Goal: Task Accomplishment & Management: Manage account settings

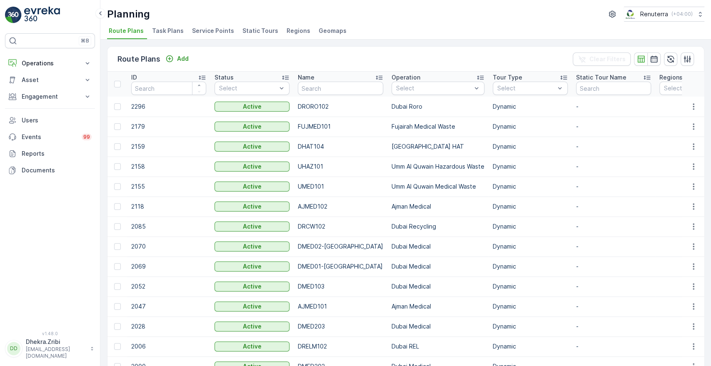
click at [202, 28] on span "Service Points" at bounding box center [213, 31] width 42 height 8
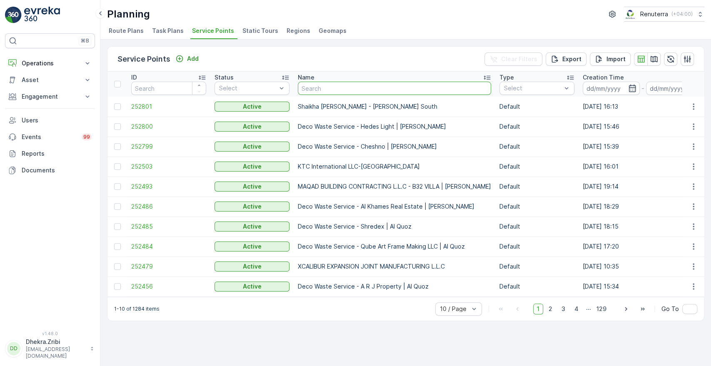
click at [332, 85] on input "text" at bounding box center [394, 88] width 193 height 13
paste input "Arenco JVC Complex 1"
type input "Arenco JVC Complex 1"
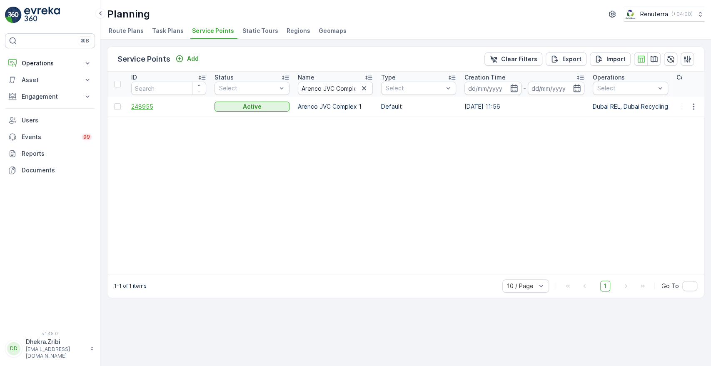
click at [139, 108] on span "248955" at bounding box center [168, 106] width 75 height 8
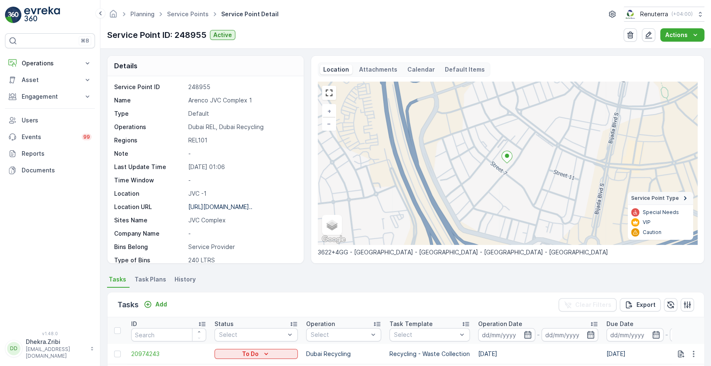
scroll to position [217, 0]
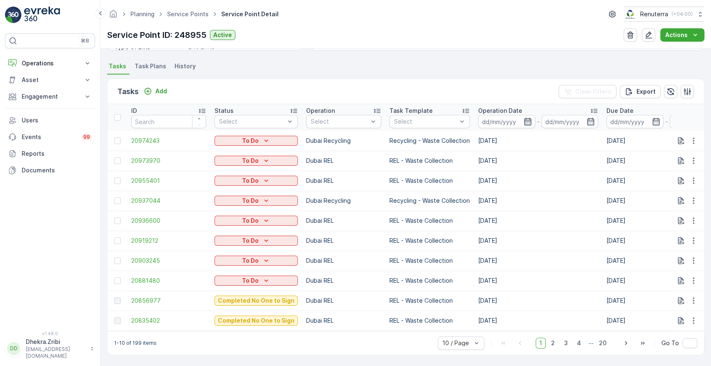
click at [523, 117] on icon "button" at bounding box center [527, 121] width 8 height 8
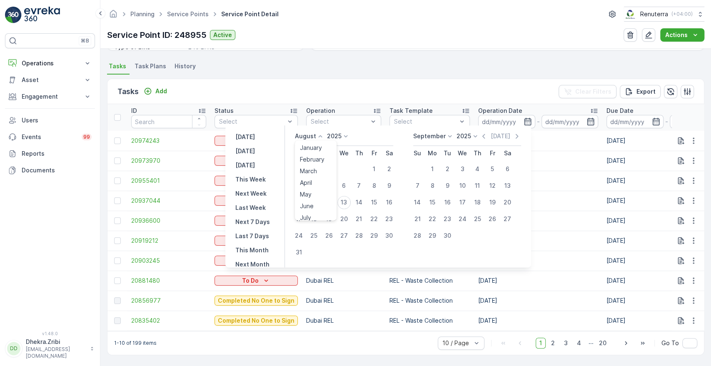
click at [323, 136] on icon at bounding box center [320, 136] width 8 height 8
click at [315, 184] on div "April" at bounding box center [305, 183] width 19 height 12
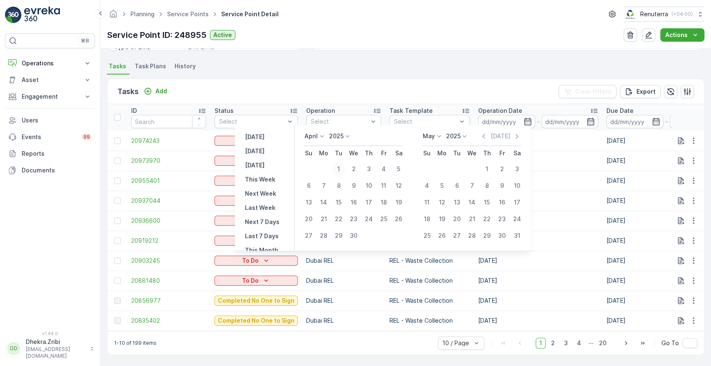
click at [339, 172] on div "1" at bounding box center [338, 168] width 13 height 13
type input "[DATE]"
click at [355, 237] on div "30" at bounding box center [353, 235] width 13 height 13
type input "[DATE]"
click at [337, 169] on div "1" at bounding box center [338, 168] width 13 height 13
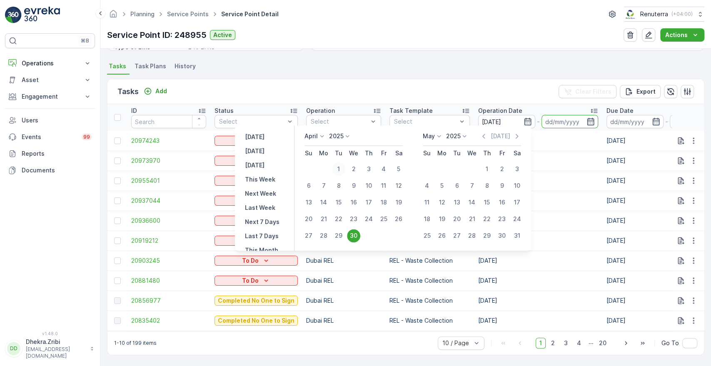
type input "[DATE]"
click at [337, 169] on div "1" at bounding box center [338, 168] width 13 height 13
type input "[DATE]"
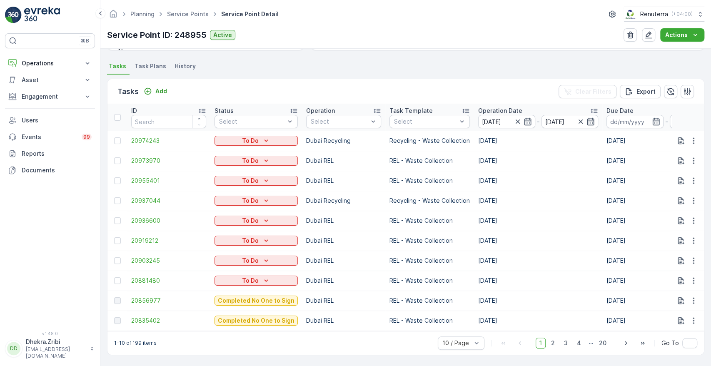
click at [337, 171] on td "Dubai REL" at bounding box center [343, 181] width 83 height 20
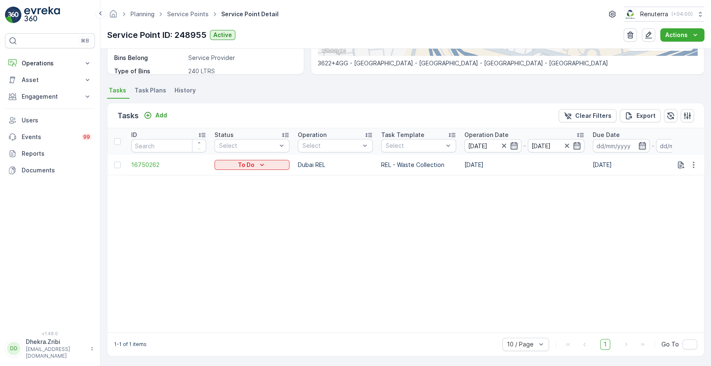
scroll to position [194, 0]
click at [577, 140] on icon "button" at bounding box center [577, 144] width 8 height 8
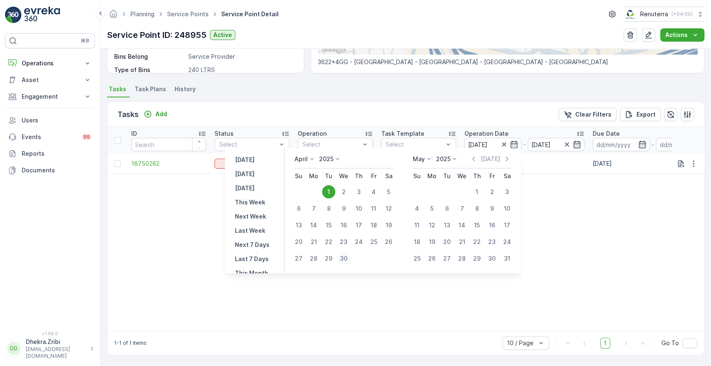
click at [341, 260] on div "30" at bounding box center [343, 258] width 13 height 13
type input "[DATE]"
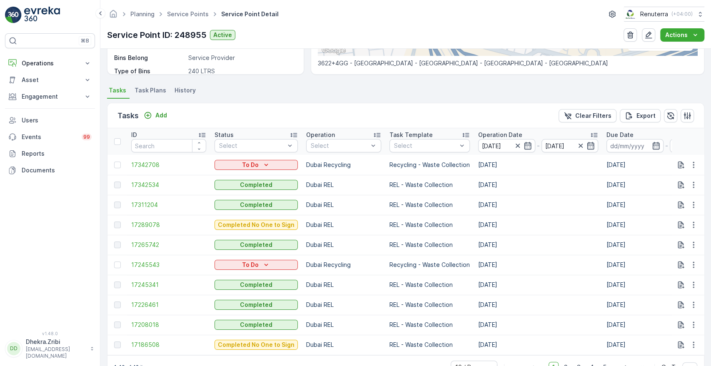
scroll to position [194, 0]
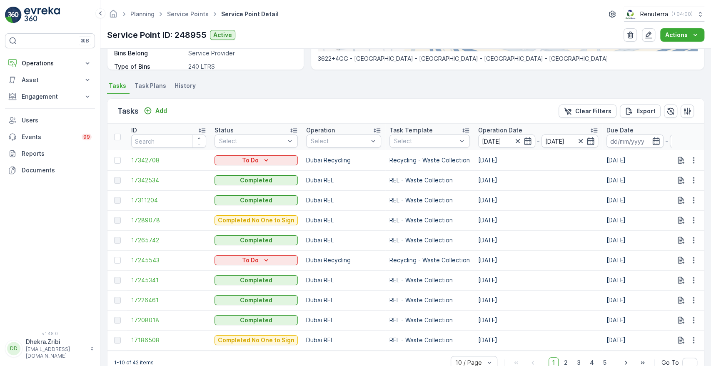
click at [330, 130] on p "Operation" at bounding box center [320, 130] width 29 height 8
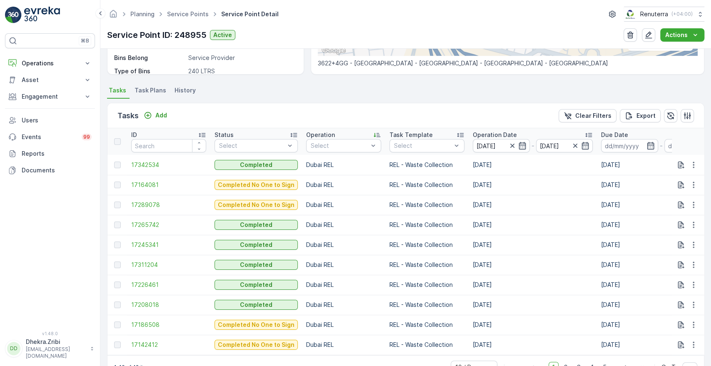
scroll to position [194, 0]
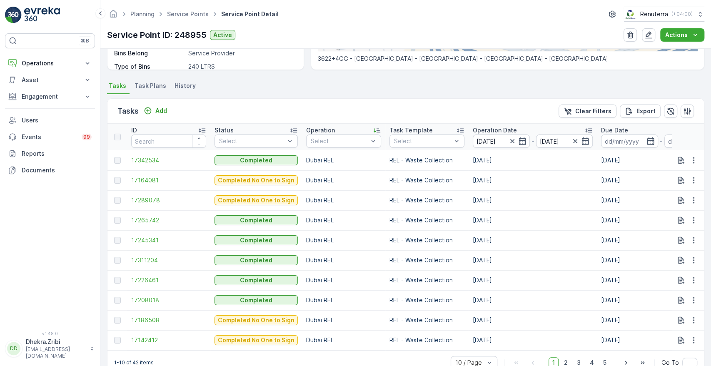
click at [480, 131] on p "Operation Date" at bounding box center [495, 130] width 44 height 8
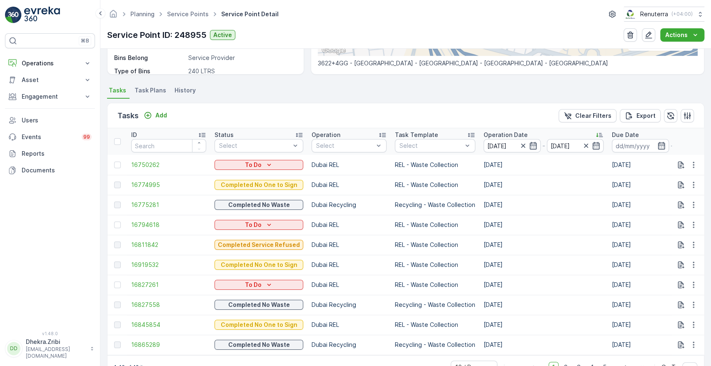
scroll to position [194, 0]
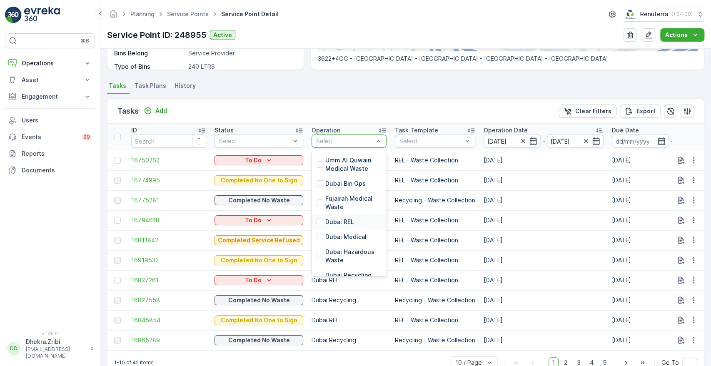
click at [325, 218] on p "Dubai REL" at bounding box center [339, 222] width 29 height 8
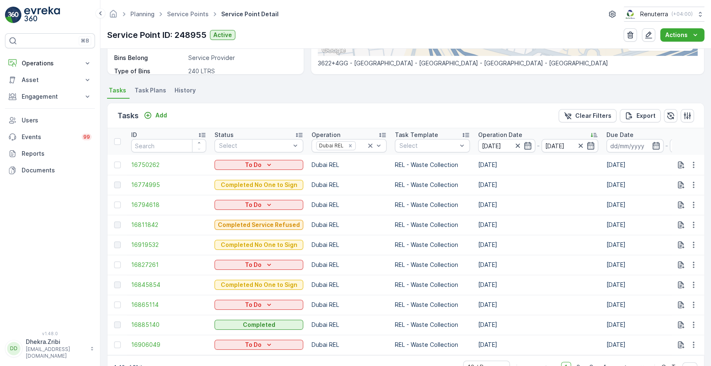
scroll to position [194, 0]
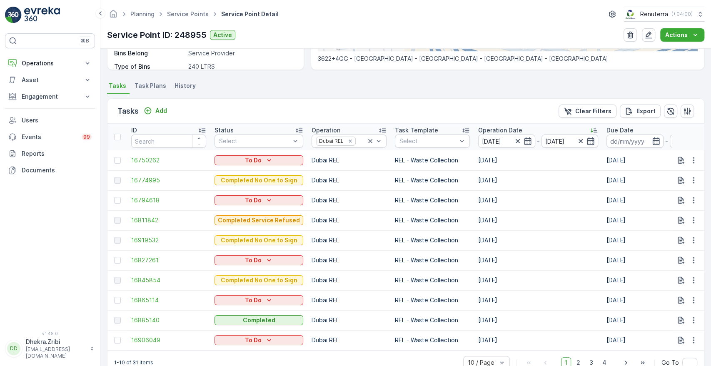
click at [149, 179] on span "16774995" at bounding box center [168, 180] width 75 height 8
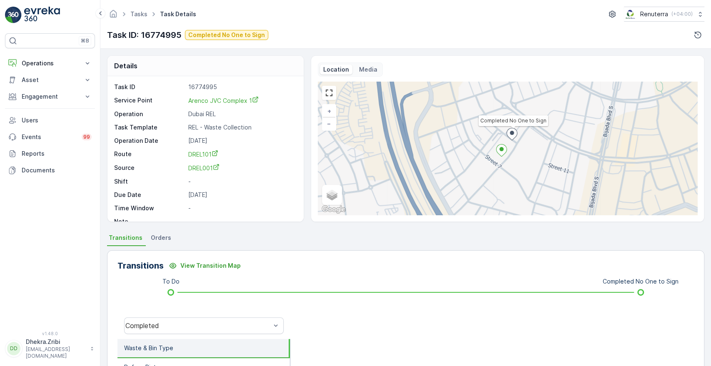
click at [642, 332] on div at bounding box center [491, 325] width 403 height 27
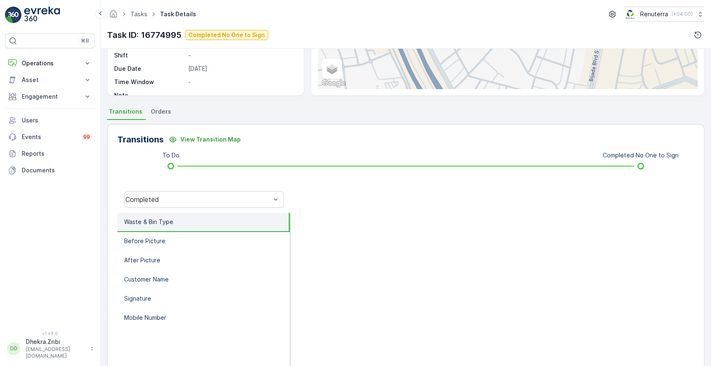
scroll to position [130, 0]
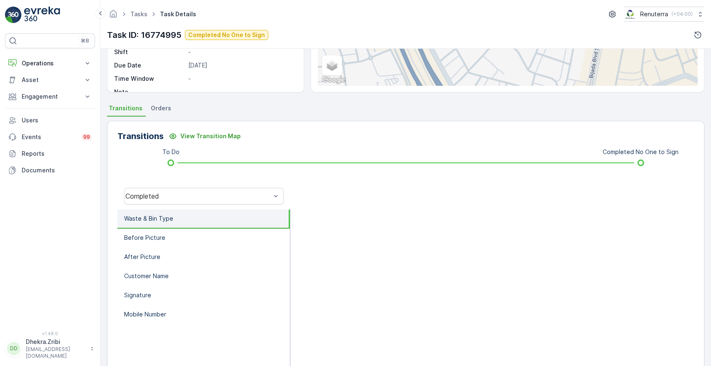
click at [154, 222] on p "Waste & Bin Type" at bounding box center [148, 218] width 49 height 8
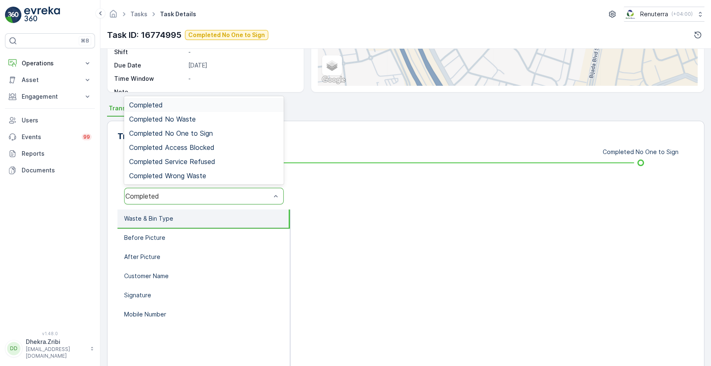
click at [237, 196] on div "Completed" at bounding box center [197, 195] width 145 height 7
click at [185, 132] on span "Completed No One to Sign" at bounding box center [171, 133] width 84 height 7
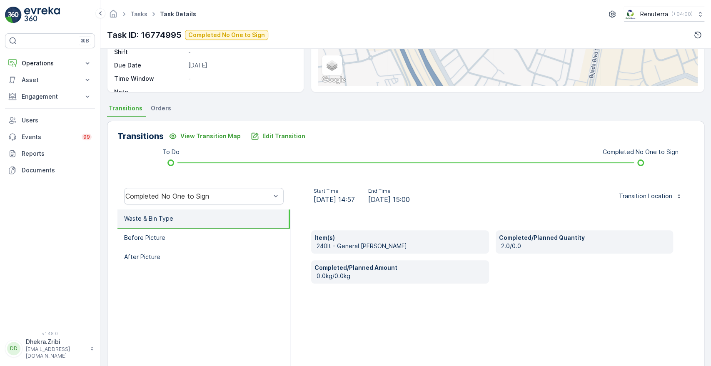
click at [510, 240] on p "Completed/Planned Quantity" at bounding box center [584, 238] width 171 height 8
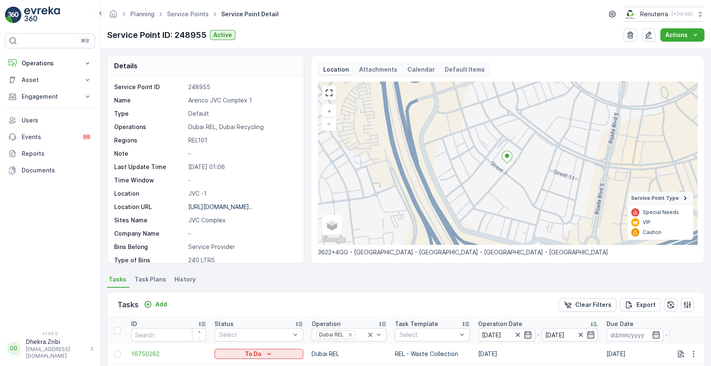
scroll to position [217, 0]
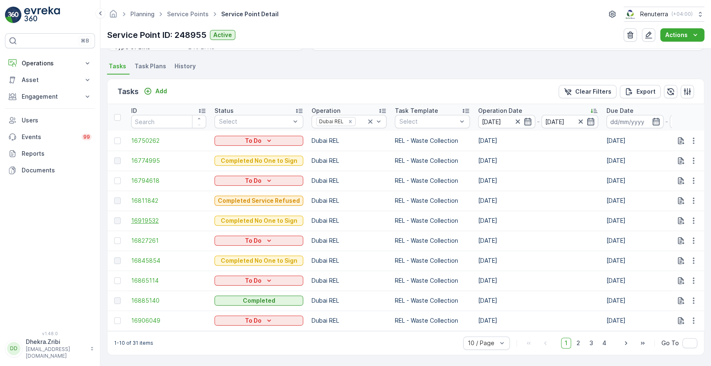
click at [139, 217] on span "16919532" at bounding box center [168, 221] width 75 height 8
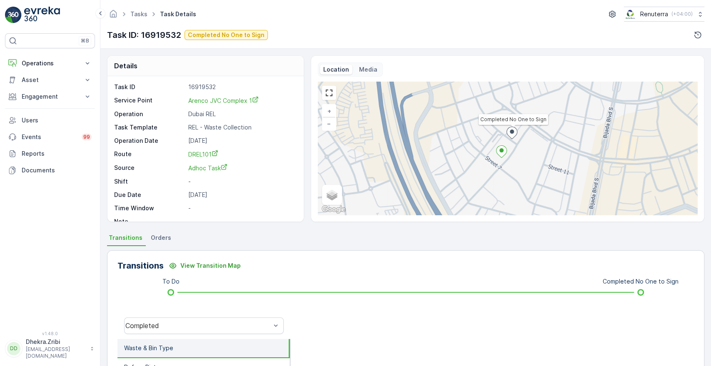
click at [546, 320] on div at bounding box center [491, 325] width 403 height 27
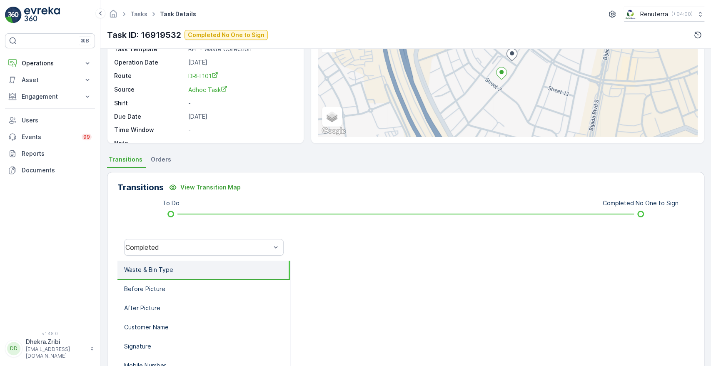
scroll to position [92, 0]
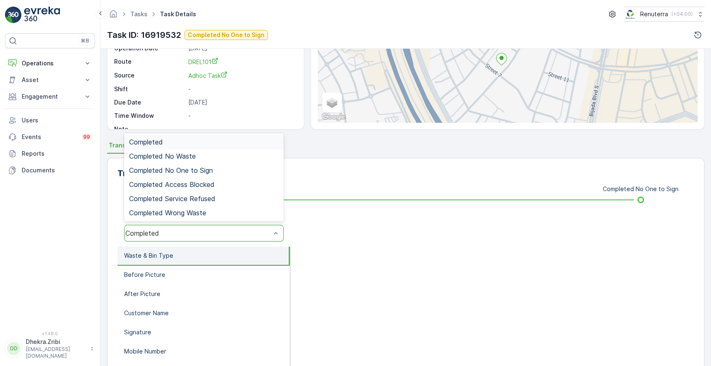
click at [184, 227] on div "Completed" at bounding box center [203, 233] width 159 height 17
click at [217, 165] on div "Completed No One to Sign" at bounding box center [203, 170] width 159 height 14
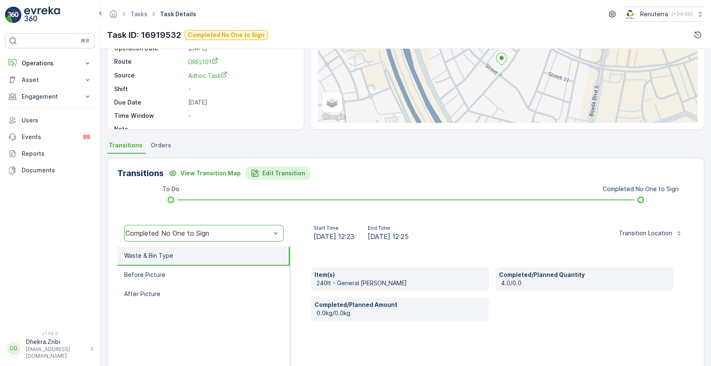
click at [276, 174] on p "Edit Transition" at bounding box center [283, 173] width 43 height 8
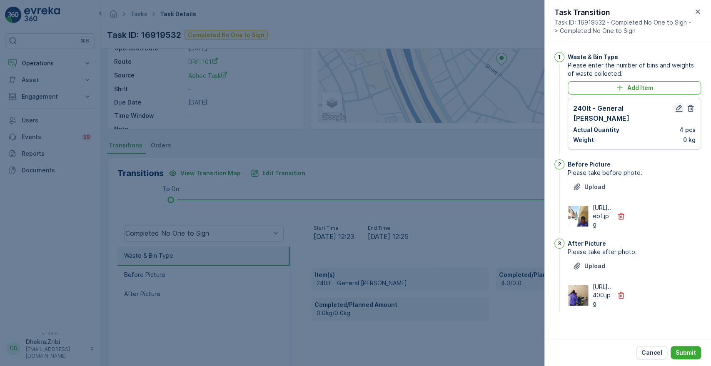
click at [676, 106] on icon "button" at bounding box center [678, 108] width 7 height 7
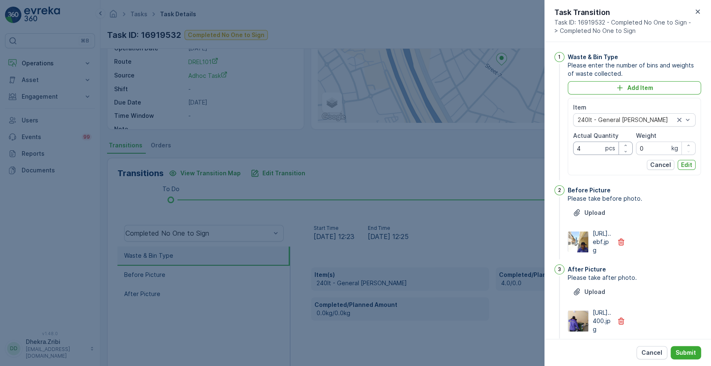
click at [587, 148] on Quantity "4" at bounding box center [603, 148] width 60 height 13
type Quantity "3"
click at [681, 164] on p "Edit" at bounding box center [686, 165] width 11 height 8
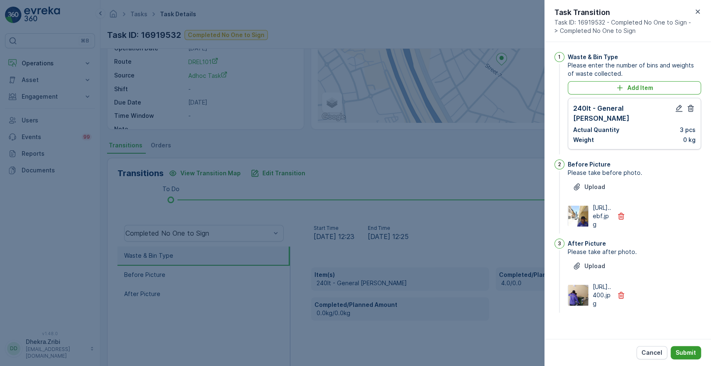
click at [685, 349] on p "Submit" at bounding box center [685, 353] width 20 height 8
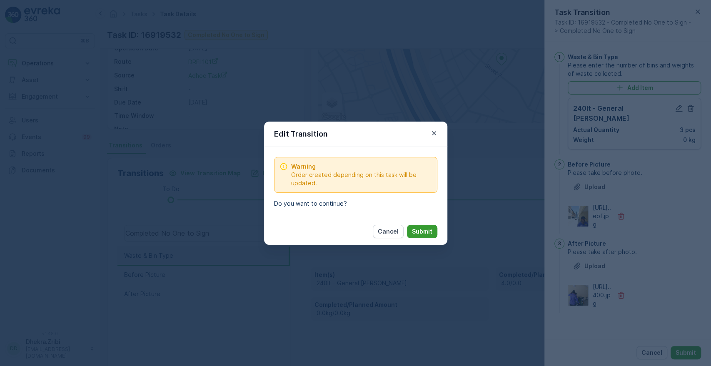
click at [427, 236] on button "Submit" at bounding box center [422, 231] width 30 height 13
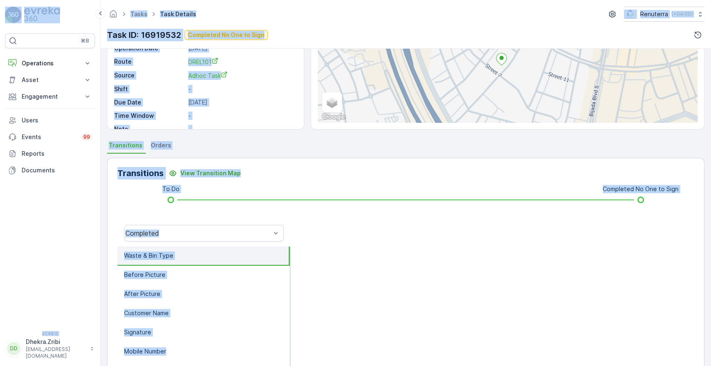
click at [427, 236] on div at bounding box center [491, 233] width 403 height 27
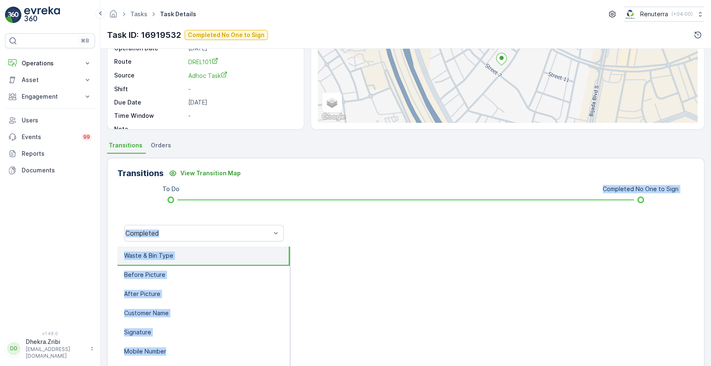
drag, startPoint x: 357, startPoint y: 186, endPoint x: 461, endPoint y: 249, distance: 121.3
click at [461, 249] on div "Transitions View Transition Map To Do Completed No One to Sign Completed Waste …" at bounding box center [405, 290] width 597 height 264
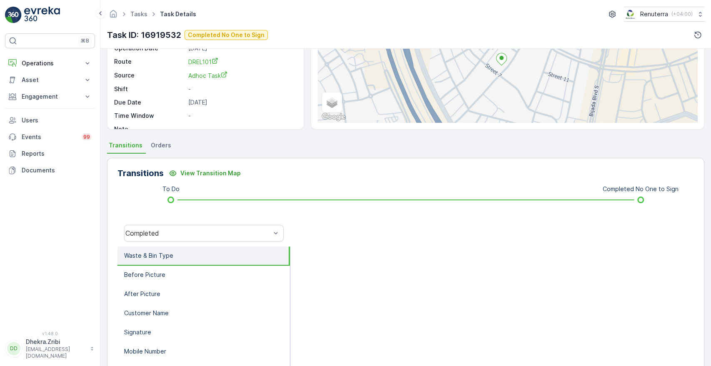
click at [545, 295] on div at bounding box center [491, 330] width 403 height 167
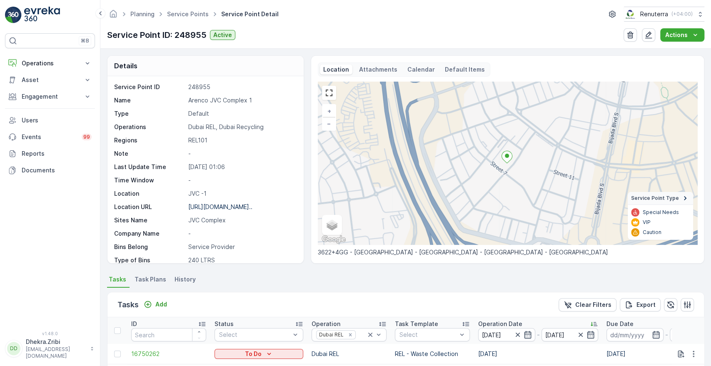
click at [707, 329] on div "Details Service Point ID 248955 Name Arenco JVC Complex 1 Type Default Operatio…" at bounding box center [405, 207] width 610 height 317
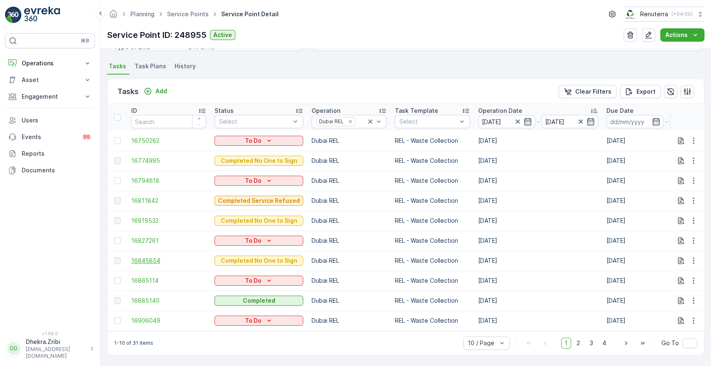
click at [133, 257] on span "16845854" at bounding box center [168, 261] width 75 height 8
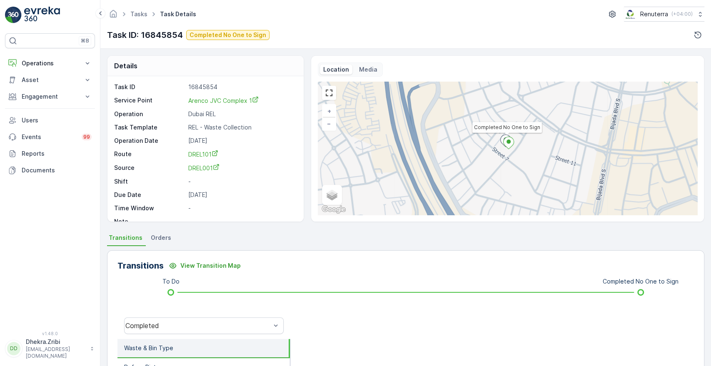
scroll to position [159, 0]
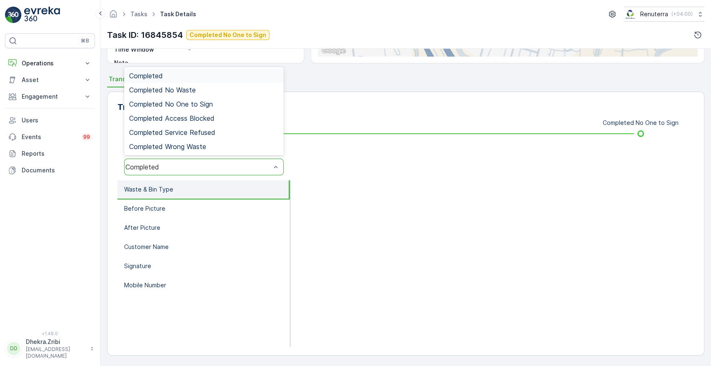
click at [222, 164] on div "Completed" at bounding box center [197, 166] width 145 height 7
click at [192, 102] on span "Completed No One to Sign" at bounding box center [171, 103] width 84 height 7
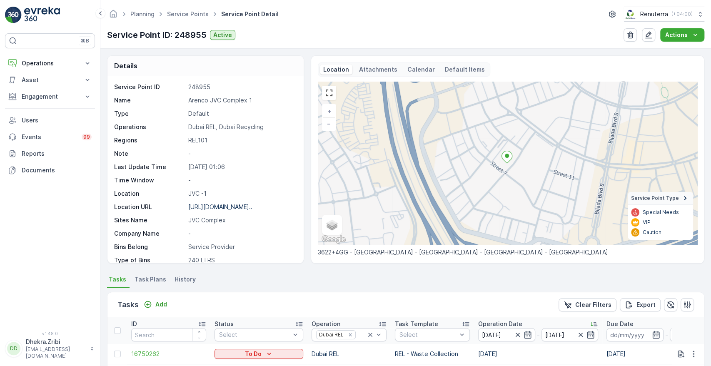
scroll to position [217, 0]
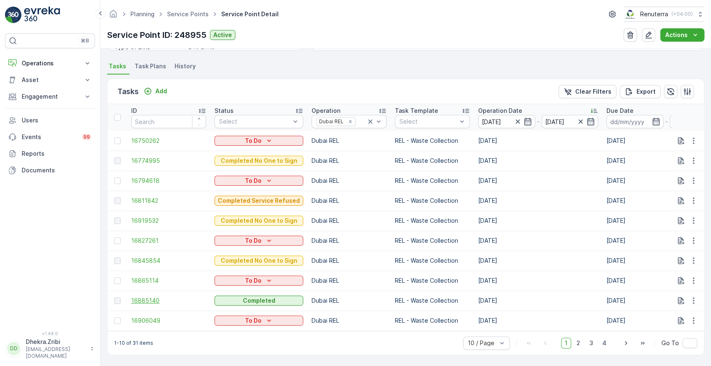
click at [143, 296] on span "16885140" at bounding box center [168, 300] width 75 height 8
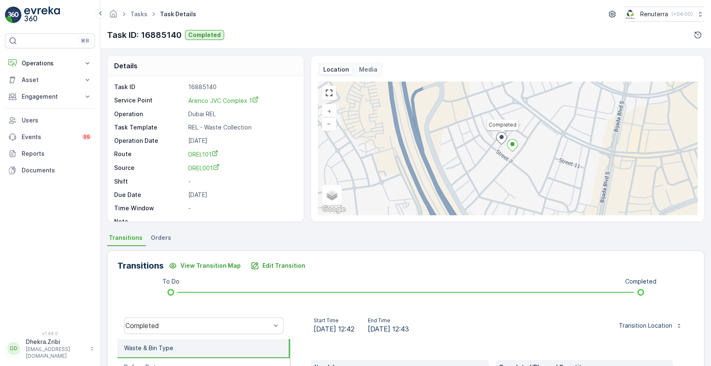
scroll to position [159, 0]
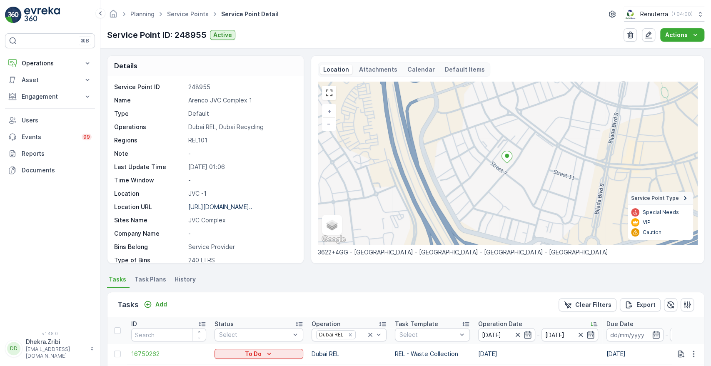
scroll to position [217, 0]
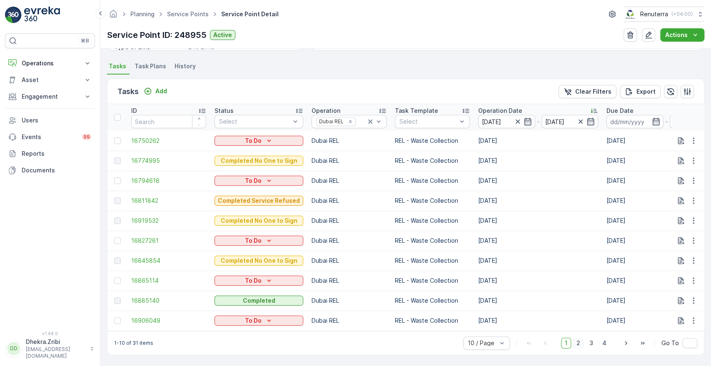
click at [578, 341] on span "2" at bounding box center [578, 343] width 11 height 11
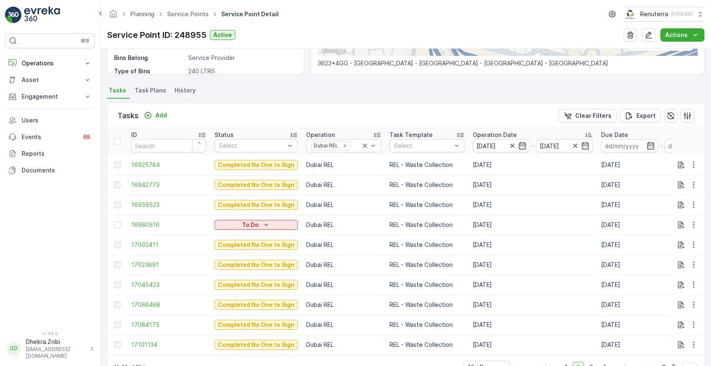
scroll to position [217, 0]
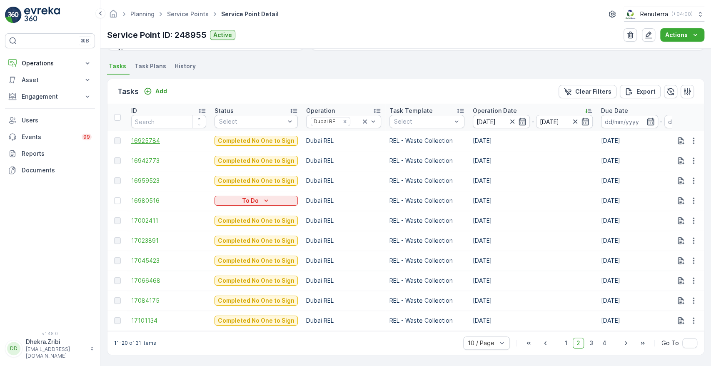
click at [151, 137] on span "16925784" at bounding box center [168, 141] width 75 height 8
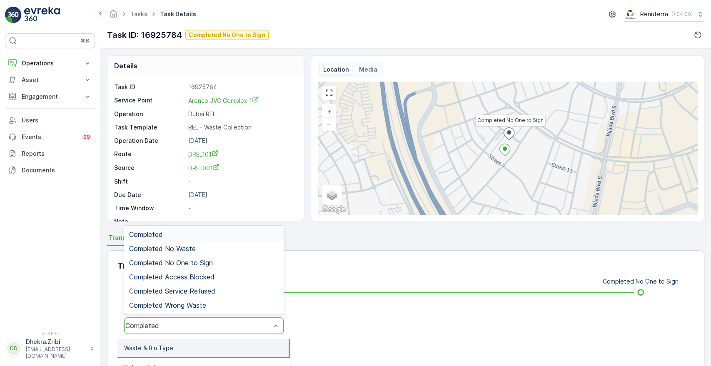
click at [207, 324] on div "Completed" at bounding box center [197, 325] width 145 height 7
click at [206, 260] on span "Completed No One to Sign" at bounding box center [171, 262] width 84 height 7
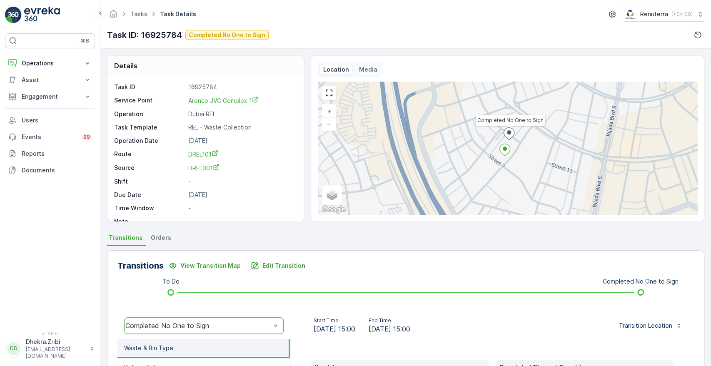
scroll to position [159, 0]
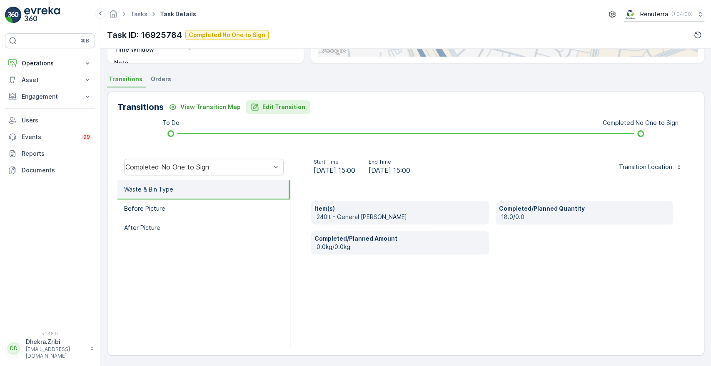
click at [278, 106] on p "Edit Transition" at bounding box center [283, 107] width 43 height 8
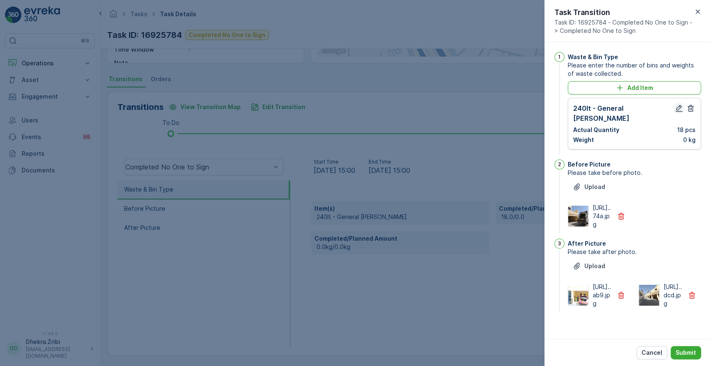
click at [675, 105] on icon "button" at bounding box center [679, 108] width 8 height 8
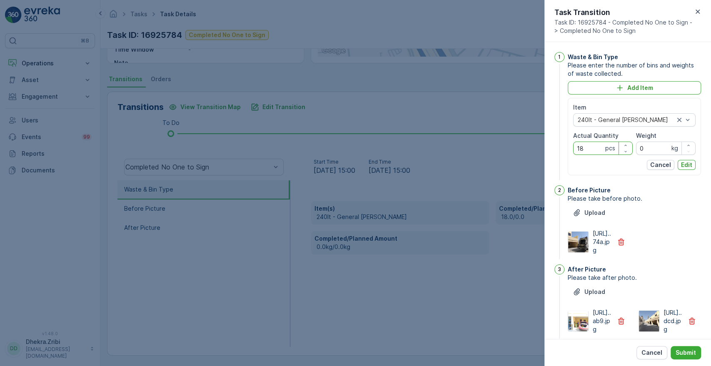
click at [585, 144] on Quantity "18" at bounding box center [603, 148] width 60 height 13
type Quantity "1"
type Quantity "4"
click at [686, 167] on p "Edit" at bounding box center [686, 165] width 11 height 8
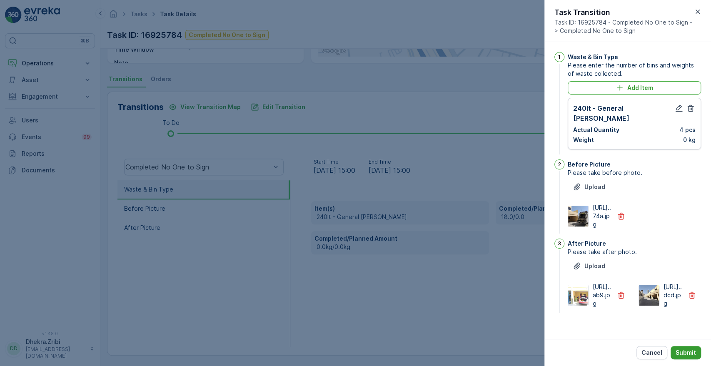
click at [683, 348] on button "Submit" at bounding box center [685, 352] width 30 height 13
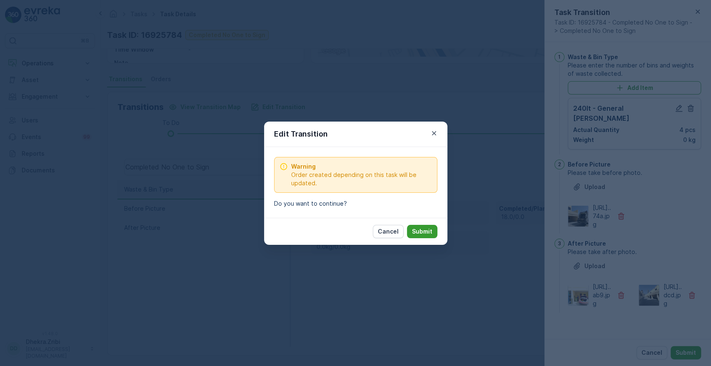
click at [417, 229] on p "Submit" at bounding box center [422, 231] width 20 height 8
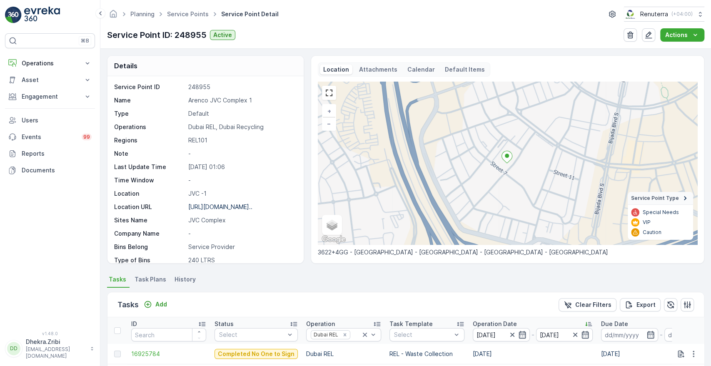
scroll to position [217, 0]
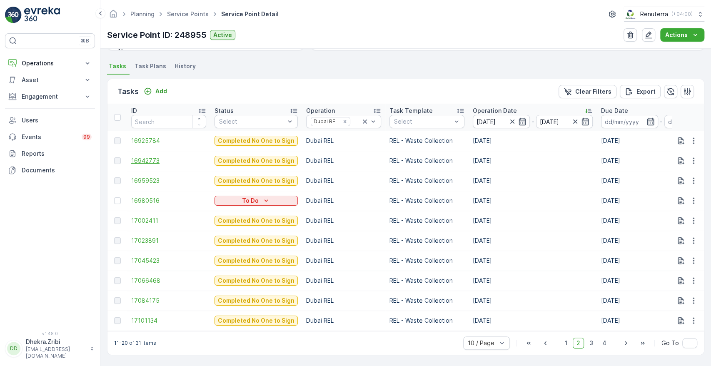
click at [144, 157] on span "16942773" at bounding box center [168, 161] width 75 height 8
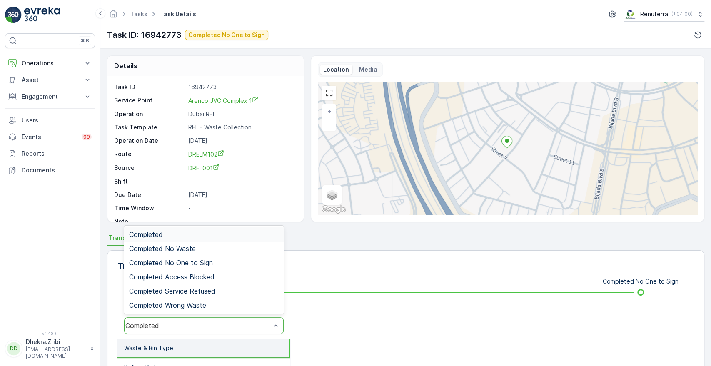
click at [196, 322] on div "Completed" at bounding box center [197, 325] width 145 height 7
click at [214, 265] on div "Completed No One to Sign" at bounding box center [203, 262] width 149 height 7
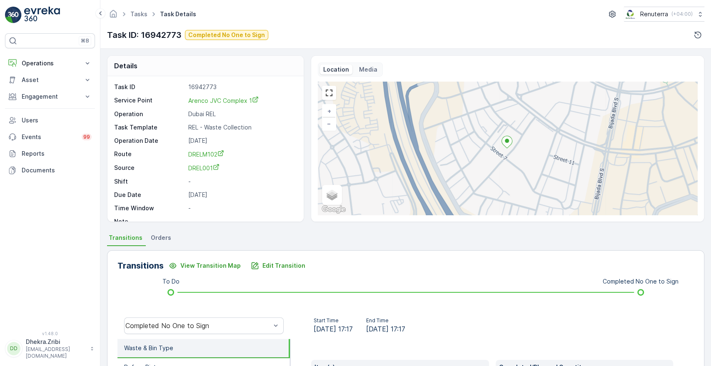
click at [706, 337] on div "Details Task ID 16942773 Service Point Arenco JVC Complex 1 Operation Dubai REL…" at bounding box center [405, 207] width 610 height 317
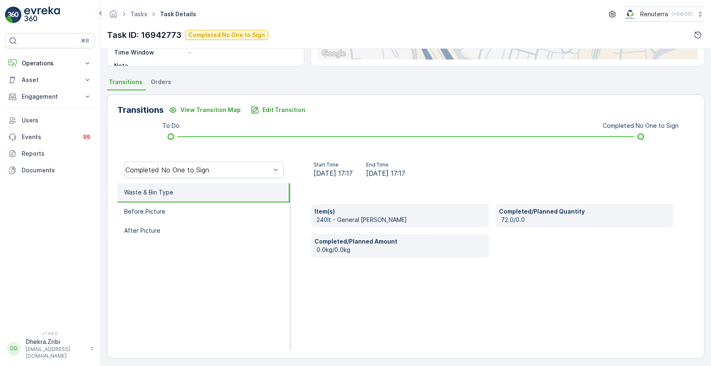
scroll to position [159, 0]
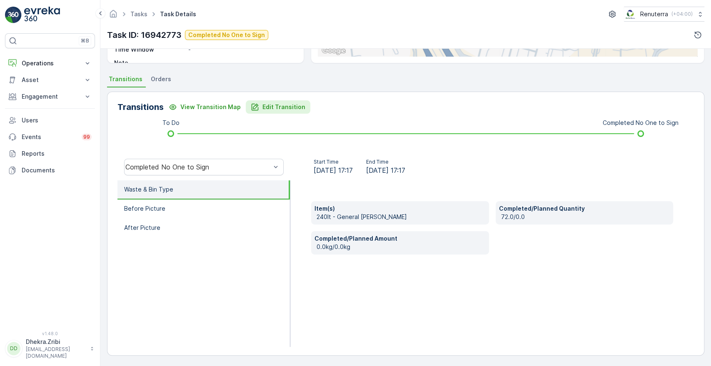
click at [275, 107] on p "Edit Transition" at bounding box center [283, 107] width 43 height 8
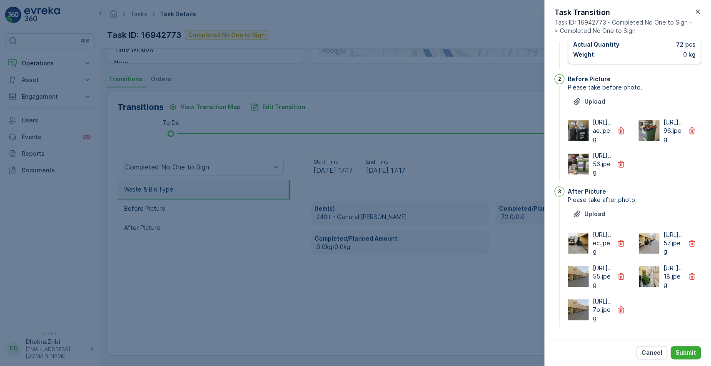
scroll to position [0, 0]
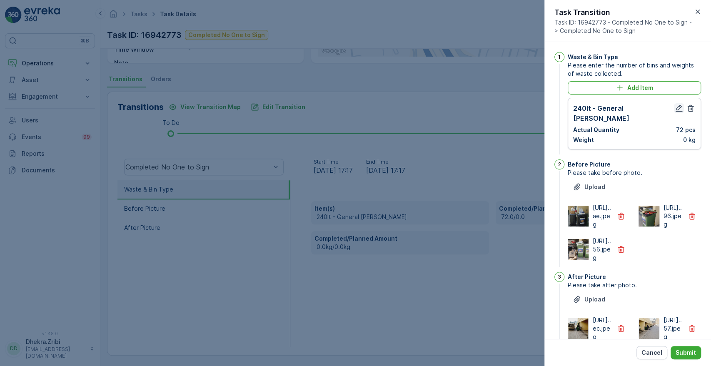
click at [676, 106] on icon "button" at bounding box center [678, 108] width 7 height 7
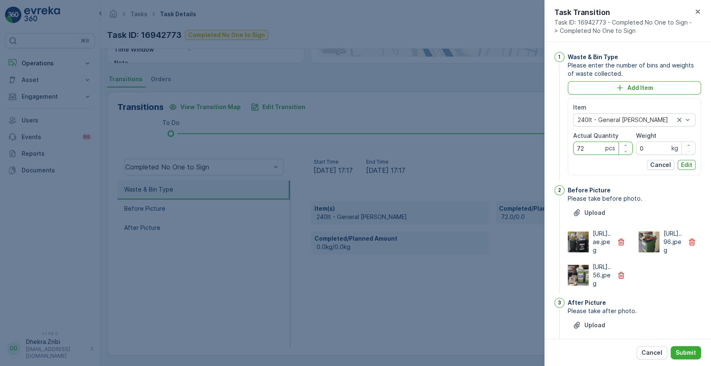
click at [593, 144] on Quantity "72" at bounding box center [603, 148] width 60 height 13
type Quantity "7"
type Quantity "4"
click at [683, 163] on p "Edit" at bounding box center [686, 165] width 11 height 8
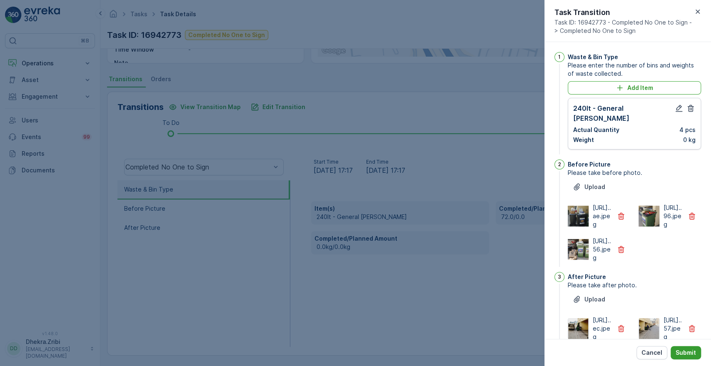
click at [685, 353] on p "Submit" at bounding box center [685, 353] width 20 height 8
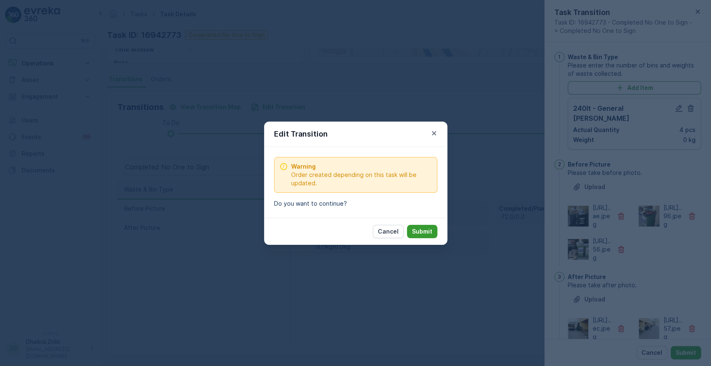
click at [423, 233] on p "Submit" at bounding box center [422, 231] width 20 height 8
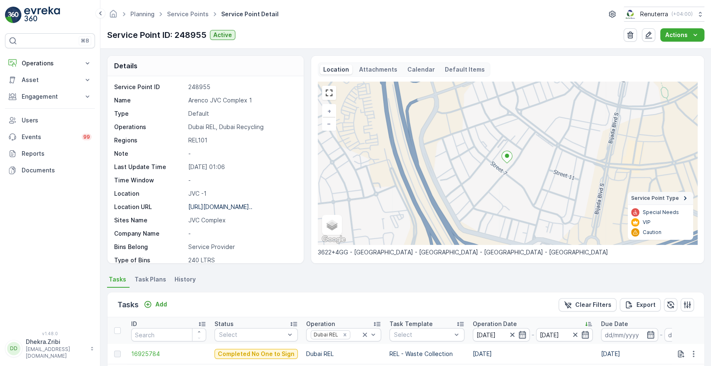
scroll to position [217, 0]
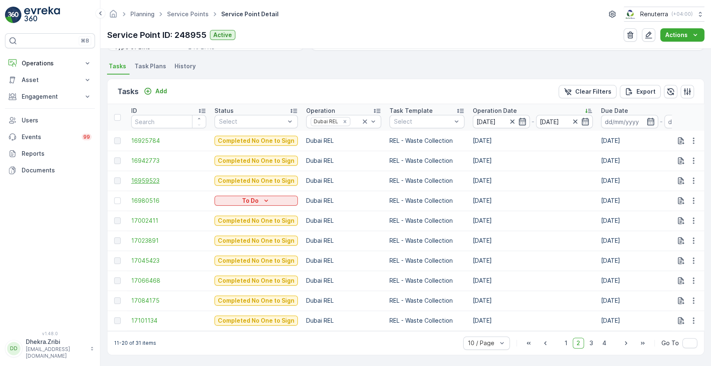
click at [134, 180] on span "16959523" at bounding box center [168, 181] width 75 height 8
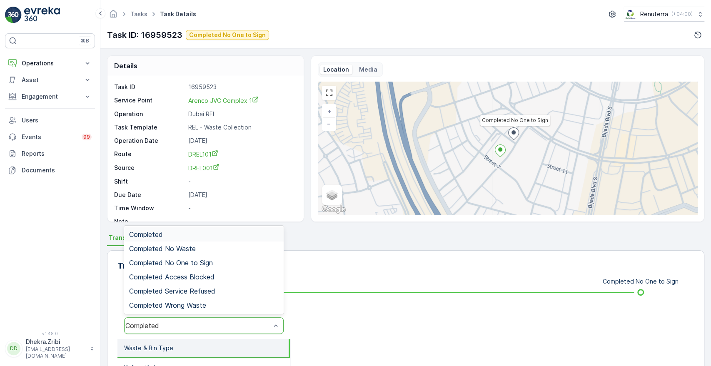
click at [207, 323] on div "Completed" at bounding box center [197, 325] width 145 height 7
click at [224, 259] on div "Completed No One to Sign" at bounding box center [203, 262] width 149 height 7
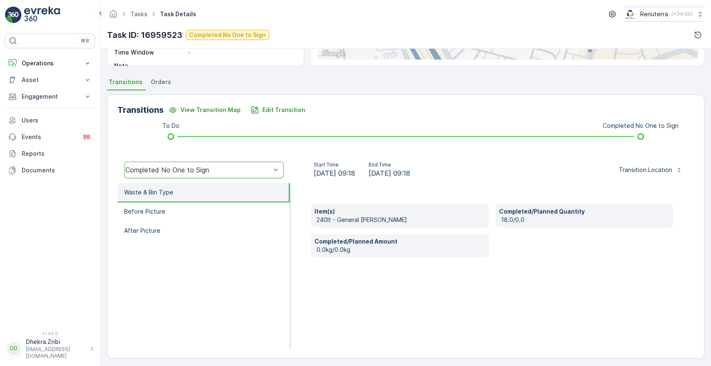
scroll to position [159, 0]
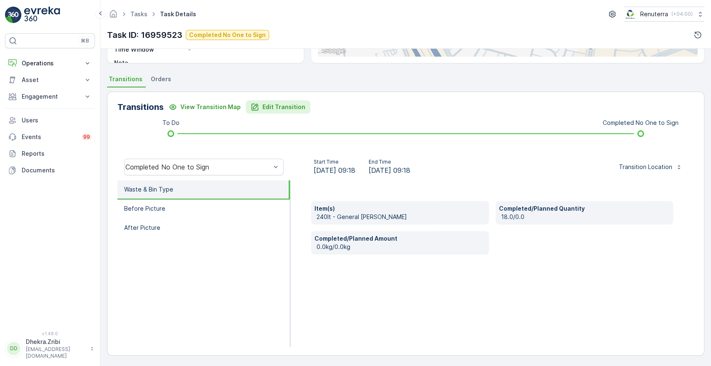
click at [271, 110] on p "Edit Transition" at bounding box center [283, 107] width 43 height 8
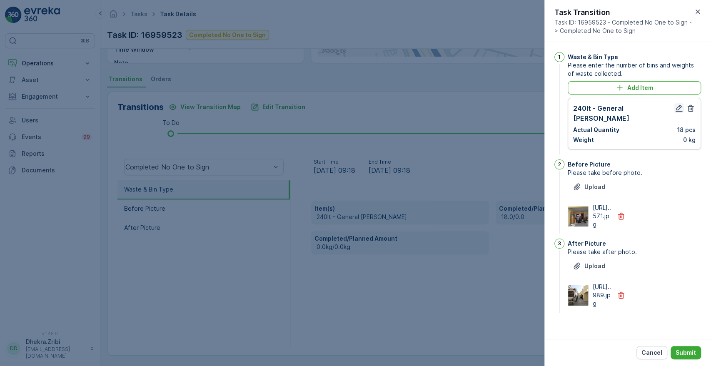
click at [676, 112] on icon "button" at bounding box center [679, 108] width 8 height 8
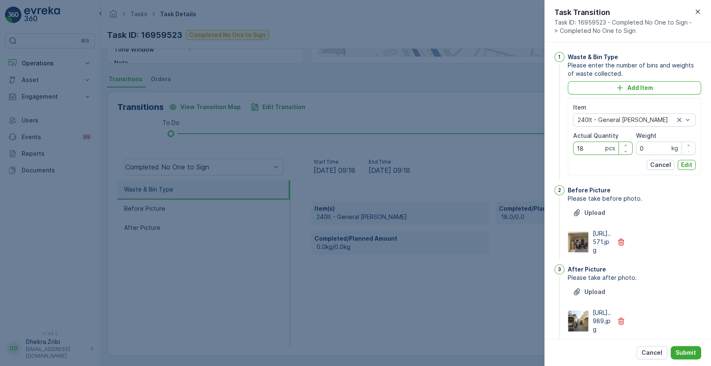
click at [586, 152] on Quantity "18" at bounding box center [603, 148] width 60 height 13
type Quantity "1"
type Quantity "4"
click at [683, 161] on p "Edit" at bounding box center [686, 165] width 11 height 8
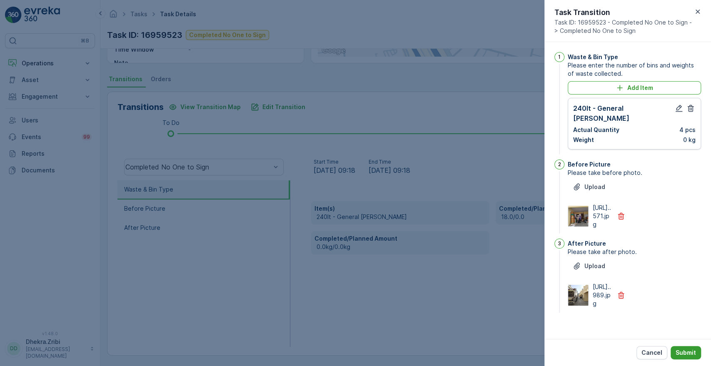
click at [687, 351] on p "Submit" at bounding box center [685, 353] width 20 height 8
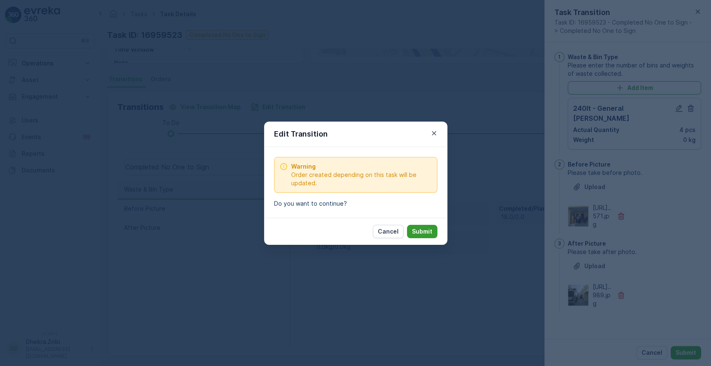
click at [412, 229] on p "Submit" at bounding box center [422, 231] width 20 height 8
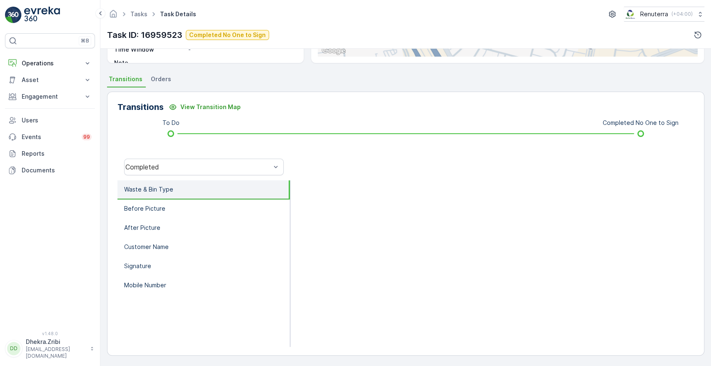
click at [203, 154] on div "Completed" at bounding box center [203, 167] width 173 height 27
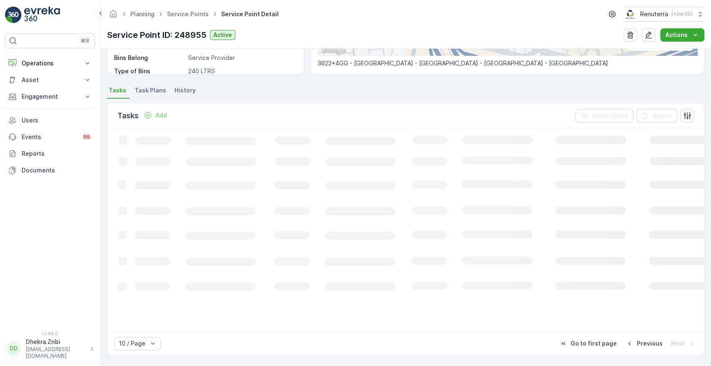
scroll to position [189, 0]
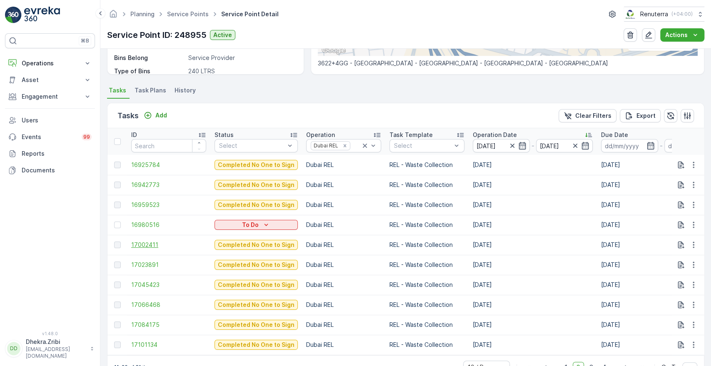
click at [146, 246] on span "17002411" at bounding box center [168, 245] width 75 height 8
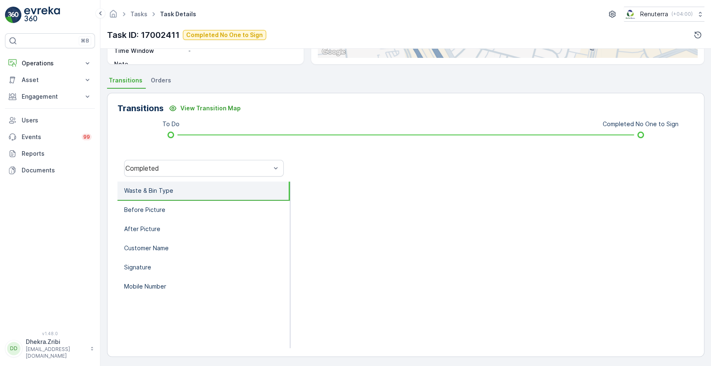
scroll to position [159, 0]
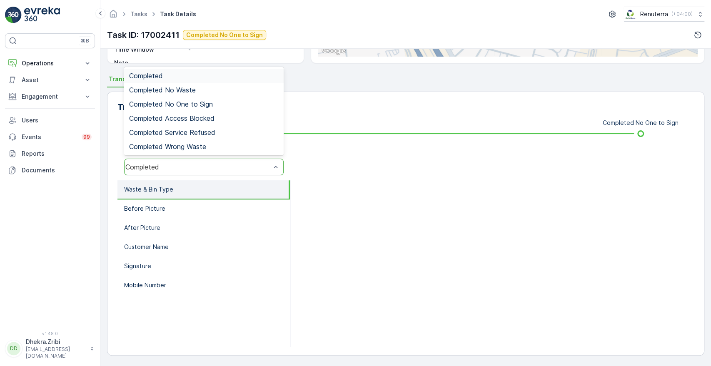
click at [228, 172] on div "Completed" at bounding box center [203, 167] width 159 height 17
click at [209, 105] on span "Completed No One to Sign" at bounding box center [171, 103] width 84 height 7
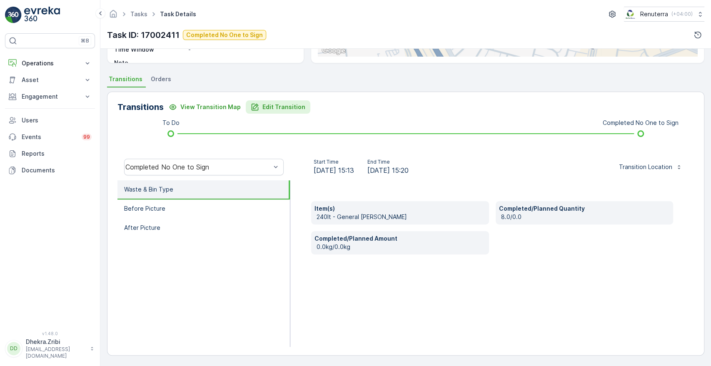
click at [269, 110] on p "Edit Transition" at bounding box center [283, 107] width 43 height 8
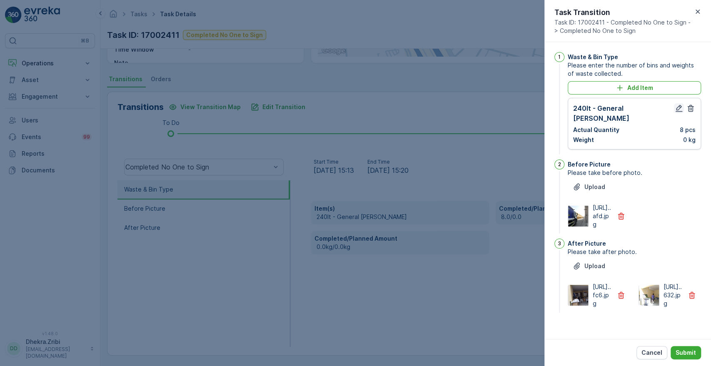
click at [675, 106] on icon "button" at bounding box center [679, 108] width 8 height 8
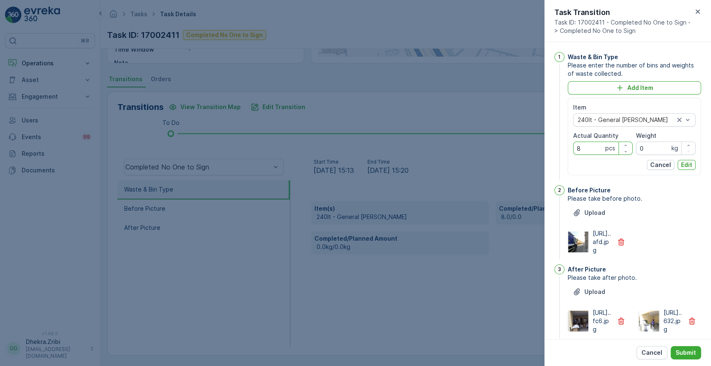
click at [588, 146] on Quantity "8" at bounding box center [603, 148] width 60 height 13
type Quantity "4"
click at [692, 164] on button "Edit" at bounding box center [686, 165] width 18 height 10
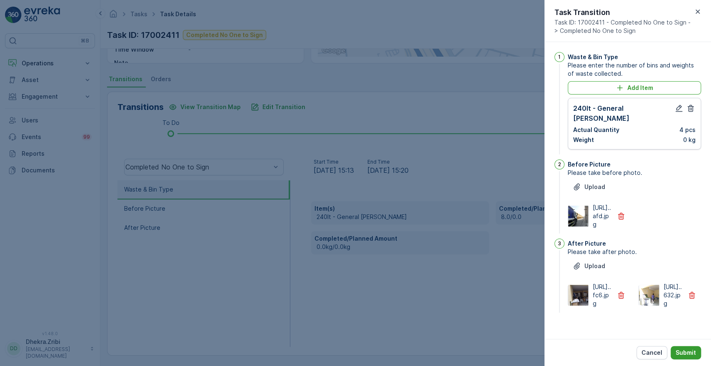
click at [687, 349] on p "Submit" at bounding box center [685, 353] width 20 height 8
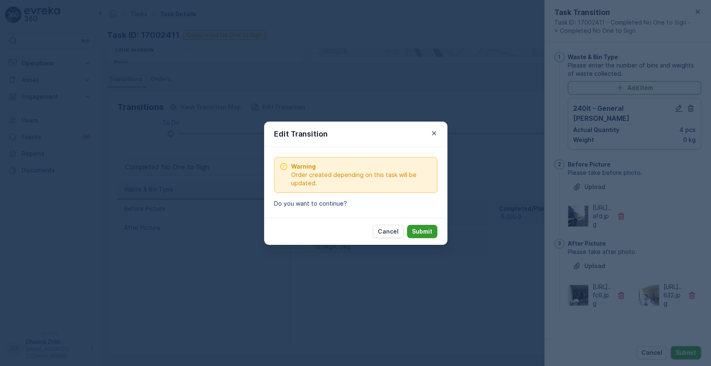
click at [429, 234] on p "Submit" at bounding box center [422, 231] width 20 height 8
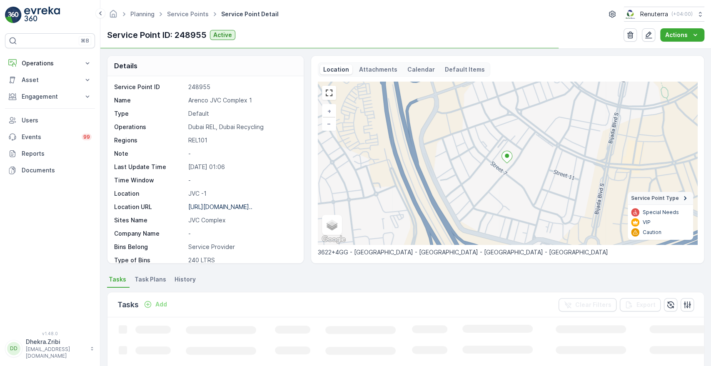
scroll to position [189, 0]
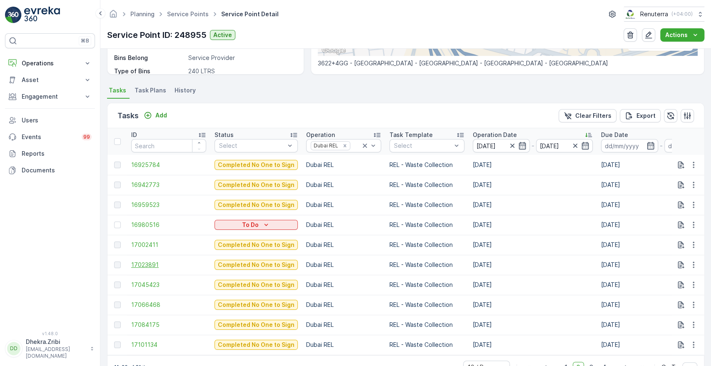
click at [153, 264] on span "17023891" at bounding box center [168, 265] width 75 height 8
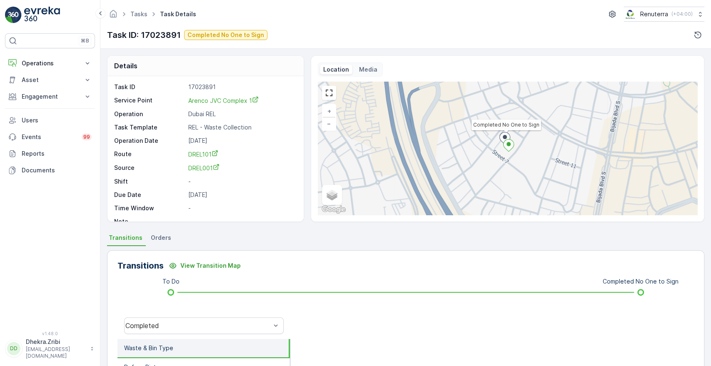
scroll to position [159, 0]
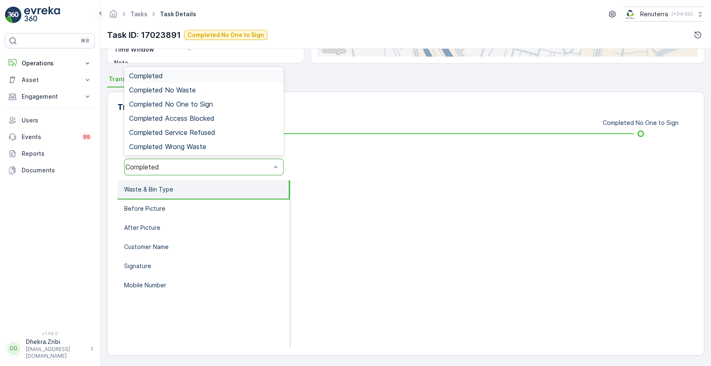
click at [196, 170] on div "Completed" at bounding box center [197, 166] width 145 height 7
click at [196, 107] on div "Completed No One to Sign" at bounding box center [203, 104] width 159 height 14
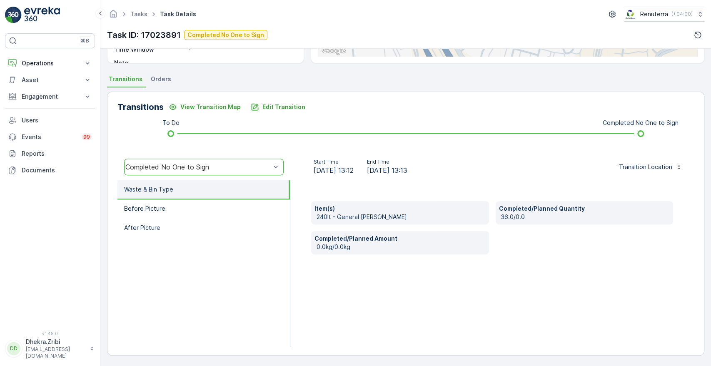
click at [280, 113] on div "Transitions View Transition Map Edit Transition To Do Completed No One to Sign …" at bounding box center [405, 224] width 597 height 264
click at [277, 107] on p "Edit Transition" at bounding box center [283, 107] width 43 height 8
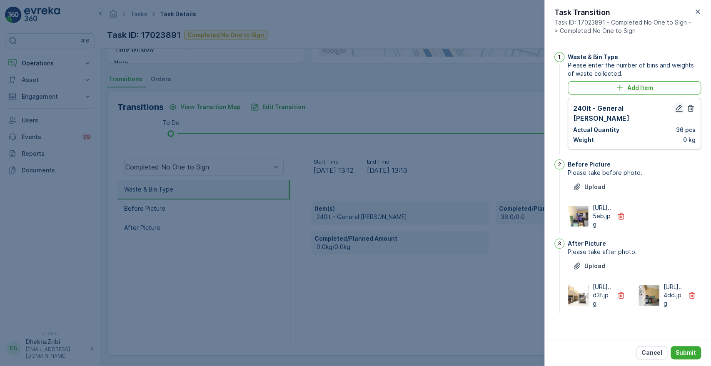
click at [675, 107] on icon "button" at bounding box center [678, 108] width 7 height 7
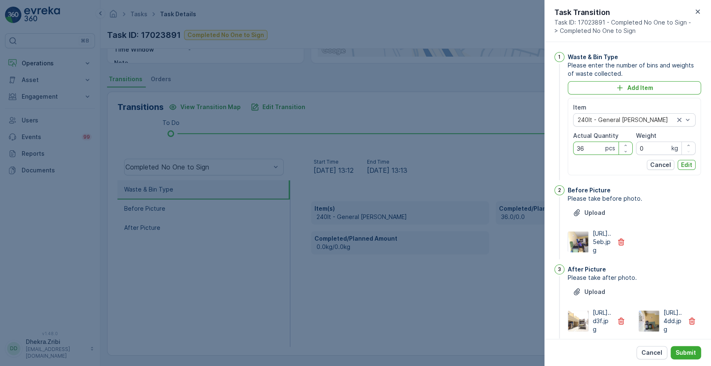
click at [593, 146] on Quantity "36" at bounding box center [603, 148] width 60 height 13
type Quantity "3"
type Quantity "5"
click at [687, 169] on button "Edit" at bounding box center [686, 165] width 18 height 10
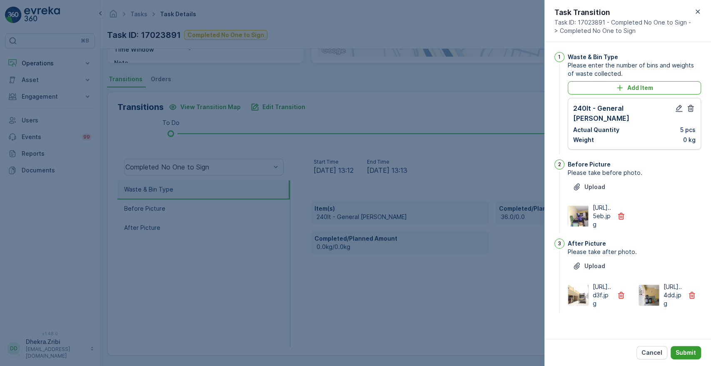
click at [685, 348] on button "Submit" at bounding box center [685, 352] width 30 height 13
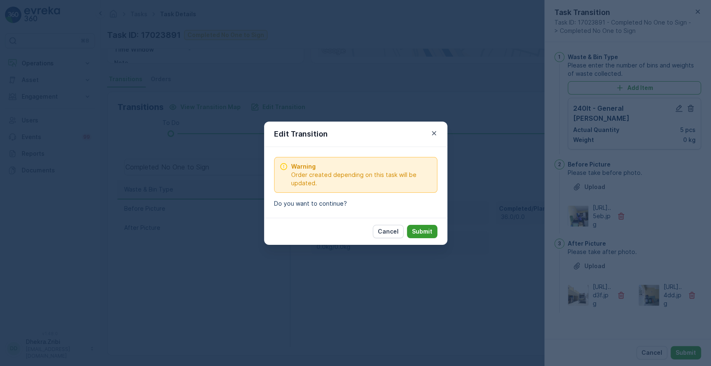
click at [426, 230] on p "Submit" at bounding box center [422, 231] width 20 height 8
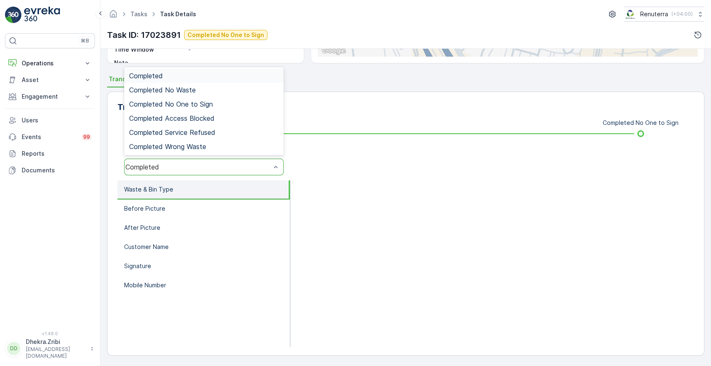
click at [200, 167] on div "Completed" at bounding box center [197, 166] width 145 height 7
click at [203, 106] on span "Completed No One to Sign" at bounding box center [171, 103] width 84 height 7
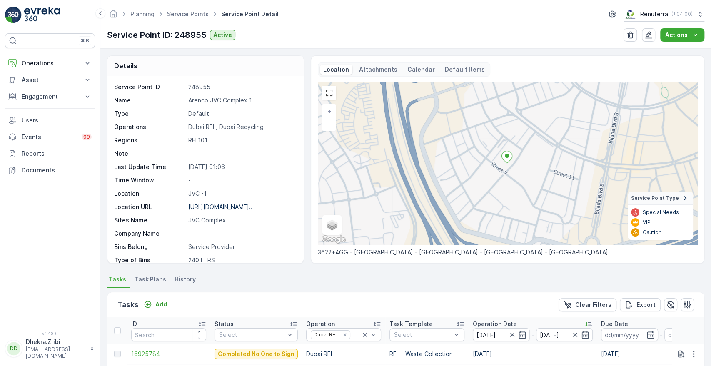
scroll to position [217, 0]
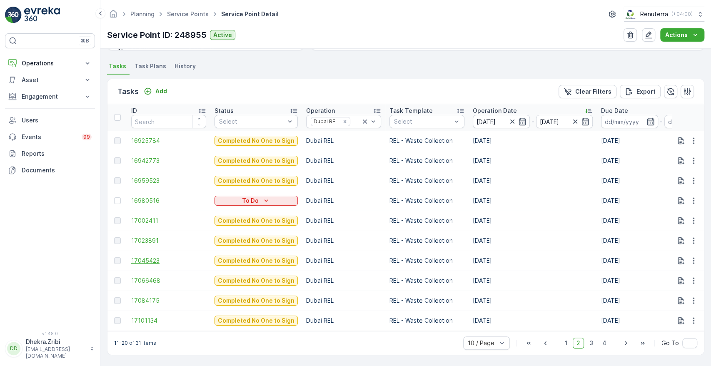
click at [150, 257] on span "17045423" at bounding box center [168, 261] width 75 height 8
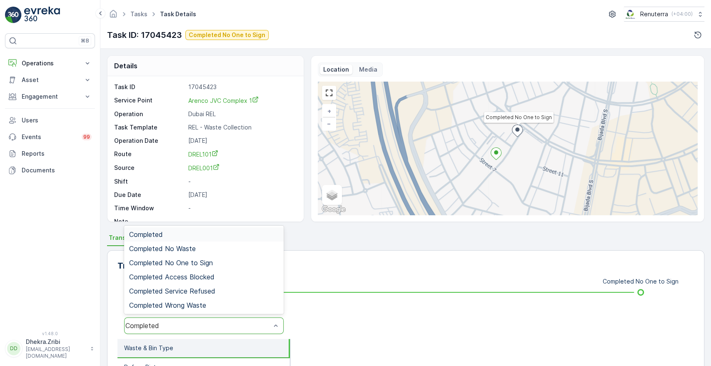
click at [224, 325] on div "Completed" at bounding box center [197, 325] width 145 height 7
click at [200, 264] on span "Completed No One to Sign" at bounding box center [171, 262] width 84 height 7
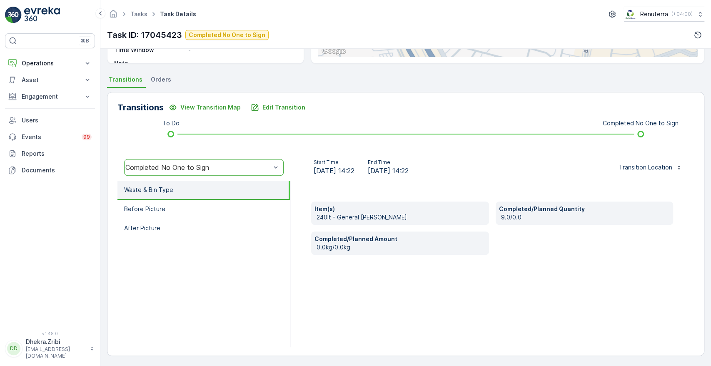
scroll to position [159, 0]
click at [282, 107] on p "Edit Transition" at bounding box center [283, 107] width 43 height 8
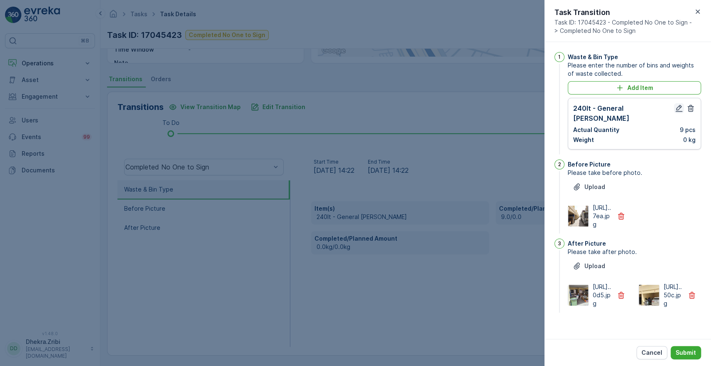
click at [675, 107] on icon "button" at bounding box center [679, 108] width 8 height 8
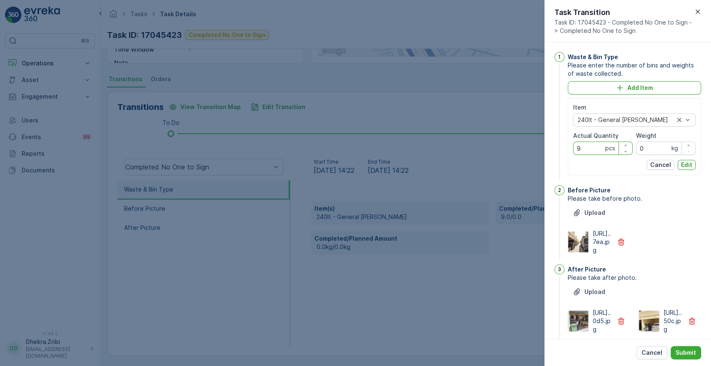
click at [588, 149] on Quantity "9" at bounding box center [603, 148] width 60 height 13
type Quantity "5"
click at [684, 167] on p "Edit" at bounding box center [686, 165] width 11 height 8
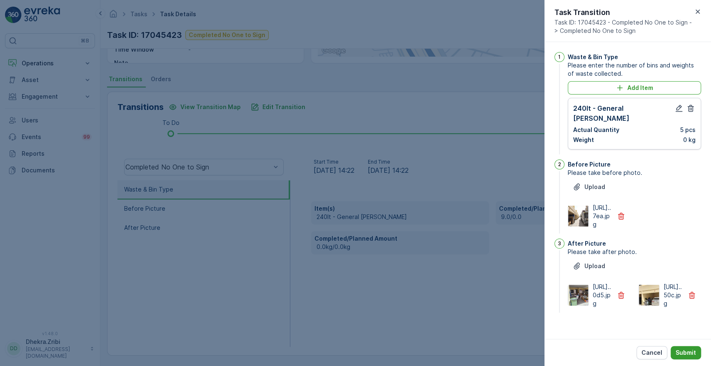
click at [690, 358] on button "Submit" at bounding box center [685, 352] width 30 height 13
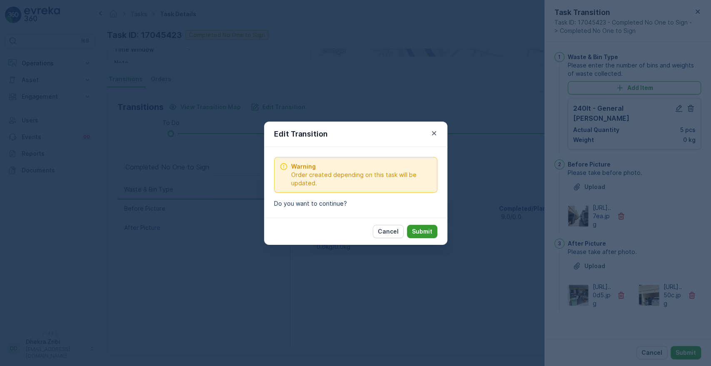
click at [423, 234] on p "Submit" at bounding box center [422, 231] width 20 height 8
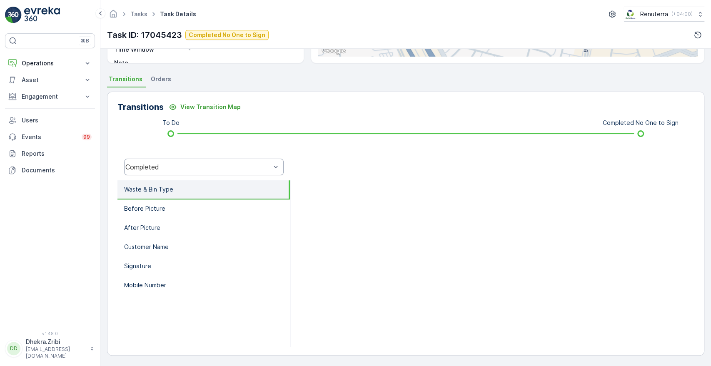
click at [247, 171] on div "Completed" at bounding box center [203, 167] width 159 height 17
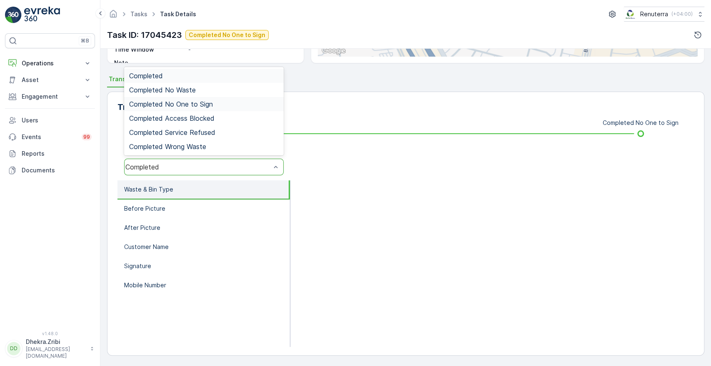
click at [190, 102] on span "Completed No One to Sign" at bounding box center [171, 103] width 84 height 7
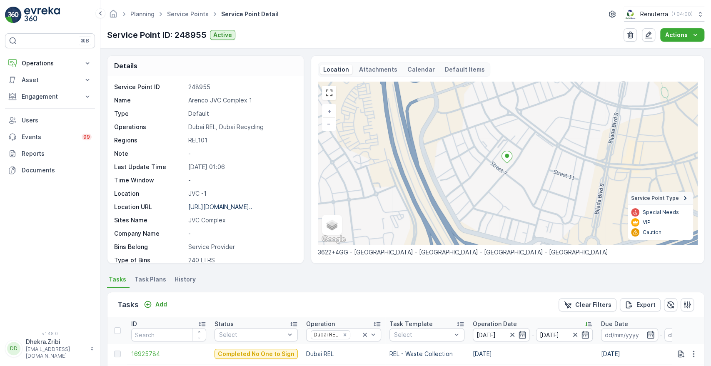
scroll to position [217, 0]
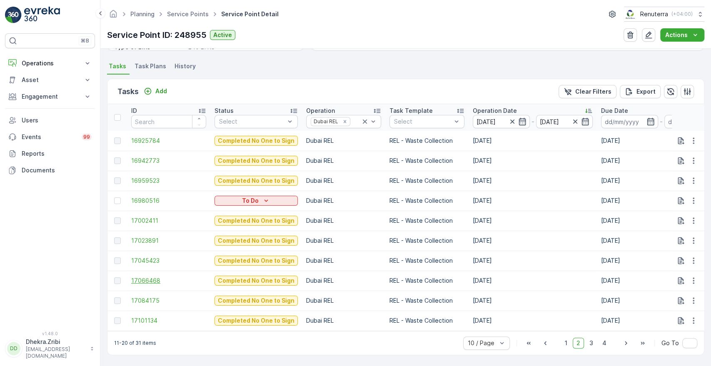
click at [151, 277] on span "17066468" at bounding box center [168, 280] width 75 height 8
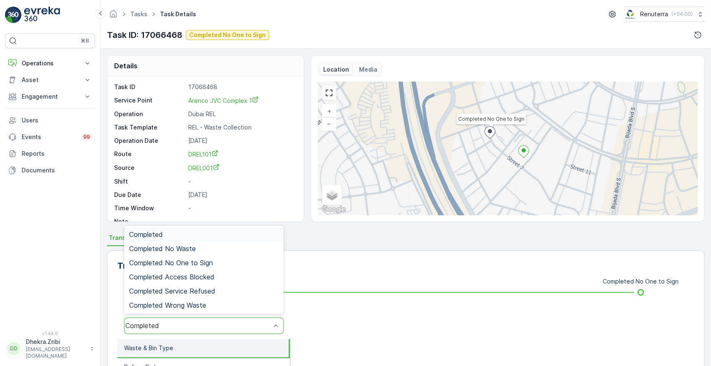
click at [242, 329] on div "Completed" at bounding box center [197, 325] width 145 height 7
click at [208, 260] on span "Completed No One to Sign" at bounding box center [171, 262] width 84 height 7
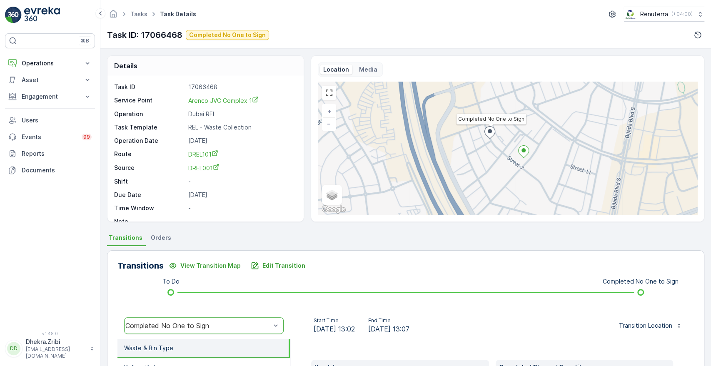
scroll to position [159, 0]
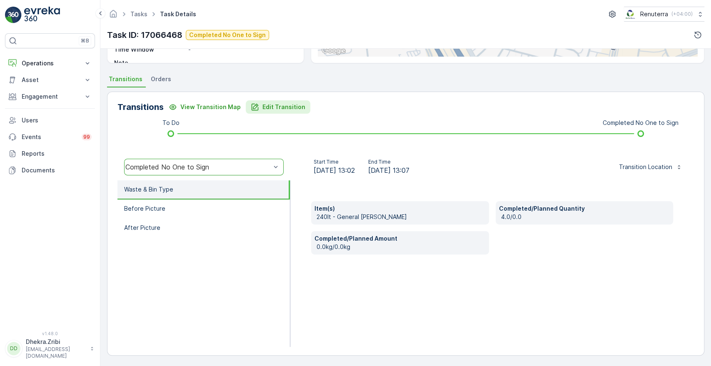
click at [263, 107] on p "Edit Transition" at bounding box center [283, 107] width 43 height 8
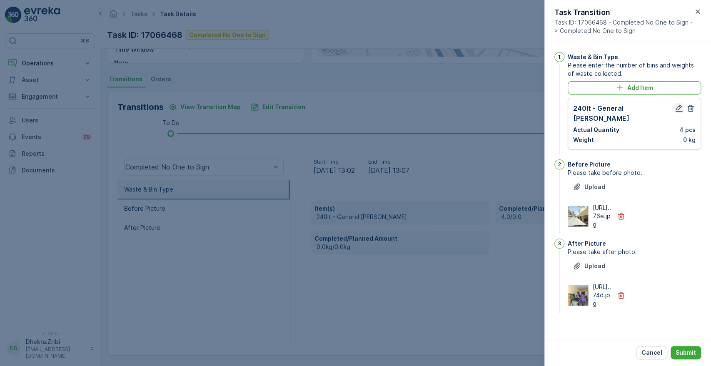
click at [676, 107] on icon "button" at bounding box center [679, 108] width 8 height 8
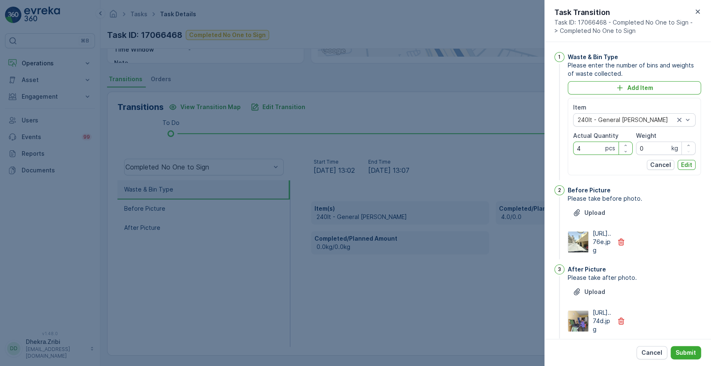
click at [581, 145] on Quantity "4" at bounding box center [603, 148] width 60 height 13
type Quantity "4"
type Quantity "5"
click at [688, 165] on p "Edit" at bounding box center [686, 165] width 11 height 8
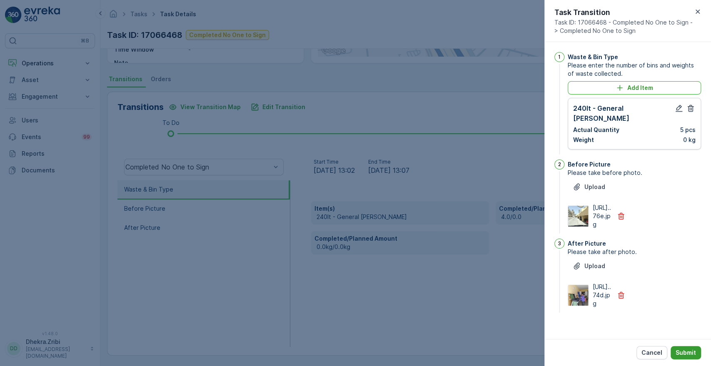
click at [681, 350] on p "Submit" at bounding box center [685, 353] width 20 height 8
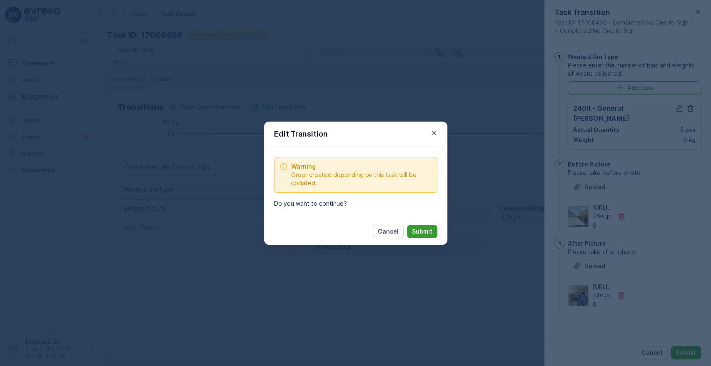
click at [430, 236] on button "Submit" at bounding box center [422, 231] width 30 height 13
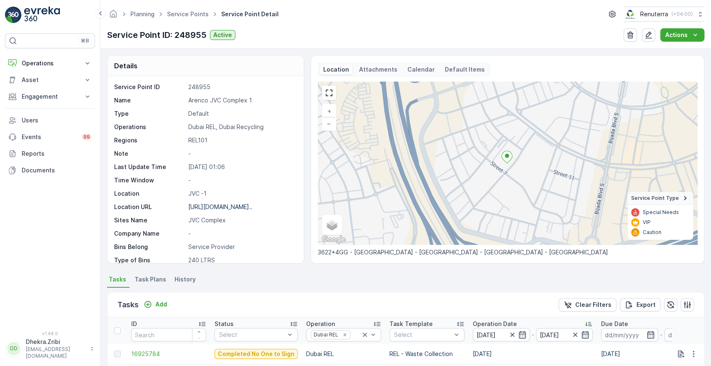
scroll to position [217, 0]
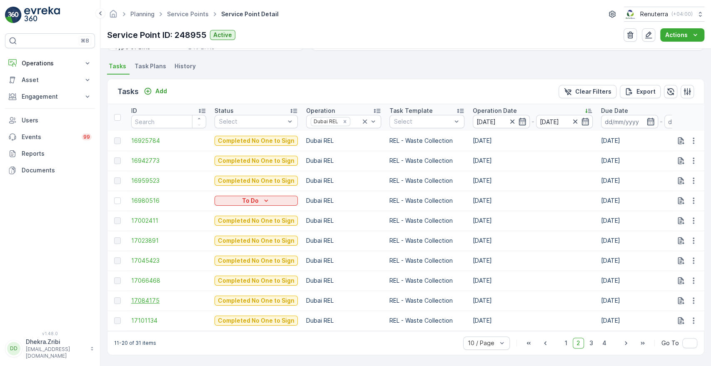
click at [133, 297] on span "17084175" at bounding box center [168, 300] width 75 height 8
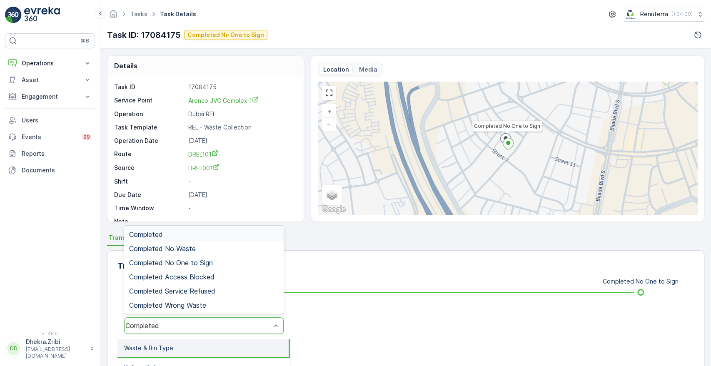
click at [197, 331] on div "Completed" at bounding box center [203, 325] width 159 height 17
click at [223, 264] on div "Completed No One to Sign" at bounding box center [203, 262] width 149 height 7
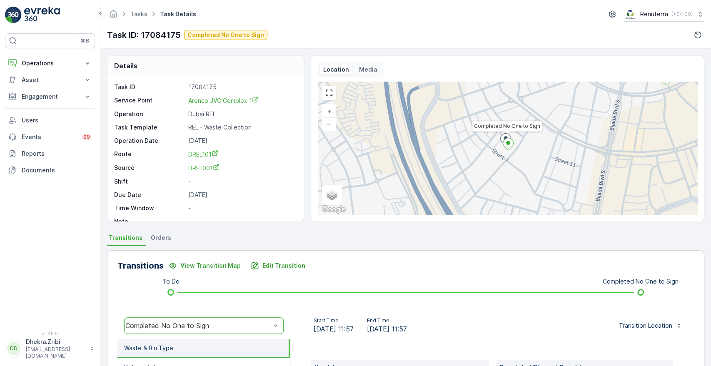
scroll to position [159, 0]
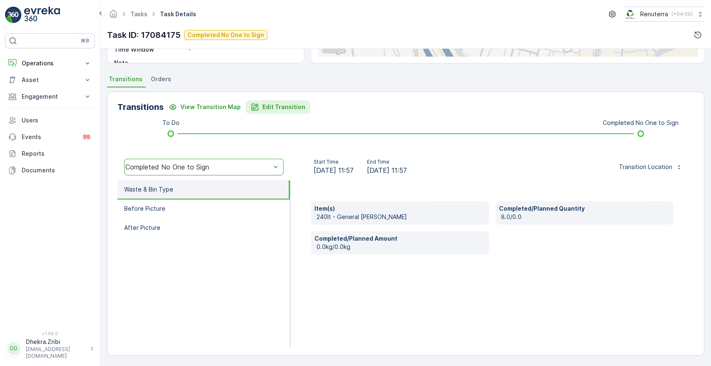
click at [271, 103] on p "Edit Transition" at bounding box center [283, 107] width 43 height 8
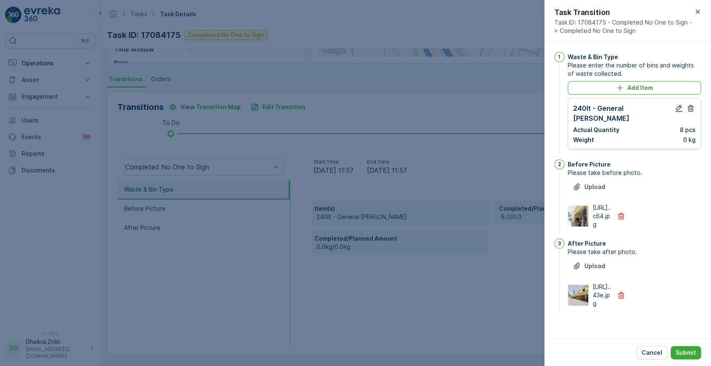
click at [679, 107] on icon "button" at bounding box center [679, 108] width 8 height 8
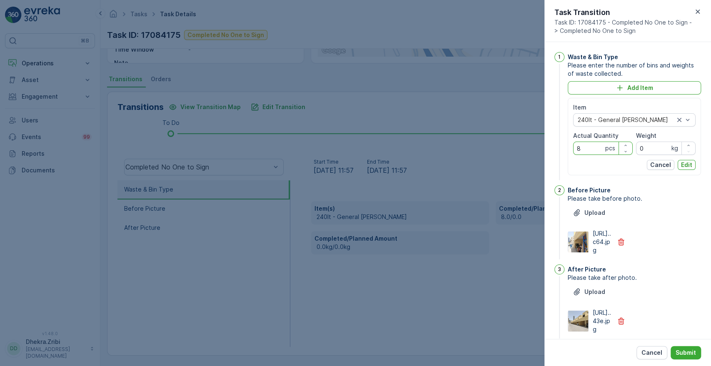
click at [583, 149] on Quantity "8" at bounding box center [603, 148] width 60 height 13
type Quantity "5"
click at [687, 162] on p "Edit" at bounding box center [686, 165] width 11 height 8
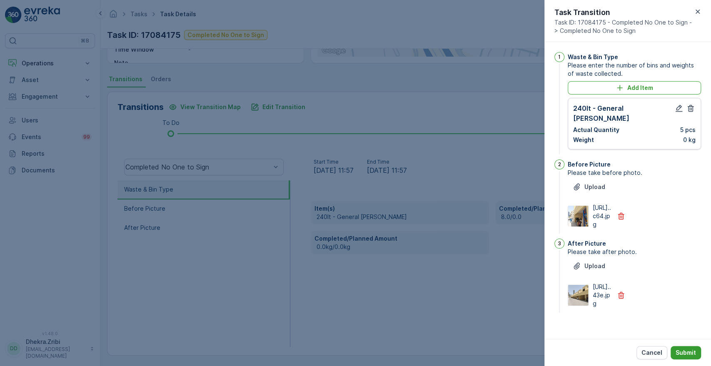
click at [684, 348] on button "Submit" at bounding box center [685, 352] width 30 height 13
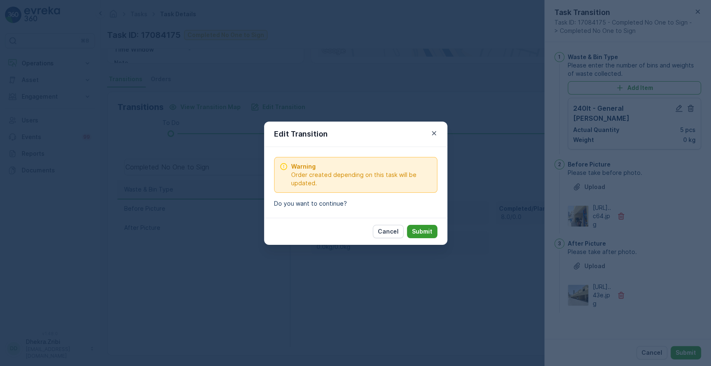
click at [425, 230] on p "Submit" at bounding box center [422, 231] width 20 height 8
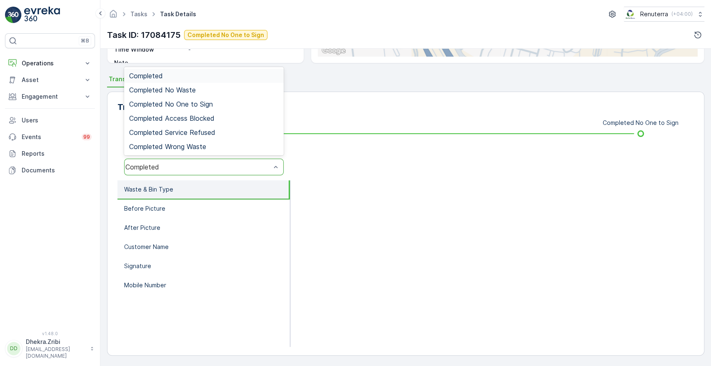
click at [215, 173] on div "Completed" at bounding box center [203, 167] width 159 height 17
click at [198, 100] on span "Completed No One to Sign" at bounding box center [171, 103] width 84 height 7
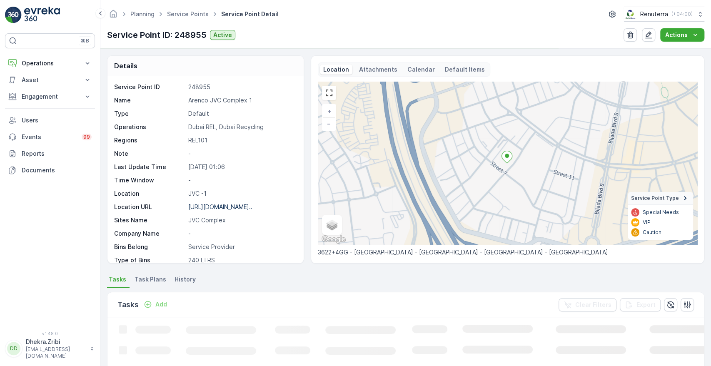
scroll to position [189, 0]
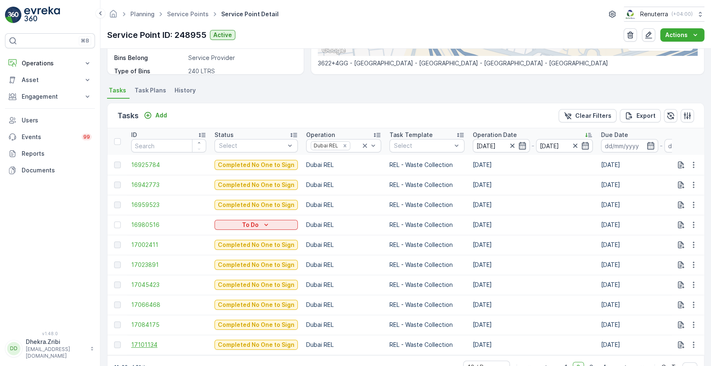
click at [139, 345] on span "17101134" at bounding box center [168, 345] width 75 height 8
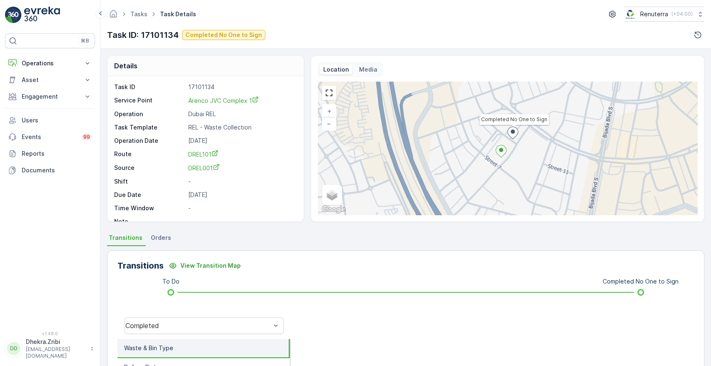
scroll to position [159, 0]
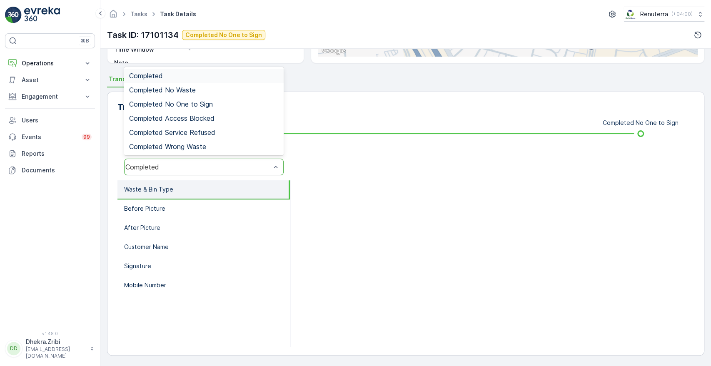
click at [252, 172] on div "Completed" at bounding box center [203, 167] width 159 height 17
click at [209, 104] on span "Completed No One to Sign" at bounding box center [171, 103] width 84 height 7
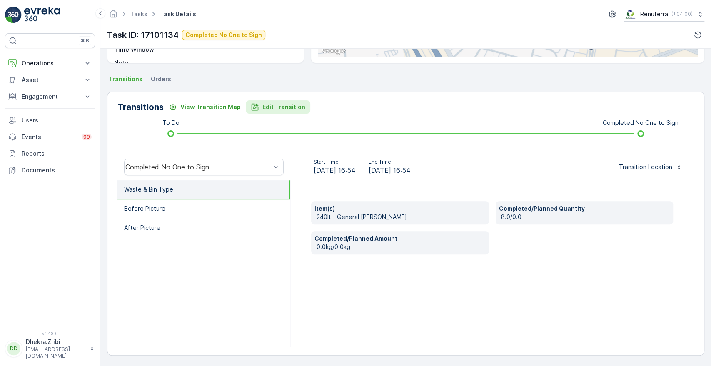
click at [272, 107] on p "Edit Transition" at bounding box center [283, 107] width 43 height 8
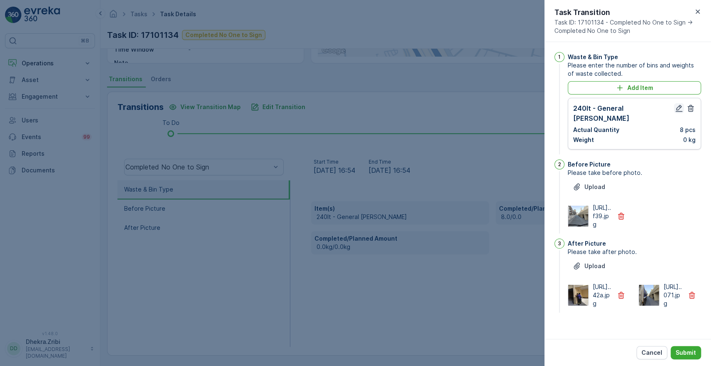
click at [676, 105] on icon "button" at bounding box center [679, 108] width 8 height 8
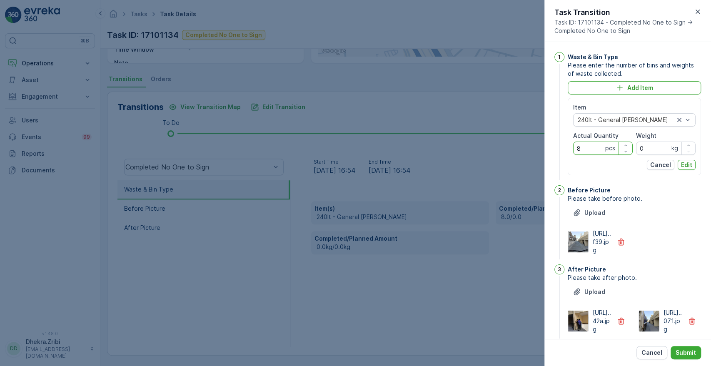
click at [590, 149] on Quantity "8" at bounding box center [603, 148] width 60 height 13
type Quantity "5"
click at [690, 167] on p "Edit" at bounding box center [686, 165] width 11 height 8
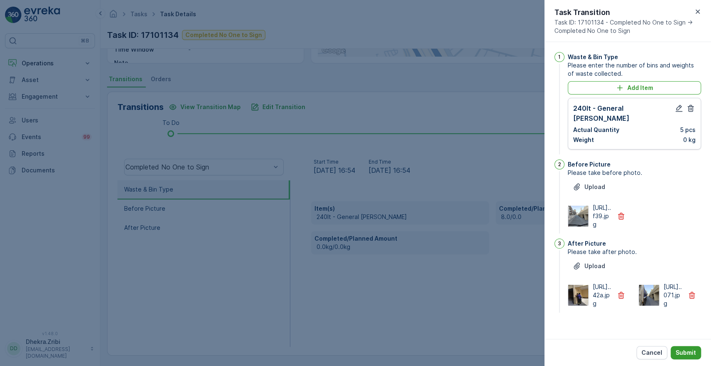
click at [688, 354] on p "Submit" at bounding box center [685, 353] width 20 height 8
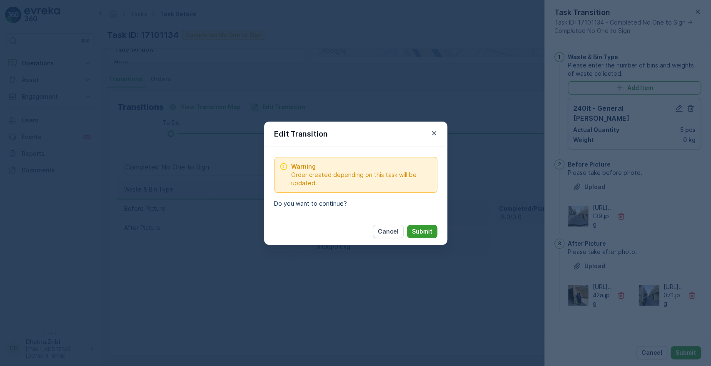
click at [427, 230] on p "Submit" at bounding box center [422, 231] width 20 height 8
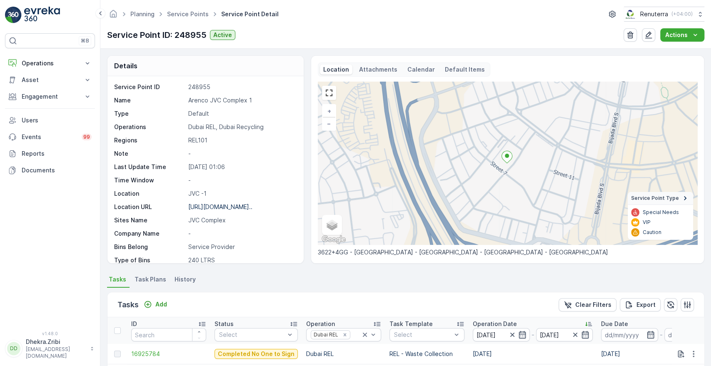
scroll to position [217, 0]
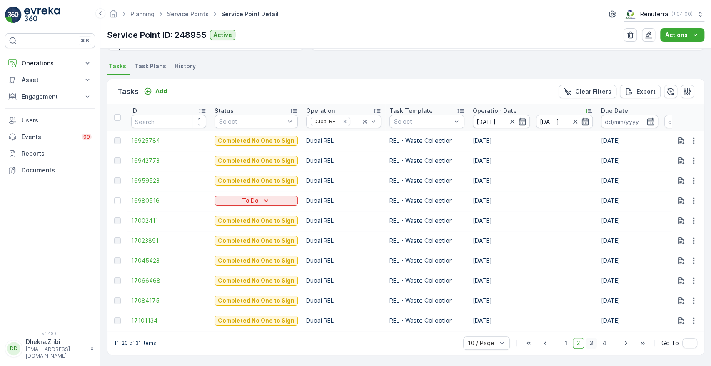
click at [589, 339] on span "3" at bounding box center [590, 343] width 11 height 11
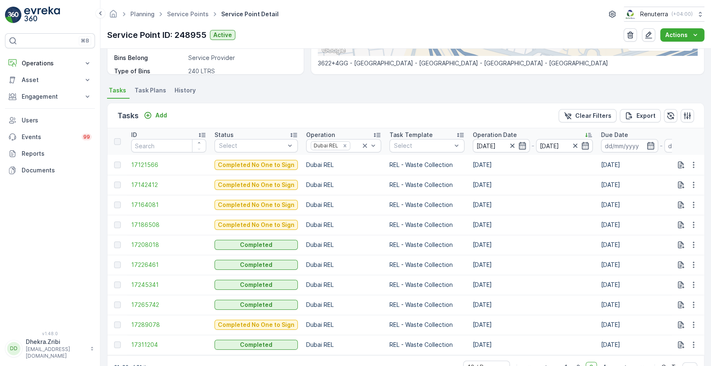
scroll to position [217, 0]
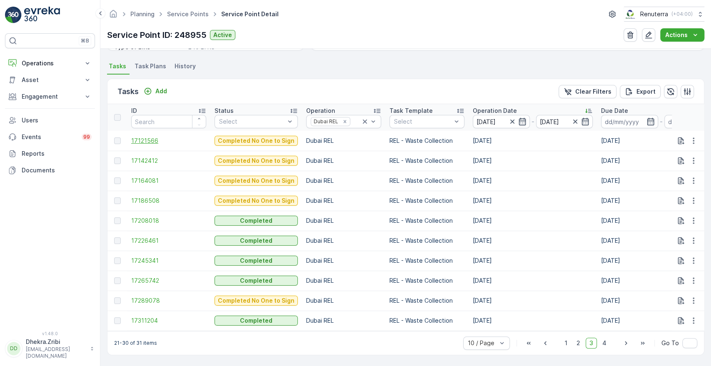
click at [139, 137] on span "17121566" at bounding box center [168, 141] width 75 height 8
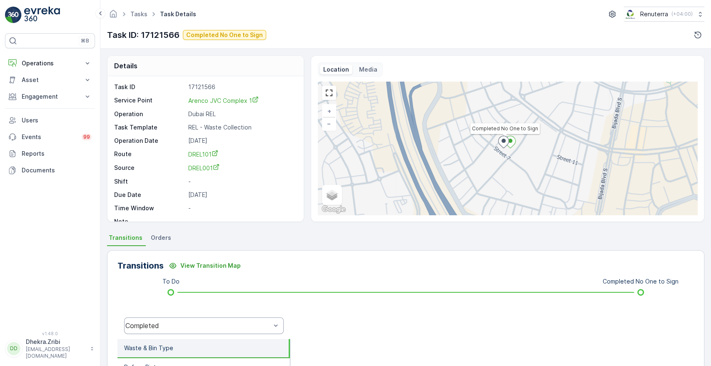
click at [184, 328] on div "Completed" at bounding box center [197, 325] width 145 height 7
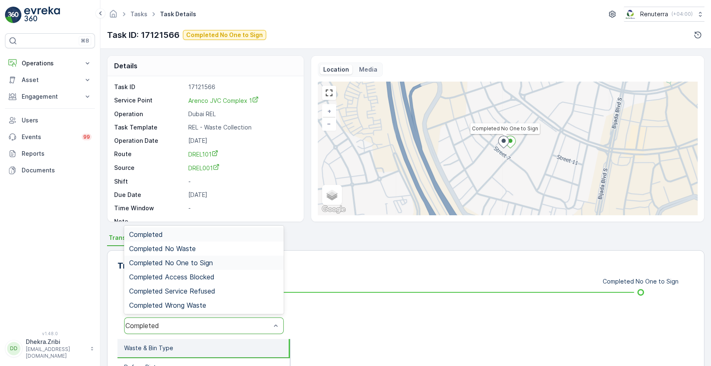
click at [189, 265] on span "Completed No One to Sign" at bounding box center [171, 262] width 84 height 7
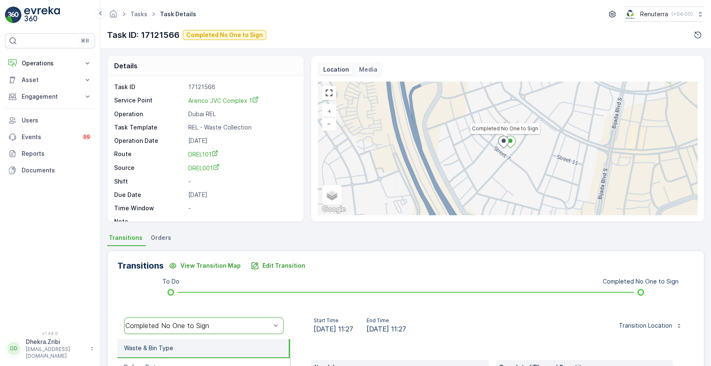
scroll to position [159, 0]
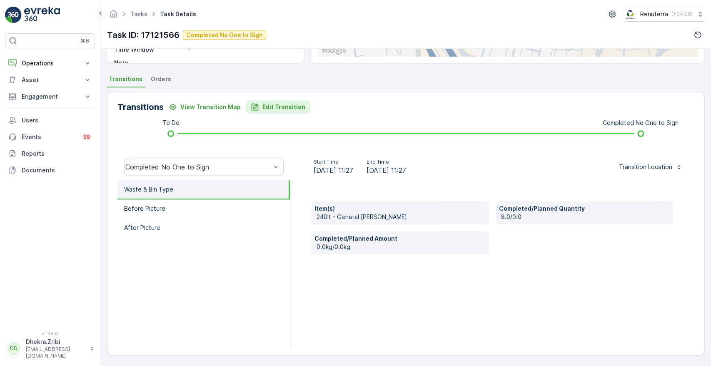
click at [273, 103] on p "Edit Transition" at bounding box center [283, 107] width 43 height 8
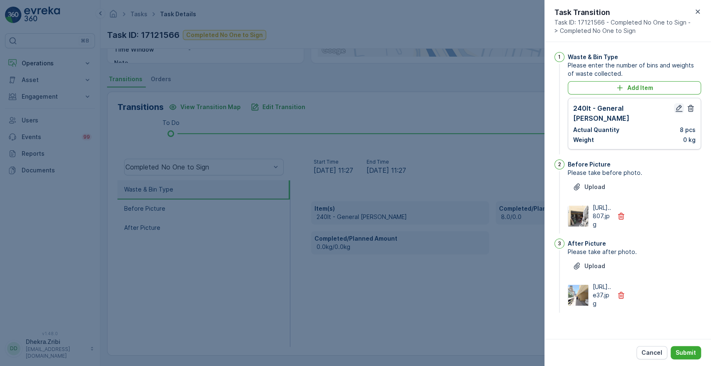
click at [677, 109] on icon "button" at bounding box center [679, 108] width 8 height 8
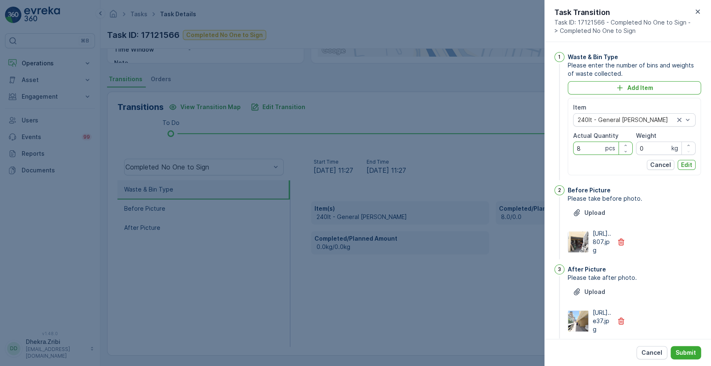
click at [589, 150] on Quantity "8" at bounding box center [603, 148] width 60 height 13
type Quantity "5"
click at [684, 167] on p "Edit" at bounding box center [686, 165] width 11 height 8
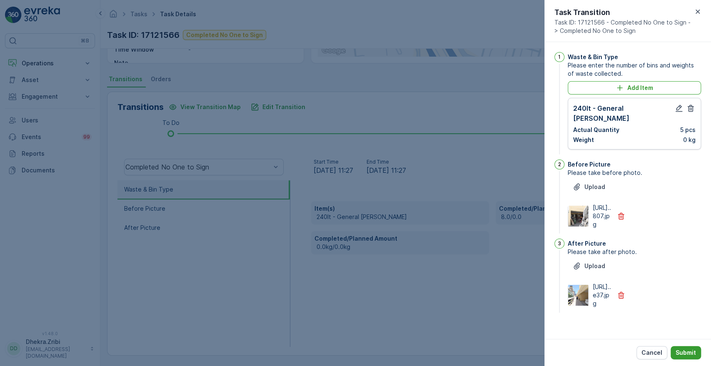
click at [680, 349] on p "Submit" at bounding box center [685, 353] width 20 height 8
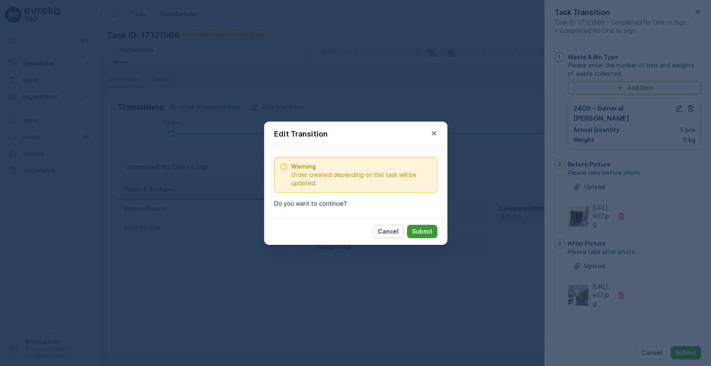
click at [422, 234] on p "Submit" at bounding box center [422, 231] width 20 height 8
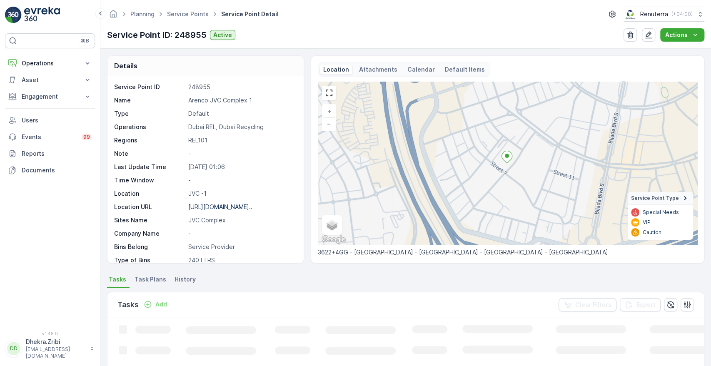
scroll to position [189, 0]
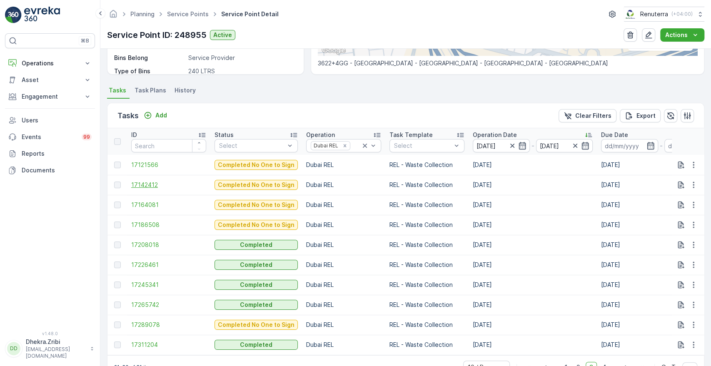
click at [138, 184] on span "17142412" at bounding box center [168, 185] width 75 height 8
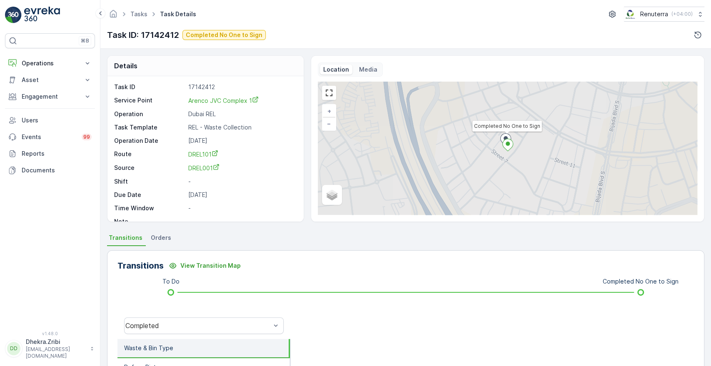
scroll to position [159, 0]
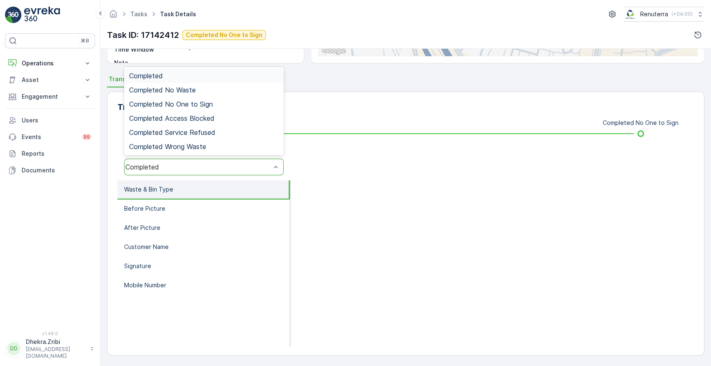
click at [211, 167] on div "Completed" at bounding box center [197, 166] width 145 height 7
click at [200, 109] on div "Completed No One to Sign" at bounding box center [203, 104] width 159 height 14
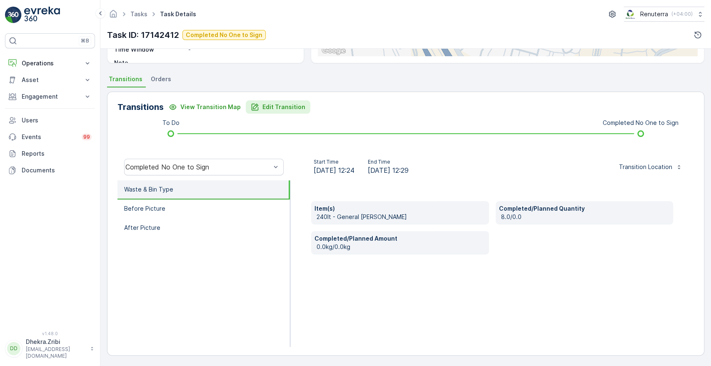
click at [274, 108] on p "Edit Transition" at bounding box center [283, 107] width 43 height 8
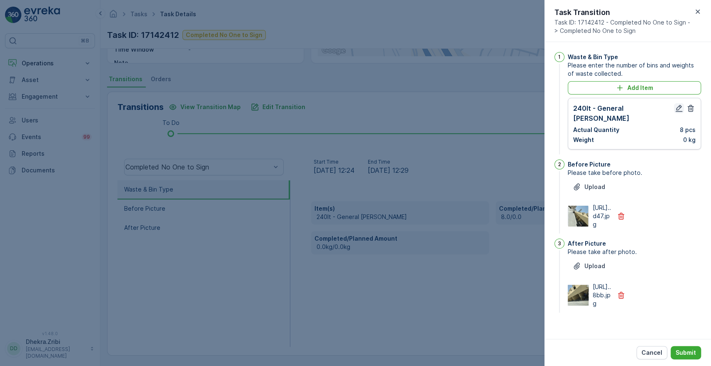
click at [675, 110] on icon "button" at bounding box center [679, 108] width 8 height 8
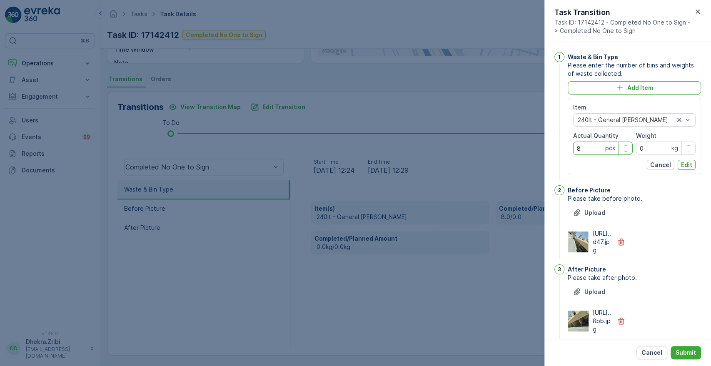
click at [591, 147] on Quantity "8" at bounding box center [603, 148] width 60 height 13
type Quantity "5"
click at [686, 166] on p "Edit" at bounding box center [686, 165] width 11 height 8
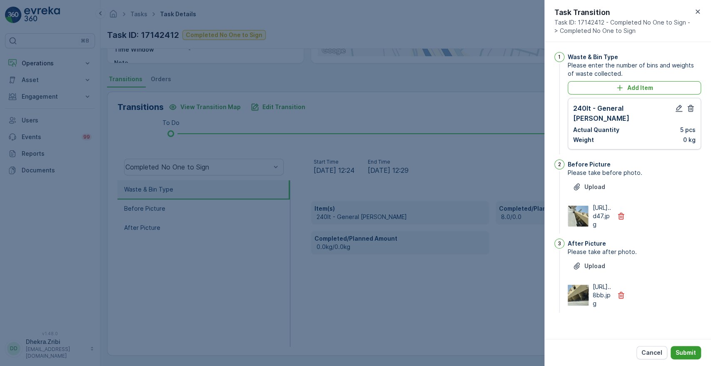
click at [677, 350] on p "Submit" at bounding box center [685, 353] width 20 height 8
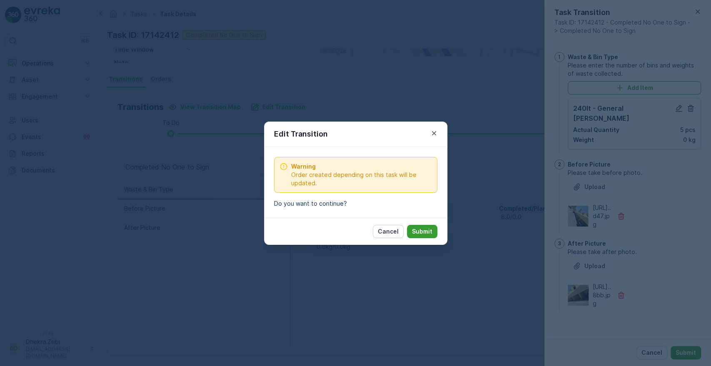
click at [432, 232] on button "Submit" at bounding box center [422, 231] width 30 height 13
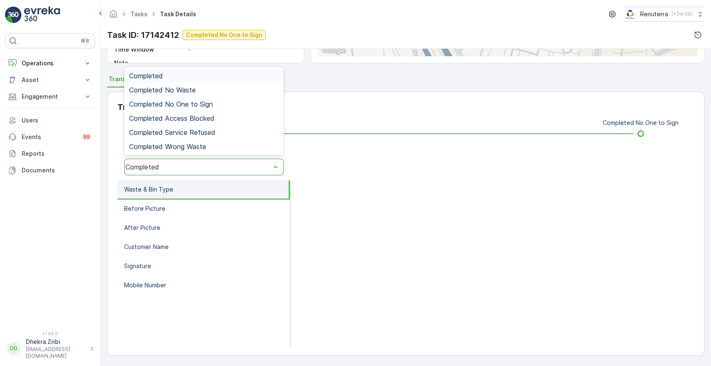
click at [219, 170] on div "Completed" at bounding box center [203, 167] width 159 height 17
click at [201, 105] on span "Completed No One to Sign" at bounding box center [171, 103] width 84 height 7
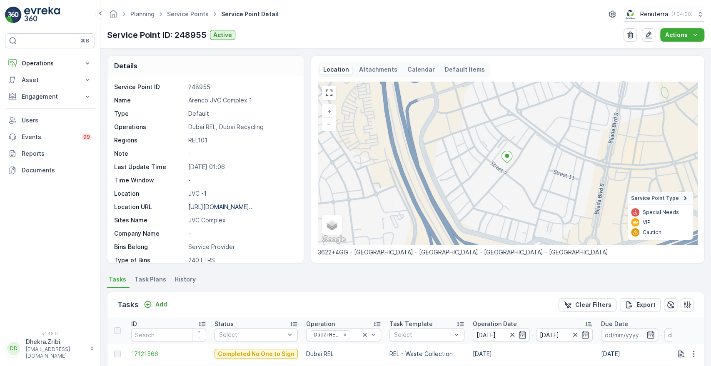
scroll to position [217, 0]
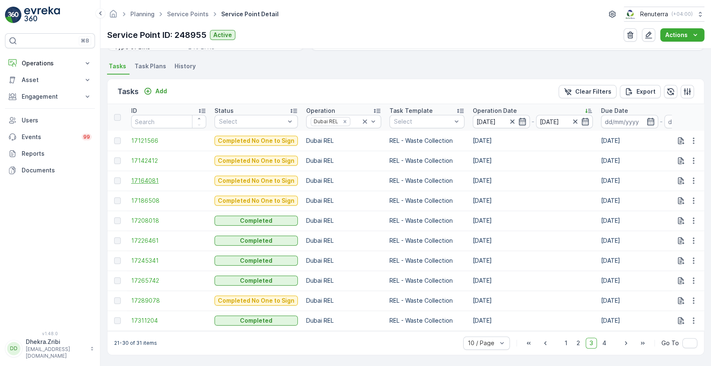
click at [141, 181] on span "17164081" at bounding box center [168, 181] width 75 height 8
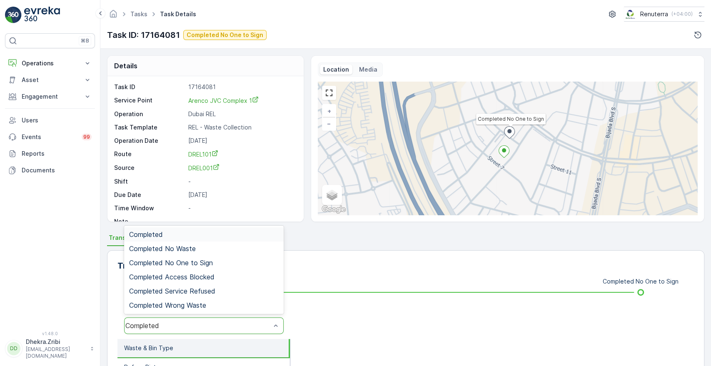
click at [244, 331] on div "Completed" at bounding box center [203, 325] width 159 height 17
click at [213, 260] on div "Completed No One to Sign" at bounding box center [203, 262] width 149 height 7
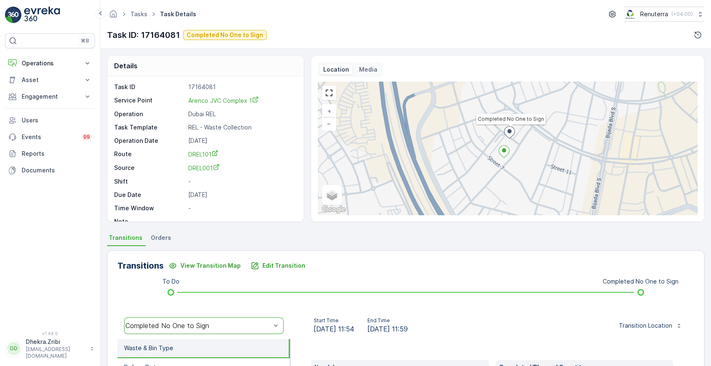
scroll to position [159, 0]
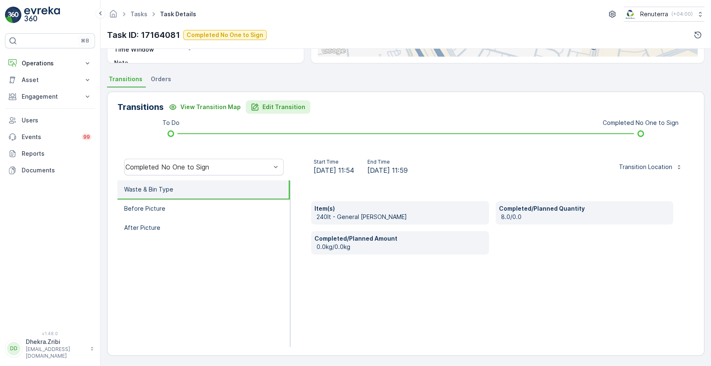
click at [273, 106] on p "Edit Transition" at bounding box center [283, 107] width 43 height 8
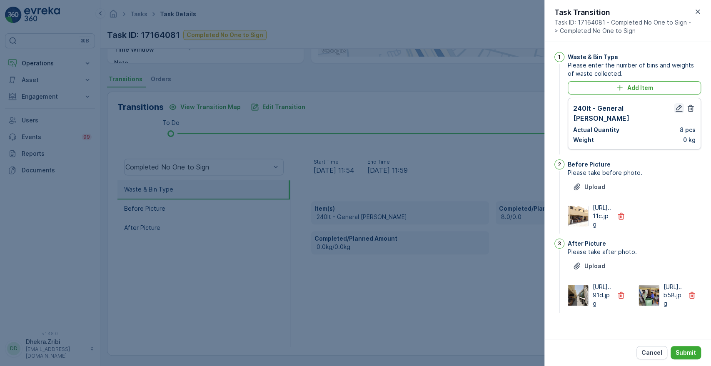
click at [676, 112] on button "button" at bounding box center [679, 108] width 10 height 10
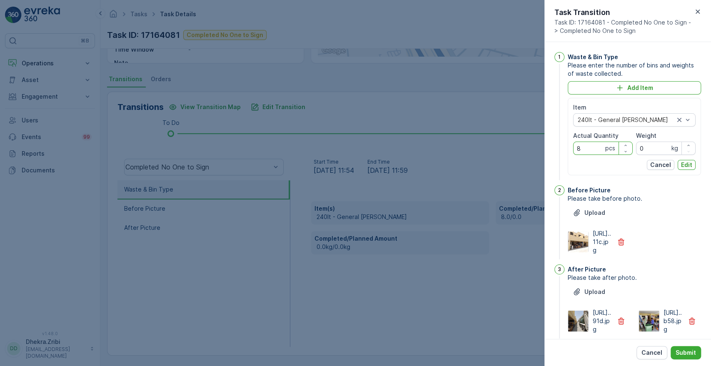
click at [596, 148] on Quantity "8" at bounding box center [603, 148] width 60 height 13
type Quantity "5"
click at [687, 166] on p "Edit" at bounding box center [686, 165] width 11 height 8
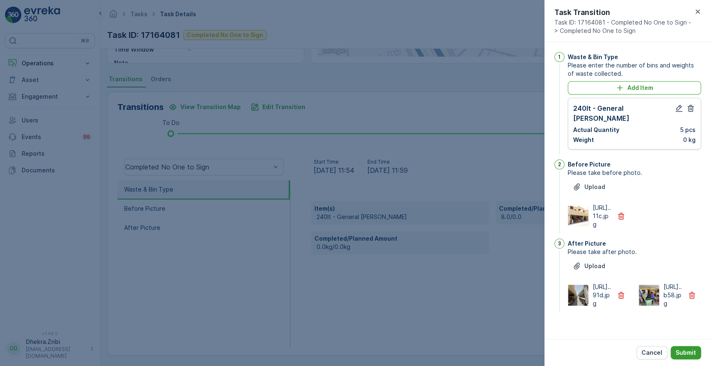
click at [691, 357] on button "Submit" at bounding box center [685, 352] width 30 height 13
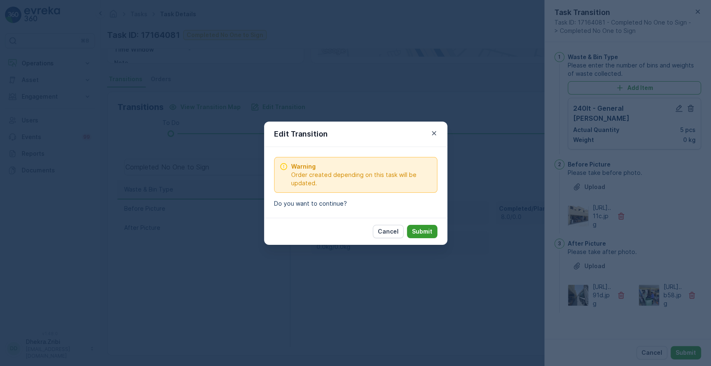
click at [423, 229] on p "Submit" at bounding box center [422, 231] width 20 height 8
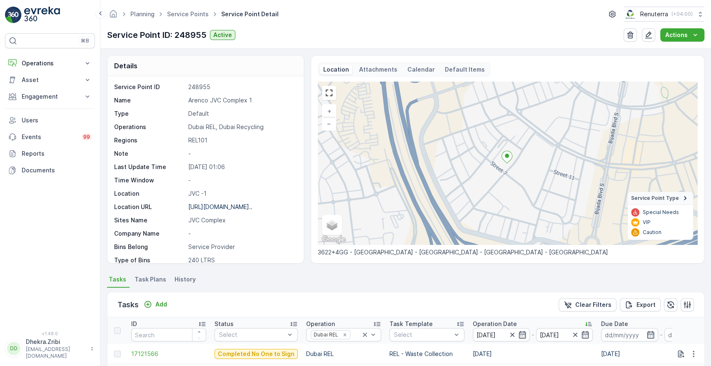
scroll to position [217, 0]
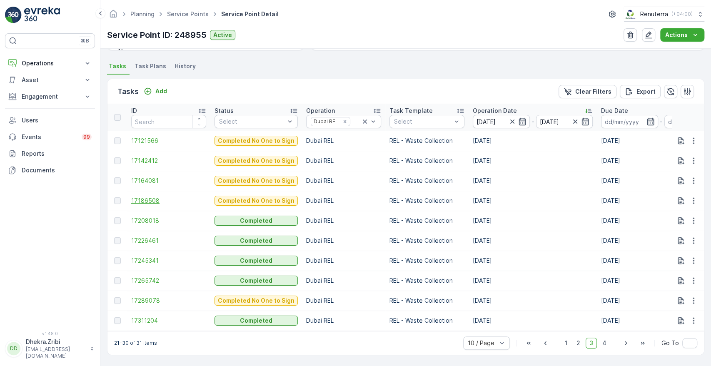
click at [139, 197] on span "17186508" at bounding box center [168, 201] width 75 height 8
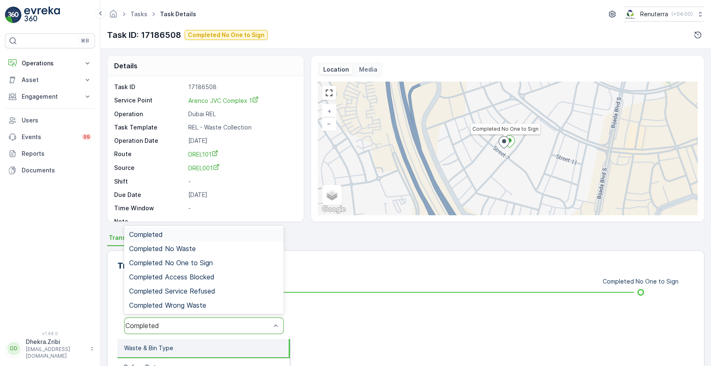
click at [181, 324] on div "Completed" at bounding box center [197, 325] width 145 height 7
click at [206, 262] on span "Completed No One to Sign" at bounding box center [171, 262] width 84 height 7
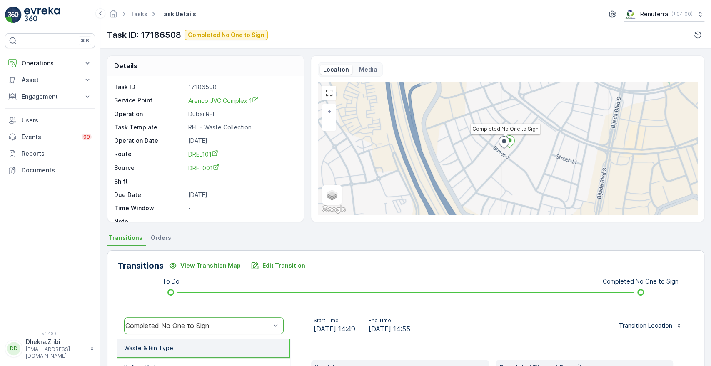
scroll to position [159, 0]
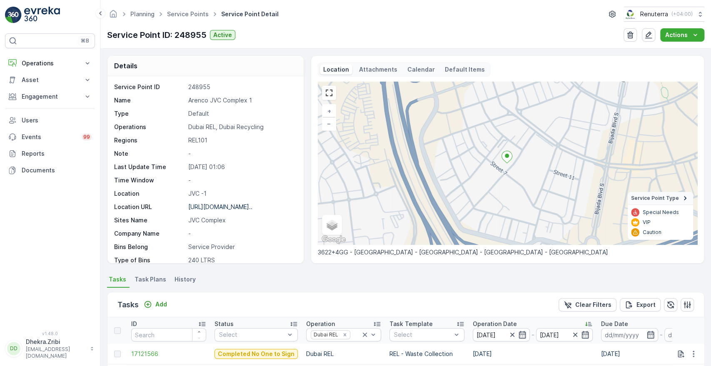
scroll to position [217, 0]
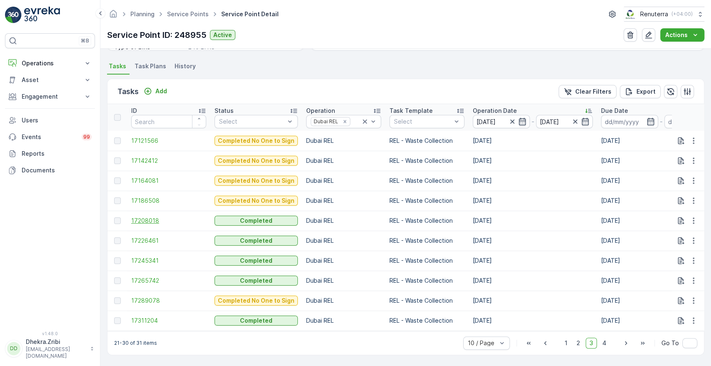
click at [147, 217] on span "17208018" at bounding box center [168, 221] width 75 height 8
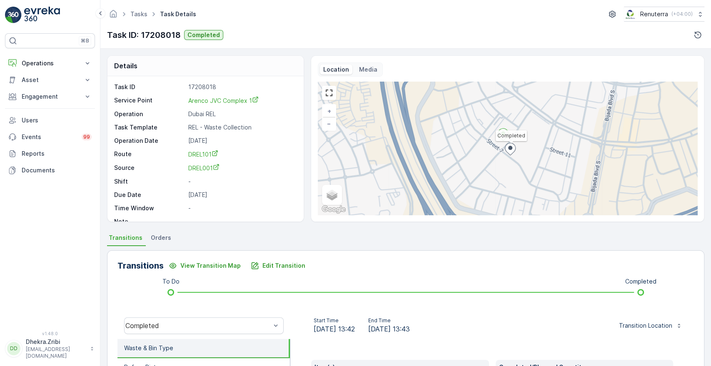
scroll to position [159, 0]
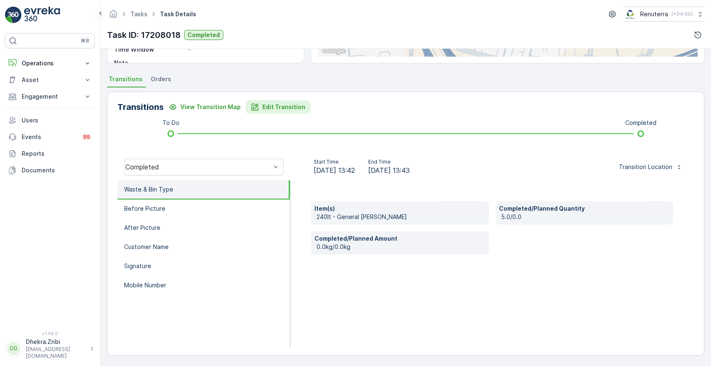
click at [278, 101] on button "Edit Transition" at bounding box center [278, 106] width 65 height 13
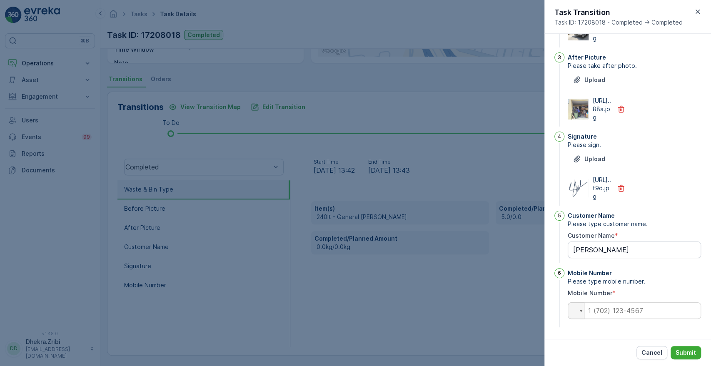
scroll to position [0, 0]
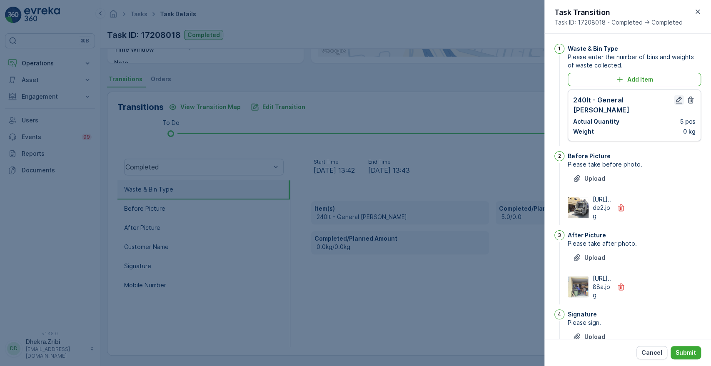
click at [675, 98] on icon "button" at bounding box center [679, 100] width 8 height 8
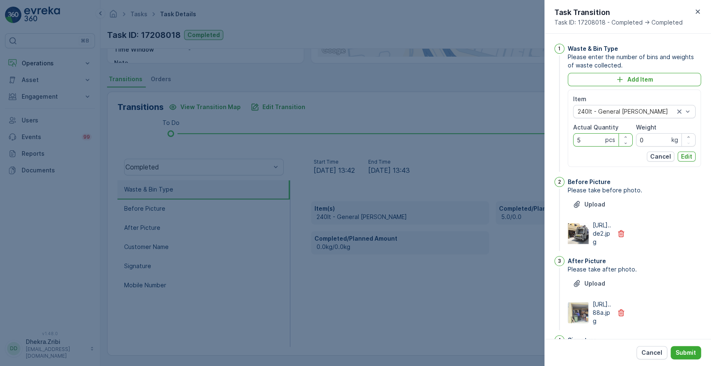
click at [591, 143] on Quantity "5" at bounding box center [603, 139] width 60 height 13
type Quantity "7"
click at [681, 155] on p "Edit" at bounding box center [686, 156] width 11 height 8
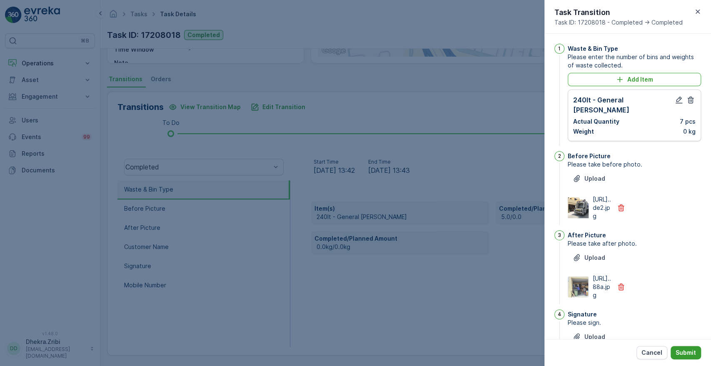
click at [676, 349] on p "Submit" at bounding box center [685, 353] width 20 height 8
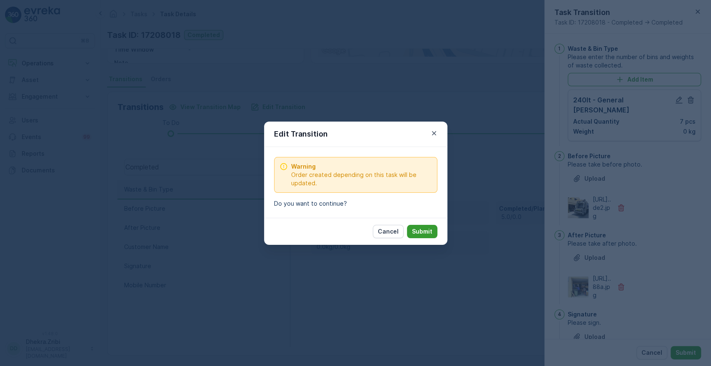
click at [433, 228] on button "Submit" at bounding box center [422, 231] width 30 height 13
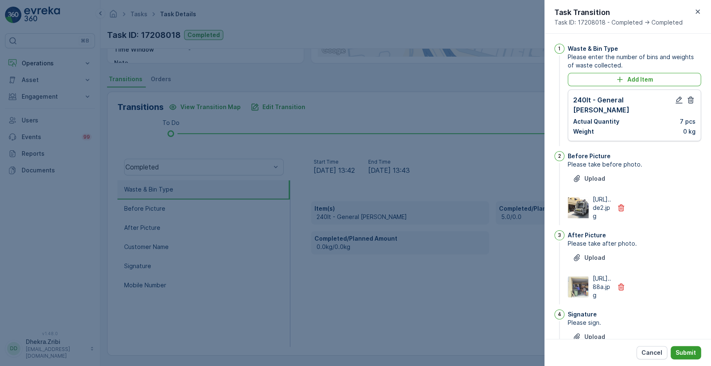
click at [684, 351] on p "Submit" at bounding box center [685, 353] width 20 height 8
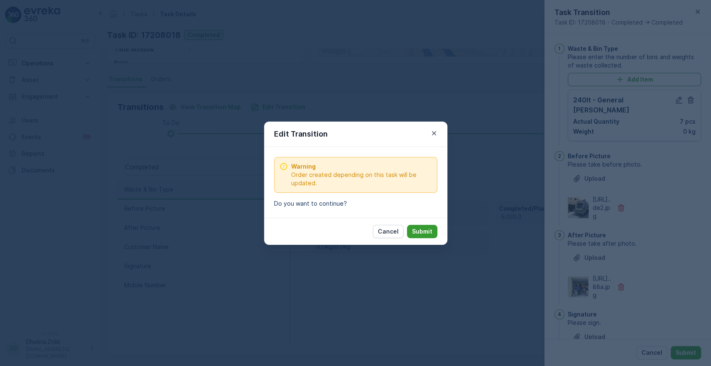
click at [419, 229] on p "Submit" at bounding box center [422, 231] width 20 height 8
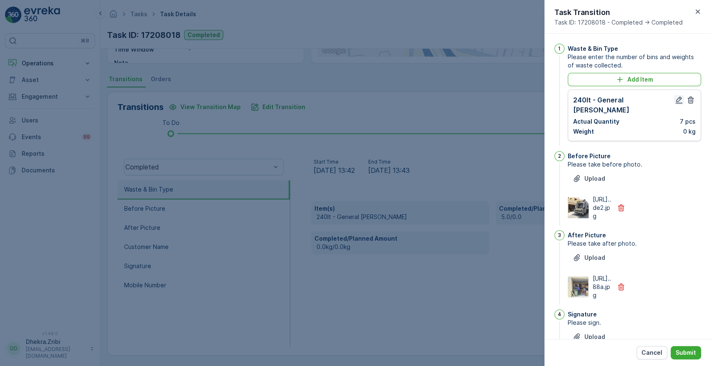
click at [675, 100] on icon "button" at bounding box center [679, 100] width 8 height 8
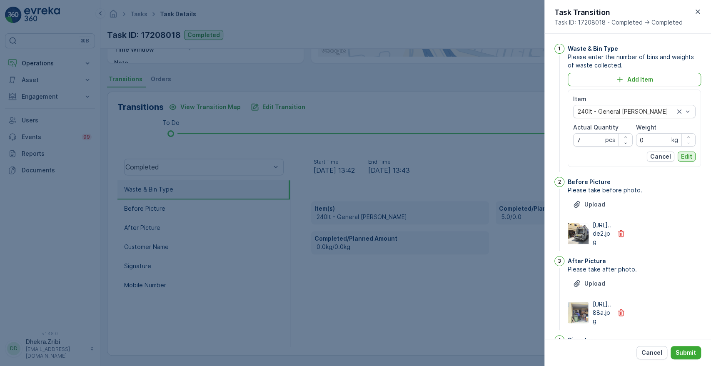
click at [689, 157] on p "Edit" at bounding box center [686, 156] width 11 height 8
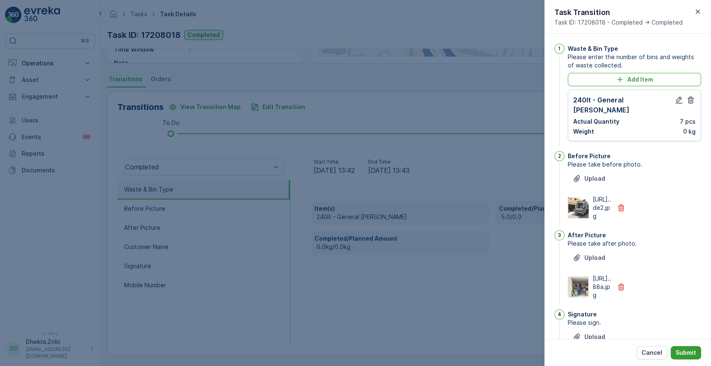
click at [683, 358] on button "Submit" at bounding box center [685, 352] width 30 height 13
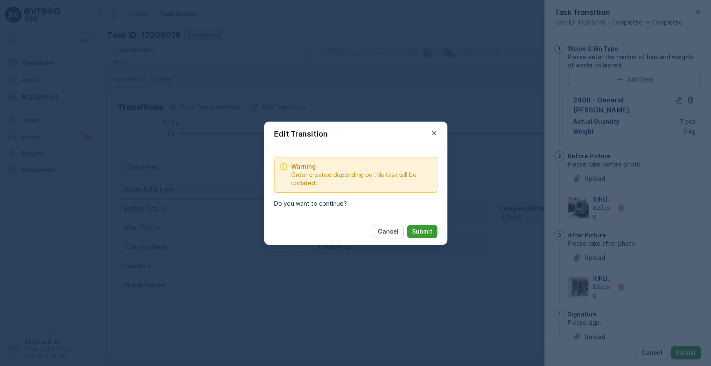
click at [416, 229] on p "Submit" at bounding box center [422, 231] width 20 height 8
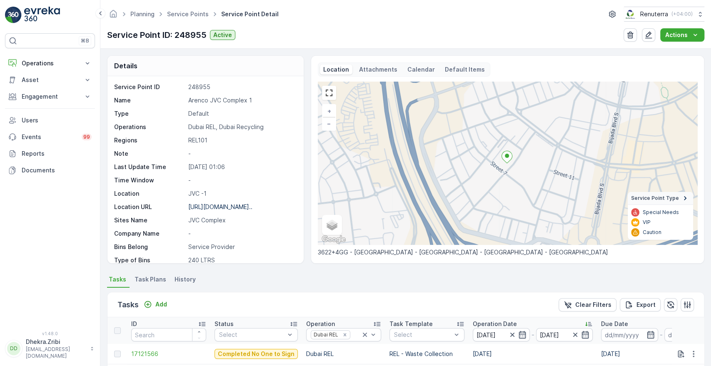
scroll to position [217, 0]
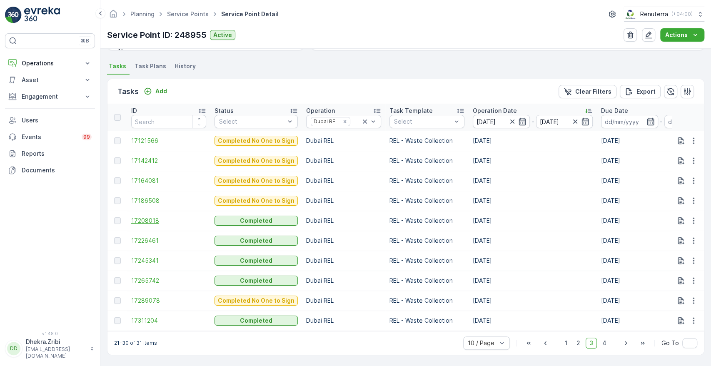
click at [150, 219] on span "17208018" at bounding box center [168, 221] width 75 height 8
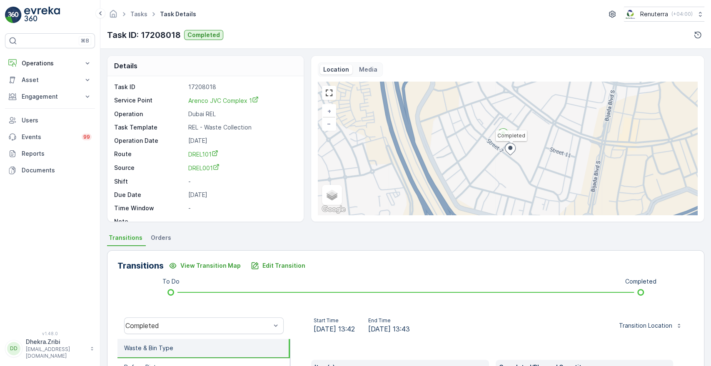
scroll to position [159, 0]
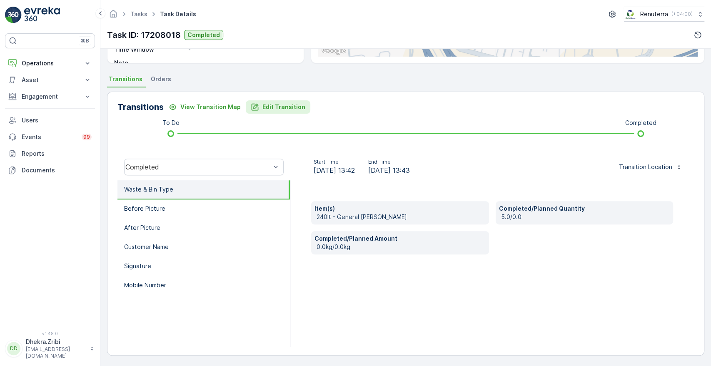
click at [281, 106] on p "Edit Transition" at bounding box center [283, 107] width 43 height 8
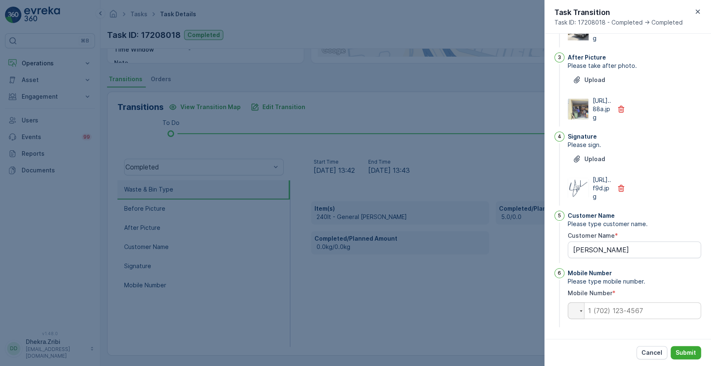
scroll to position [0, 0]
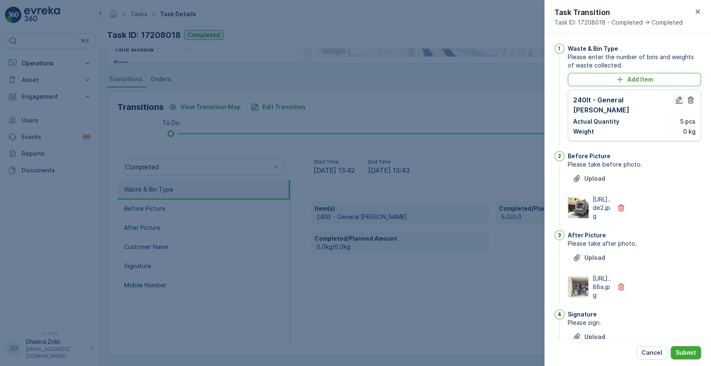
click at [677, 100] on icon "button" at bounding box center [678, 100] width 7 height 7
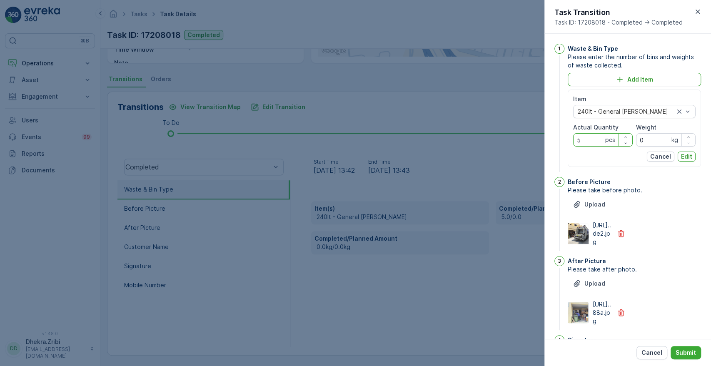
click at [592, 139] on Quantity "5" at bounding box center [603, 139] width 60 height 13
type Quantity "7"
click at [690, 157] on p "Edit" at bounding box center [686, 156] width 11 height 8
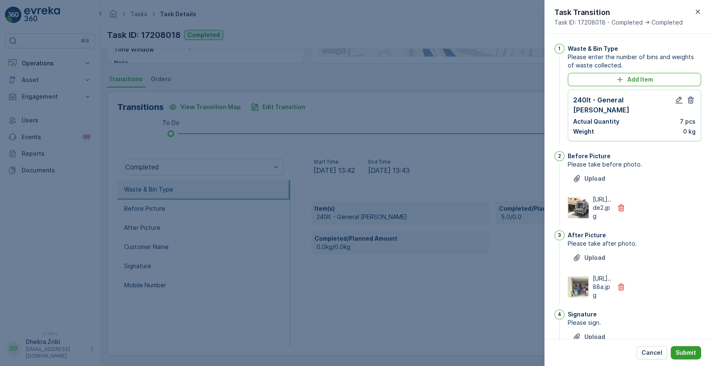
click at [686, 351] on p "Submit" at bounding box center [685, 353] width 20 height 8
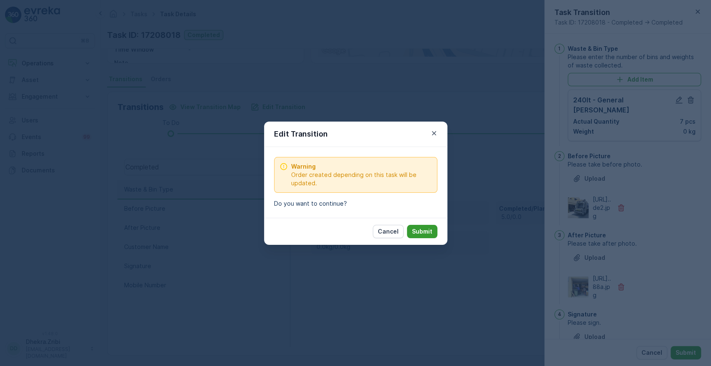
click at [425, 235] on p "Submit" at bounding box center [422, 231] width 20 height 8
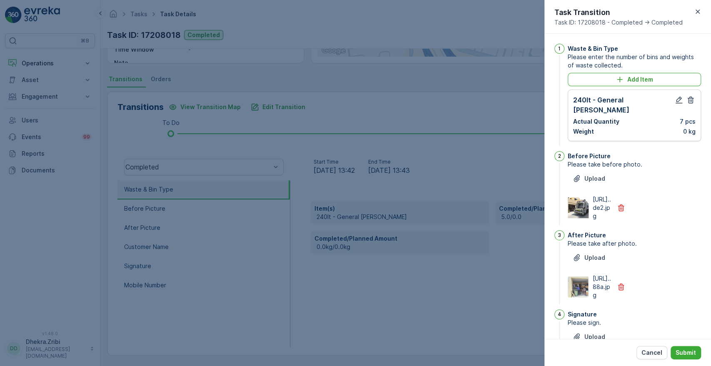
scroll to position [229, 0]
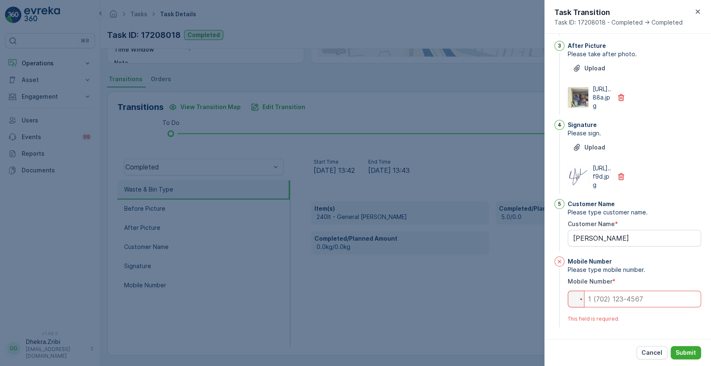
click at [628, 299] on input "tel" at bounding box center [634, 299] width 133 height 17
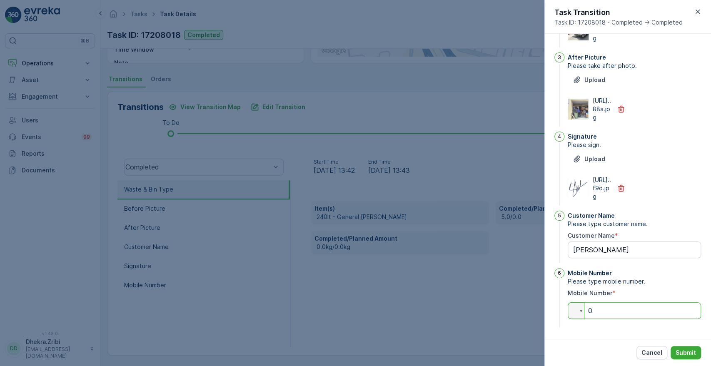
scroll to position [217, 0]
type input "0"
click at [692, 353] on p "Submit" at bounding box center [685, 353] width 20 height 8
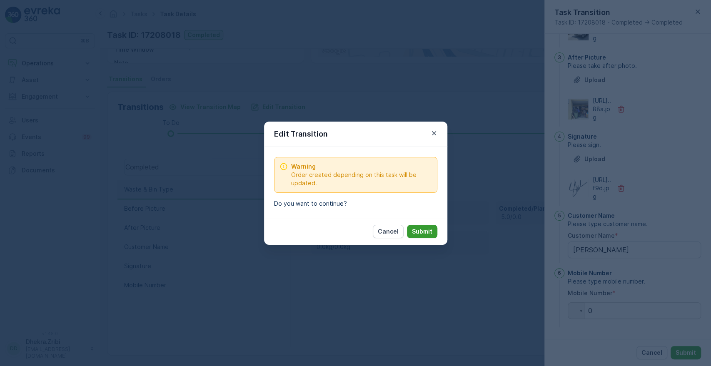
click at [425, 230] on p "Submit" at bounding box center [422, 231] width 20 height 8
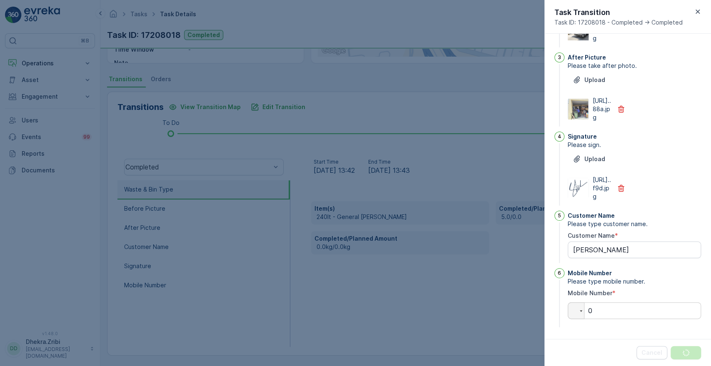
scroll to position [0, 0]
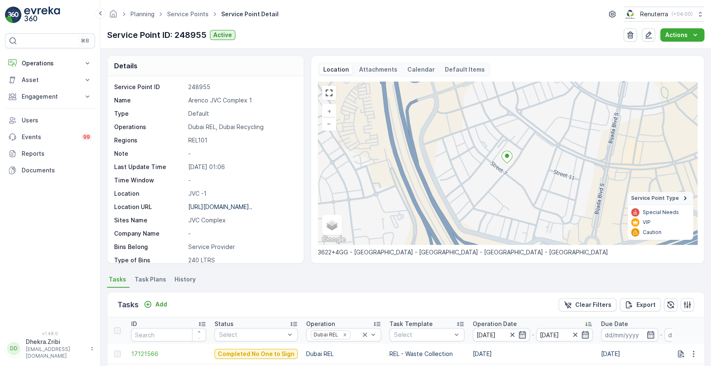
scroll to position [217, 0]
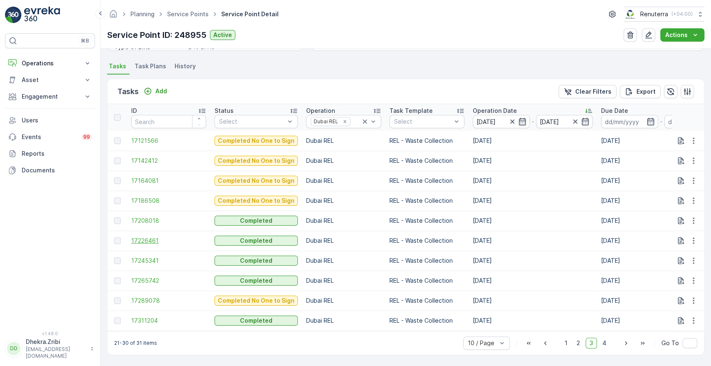
click at [150, 241] on span "17226461" at bounding box center [168, 241] width 75 height 8
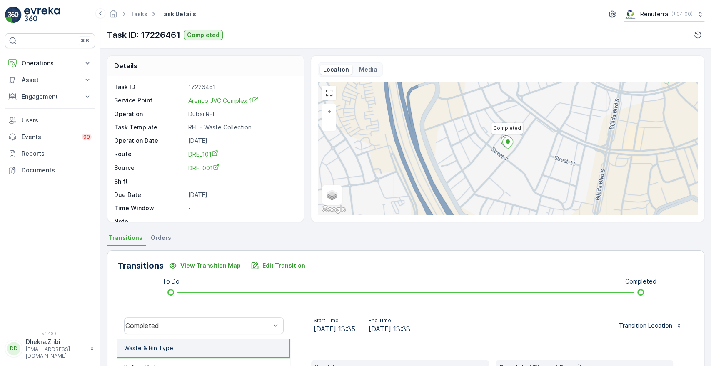
scroll to position [159, 0]
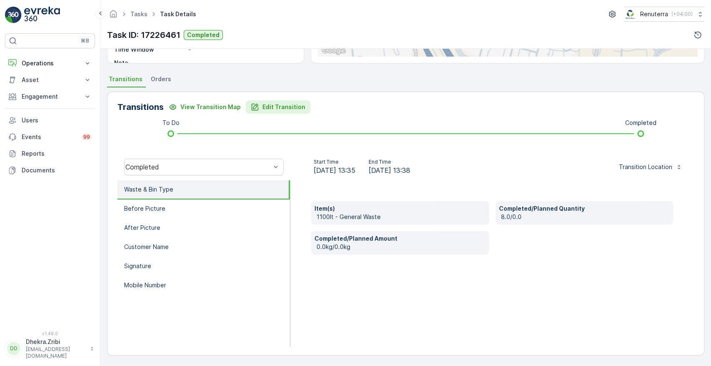
click at [281, 111] on button "Edit Transition" at bounding box center [278, 106] width 65 height 13
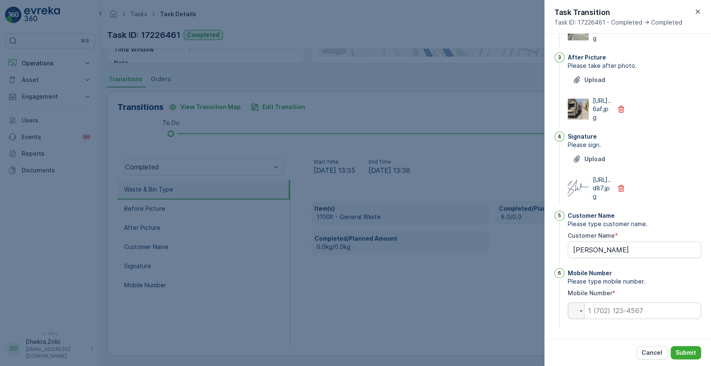
scroll to position [0, 0]
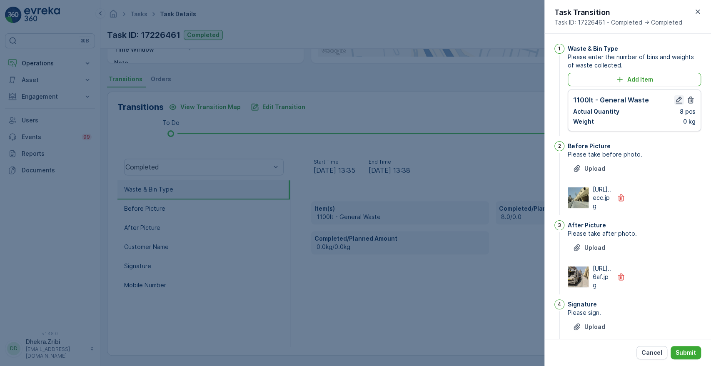
click at [675, 96] on icon "button" at bounding box center [679, 100] width 8 height 8
type Name "[PERSON_NAME]"
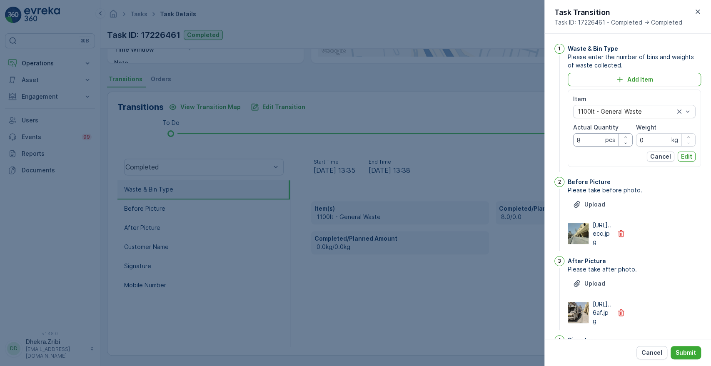
click at [595, 141] on Quantity "8" at bounding box center [603, 139] width 60 height 13
type Quantity "7"
click at [684, 159] on p "Edit" at bounding box center [686, 156] width 11 height 8
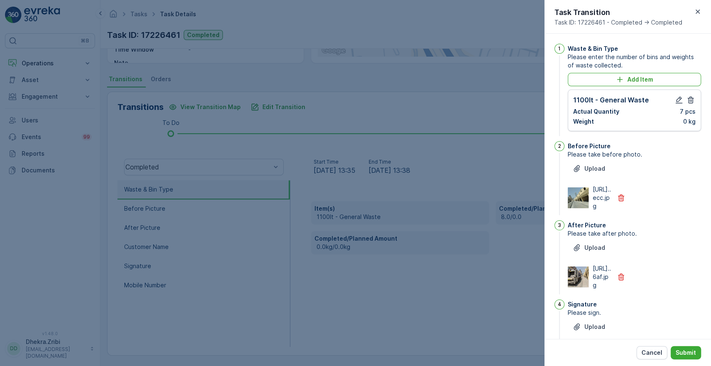
scroll to position [217, 0]
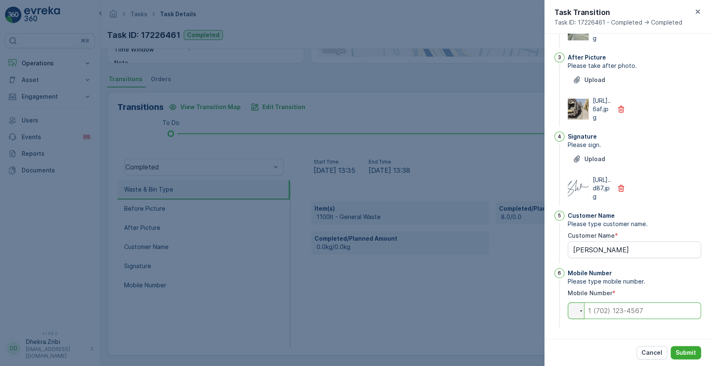
click at [629, 307] on input "tel" at bounding box center [634, 310] width 133 height 17
type Name "[PERSON_NAME]"
type input "0"
click at [685, 350] on p "Submit" at bounding box center [685, 353] width 20 height 8
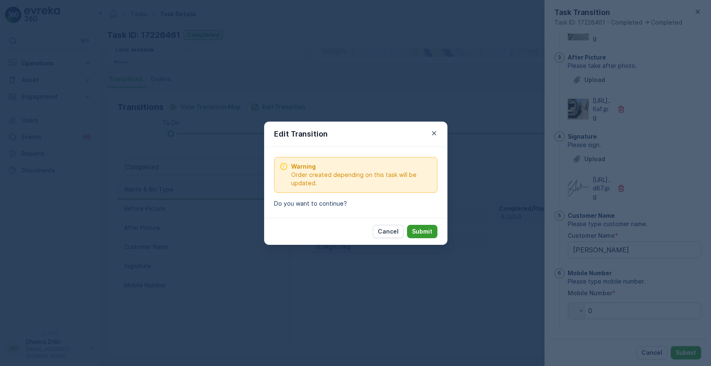
click at [423, 230] on p "Submit" at bounding box center [422, 231] width 20 height 8
type Name "[PERSON_NAME]"
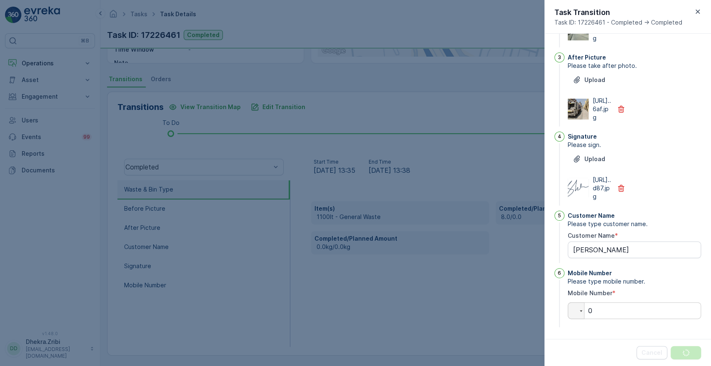
scroll to position [0, 0]
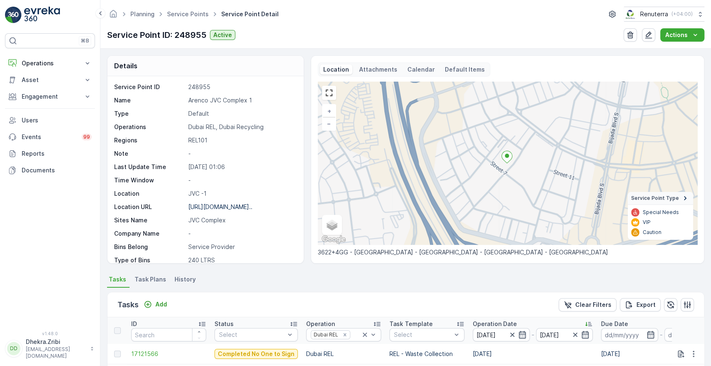
scroll to position [217, 0]
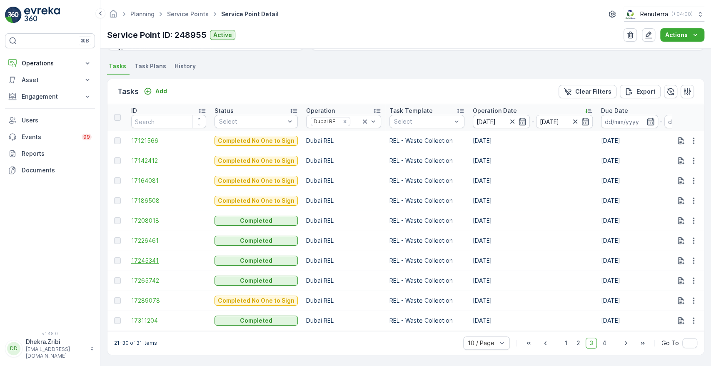
click at [143, 257] on span "17245341" at bounding box center [168, 261] width 75 height 8
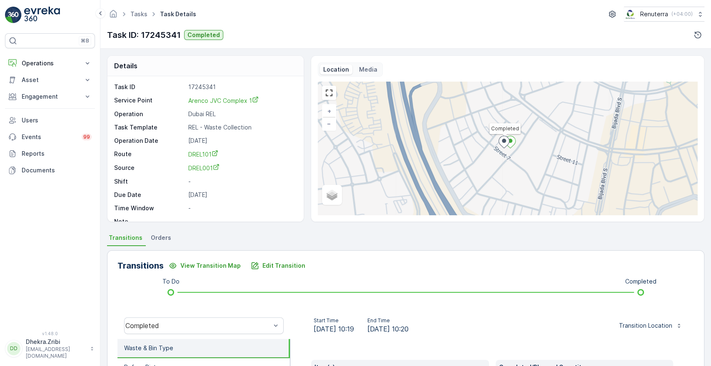
scroll to position [159, 0]
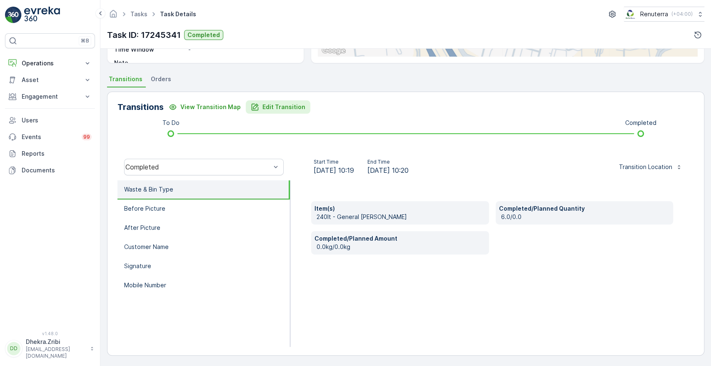
click at [276, 103] on p "Edit Transition" at bounding box center [283, 107] width 43 height 8
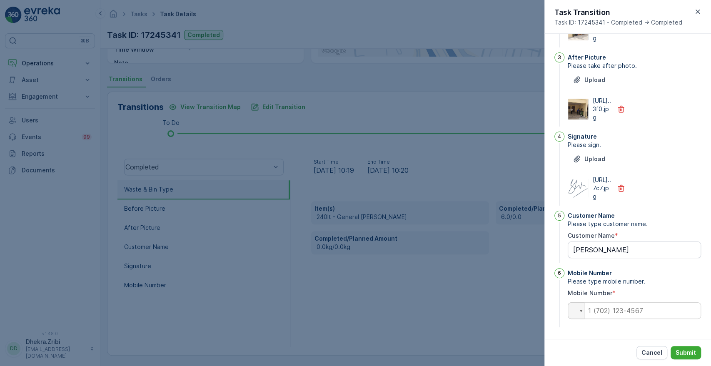
scroll to position [0, 0]
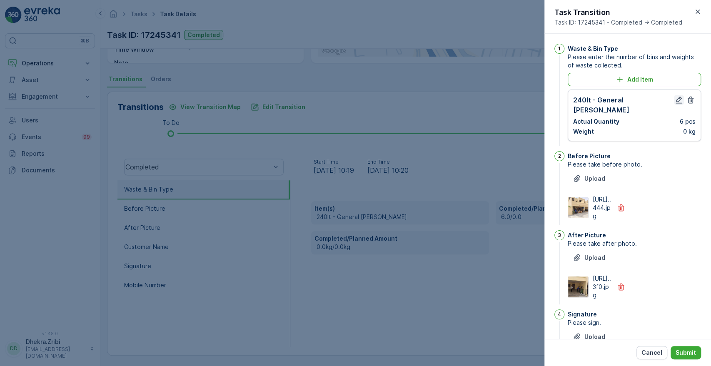
click at [675, 102] on icon "button" at bounding box center [678, 100] width 7 height 7
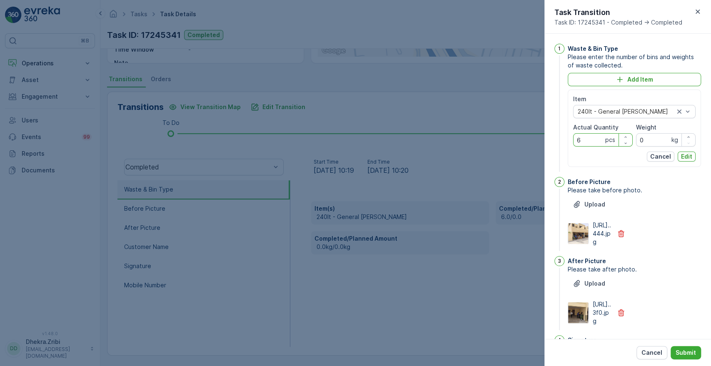
click at [586, 139] on Quantity "6" at bounding box center [603, 139] width 60 height 13
type Quantity "7"
click at [688, 157] on p "Edit" at bounding box center [686, 156] width 11 height 8
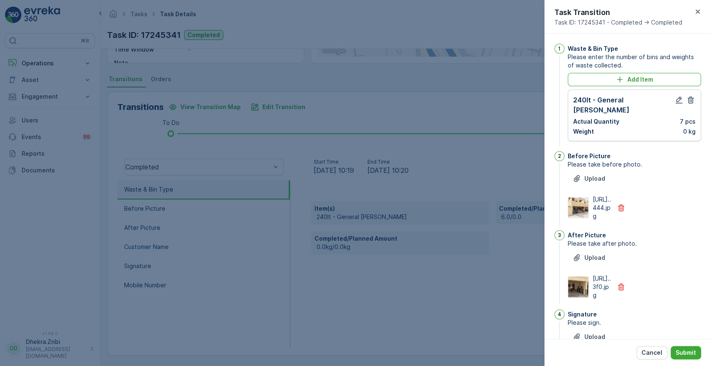
scroll to position [217, 0]
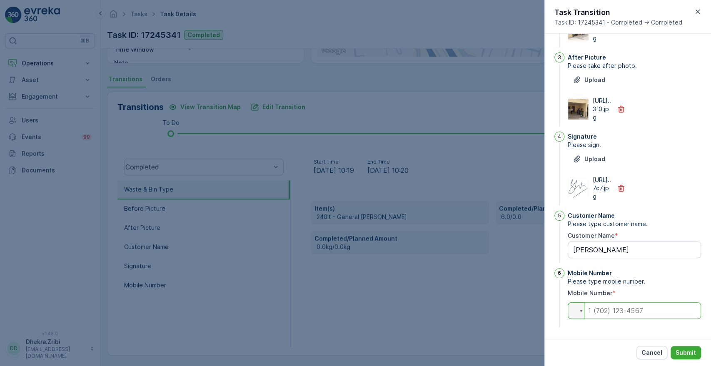
click at [614, 309] on input "tel" at bounding box center [634, 310] width 133 height 17
type input "0"
click at [690, 351] on p "Submit" at bounding box center [685, 353] width 20 height 8
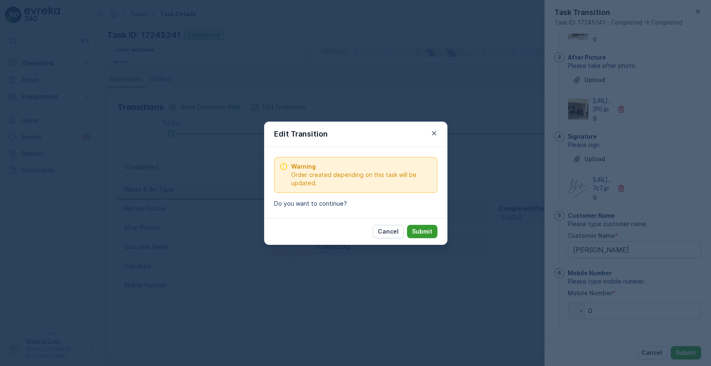
click at [424, 229] on p "Submit" at bounding box center [422, 231] width 20 height 8
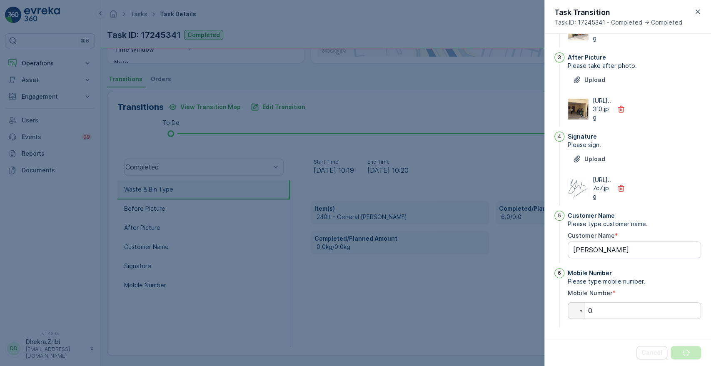
scroll to position [0, 0]
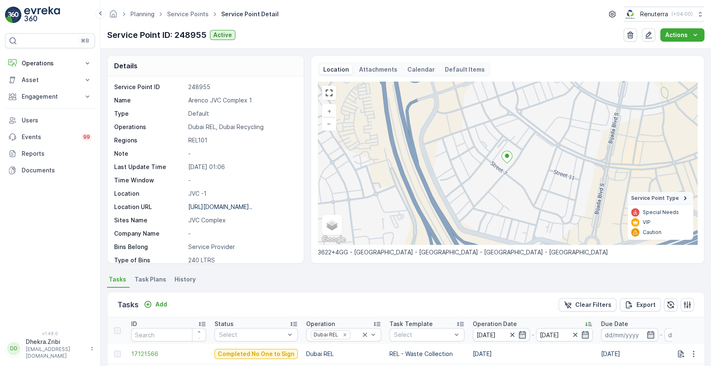
scroll to position [217, 0]
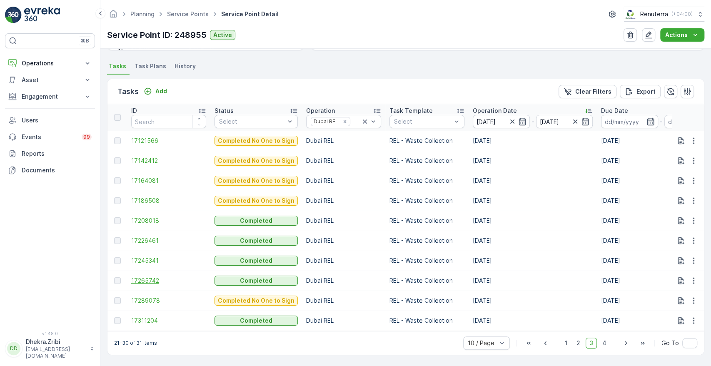
click at [144, 280] on span "17265742" at bounding box center [168, 280] width 75 height 8
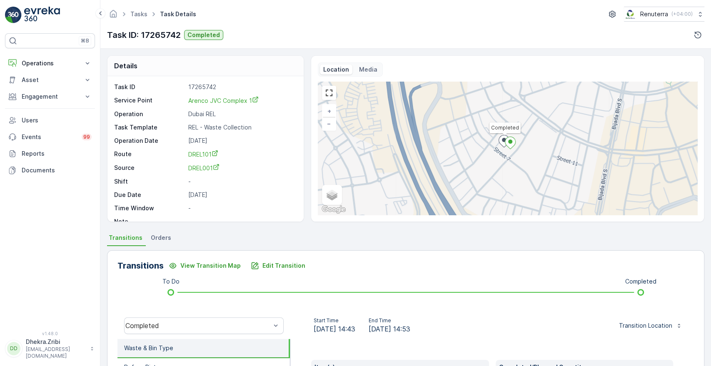
scroll to position [159, 0]
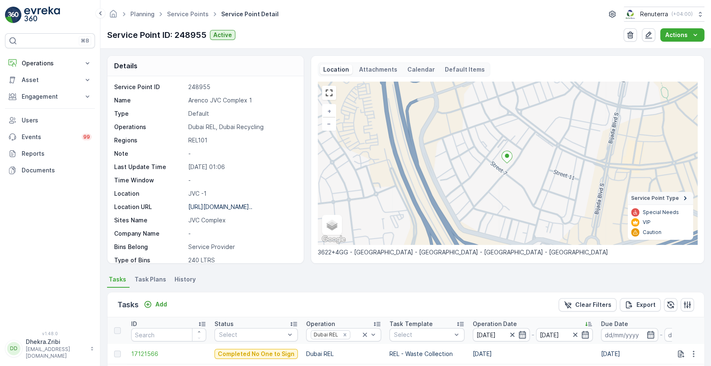
scroll to position [217, 0]
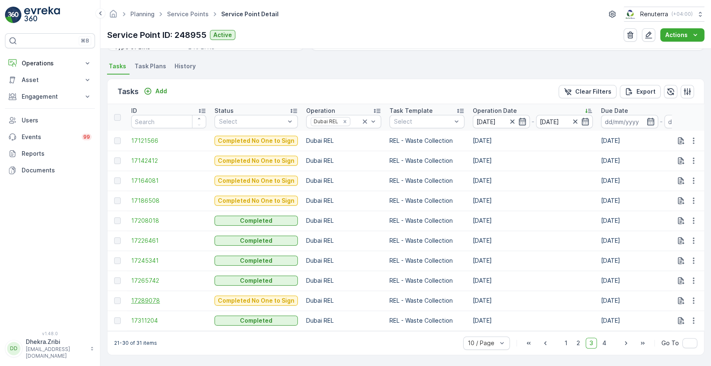
click at [146, 296] on span "17289078" at bounding box center [168, 300] width 75 height 8
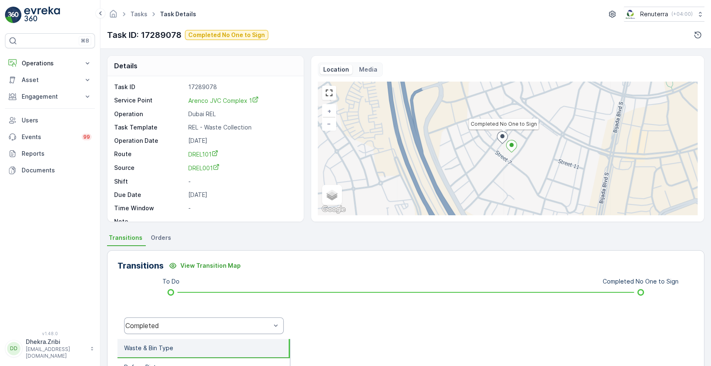
click at [254, 326] on div "Completed" at bounding box center [197, 325] width 145 height 7
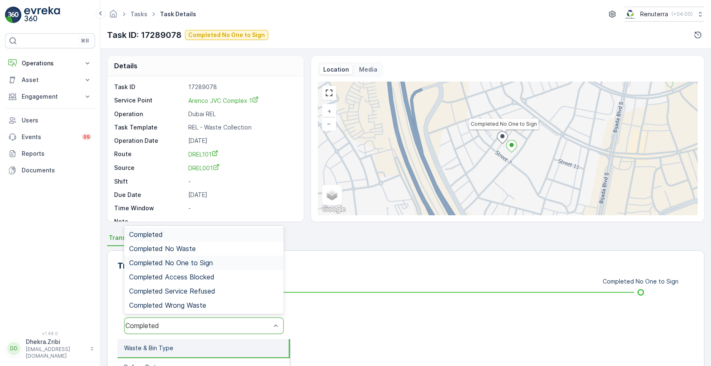
click at [207, 263] on span "Completed No One to Sign" at bounding box center [171, 262] width 84 height 7
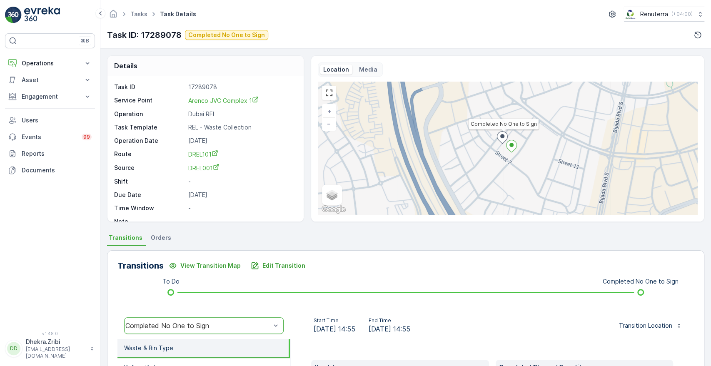
scroll to position [159, 0]
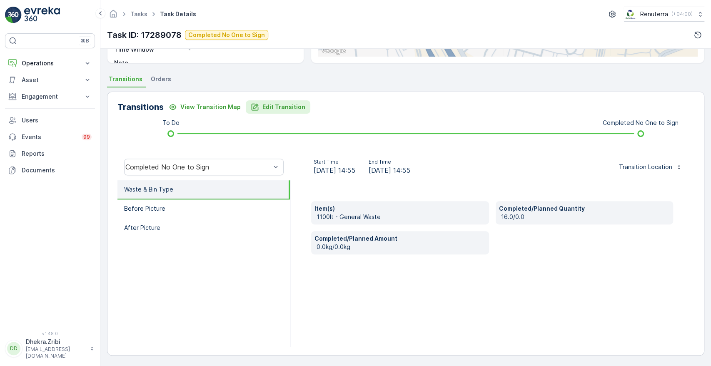
click at [280, 103] on p "Edit Transition" at bounding box center [283, 107] width 43 height 8
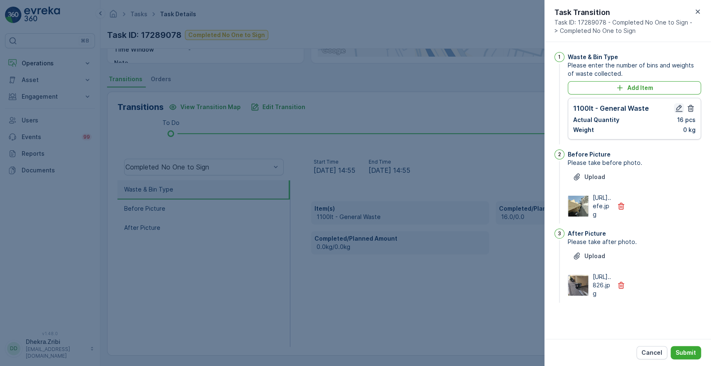
click at [675, 107] on icon "button" at bounding box center [679, 108] width 8 height 8
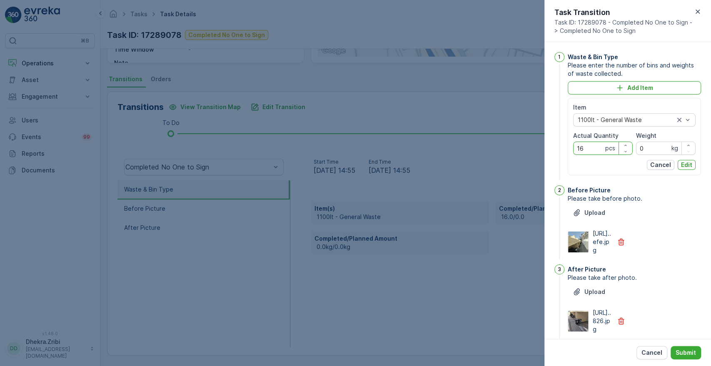
click at [593, 147] on Quantity "16" at bounding box center [603, 148] width 60 height 13
type Quantity "1"
type Quantity "7"
click at [682, 165] on p "Edit" at bounding box center [686, 165] width 11 height 8
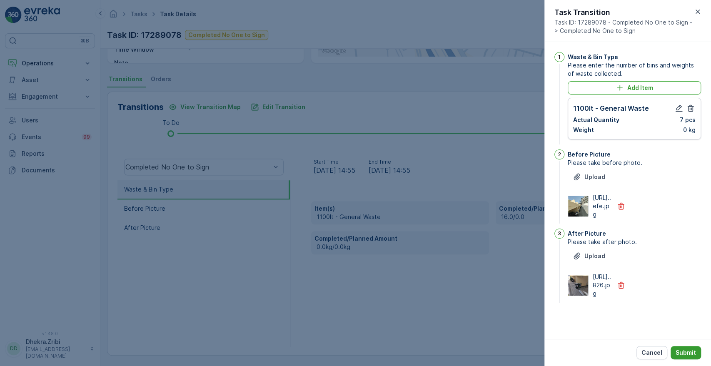
click at [680, 349] on p "Submit" at bounding box center [685, 353] width 20 height 8
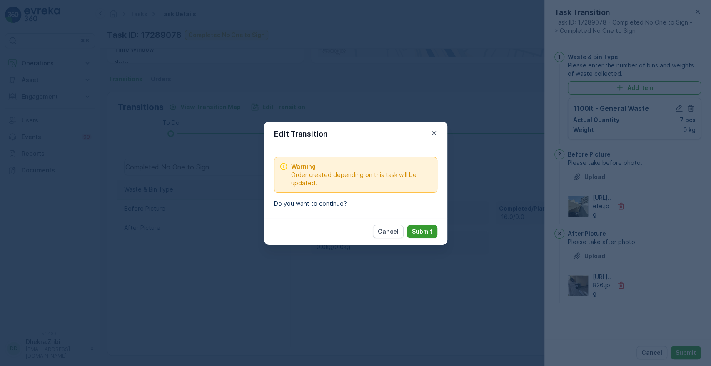
click at [431, 232] on p "Submit" at bounding box center [422, 231] width 20 height 8
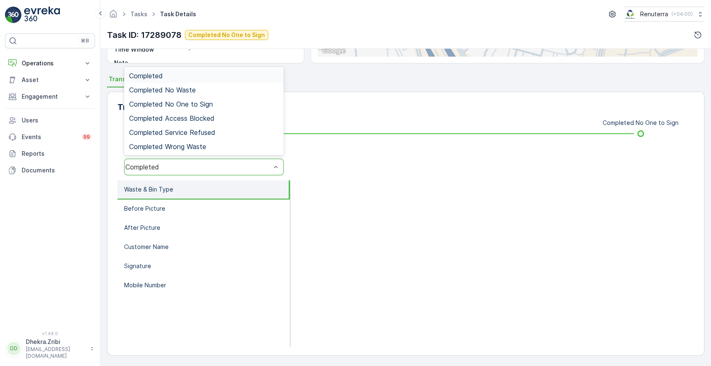
click at [257, 163] on div "Completed" at bounding box center [197, 166] width 145 height 7
click at [215, 107] on div "Completed No One to Sign" at bounding box center [203, 103] width 149 height 7
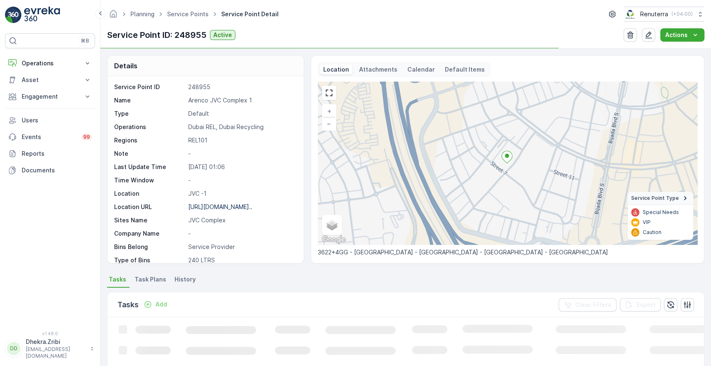
scroll to position [189, 0]
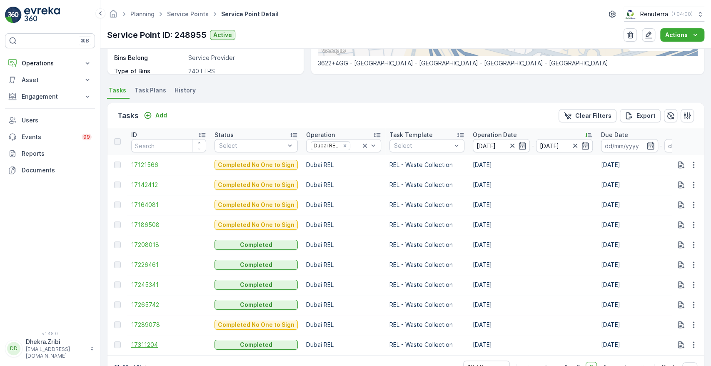
click at [141, 348] on span "17311204" at bounding box center [168, 345] width 75 height 8
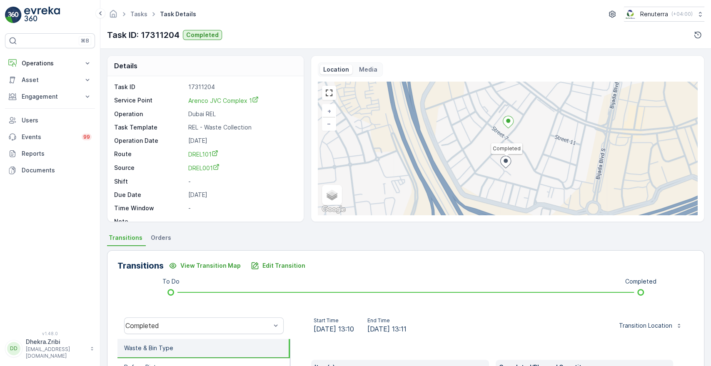
scroll to position [159, 0]
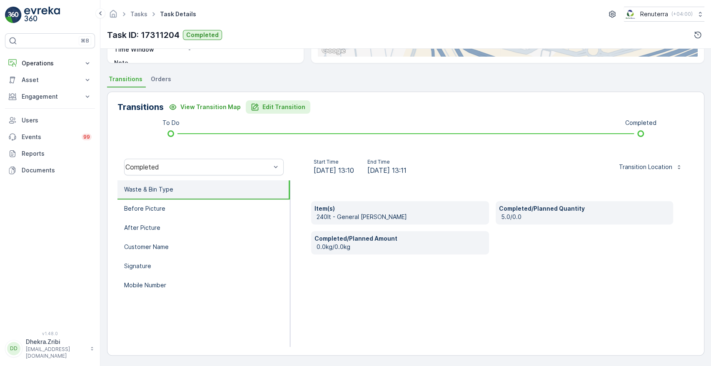
click at [276, 108] on p "Edit Transition" at bounding box center [283, 107] width 43 height 8
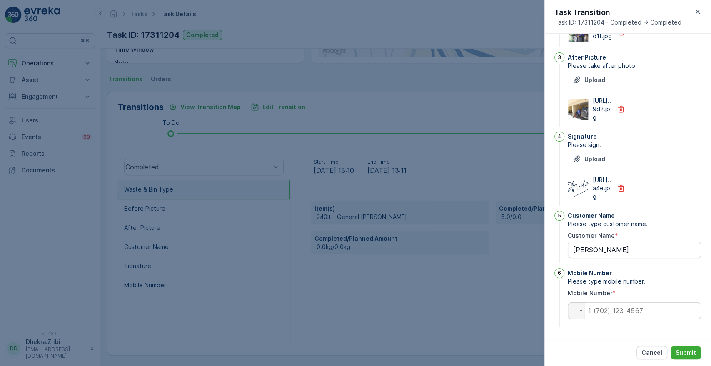
scroll to position [0, 0]
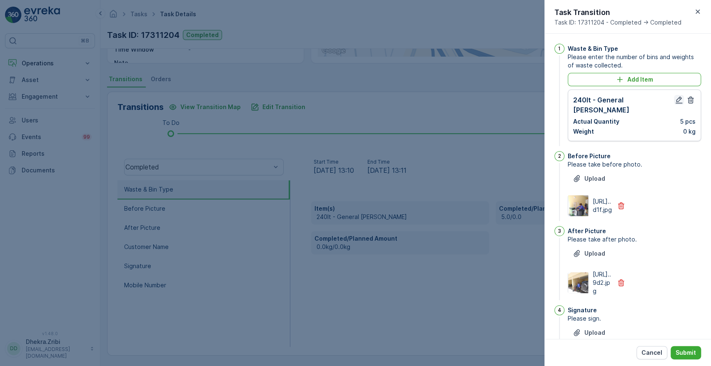
click at [675, 99] on icon "button" at bounding box center [679, 100] width 8 height 8
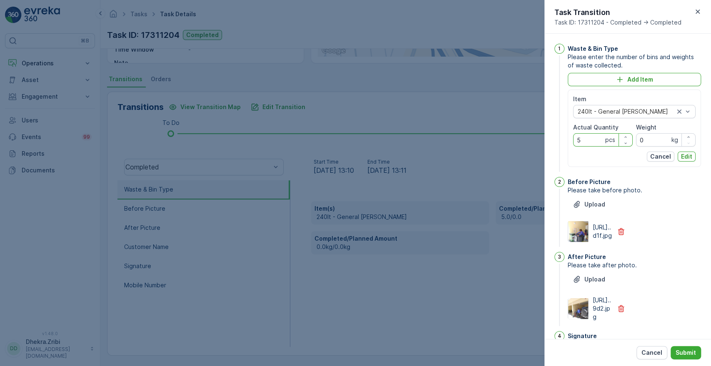
click at [593, 144] on Quantity "5" at bounding box center [603, 139] width 60 height 13
type Quantity "7"
click at [684, 155] on p "Edit" at bounding box center [686, 156] width 11 height 8
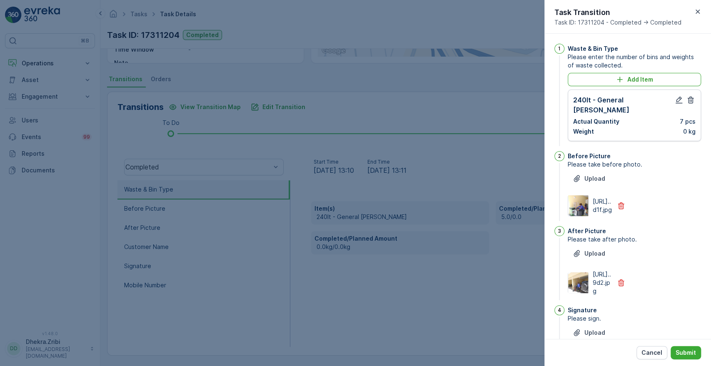
scroll to position [217, 0]
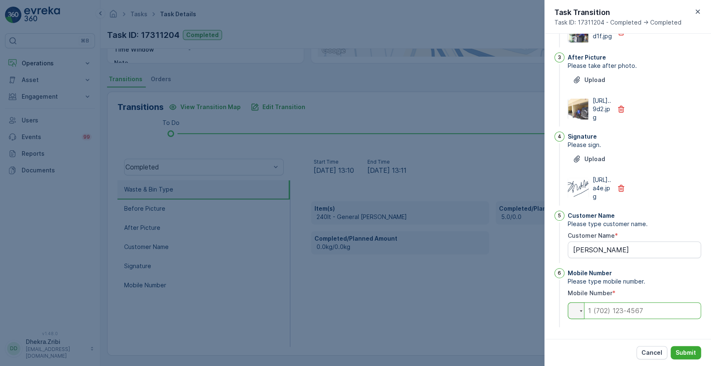
click at [625, 311] on input "tel" at bounding box center [634, 310] width 133 height 17
type input "0"
click at [682, 350] on p "Submit" at bounding box center [685, 353] width 20 height 8
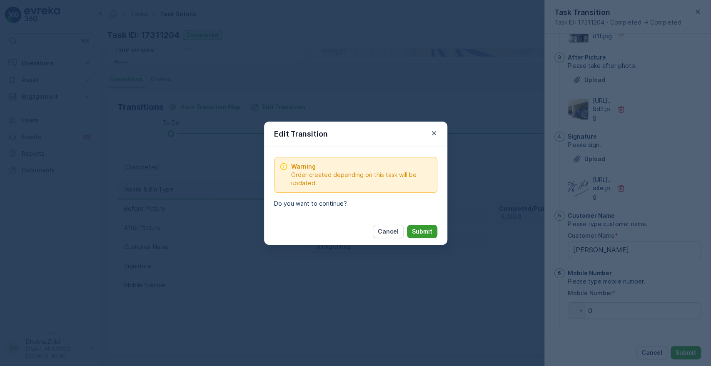
click at [426, 232] on p "Submit" at bounding box center [422, 231] width 20 height 8
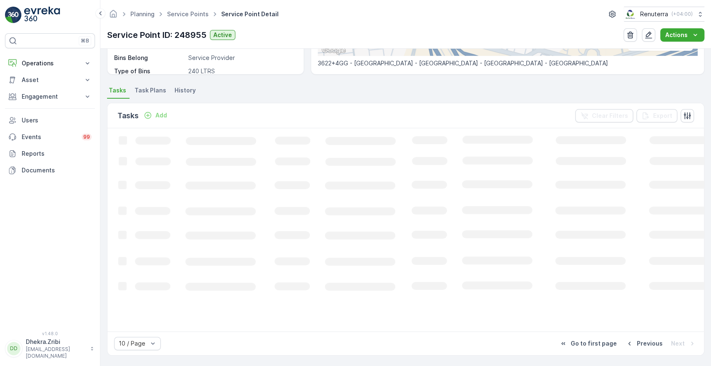
scroll to position [189, 0]
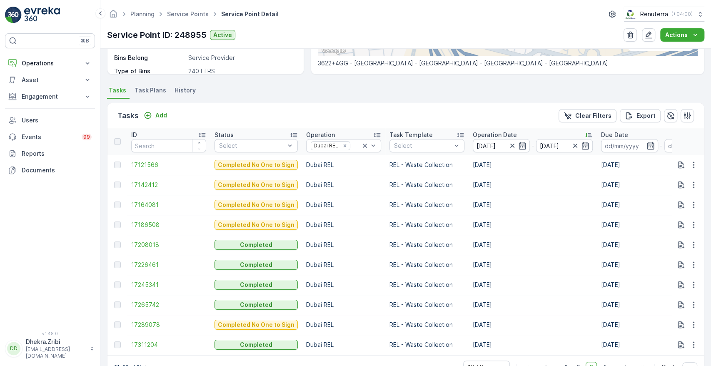
click at [705, 341] on div "Details Service Point ID 248955 Name Arenco JVC Complex 1 Type Default Operatio…" at bounding box center [405, 207] width 610 height 317
drag, startPoint x: 705, startPoint y: 341, endPoint x: 710, endPoint y: 336, distance: 7.7
click at [710, 336] on div "Details Service Point ID 248955 Name Arenco JVC Complex 1 Type Default Operatio…" at bounding box center [405, 207] width 610 height 317
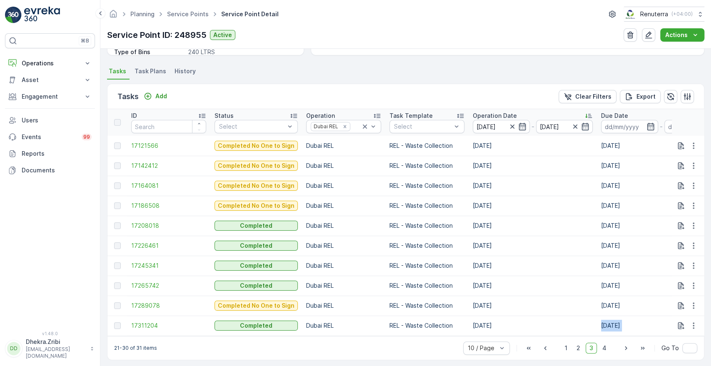
scroll to position [217, 0]
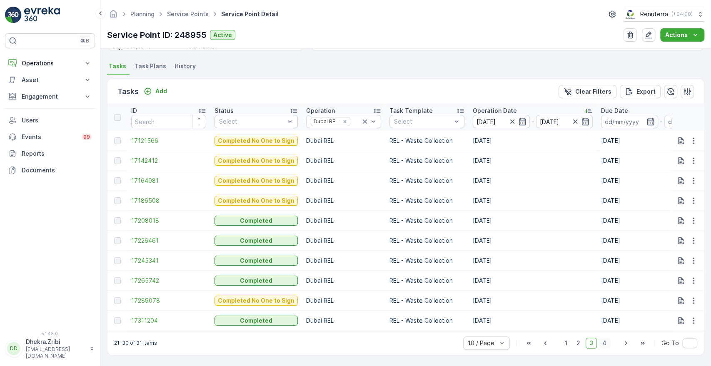
click at [602, 345] on span "4" at bounding box center [604, 343] width 12 height 11
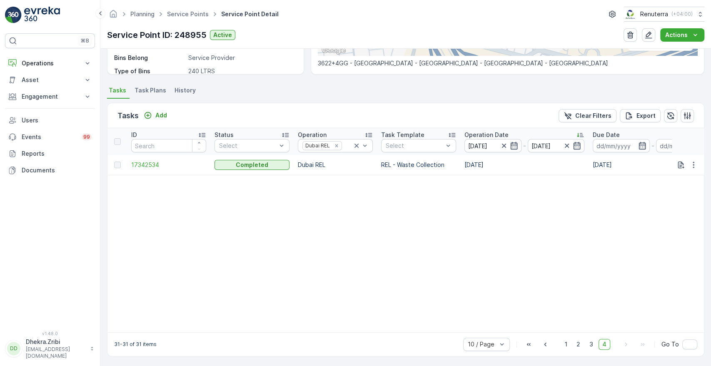
scroll to position [194, 0]
click at [143, 160] on span "17342534" at bounding box center [168, 163] width 75 height 8
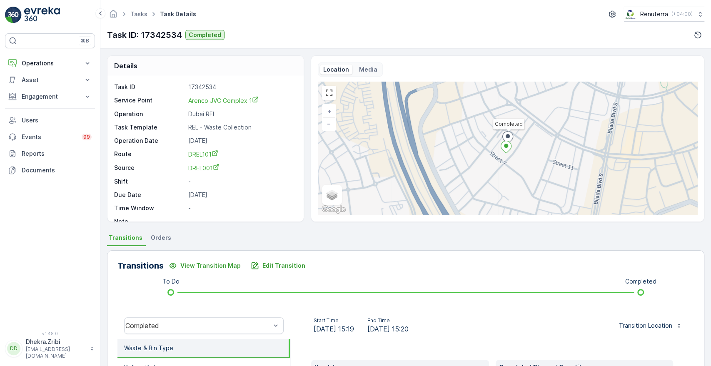
scroll to position [159, 0]
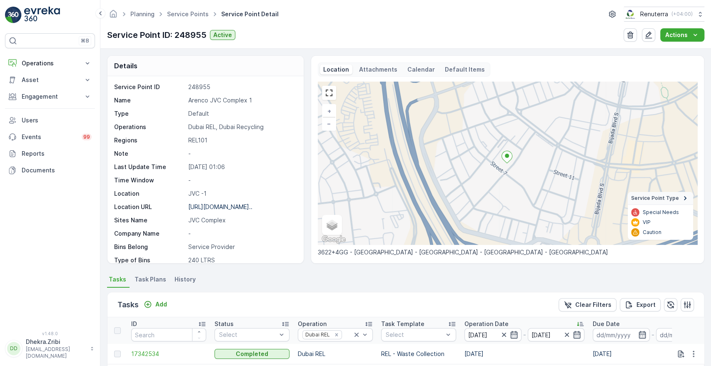
scroll to position [194, 0]
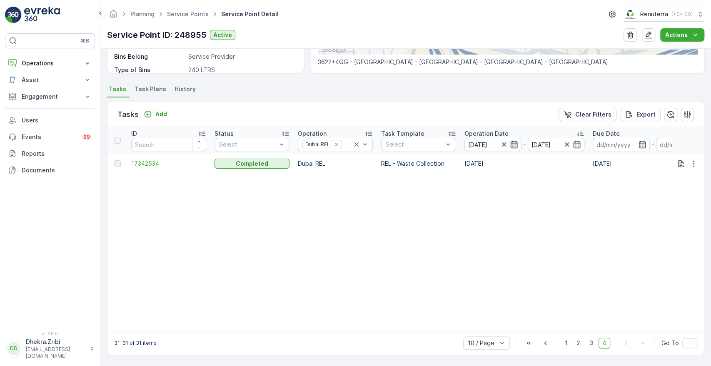
click at [514, 143] on icon "button" at bounding box center [514, 144] width 8 height 8
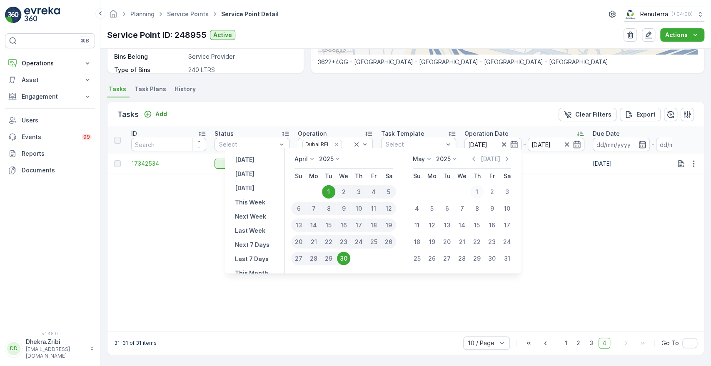
click at [480, 190] on div "1" at bounding box center [476, 191] width 13 height 13
type input "[DATE]"
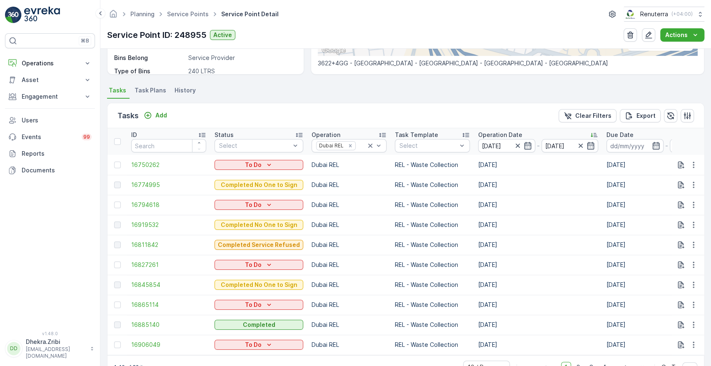
scroll to position [194, 0]
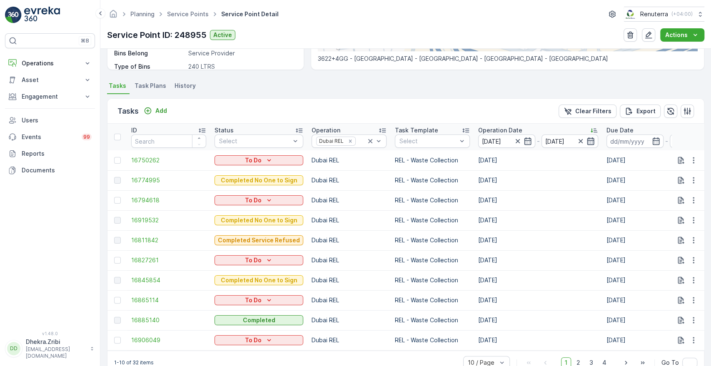
click at [587, 138] on icon "button" at bounding box center [590, 140] width 7 height 7
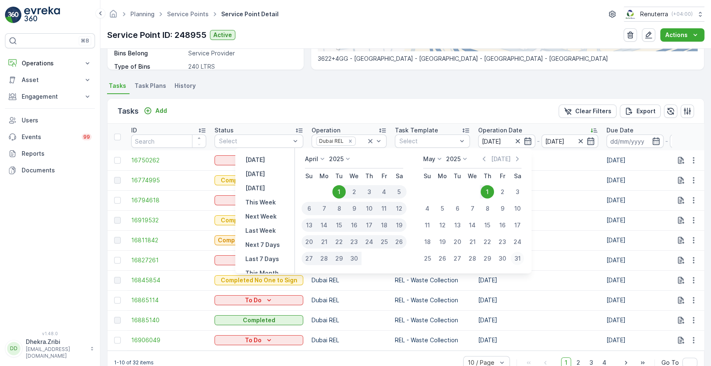
click at [518, 255] on div "31" at bounding box center [517, 258] width 13 height 13
type input "[DATE]"
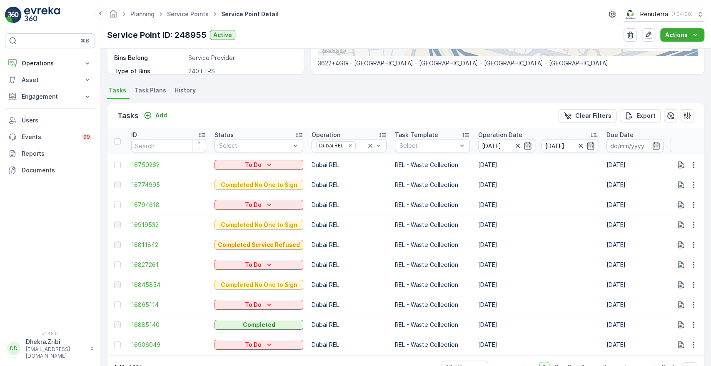
scroll to position [194, 0]
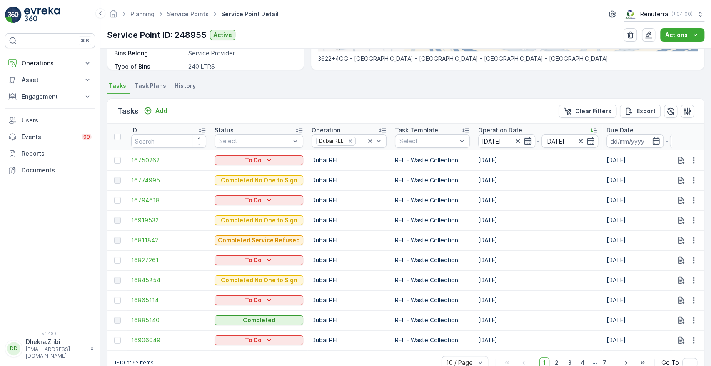
click at [524, 138] on icon "button" at bounding box center [527, 140] width 7 height 7
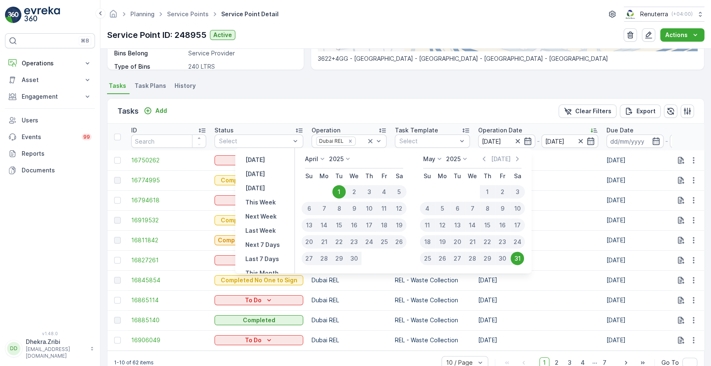
click at [486, 189] on div "1" at bounding box center [487, 191] width 15 height 13
type input "[DATE]"
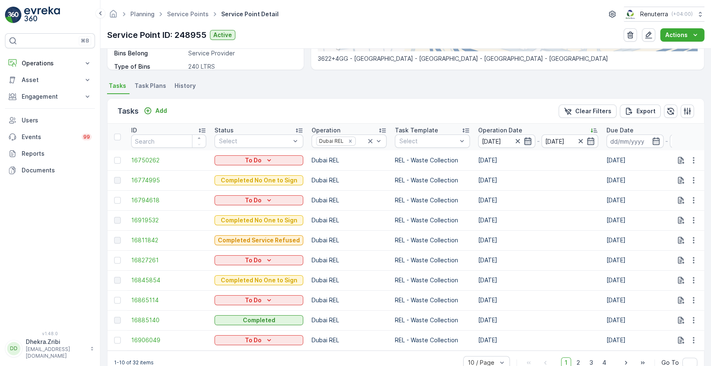
click at [523, 139] on icon "button" at bounding box center [527, 141] width 8 height 8
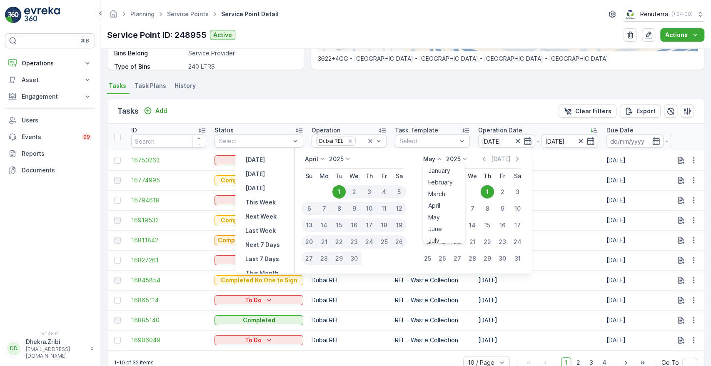
click at [431, 162] on p "May" at bounding box center [429, 159] width 12 height 8
click at [440, 218] on div "May" at bounding box center [434, 218] width 18 height 12
click at [514, 255] on div "31" at bounding box center [517, 258] width 13 height 13
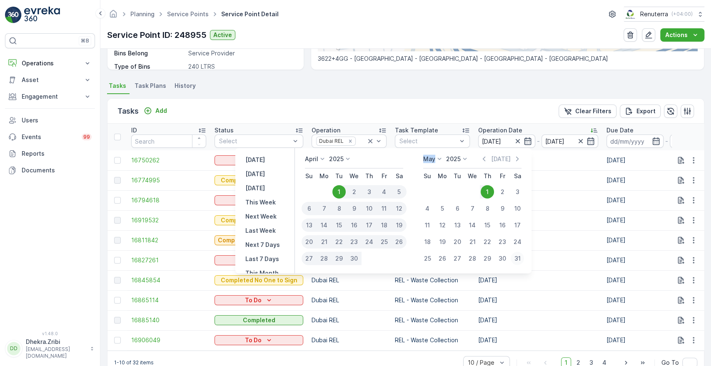
type input "[DATE]"
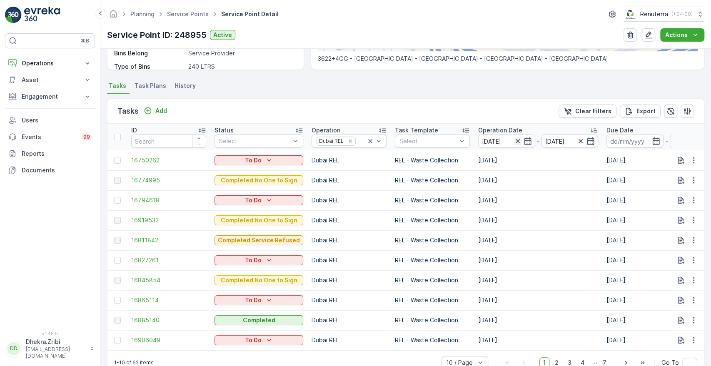
click at [515, 140] on icon "button" at bounding box center [517, 141] width 8 height 8
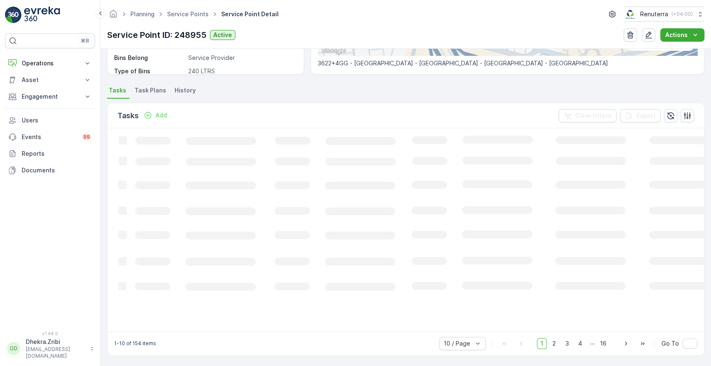
scroll to position [194, 0]
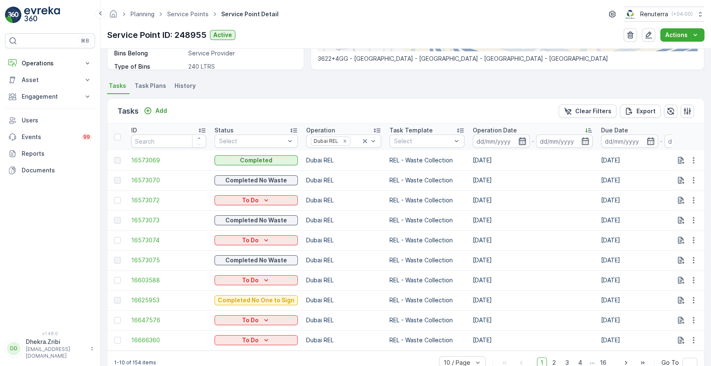
click at [518, 140] on icon "button" at bounding box center [522, 141] width 8 height 8
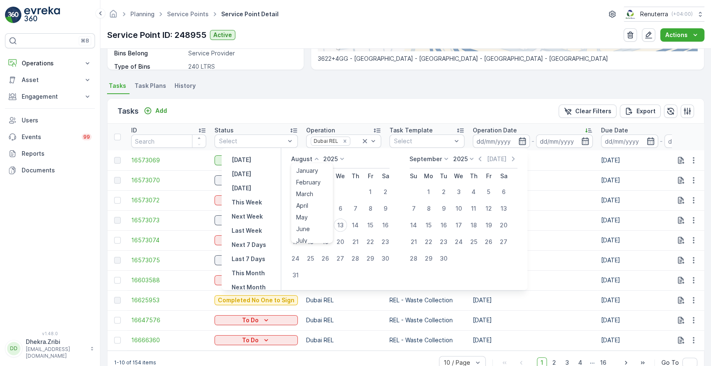
click at [316, 159] on icon at bounding box center [316, 159] width 8 height 8
click at [316, 214] on li "May" at bounding box center [312, 214] width 42 height 12
click at [316, 156] on icon at bounding box center [316, 159] width 8 height 8
click at [307, 215] on span "May" at bounding box center [302, 217] width 12 height 8
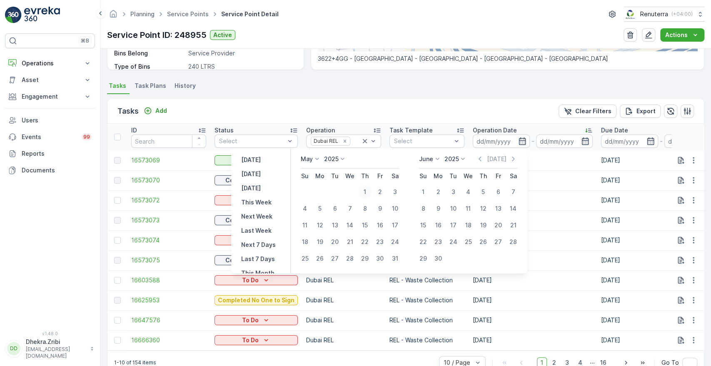
click at [363, 189] on div "1" at bounding box center [364, 191] width 13 height 13
type input "[DATE]"
click at [394, 256] on div "31" at bounding box center [394, 258] width 13 height 13
type input "[DATE]"
click at [394, 256] on div "31" at bounding box center [394, 258] width 13 height 13
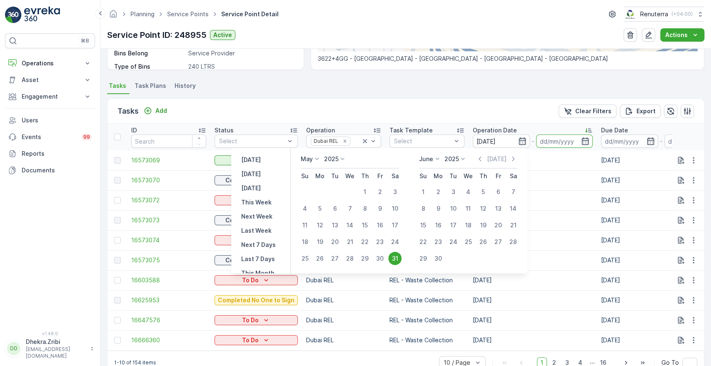
type input "[DATE]"
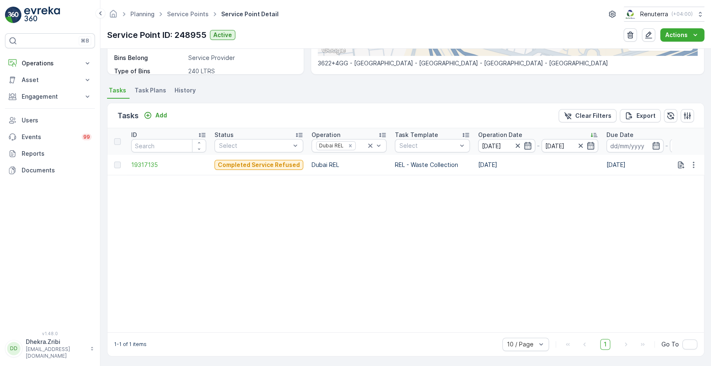
scroll to position [194, 0]
click at [524, 141] on icon "button" at bounding box center [527, 144] width 7 height 7
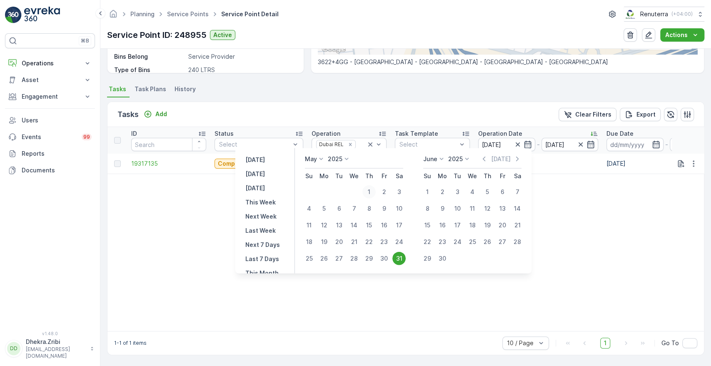
click at [371, 194] on div "1" at bounding box center [368, 191] width 13 height 13
type input "[DATE]"
click at [371, 194] on div "1" at bounding box center [368, 191] width 13 height 13
type input "[DATE]"
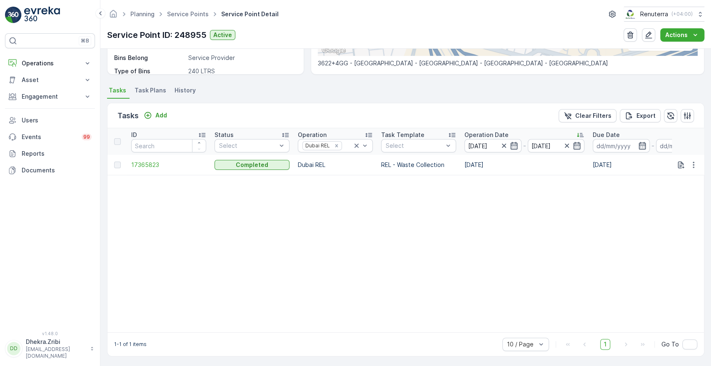
scroll to position [194, 0]
click at [573, 142] on icon "button" at bounding box center [577, 144] width 8 height 8
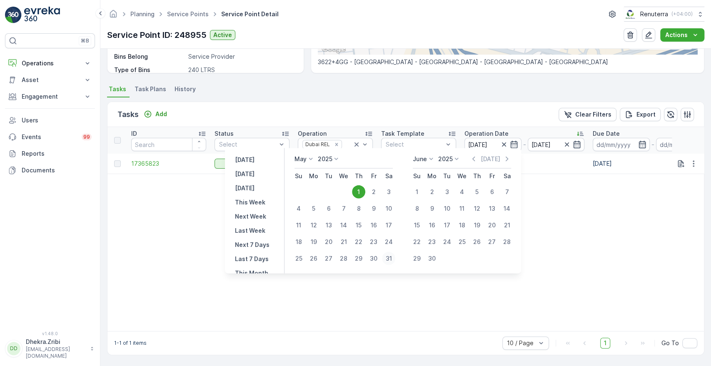
click at [392, 259] on div "31" at bounding box center [388, 258] width 13 height 13
type input "[DATE]"
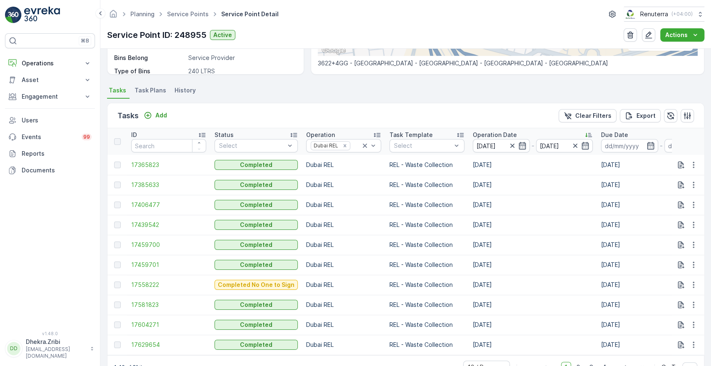
scroll to position [194, 0]
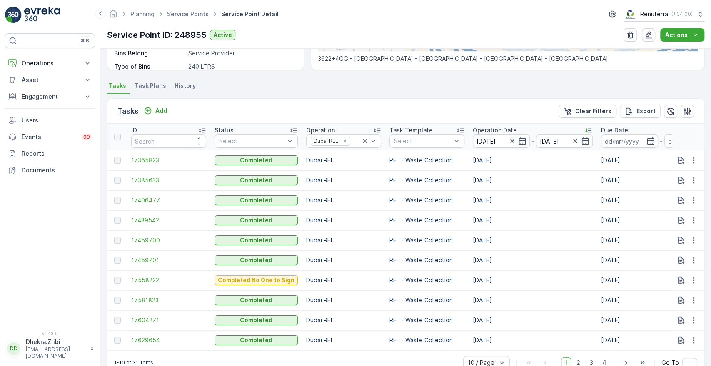
click at [140, 162] on span "17365823" at bounding box center [168, 160] width 75 height 8
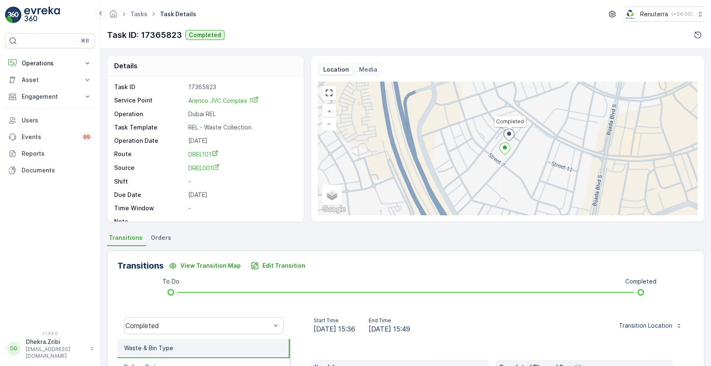
click at [708, 337] on div "Details Task ID 17365823 Service Point Arenco JVC Complex 1 Operation Dubai REL…" at bounding box center [405, 207] width 610 height 317
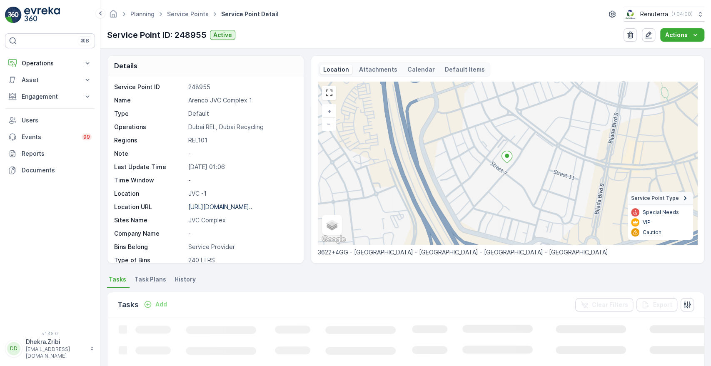
scroll to position [189, 0]
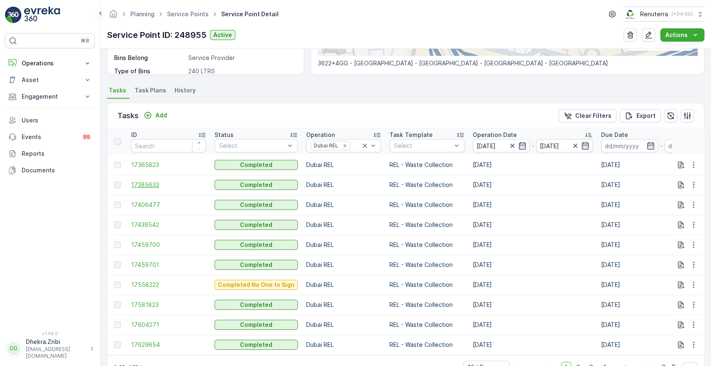
click at [150, 187] on span "17385633" at bounding box center [168, 185] width 75 height 8
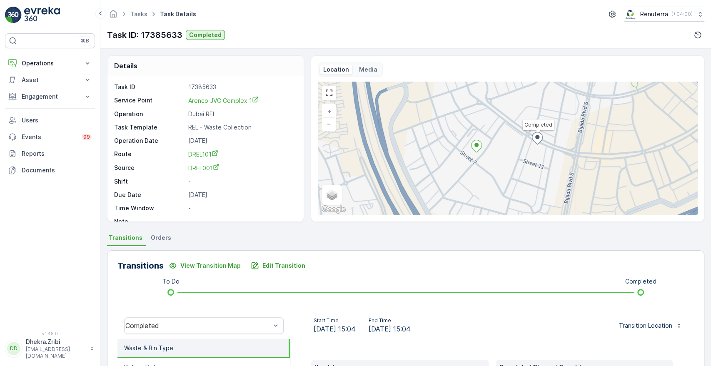
scroll to position [159, 0]
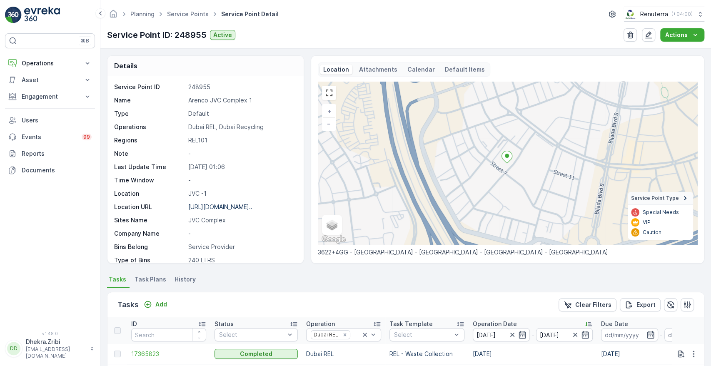
scroll to position [217, 0]
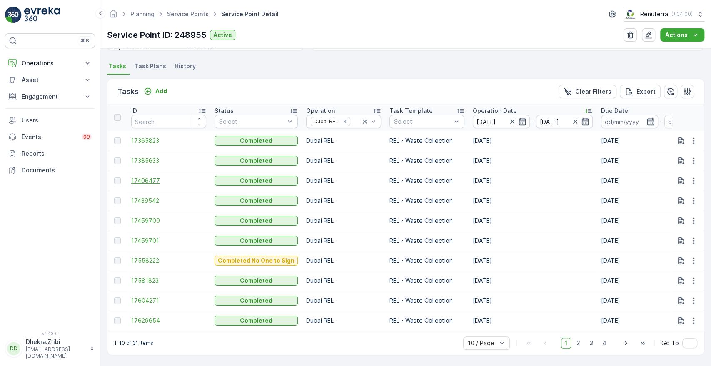
click at [141, 177] on span "17406477" at bounding box center [168, 181] width 75 height 8
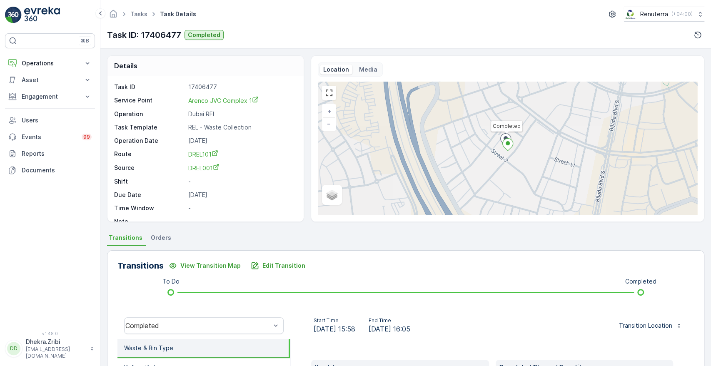
scroll to position [159, 0]
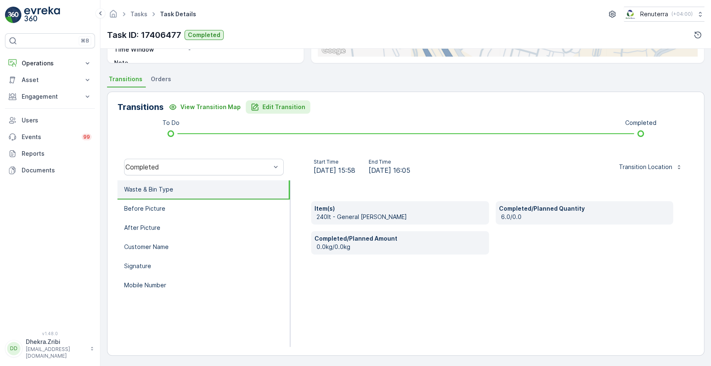
click at [287, 107] on p "Edit Transition" at bounding box center [283, 107] width 43 height 8
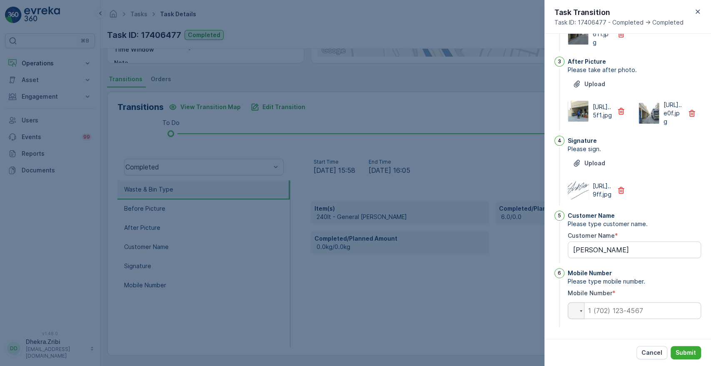
scroll to position [0, 0]
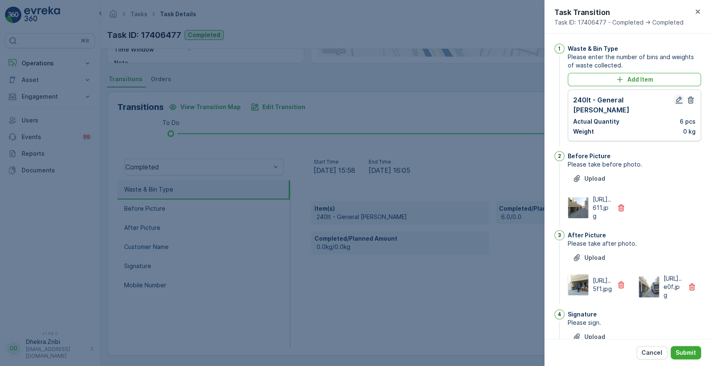
click at [680, 102] on icon "button" at bounding box center [678, 100] width 7 height 7
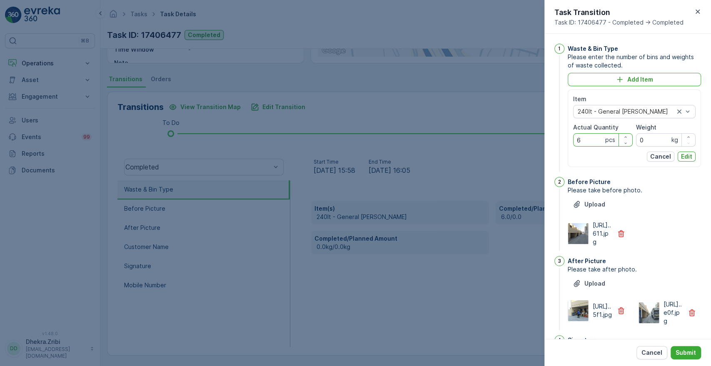
click at [593, 140] on Quantity "6" at bounding box center [603, 139] width 60 height 13
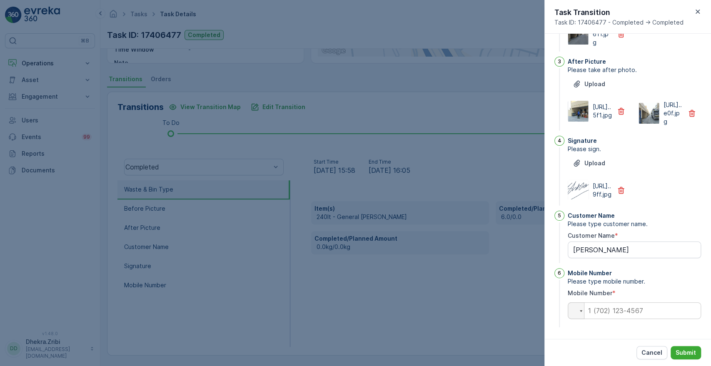
type Quantity "8"
click at [606, 312] on input "tel" at bounding box center [634, 310] width 133 height 17
type input "0"
click at [686, 359] on button "Submit" at bounding box center [685, 352] width 30 height 13
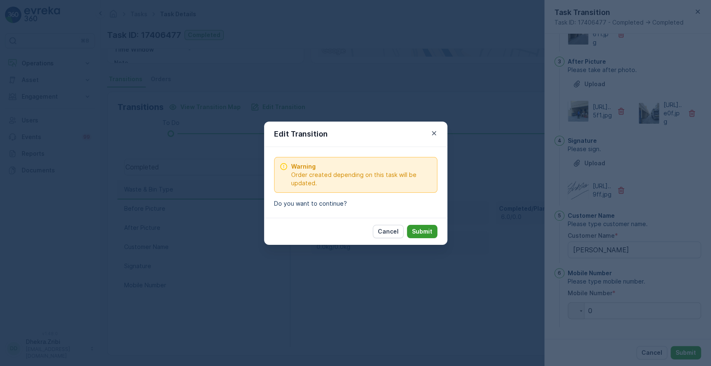
click at [421, 231] on p "Submit" at bounding box center [422, 231] width 20 height 8
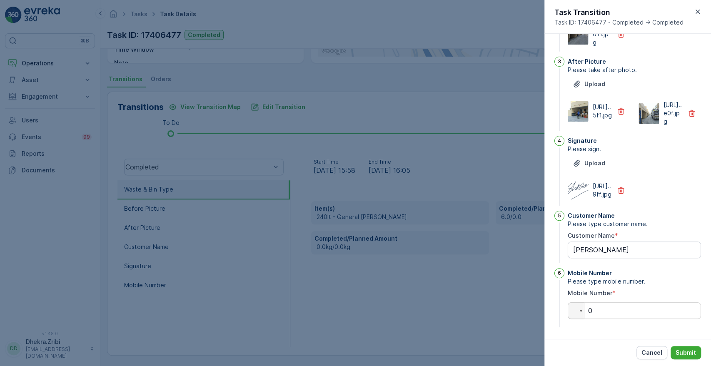
scroll to position [0, 0]
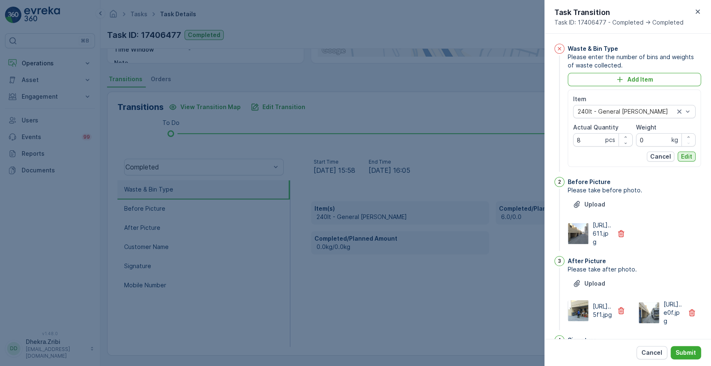
click at [686, 154] on p "Edit" at bounding box center [686, 156] width 11 height 8
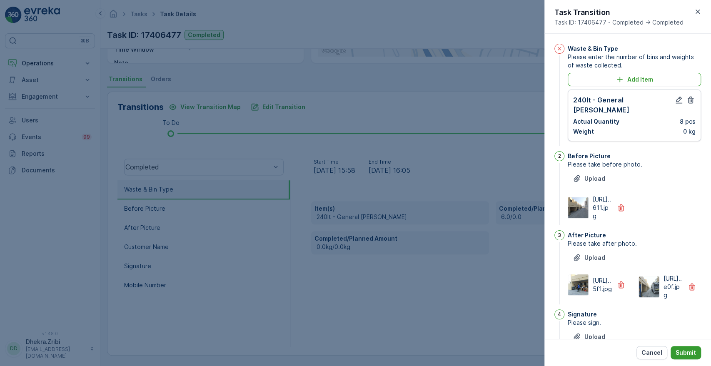
click at [681, 351] on p "Submit" at bounding box center [685, 353] width 20 height 8
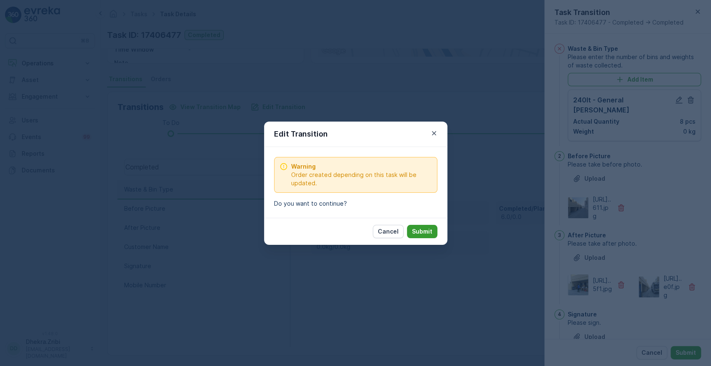
click at [426, 229] on p "Submit" at bounding box center [422, 231] width 20 height 8
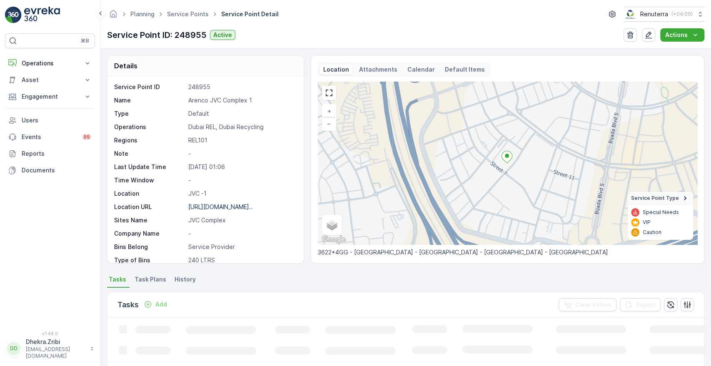
scroll to position [189, 0]
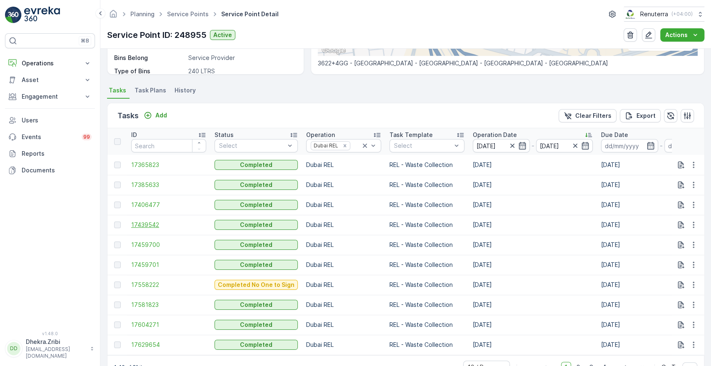
click at [153, 222] on span "17439542" at bounding box center [168, 225] width 75 height 8
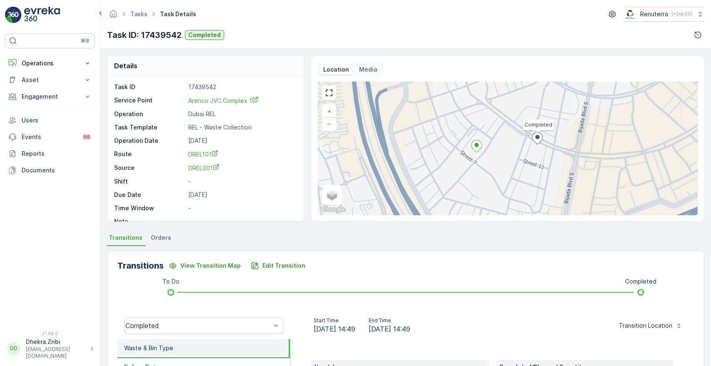
scroll to position [159, 0]
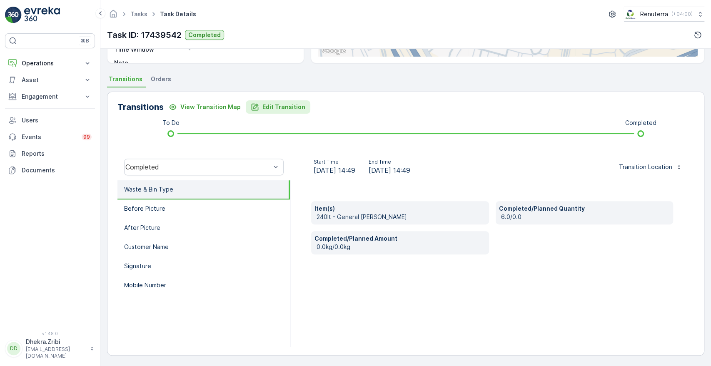
click at [273, 102] on button "Edit Transition" at bounding box center [278, 106] width 65 height 13
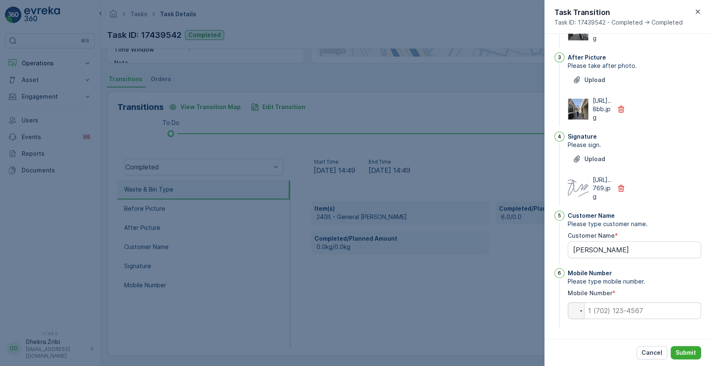
scroll to position [0, 0]
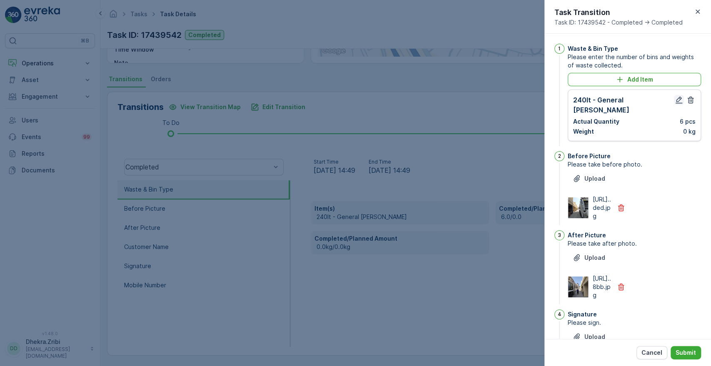
click at [675, 100] on icon "button" at bounding box center [678, 100] width 7 height 7
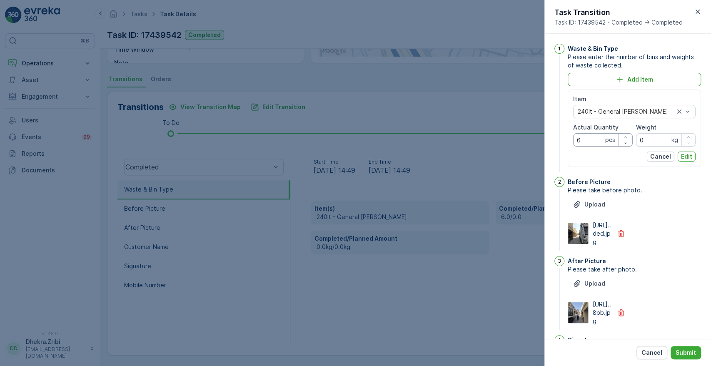
click at [597, 136] on Quantity "6" at bounding box center [603, 139] width 60 height 13
type Quantity "8"
click at [681, 156] on p "Edit" at bounding box center [686, 156] width 11 height 8
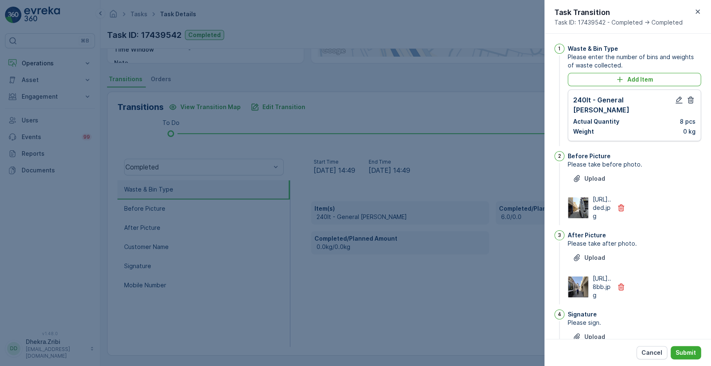
scroll to position [217, 0]
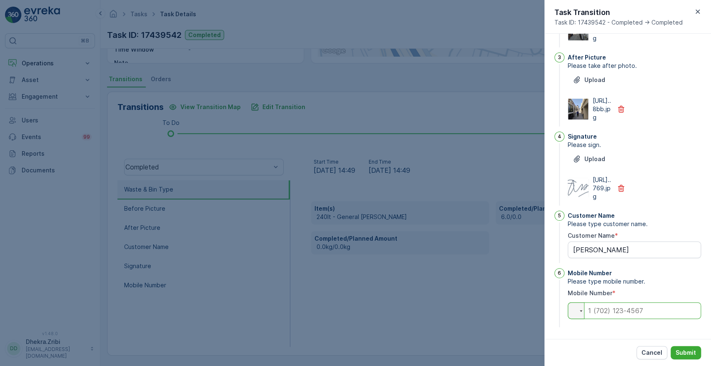
click at [610, 307] on input "tel" at bounding box center [634, 310] width 133 height 17
type input "0"
click at [690, 350] on p "Submit" at bounding box center [685, 353] width 20 height 8
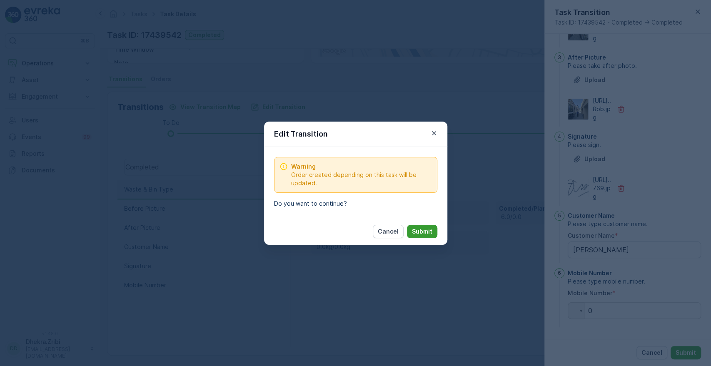
click at [431, 228] on p "Submit" at bounding box center [422, 231] width 20 height 8
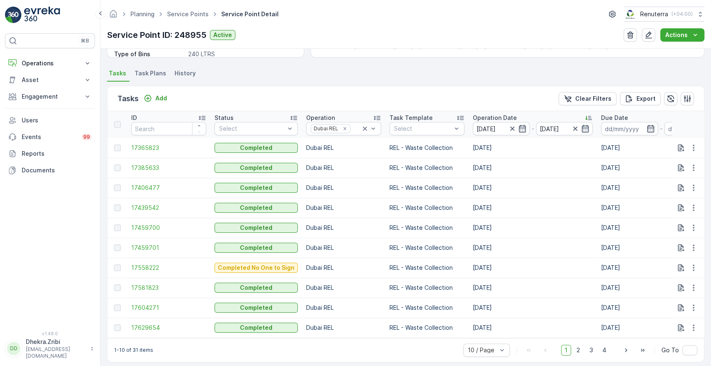
scroll to position [217, 0]
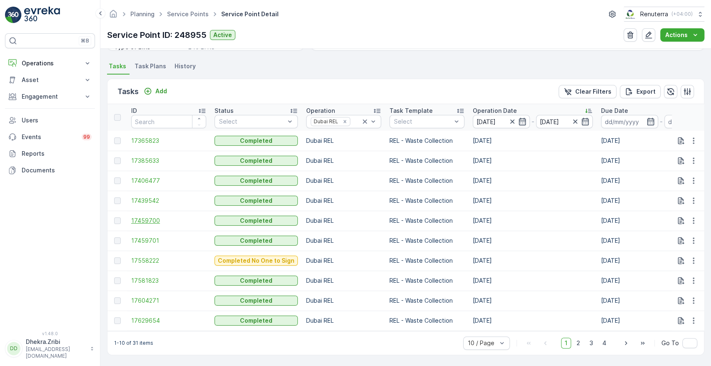
click at [146, 217] on span "17459700" at bounding box center [168, 221] width 75 height 8
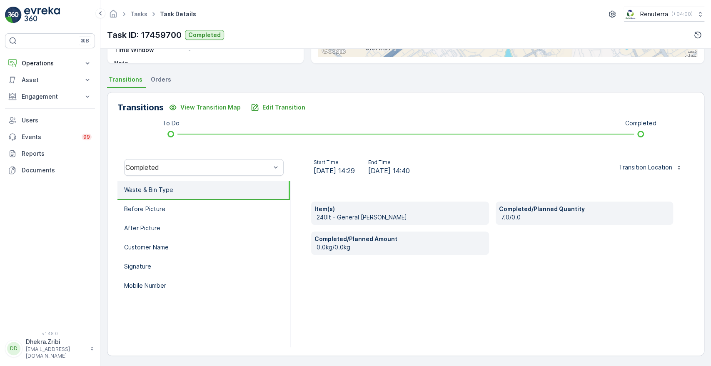
scroll to position [159, 0]
click at [267, 108] on p "Edit Transition" at bounding box center [283, 107] width 43 height 8
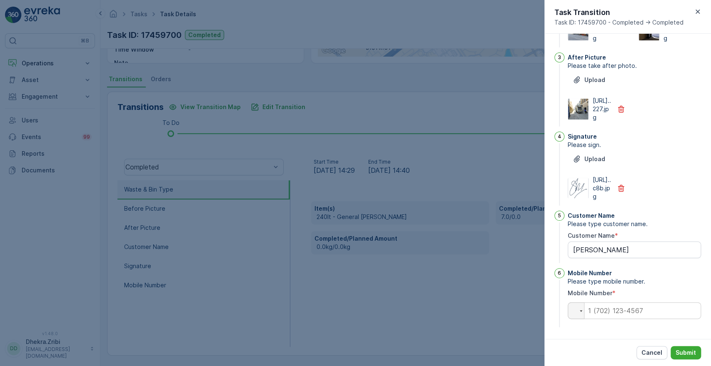
scroll to position [0, 0]
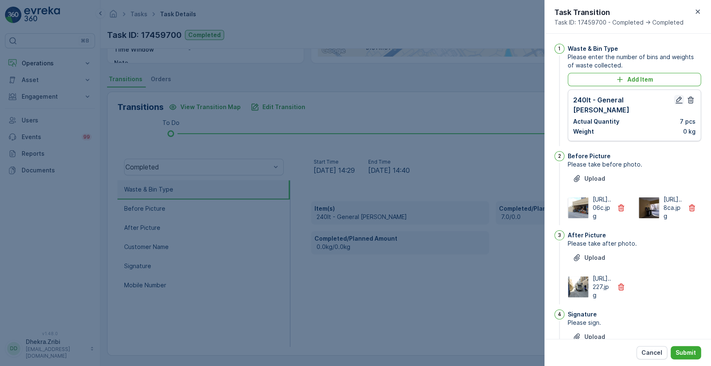
click at [680, 102] on icon "button" at bounding box center [679, 100] width 8 height 8
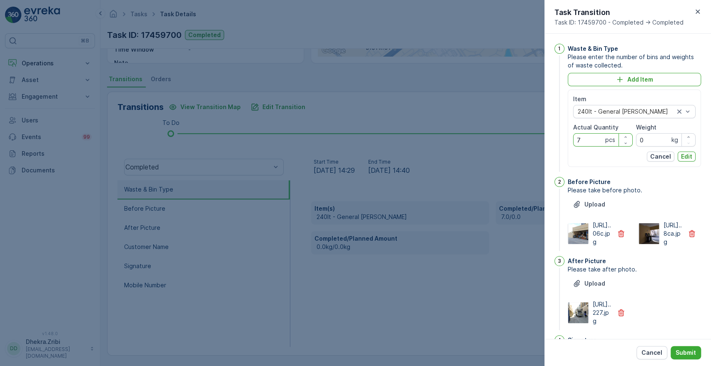
click at [593, 136] on Quantity "7" at bounding box center [603, 139] width 60 height 13
type Quantity "8"
click at [686, 154] on p "Edit" at bounding box center [686, 156] width 11 height 8
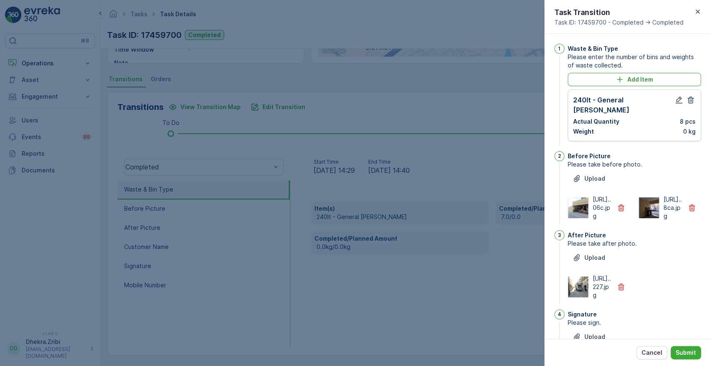
scroll to position [217, 0]
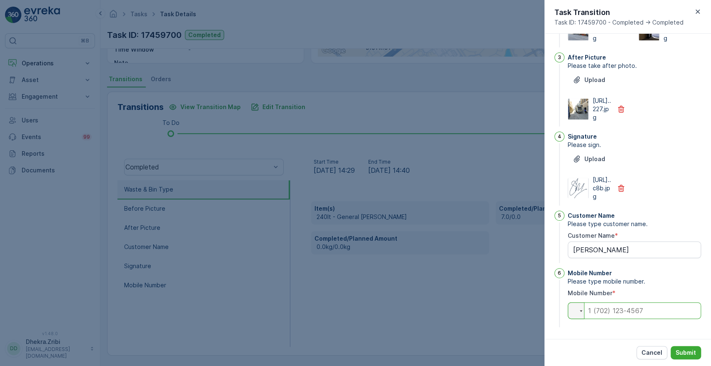
click at [640, 313] on input "tel" at bounding box center [634, 310] width 133 height 17
type input "0"
click at [695, 352] on p "Submit" at bounding box center [685, 353] width 20 height 8
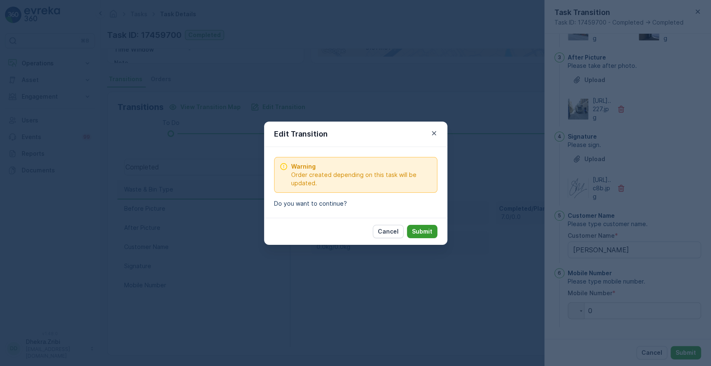
click at [423, 233] on p "Submit" at bounding box center [422, 231] width 20 height 8
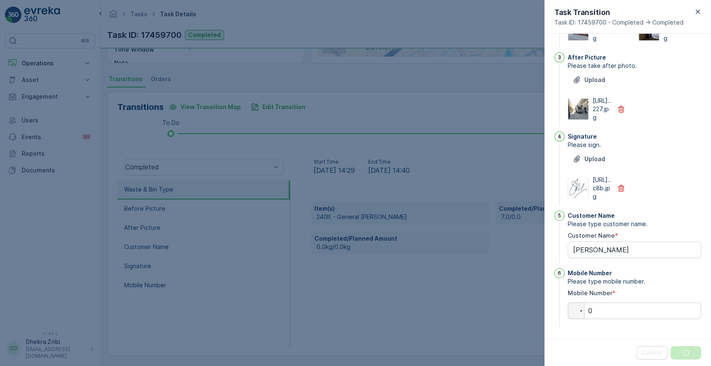
scroll to position [0, 0]
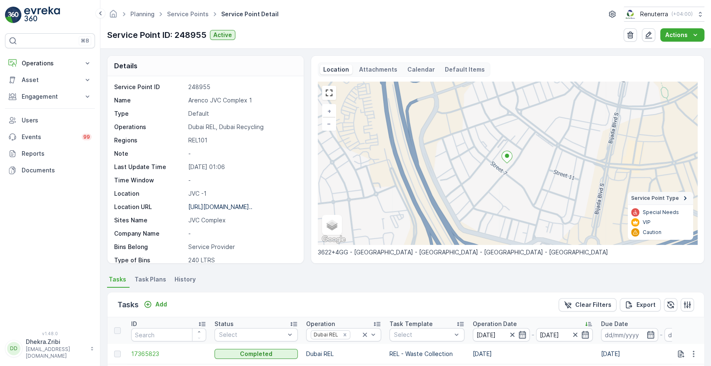
scroll to position [217, 0]
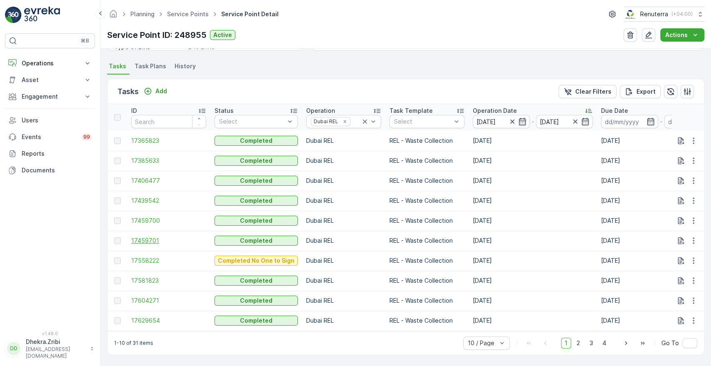
click at [155, 237] on span "17459701" at bounding box center [168, 241] width 75 height 8
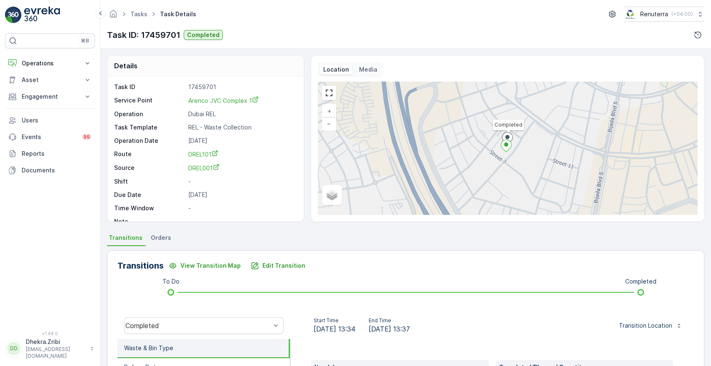
scroll to position [159, 0]
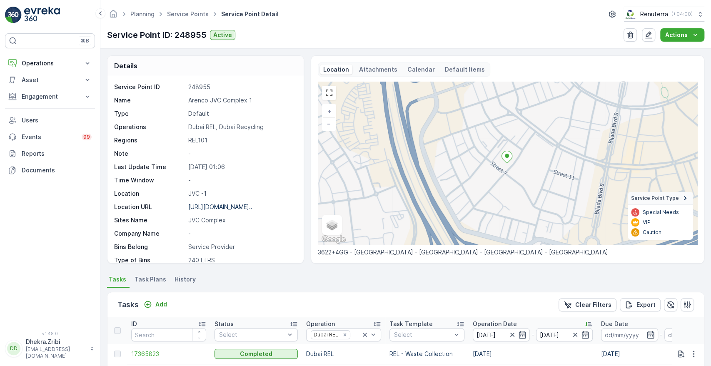
scroll to position [217, 0]
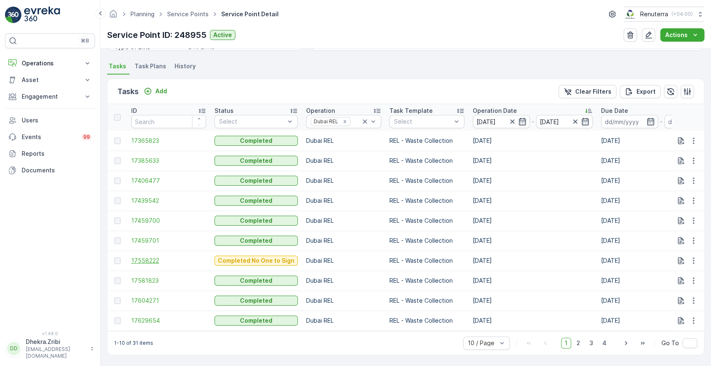
click at [145, 257] on span "17558222" at bounding box center [168, 261] width 75 height 8
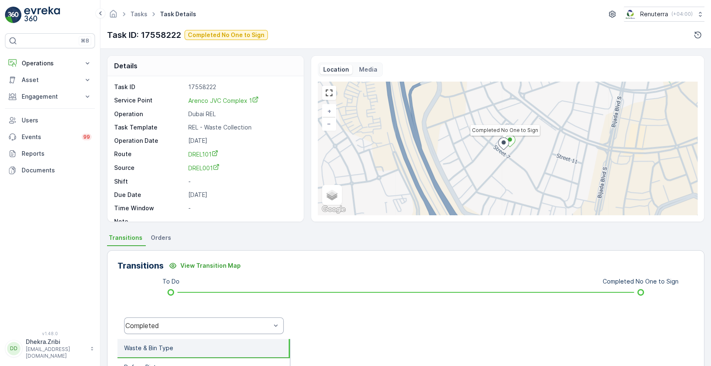
click at [176, 327] on div "Completed" at bounding box center [197, 325] width 145 height 7
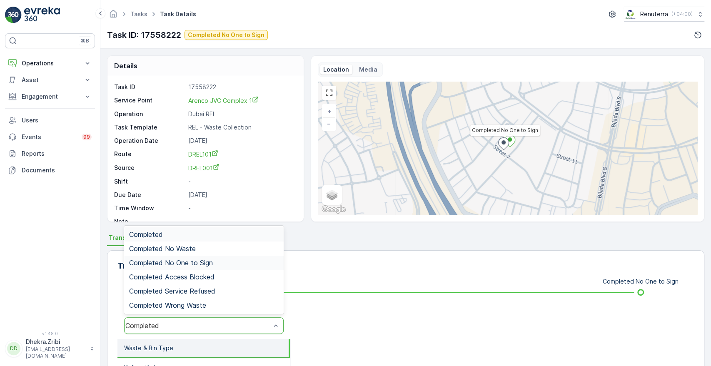
click at [210, 260] on span "Completed No One to Sign" at bounding box center [171, 262] width 84 height 7
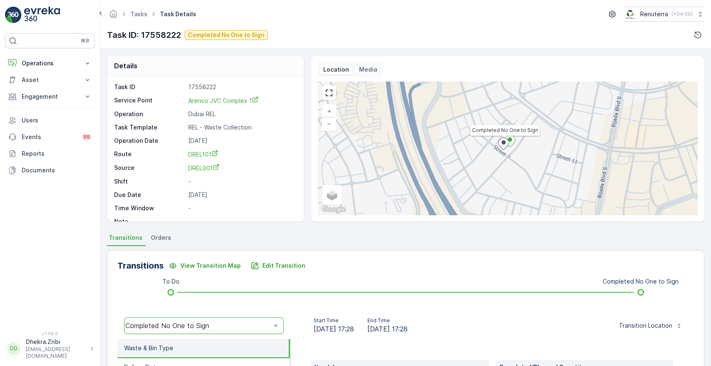
scroll to position [159, 0]
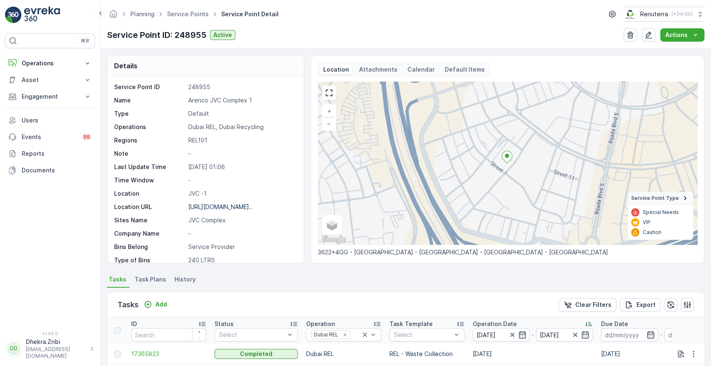
scroll to position [217, 0]
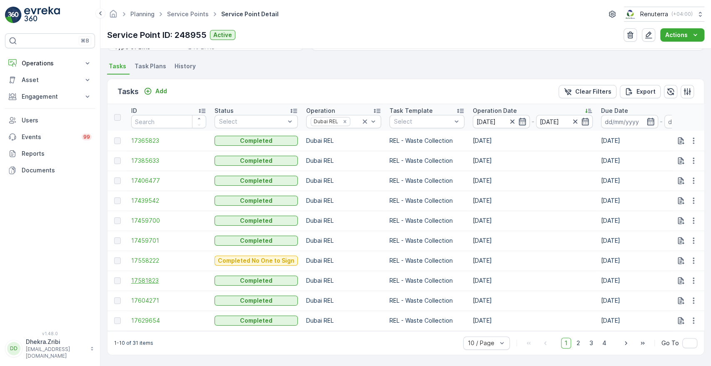
click at [148, 278] on span "17581823" at bounding box center [168, 280] width 75 height 8
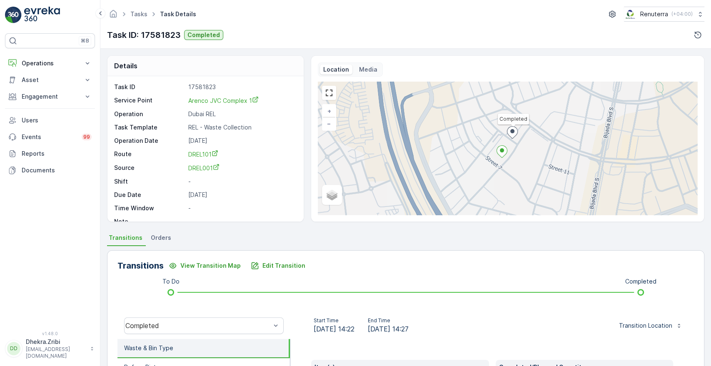
scroll to position [159, 0]
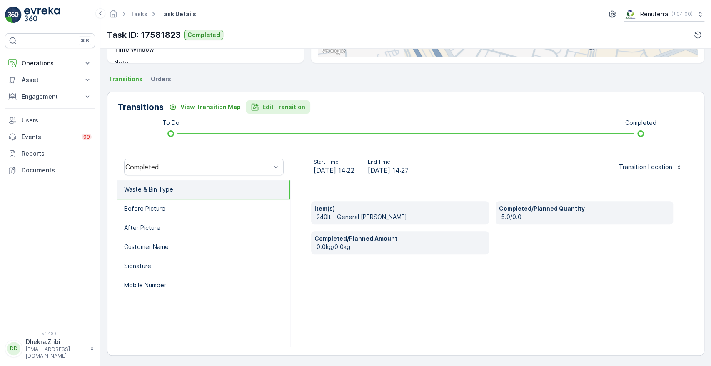
click at [270, 108] on p "Edit Transition" at bounding box center [283, 107] width 43 height 8
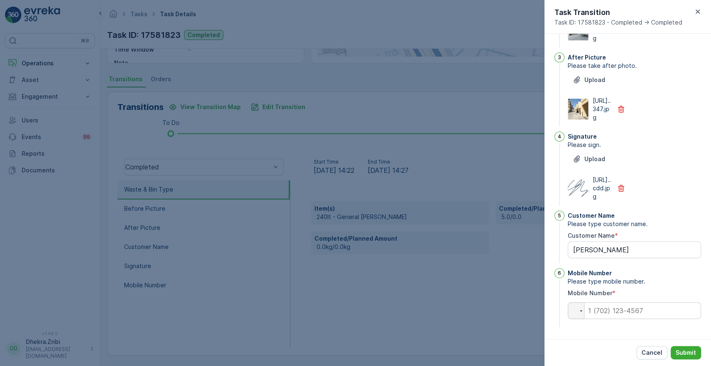
scroll to position [0, 0]
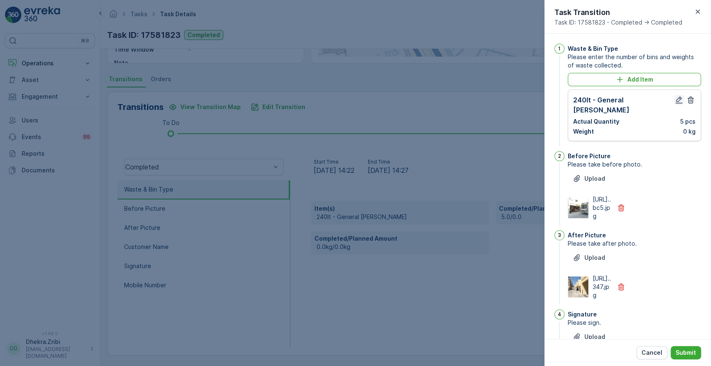
click at [675, 102] on icon "button" at bounding box center [678, 100] width 7 height 7
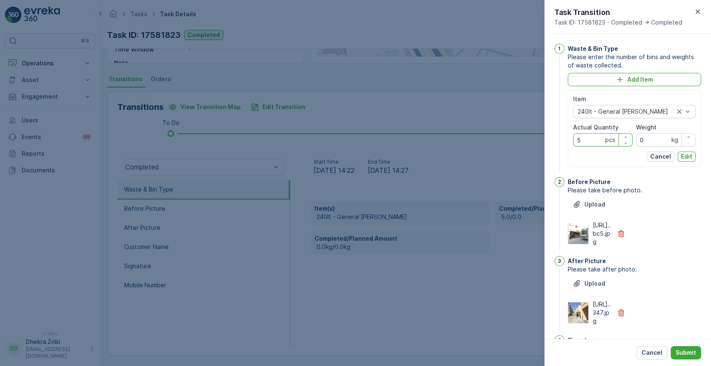
click at [591, 141] on Quantity "5" at bounding box center [603, 139] width 60 height 13
type Quantity "8"
click at [682, 157] on p "Edit" at bounding box center [686, 156] width 11 height 8
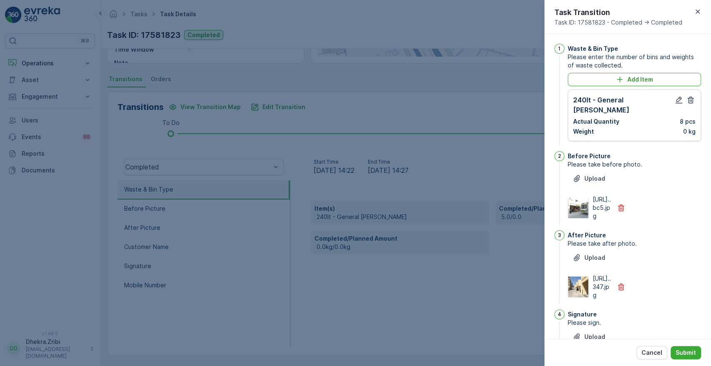
scroll to position [217, 0]
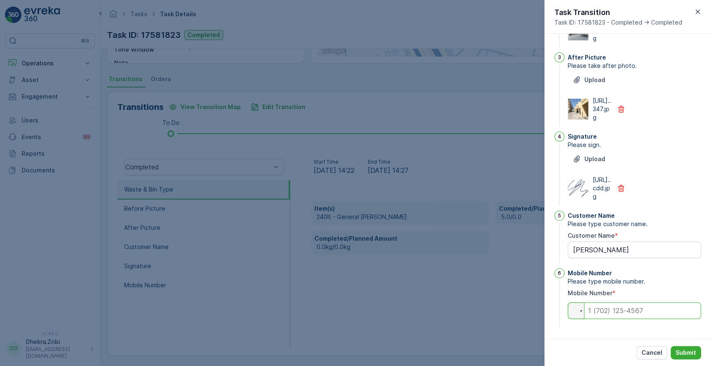
click at [659, 313] on input "tel" at bounding box center [634, 310] width 133 height 17
type input "0"
click at [684, 352] on p "Submit" at bounding box center [685, 353] width 20 height 8
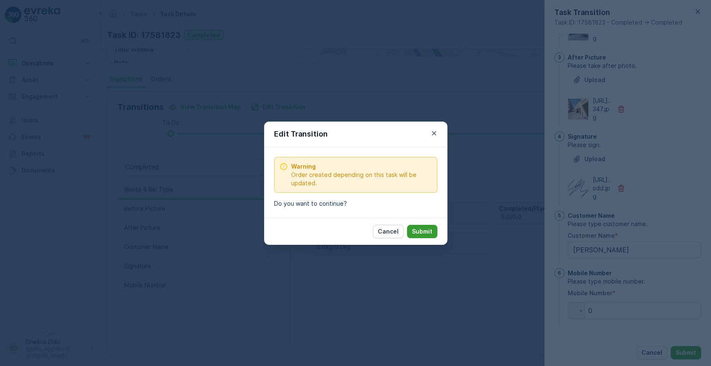
click at [431, 229] on p "Submit" at bounding box center [422, 231] width 20 height 8
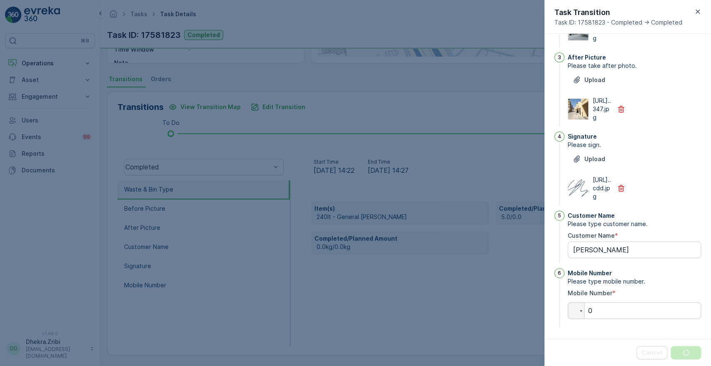
scroll to position [0, 0]
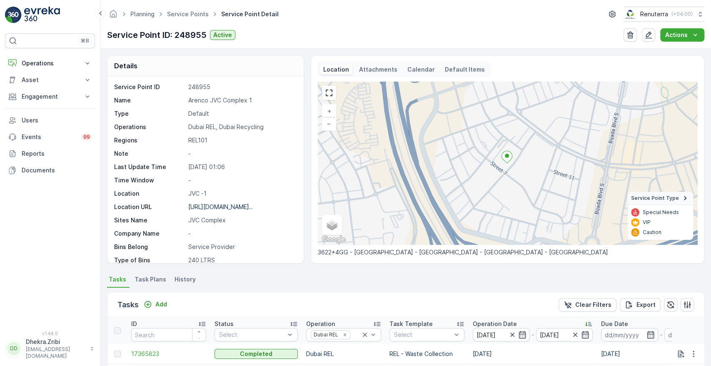
scroll to position [217, 0]
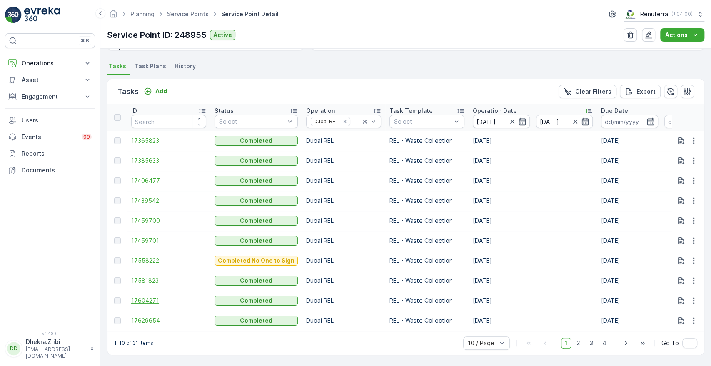
click at [145, 296] on span "17604271" at bounding box center [168, 300] width 75 height 8
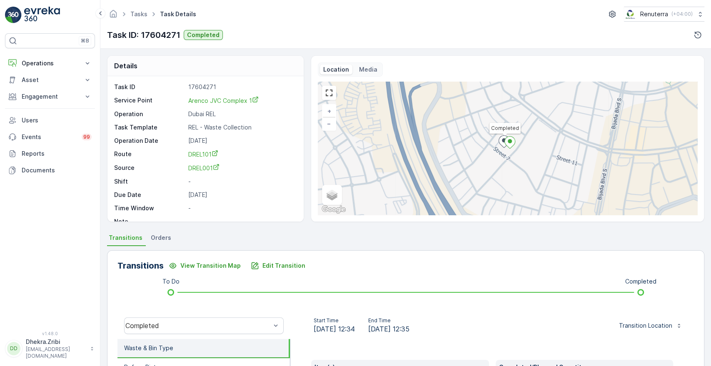
scroll to position [159, 0]
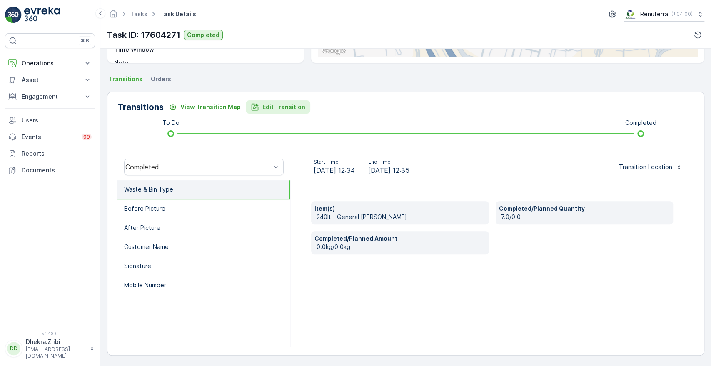
click at [276, 109] on p "Edit Transition" at bounding box center [283, 107] width 43 height 8
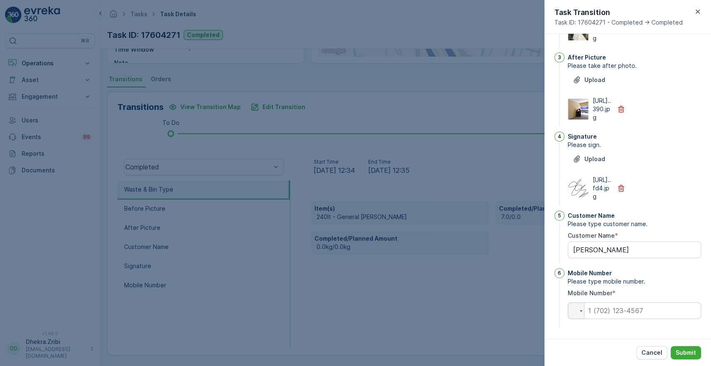
scroll to position [0, 0]
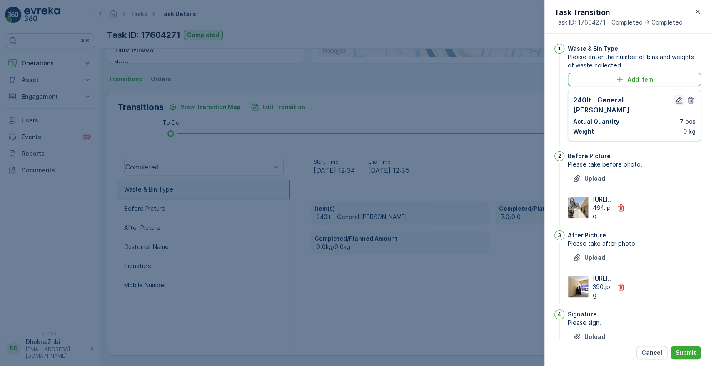
click at [676, 101] on icon "button" at bounding box center [679, 100] width 8 height 8
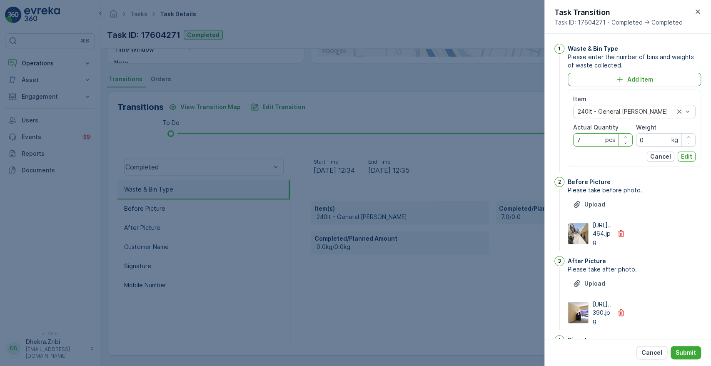
click at [587, 141] on Quantity "7" at bounding box center [603, 139] width 60 height 13
type Quantity "8"
click at [681, 154] on p "Edit" at bounding box center [686, 156] width 11 height 8
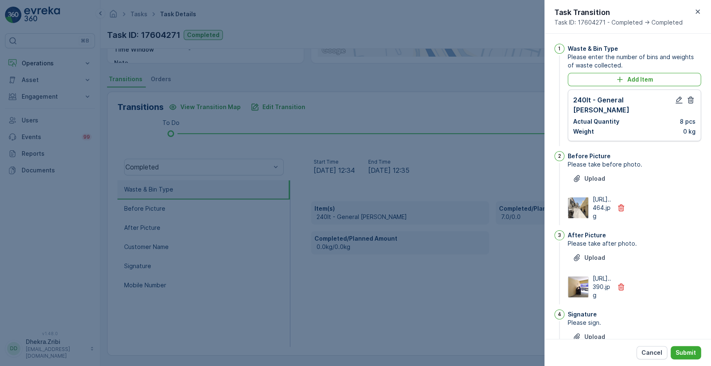
scroll to position [217, 0]
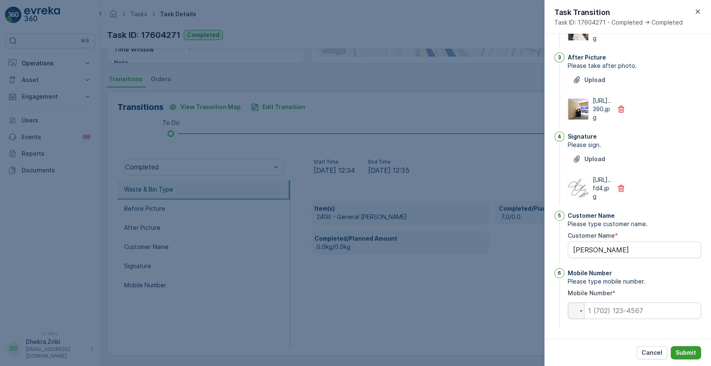
click at [688, 350] on p "Submit" at bounding box center [685, 353] width 20 height 8
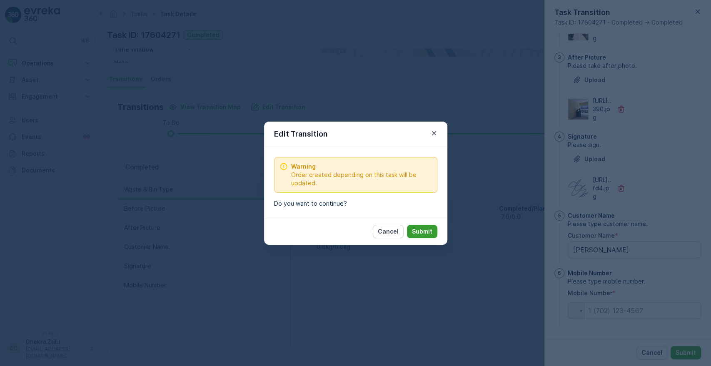
click at [420, 232] on p "Submit" at bounding box center [422, 231] width 20 height 8
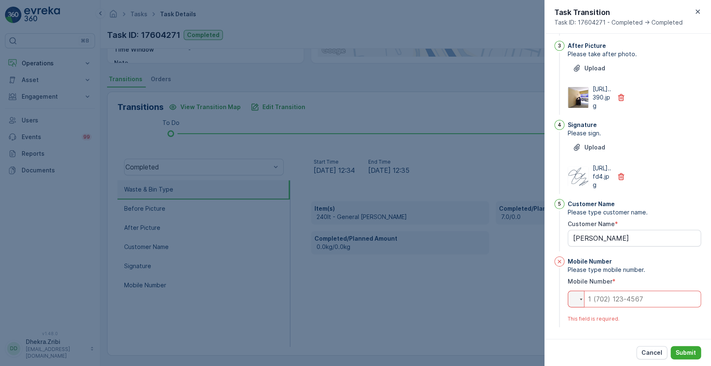
click at [601, 304] on input "tel" at bounding box center [634, 299] width 133 height 17
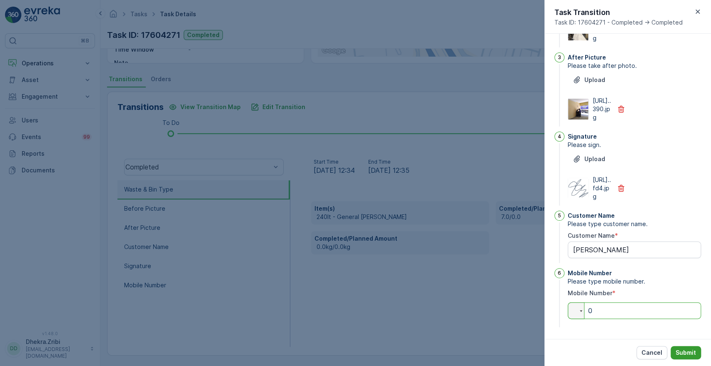
type input "0"
click at [687, 348] on button "Submit" at bounding box center [685, 352] width 30 height 13
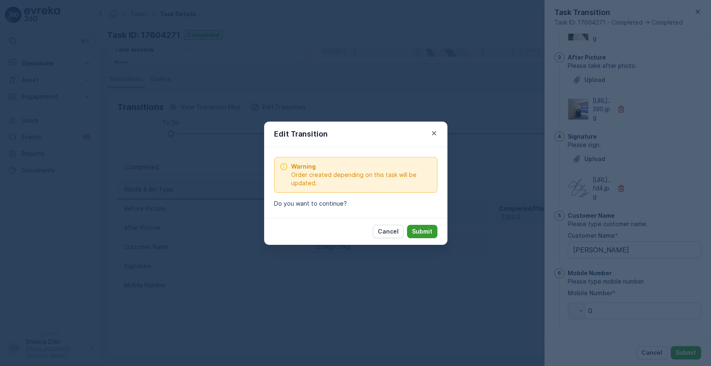
click at [427, 234] on p "Submit" at bounding box center [422, 231] width 20 height 8
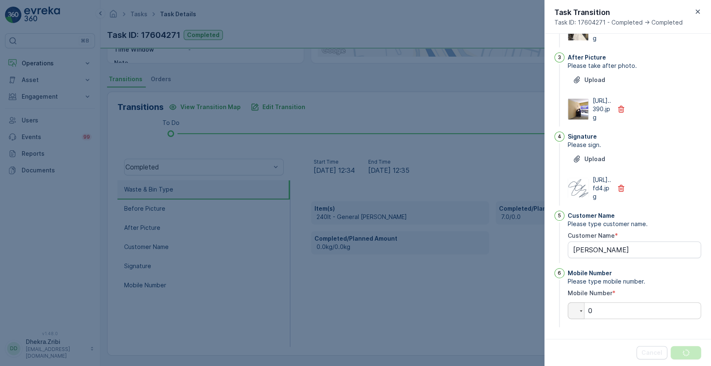
scroll to position [0, 0]
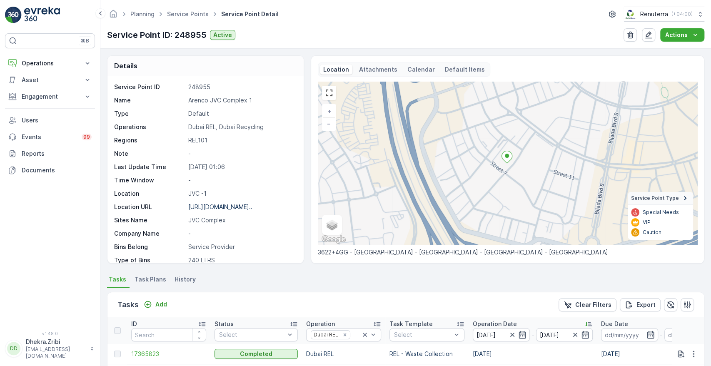
scroll to position [217, 0]
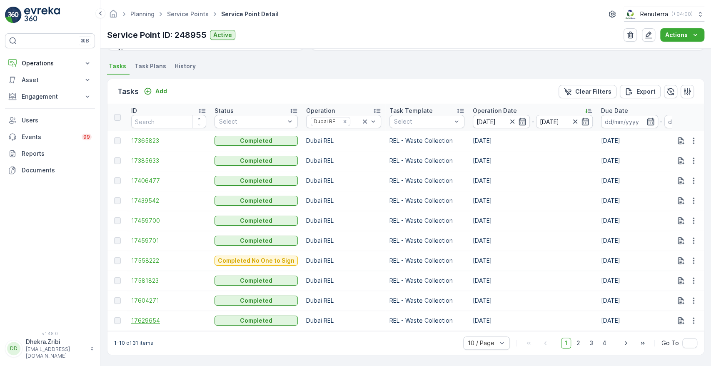
click at [135, 316] on span "17629654" at bounding box center [168, 320] width 75 height 8
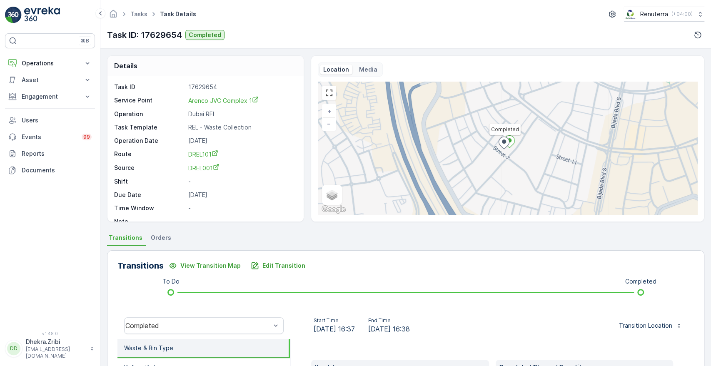
scroll to position [159, 0]
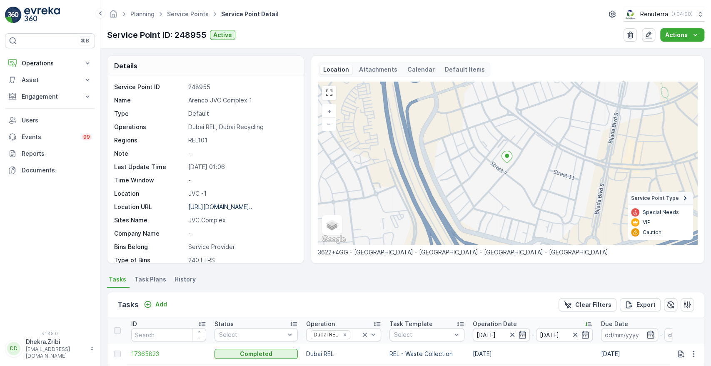
scroll to position [217, 0]
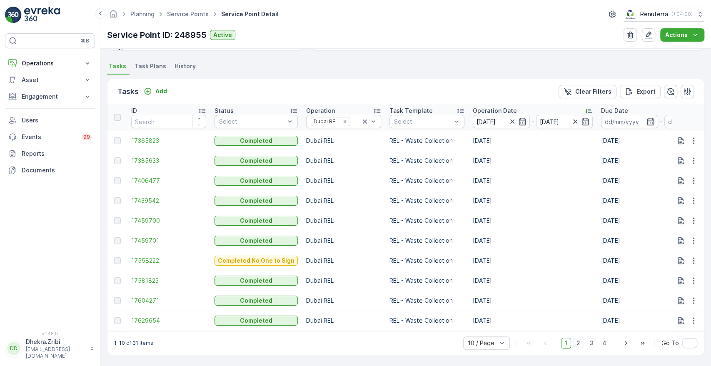
click at [579, 346] on span "2" at bounding box center [578, 343] width 11 height 11
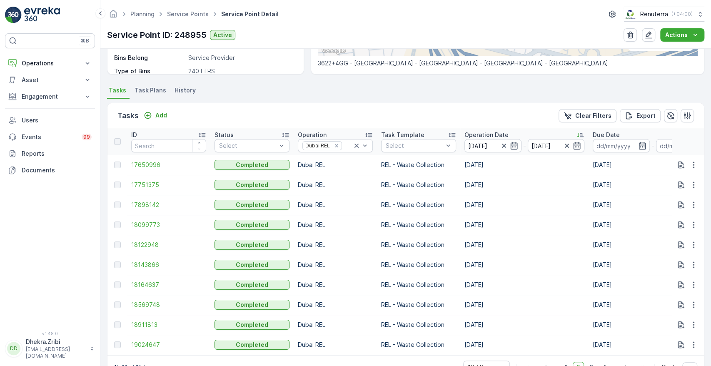
scroll to position [217, 0]
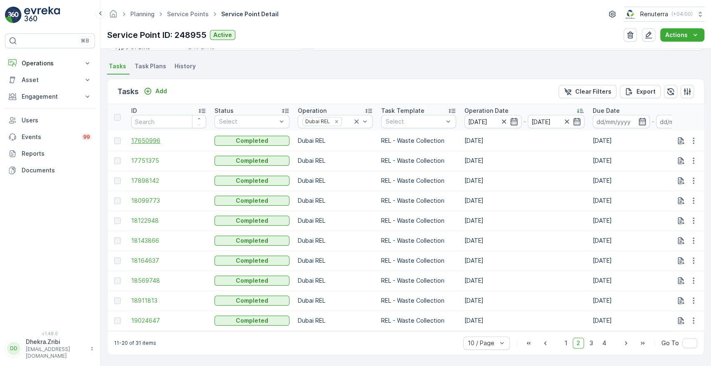
click at [143, 137] on span "17650996" at bounding box center [168, 141] width 75 height 8
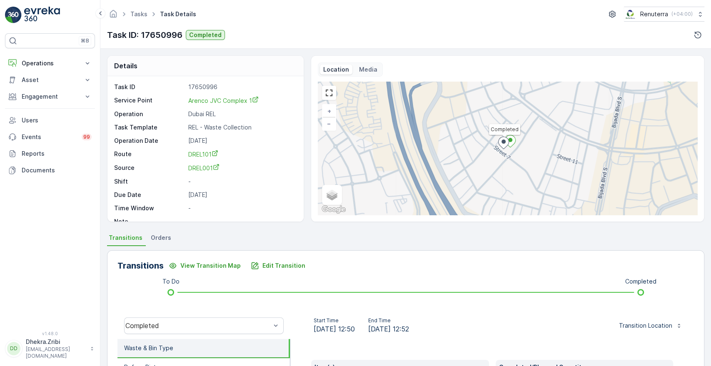
scroll to position [159, 0]
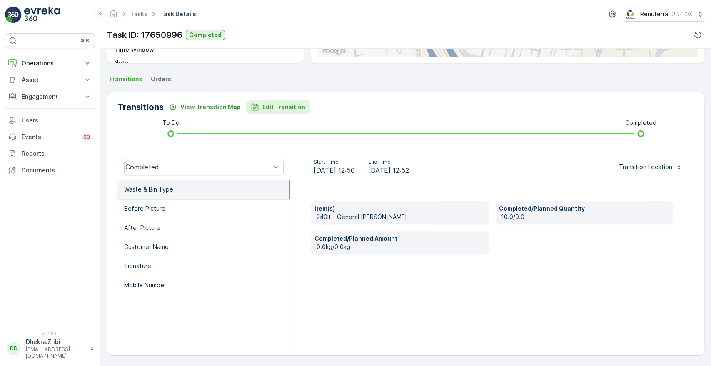
click at [280, 109] on p "Edit Transition" at bounding box center [283, 107] width 43 height 8
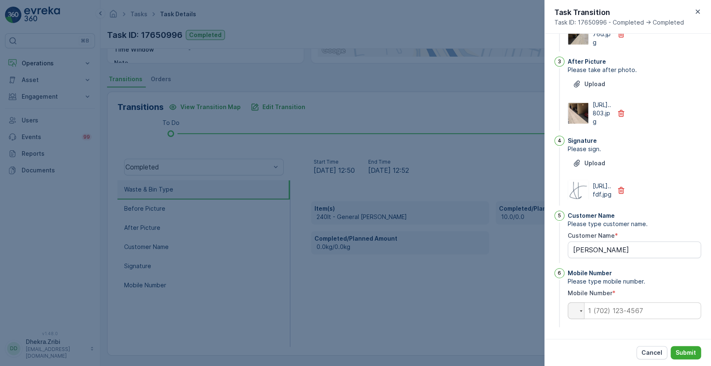
scroll to position [0, 0]
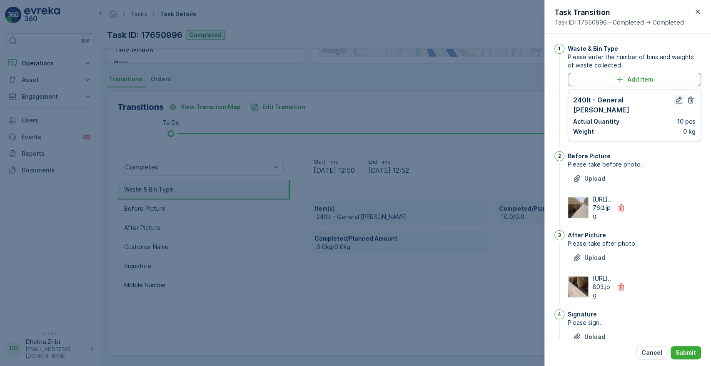
click at [675, 102] on icon "button" at bounding box center [678, 100] width 7 height 7
type Name "Hanns kazungu"
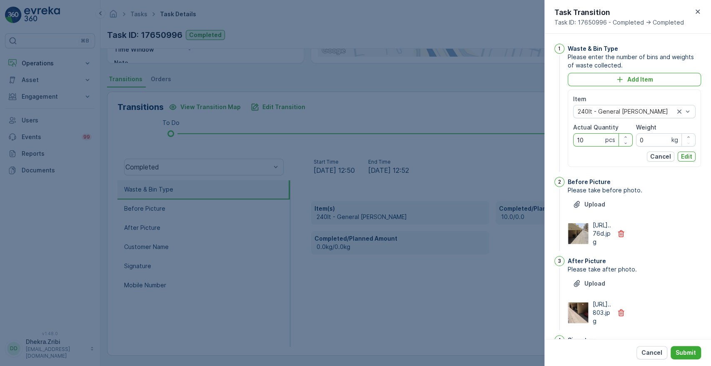
click at [595, 141] on Quantity "10" at bounding box center [603, 139] width 60 height 13
type Quantity "1"
type Quantity "8"
click at [683, 156] on p "Edit" at bounding box center [686, 156] width 11 height 8
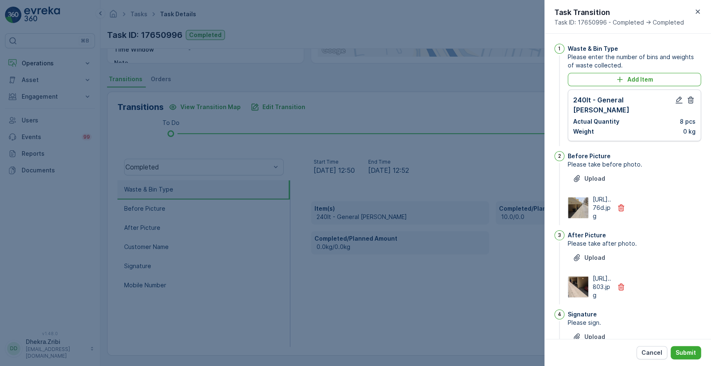
scroll to position [217, 0]
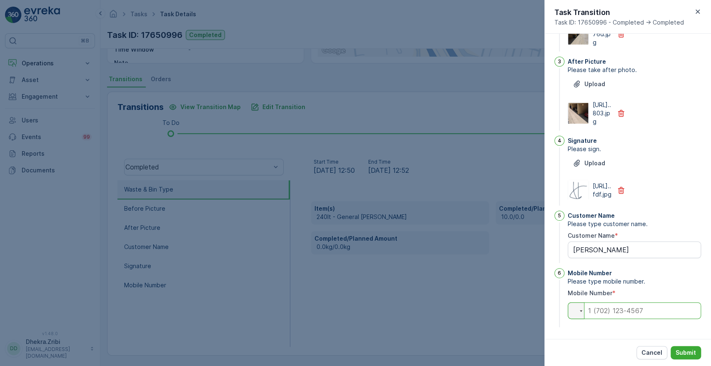
click at [653, 309] on input "tel" at bounding box center [634, 310] width 133 height 17
type Name "Hanns kazungu"
type input "0"
click at [689, 356] on p "Submit" at bounding box center [685, 353] width 20 height 8
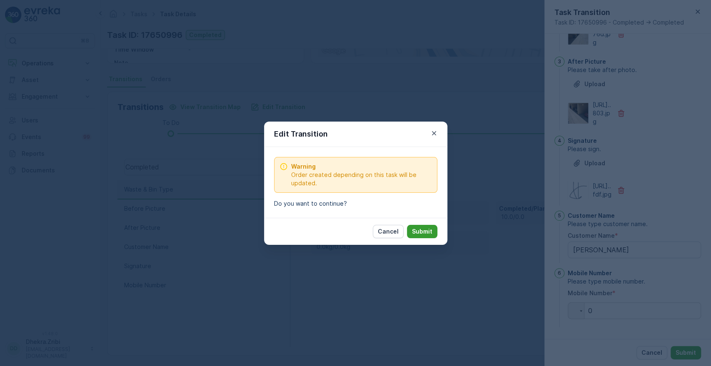
click at [433, 231] on button "Submit" at bounding box center [422, 231] width 30 height 13
type Name "Hanns kazungu"
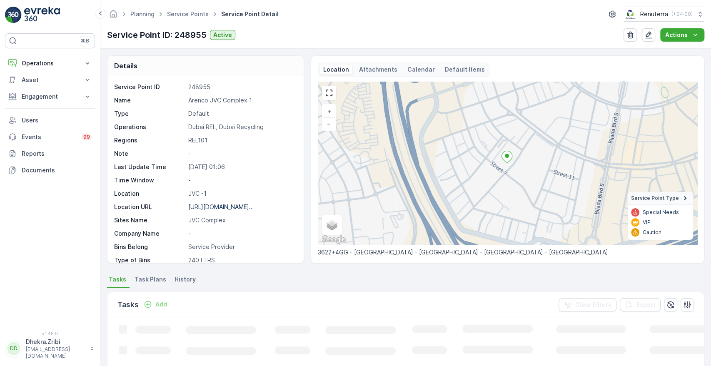
scroll to position [189, 0]
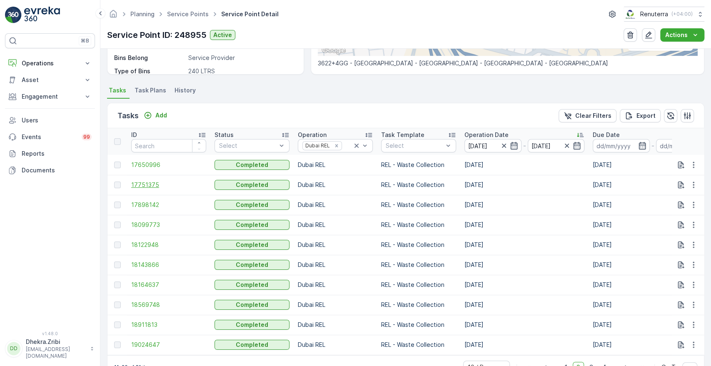
click at [147, 186] on span "17751375" at bounding box center [168, 185] width 75 height 8
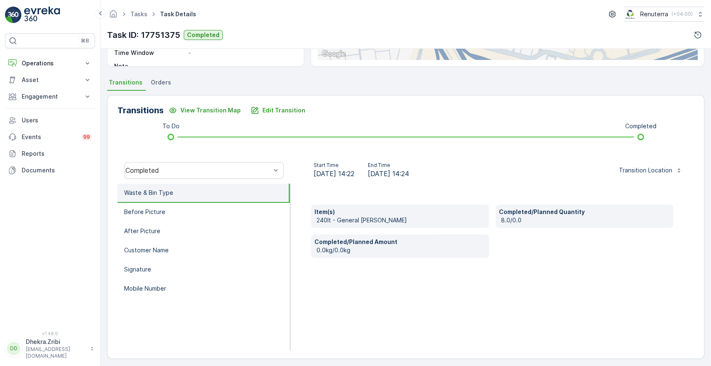
scroll to position [159, 0]
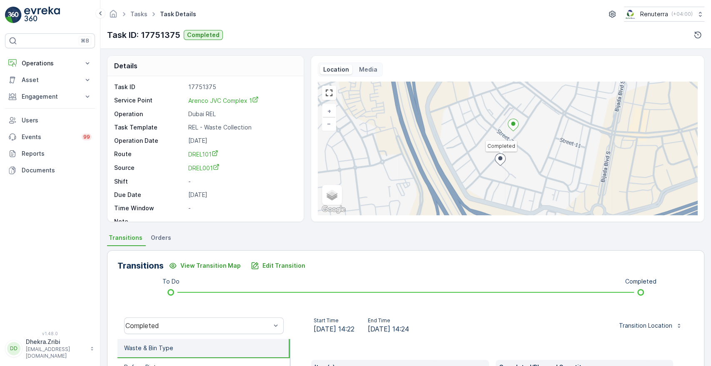
scroll to position [159, 0]
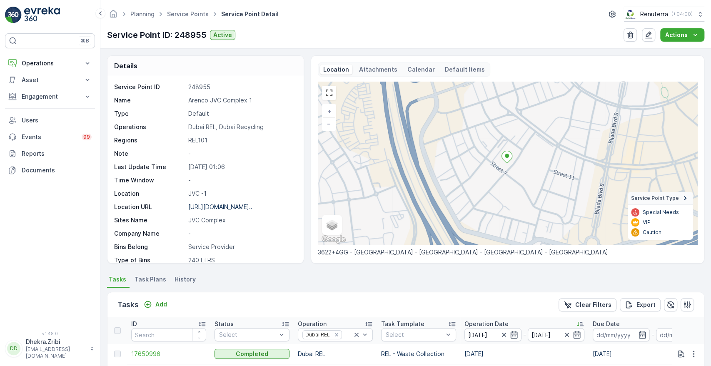
scroll to position [217, 0]
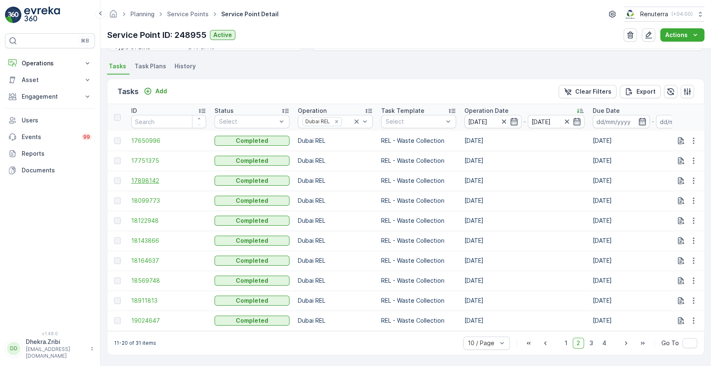
click at [145, 177] on span "17898142" at bounding box center [168, 181] width 75 height 8
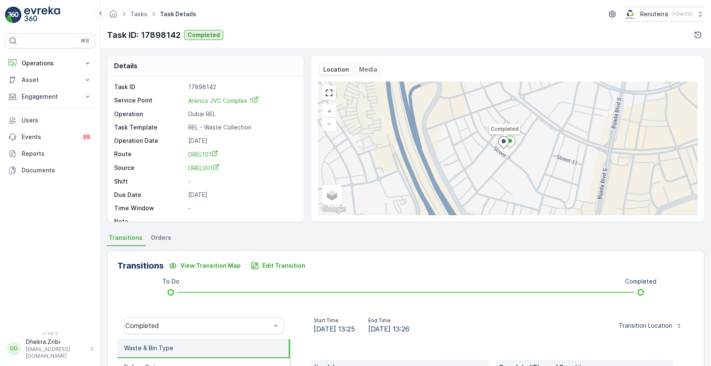
scroll to position [159, 0]
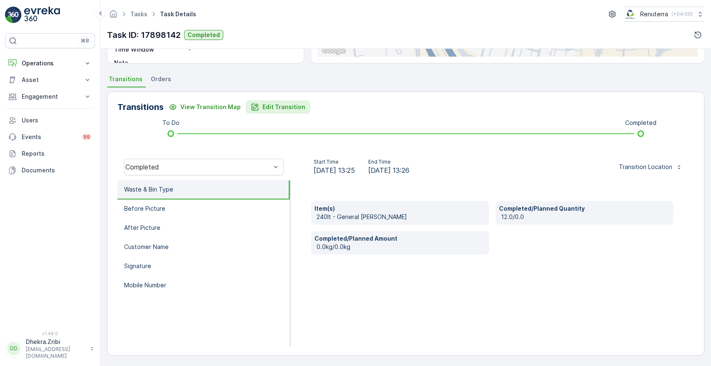
click at [277, 107] on p "Edit Transition" at bounding box center [283, 107] width 43 height 8
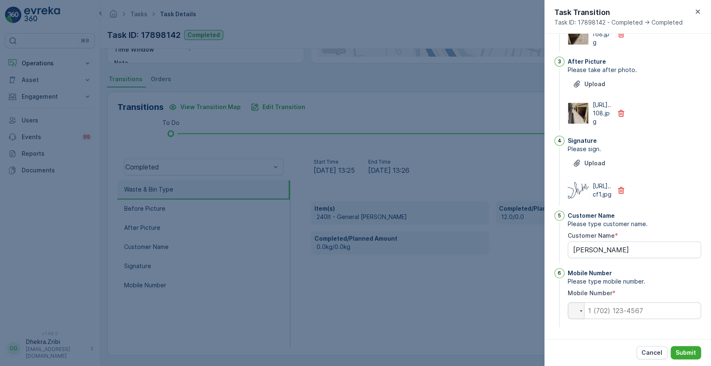
scroll to position [0, 0]
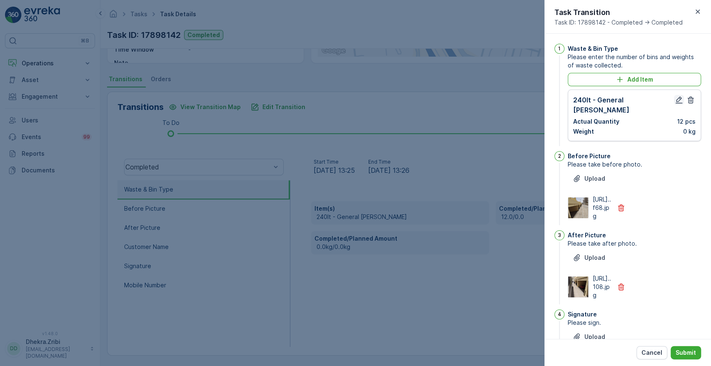
click at [675, 100] on icon "button" at bounding box center [679, 100] width 8 height 8
type Name "[PERSON_NAME]"
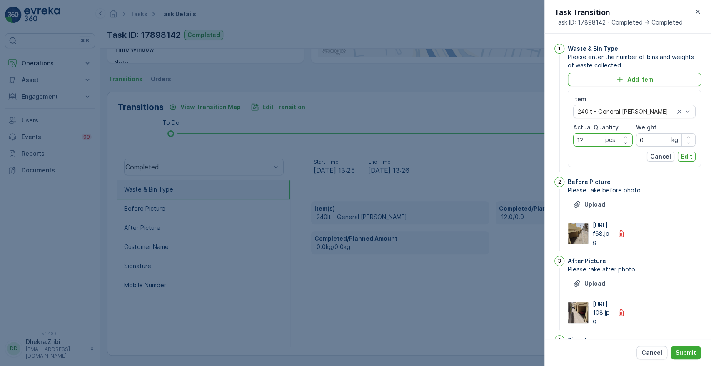
click at [590, 142] on Quantity "12" at bounding box center [603, 139] width 60 height 13
type Quantity "1"
type Quantity "8"
click at [685, 158] on p "Edit" at bounding box center [686, 156] width 11 height 8
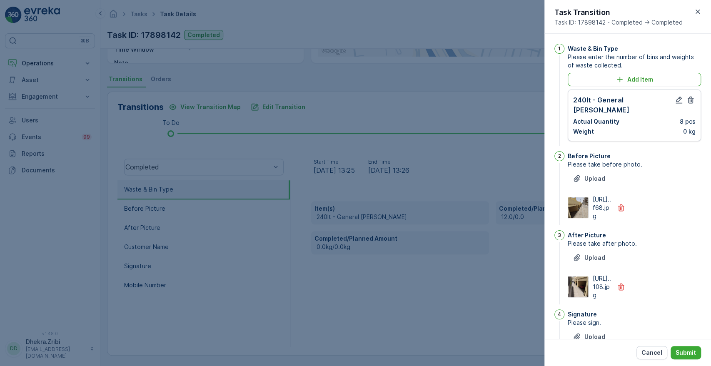
scroll to position [217, 0]
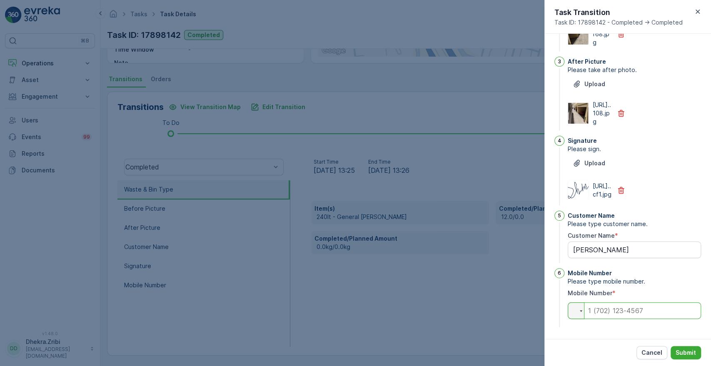
click at [643, 314] on input "tel" at bounding box center [634, 310] width 133 height 17
type Name "[PERSON_NAME]"
type input "0"
click at [622, 337] on div "1 Waste & Bin Type Please enter the number of bins and weights of waste collect…" at bounding box center [627, 186] width 167 height 305
click at [683, 356] on p "Submit" at bounding box center [685, 353] width 20 height 8
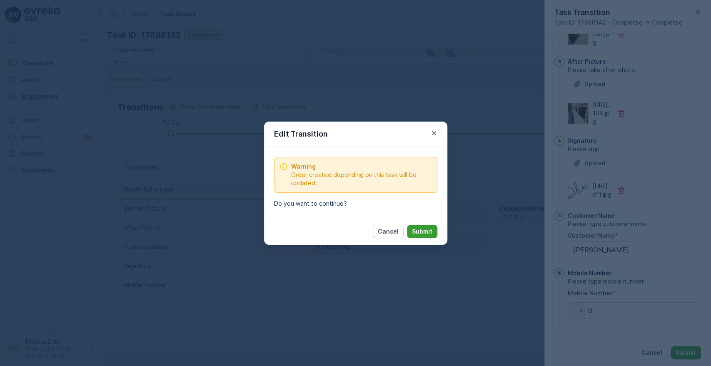
click at [427, 230] on p "Submit" at bounding box center [422, 231] width 20 height 8
type Name "[PERSON_NAME]"
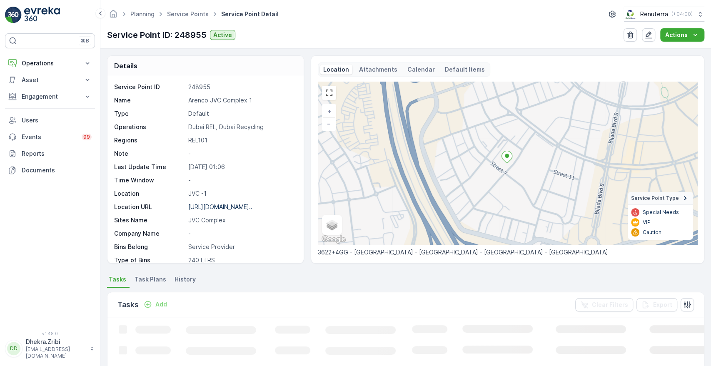
scroll to position [189, 0]
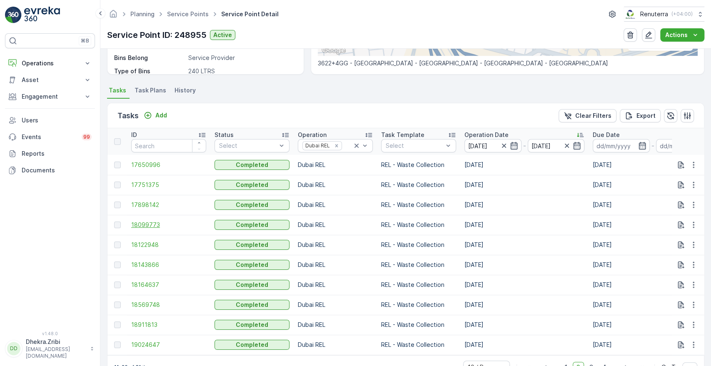
click at [147, 221] on span "18099773" at bounding box center [168, 225] width 75 height 8
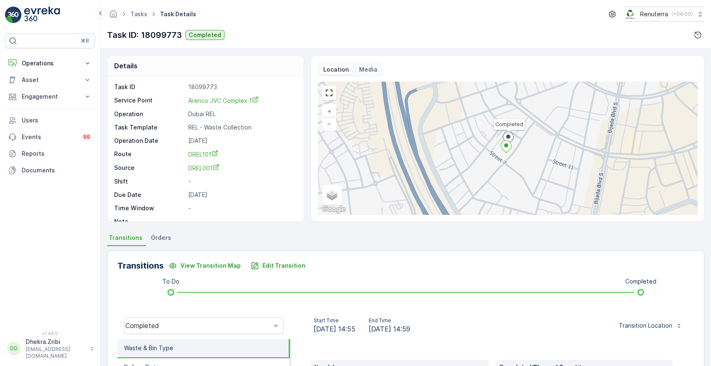
scroll to position [159, 0]
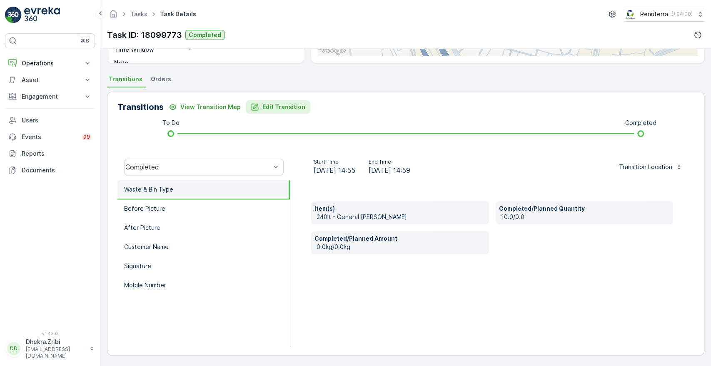
click at [280, 109] on p "Edit Transition" at bounding box center [283, 107] width 43 height 8
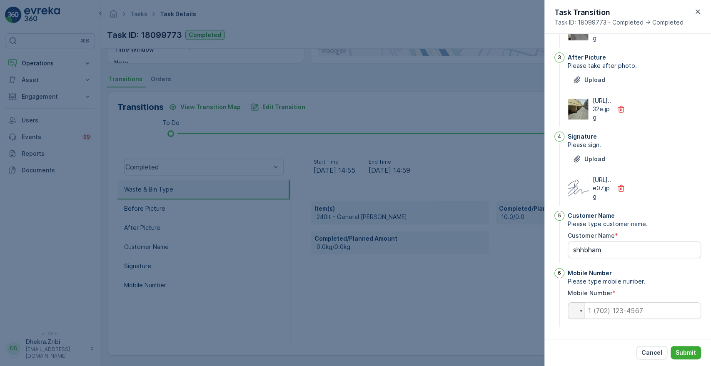
scroll to position [0, 0]
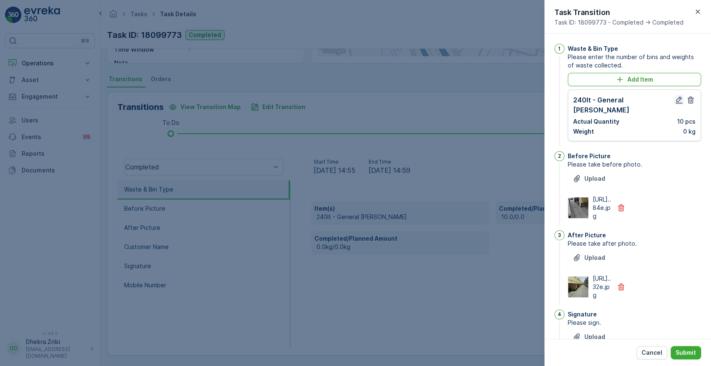
click at [676, 98] on icon "button" at bounding box center [679, 100] width 8 height 8
type Name "shhbham"
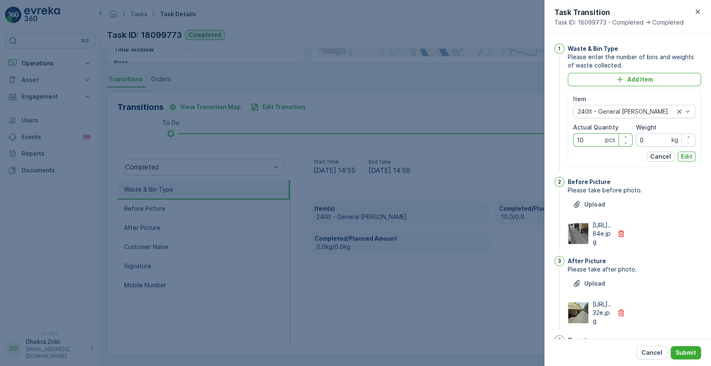
click at [594, 137] on Quantity "10" at bounding box center [603, 139] width 60 height 13
type Quantity "1"
type Quantity "8"
click at [685, 155] on p "Edit" at bounding box center [686, 156] width 11 height 8
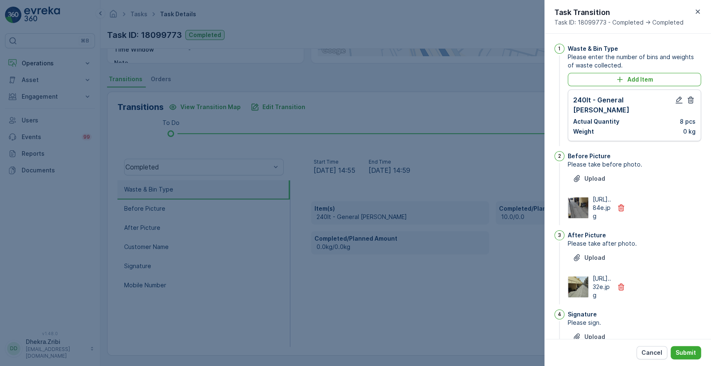
scroll to position [217, 0]
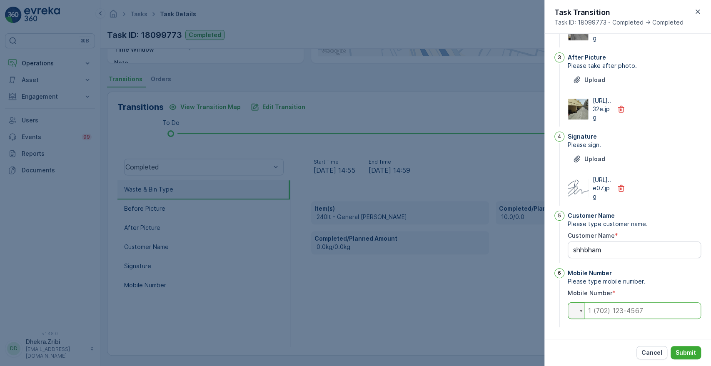
click at [622, 312] on input "tel" at bounding box center [634, 310] width 133 height 17
type Name "shhbham"
type input "0"
click at [685, 349] on p "Submit" at bounding box center [685, 353] width 20 height 8
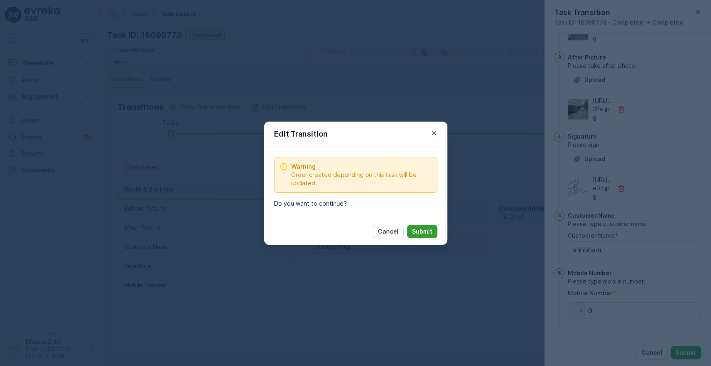
click at [419, 232] on p "Submit" at bounding box center [422, 231] width 20 height 8
type Name "shhbham"
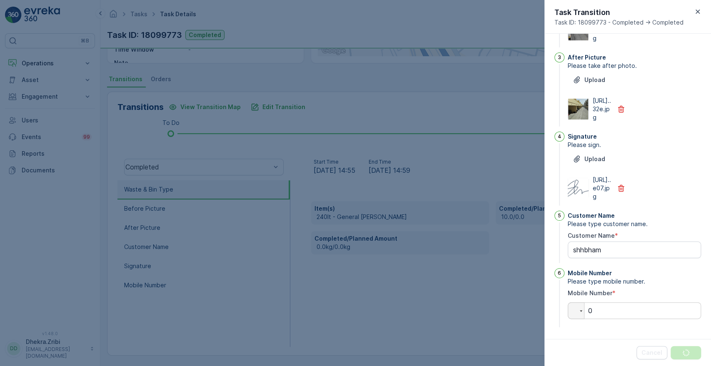
scroll to position [0, 0]
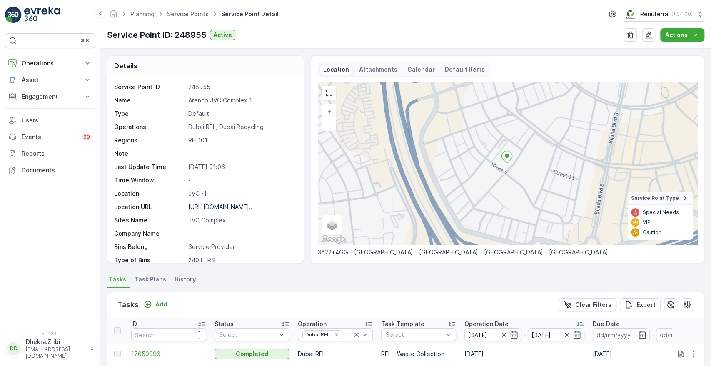
scroll to position [217, 0]
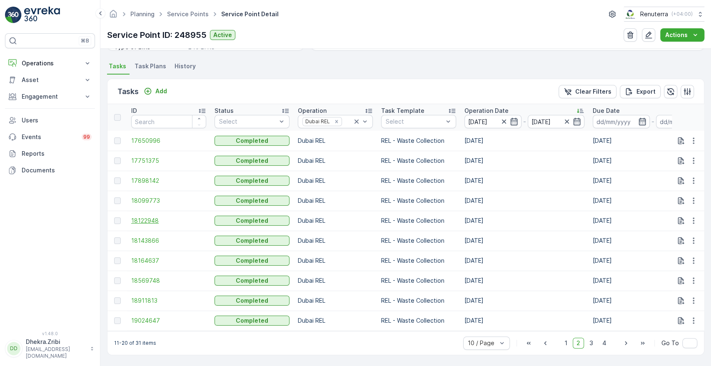
click at [145, 219] on span "18122948" at bounding box center [168, 221] width 75 height 8
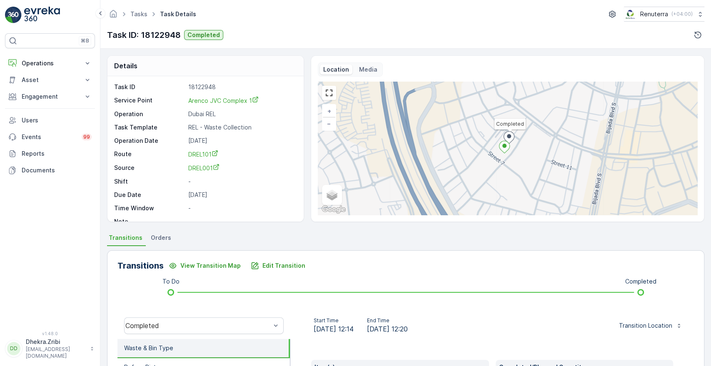
scroll to position [159, 0]
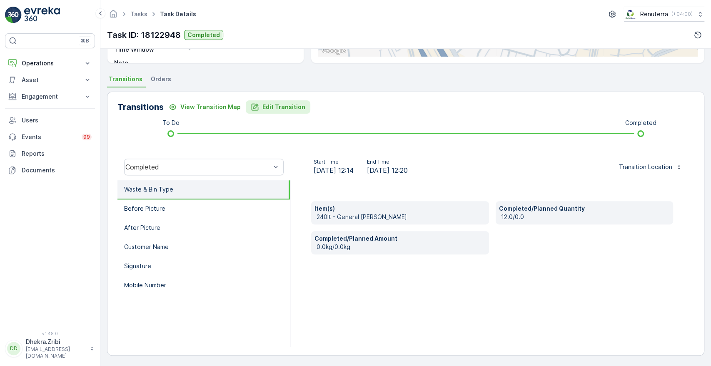
click at [270, 104] on p "Edit Transition" at bounding box center [283, 107] width 43 height 8
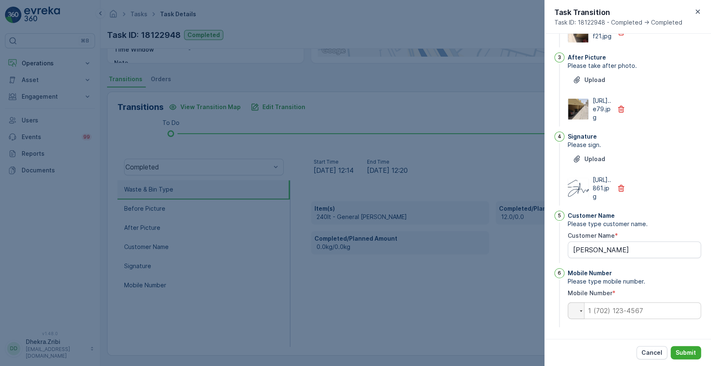
scroll to position [0, 0]
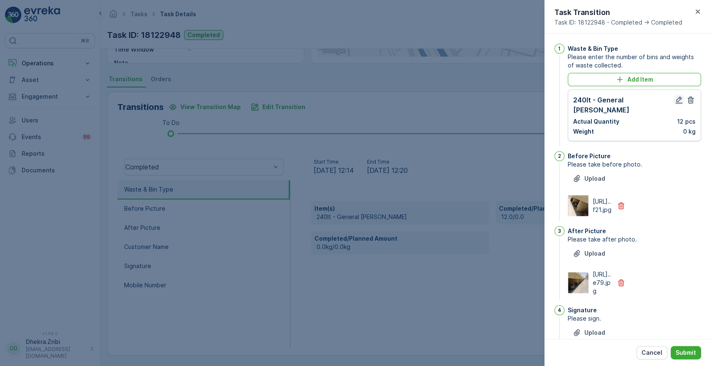
click at [675, 98] on icon "button" at bounding box center [679, 100] width 8 height 8
type Name "[PERSON_NAME]"
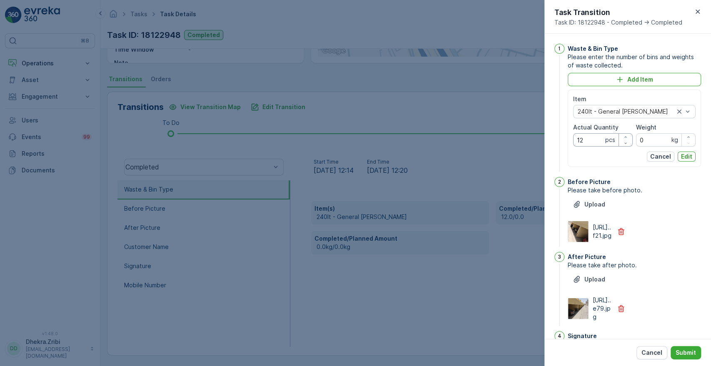
click at [595, 142] on Quantity "12" at bounding box center [603, 139] width 60 height 13
type Quantity "11"
click at [681, 156] on p "Edit" at bounding box center [686, 156] width 11 height 8
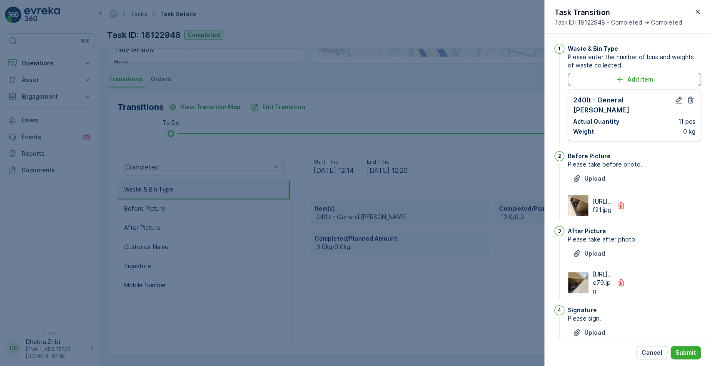
scroll to position [217, 0]
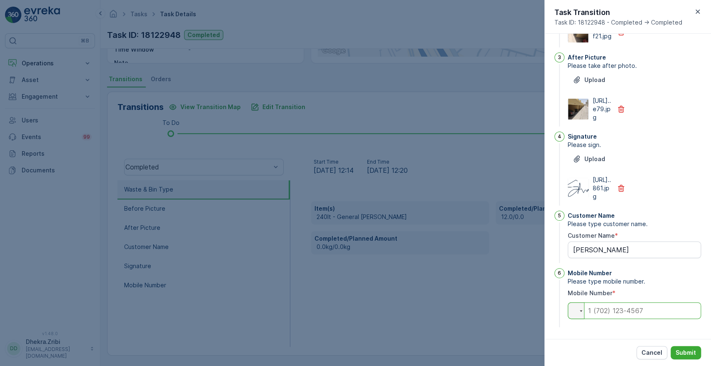
click at [621, 308] on input "tel" at bounding box center [634, 310] width 133 height 17
type Name "[PERSON_NAME]"
type input "0"
click at [689, 349] on p "Submit" at bounding box center [685, 353] width 20 height 8
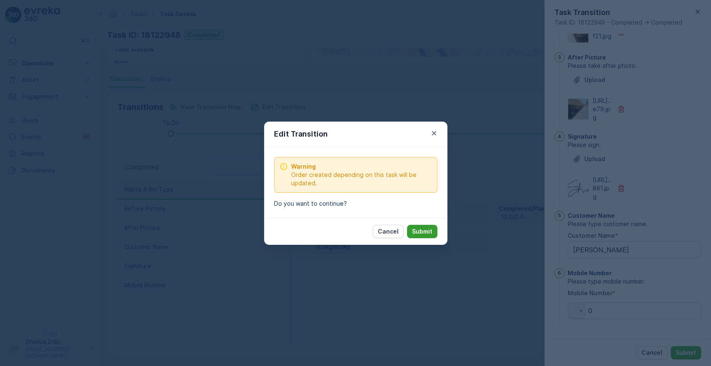
click at [421, 227] on p "Submit" at bounding box center [422, 231] width 20 height 8
type Name "[PERSON_NAME]"
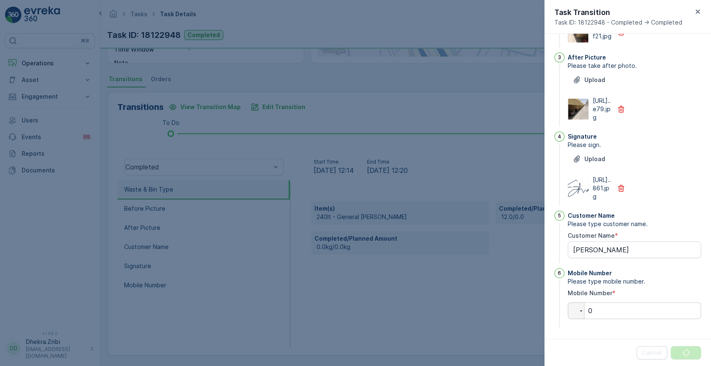
scroll to position [0, 0]
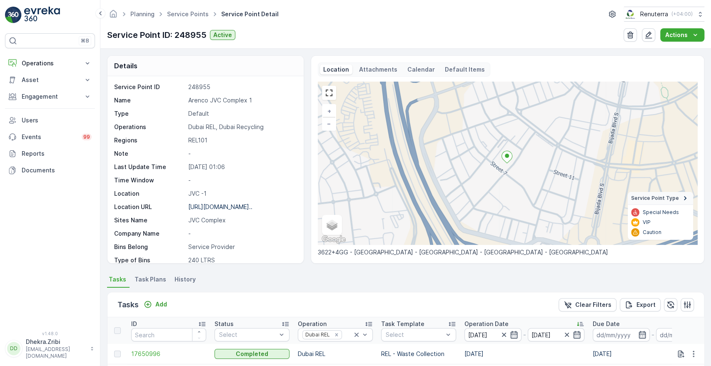
scroll to position [217, 0]
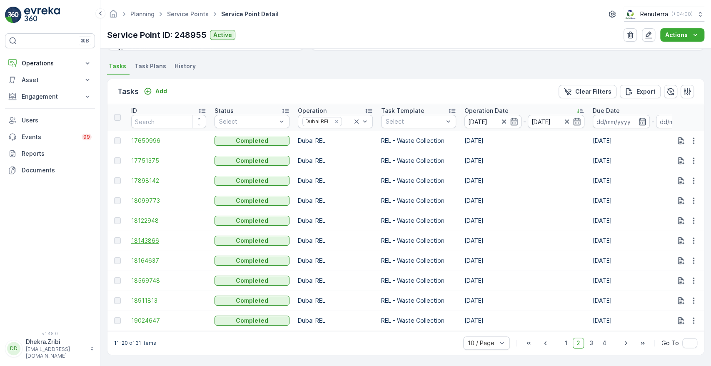
click at [150, 237] on span "18143866" at bounding box center [168, 241] width 75 height 8
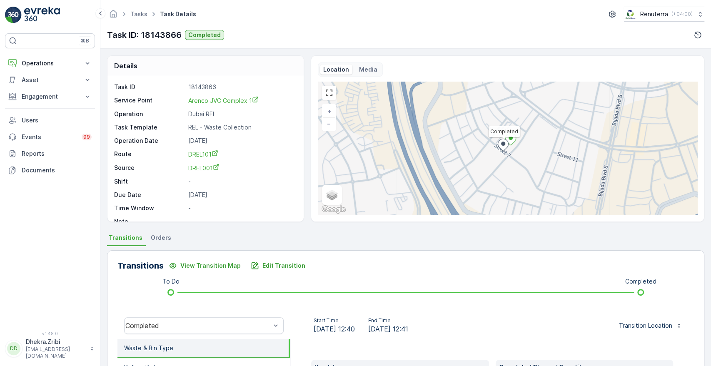
scroll to position [159, 0]
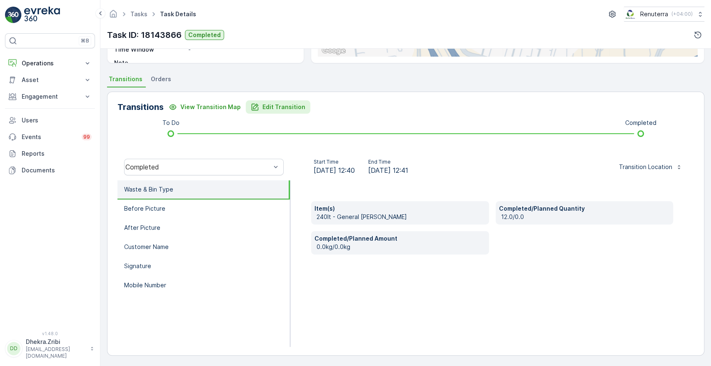
click at [274, 103] on p "Edit Transition" at bounding box center [283, 107] width 43 height 8
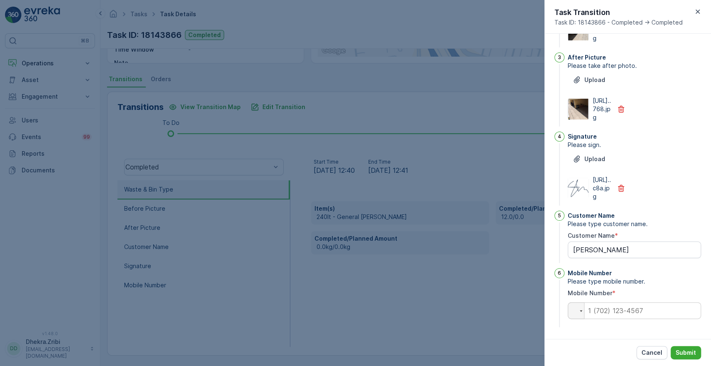
scroll to position [0, 0]
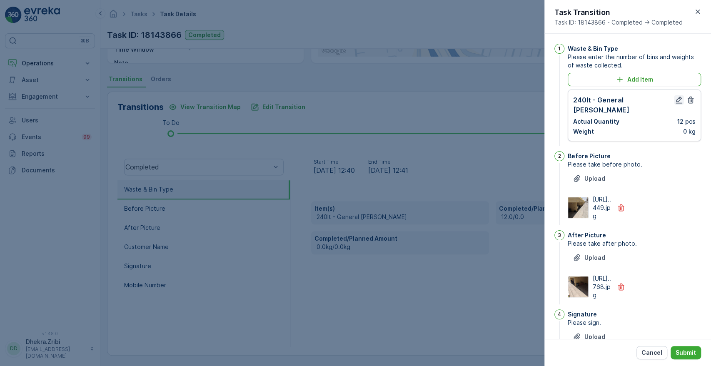
click at [677, 98] on icon "button" at bounding box center [678, 100] width 7 height 7
type Name "[PERSON_NAME]"
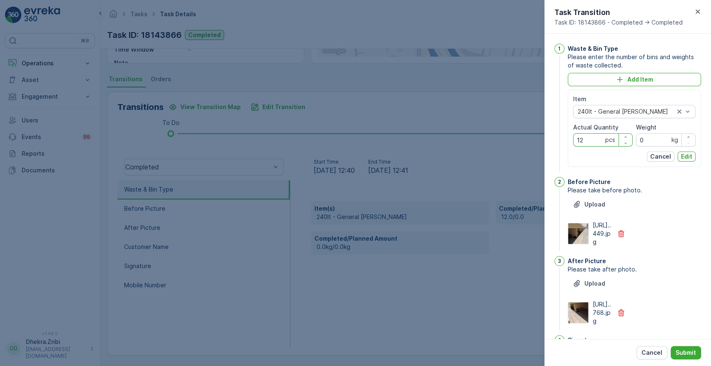
click at [593, 137] on Quantity "12" at bounding box center [603, 139] width 60 height 13
type Quantity "11"
click at [681, 154] on p "Edit" at bounding box center [686, 156] width 11 height 8
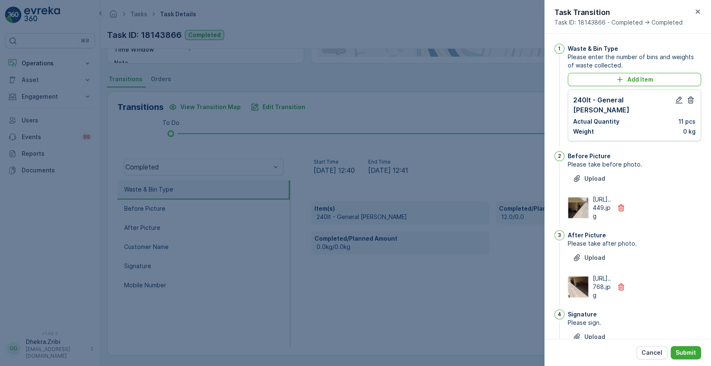
scroll to position [217, 0]
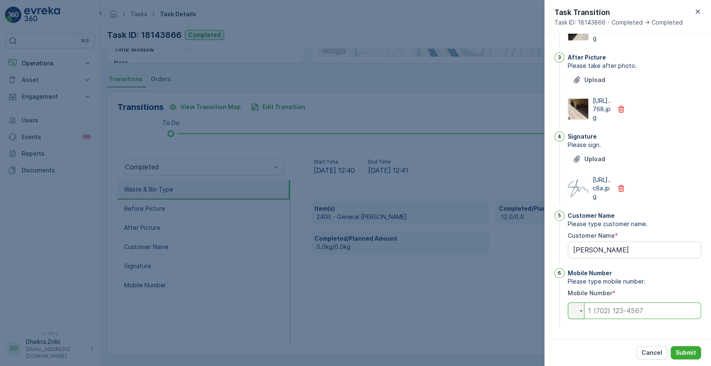
click at [627, 311] on input "tel" at bounding box center [634, 310] width 133 height 17
type Name "[PERSON_NAME]"
type input "0"
click at [691, 352] on p "Submit" at bounding box center [685, 353] width 20 height 8
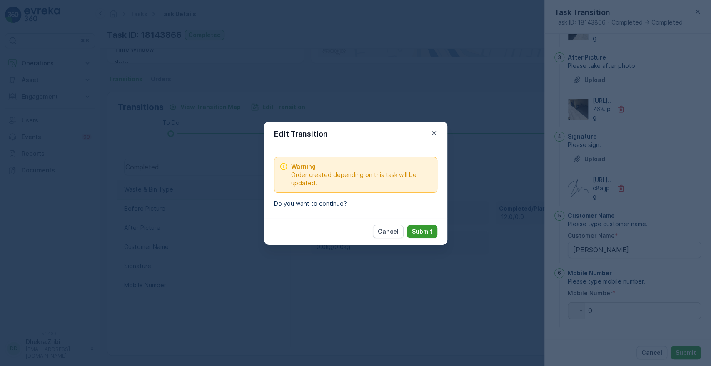
click at [423, 229] on p "Submit" at bounding box center [422, 231] width 20 height 8
type Name "[PERSON_NAME]"
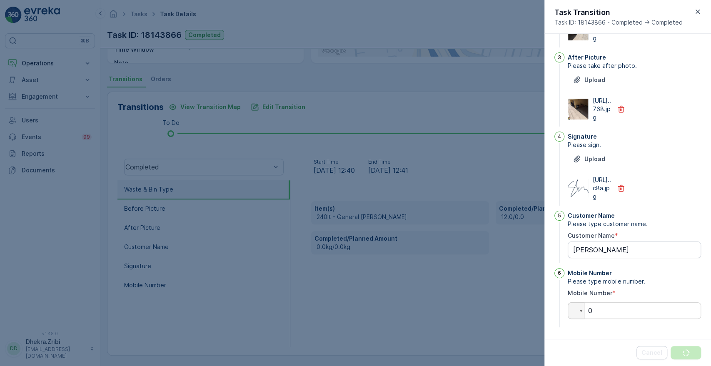
scroll to position [0, 0]
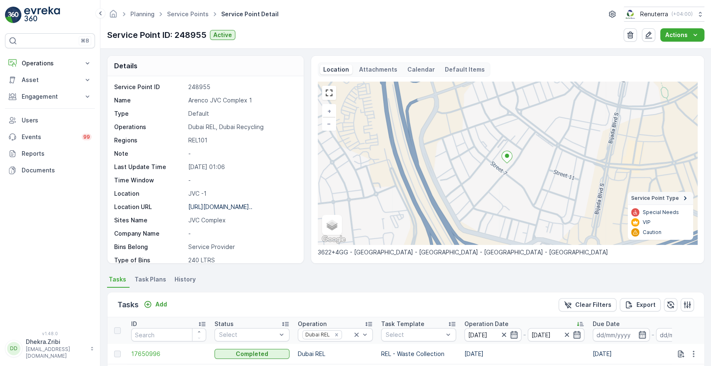
scroll to position [217, 0]
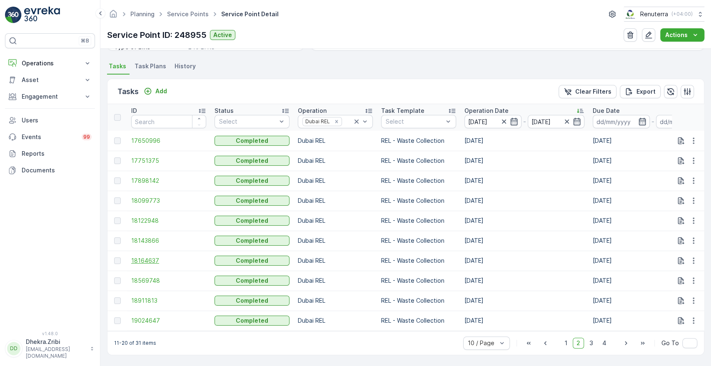
click at [152, 257] on span "18164637" at bounding box center [168, 261] width 75 height 8
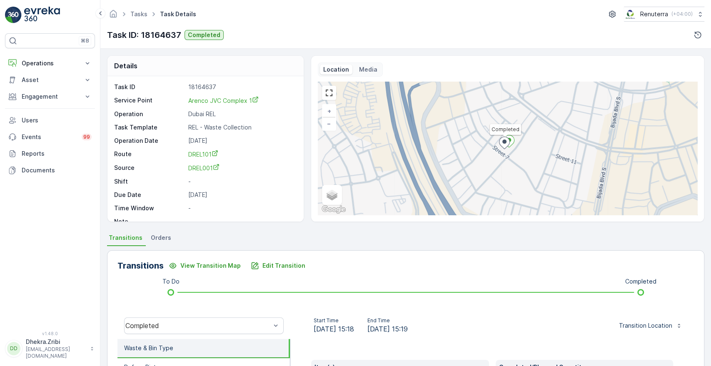
scroll to position [159, 0]
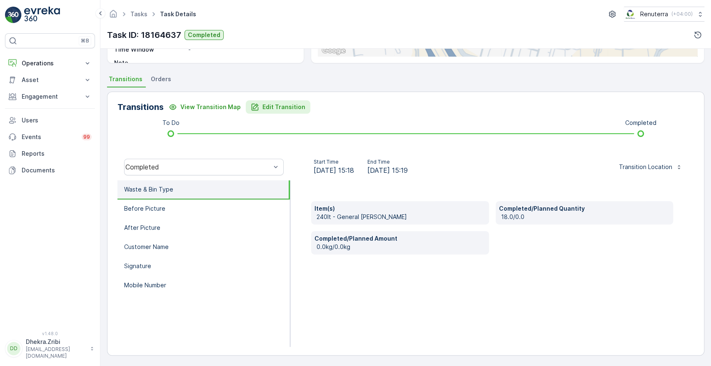
click at [275, 103] on p "Edit Transition" at bounding box center [283, 107] width 43 height 8
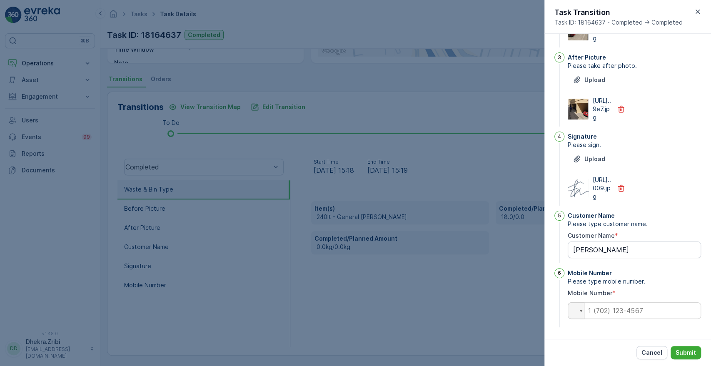
scroll to position [0, 0]
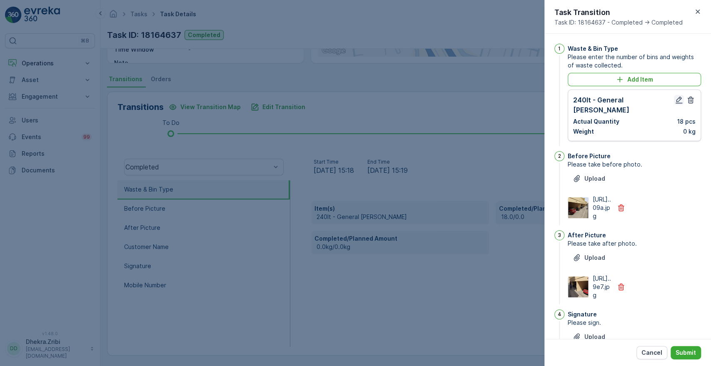
click at [676, 99] on icon "button" at bounding box center [678, 100] width 7 height 7
type Name "[PERSON_NAME]"
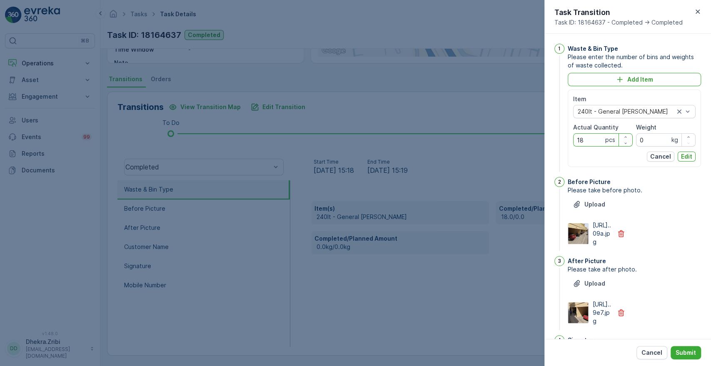
click at [590, 139] on Quantity "18" at bounding box center [603, 139] width 60 height 13
type Quantity "11"
click at [682, 158] on p "Edit" at bounding box center [686, 156] width 11 height 8
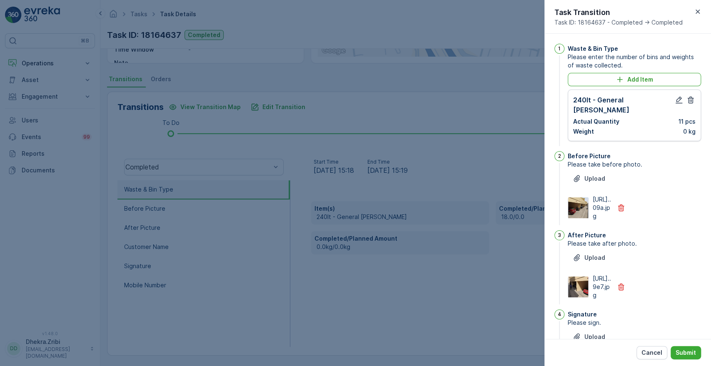
scroll to position [217, 0]
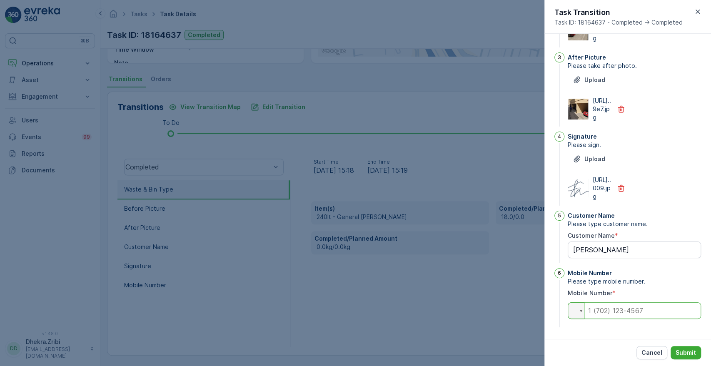
click at [636, 313] on input "tel" at bounding box center [634, 310] width 133 height 17
type Name "[PERSON_NAME]"
type input "0"
drag, startPoint x: 636, startPoint y: 313, endPoint x: 696, endPoint y: 88, distance: 232.7
click at [696, 97] on div "[URL]..9e7.jpg" at bounding box center [634, 109] width 133 height 25
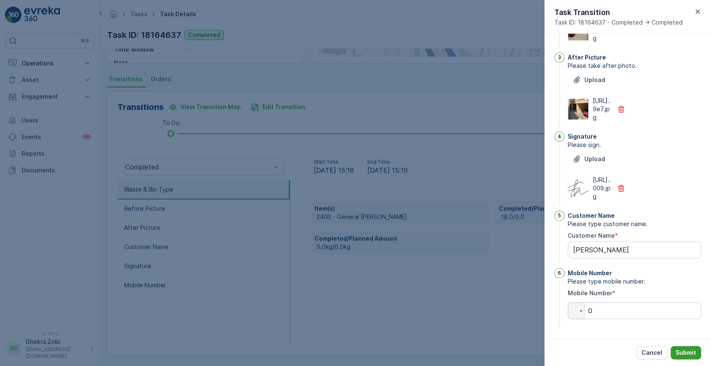
click at [680, 349] on p "Submit" at bounding box center [685, 353] width 20 height 8
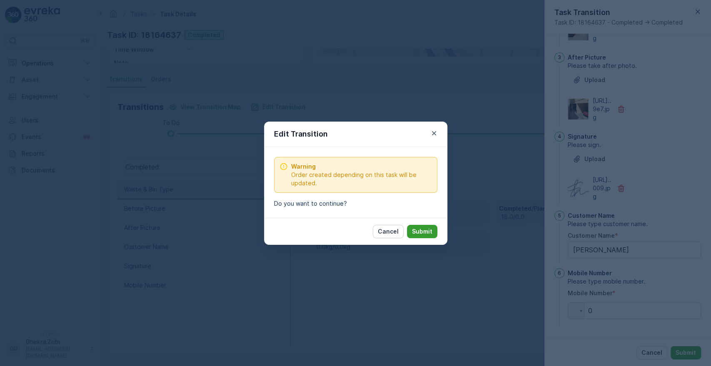
click at [410, 231] on button "Submit" at bounding box center [422, 231] width 30 height 13
type Name "[PERSON_NAME]"
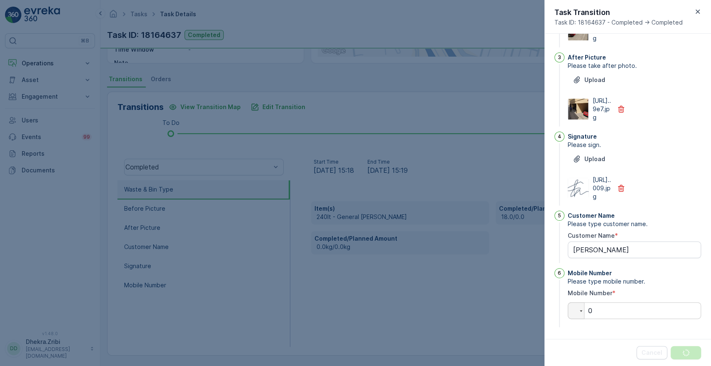
scroll to position [0, 0]
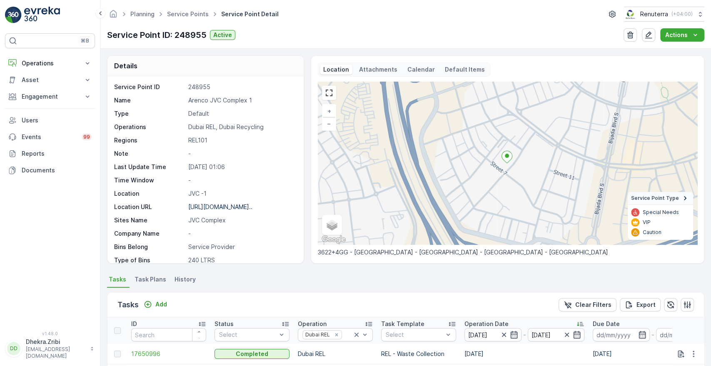
scroll to position [217, 0]
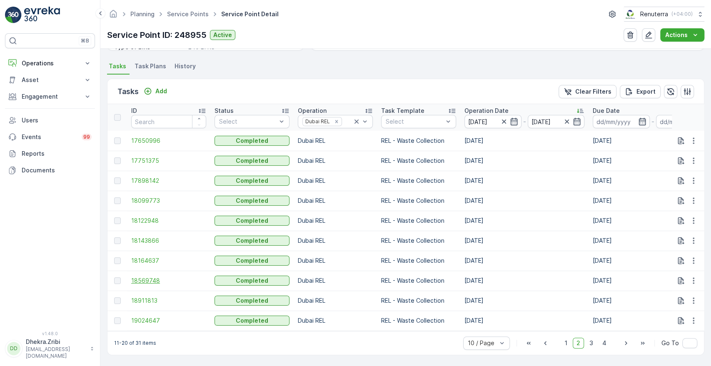
click at [143, 276] on span "18569748" at bounding box center [168, 280] width 75 height 8
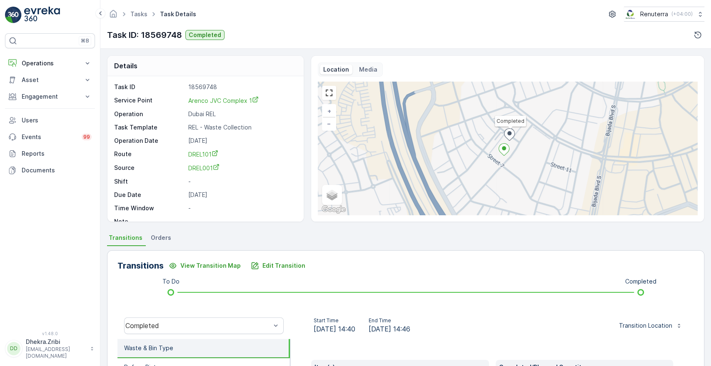
scroll to position [159, 0]
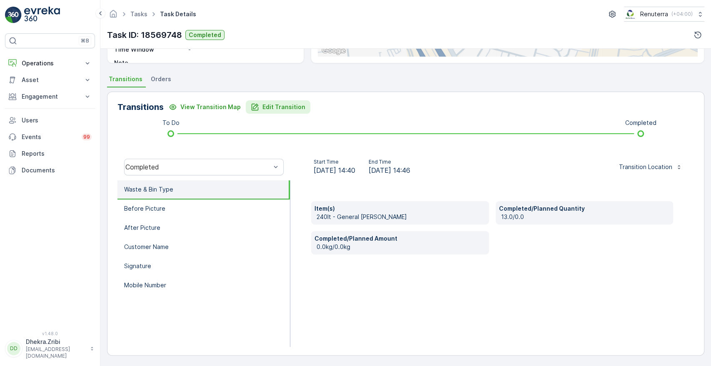
click at [275, 103] on p "Edit Transition" at bounding box center [283, 107] width 43 height 8
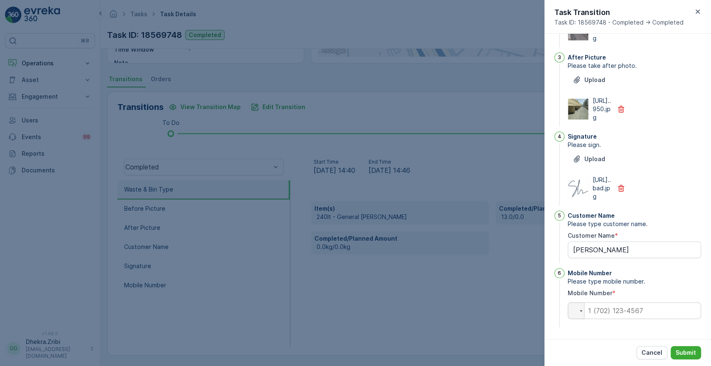
scroll to position [0, 0]
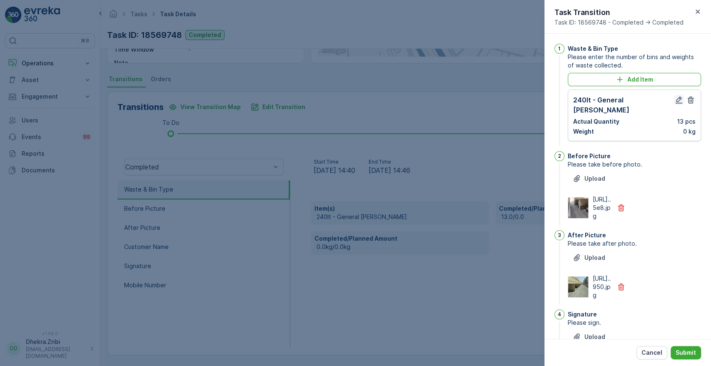
click at [676, 100] on icon "button" at bounding box center [679, 100] width 8 height 8
type Name "[PERSON_NAME]"
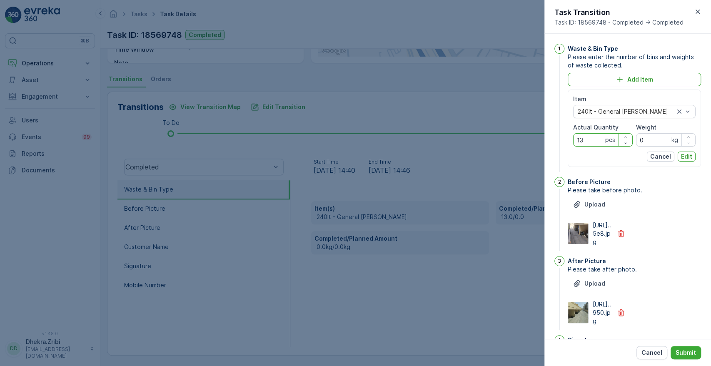
click at [592, 139] on Quantity "13" at bounding box center [603, 139] width 60 height 13
type Quantity "11"
click at [686, 157] on p "Edit" at bounding box center [686, 156] width 11 height 8
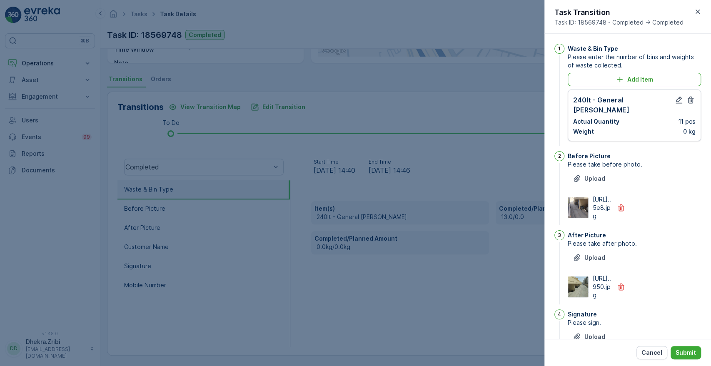
scroll to position [217, 0]
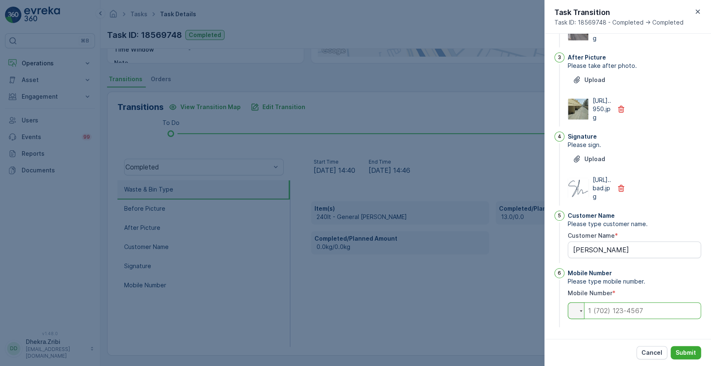
click at [640, 310] on input "tel" at bounding box center [634, 310] width 133 height 17
type Name "[PERSON_NAME]"
type input "0"
click at [693, 352] on p "Submit" at bounding box center [685, 353] width 20 height 8
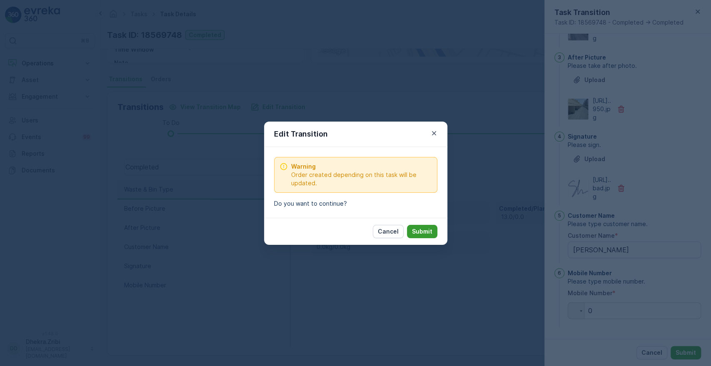
click at [430, 235] on p "Submit" at bounding box center [422, 231] width 20 height 8
type Name "[PERSON_NAME]"
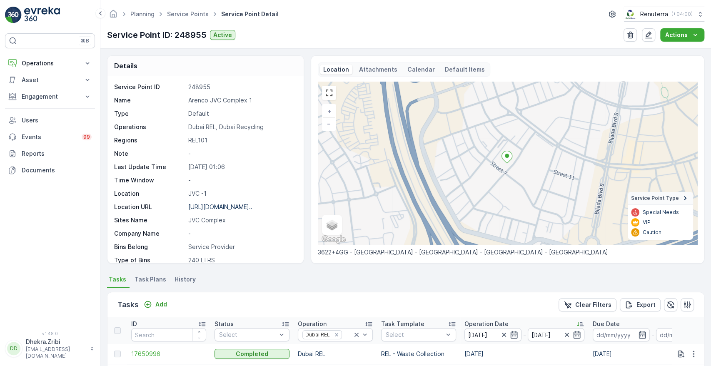
scroll to position [217, 0]
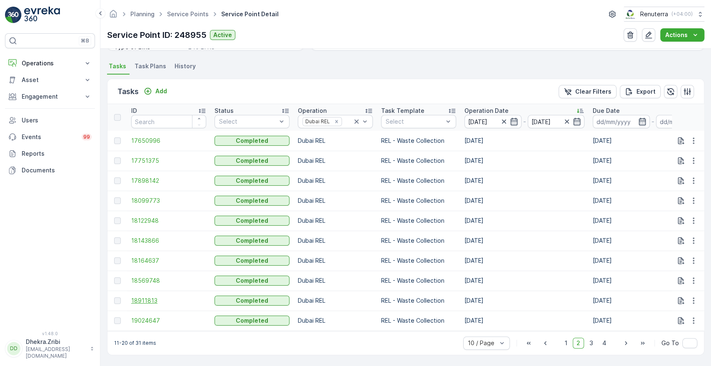
click at [143, 296] on span "18911813" at bounding box center [168, 300] width 75 height 8
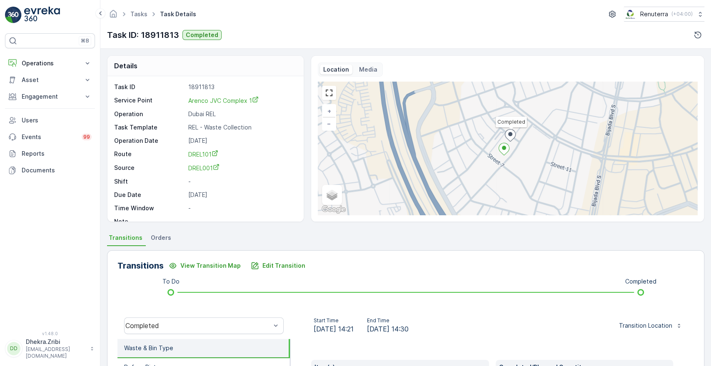
scroll to position [159, 0]
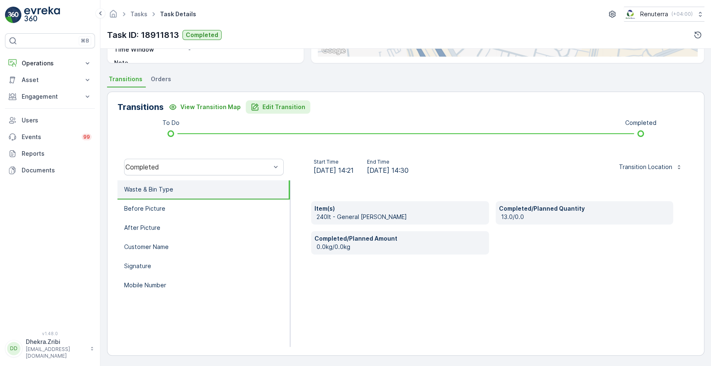
click at [273, 110] on p "Edit Transition" at bounding box center [283, 107] width 43 height 8
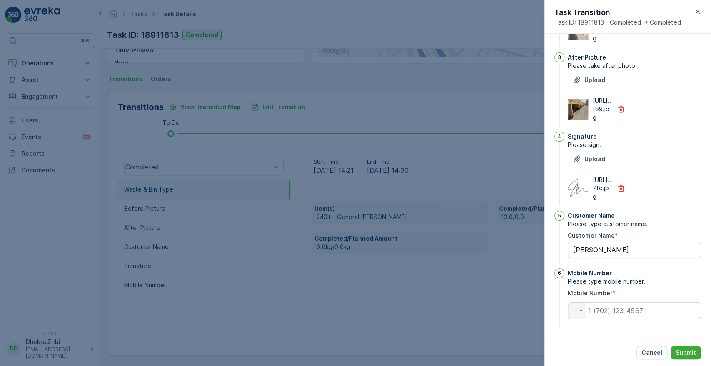
scroll to position [0, 0]
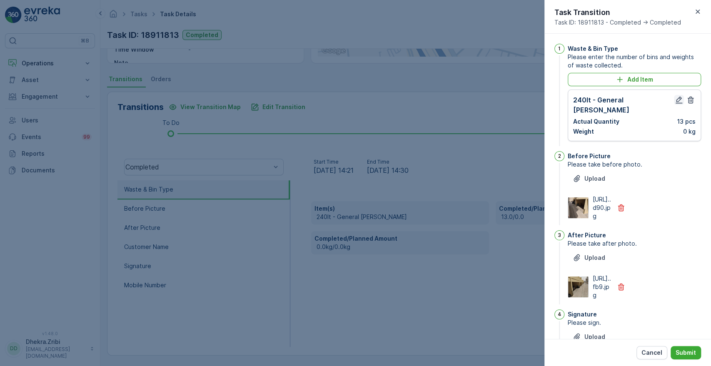
click at [675, 102] on icon "button" at bounding box center [679, 100] width 8 height 8
type Name "[PERSON_NAME]"
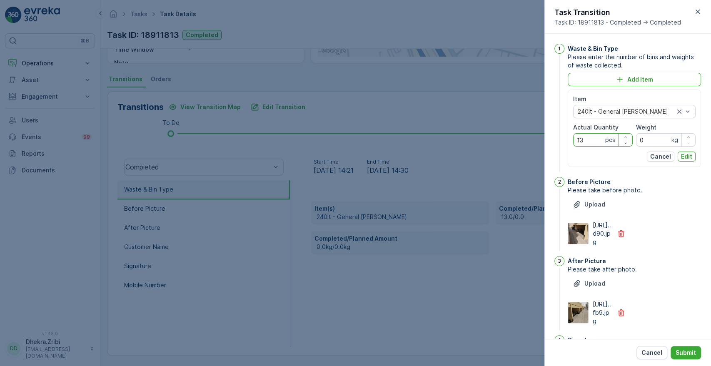
click at [590, 145] on Quantity "13" at bounding box center [603, 139] width 60 height 13
type Quantity "11"
click at [687, 154] on p "Edit" at bounding box center [686, 156] width 11 height 8
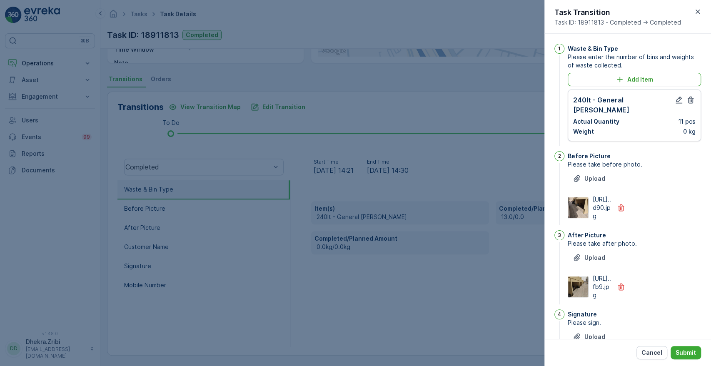
scroll to position [217, 0]
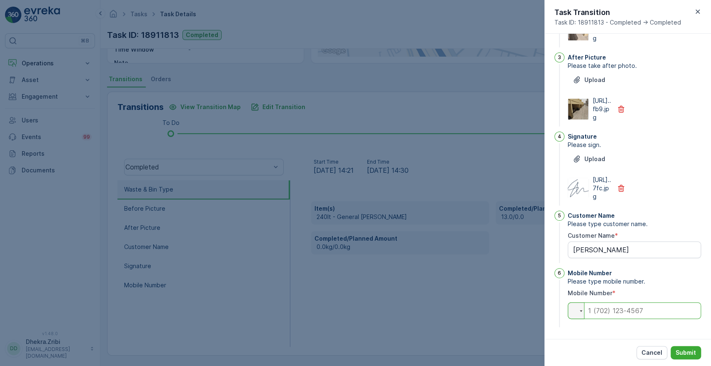
click at [623, 313] on input "tel" at bounding box center [634, 310] width 133 height 17
type Name "[PERSON_NAME]"
type input "0"
click at [686, 351] on p "Submit" at bounding box center [685, 353] width 20 height 8
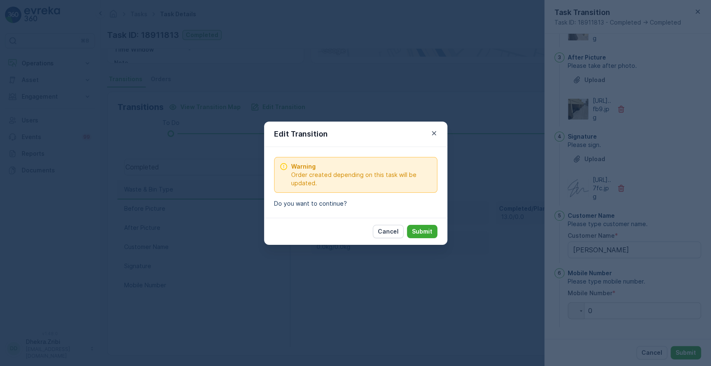
click at [426, 224] on div "Cancel Submit" at bounding box center [355, 231] width 183 height 27
click at [425, 226] on button "Submit" at bounding box center [422, 231] width 30 height 13
type Name "[PERSON_NAME]"
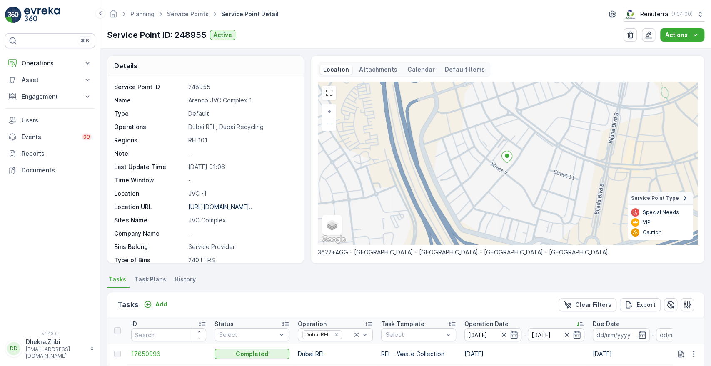
scroll to position [217, 0]
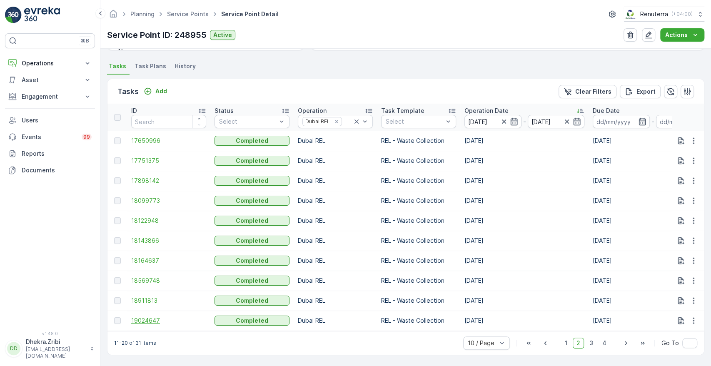
click at [142, 317] on span "19024647" at bounding box center [168, 320] width 75 height 8
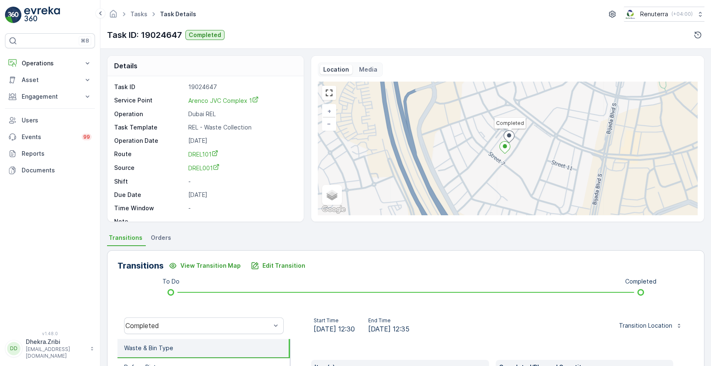
scroll to position [159, 0]
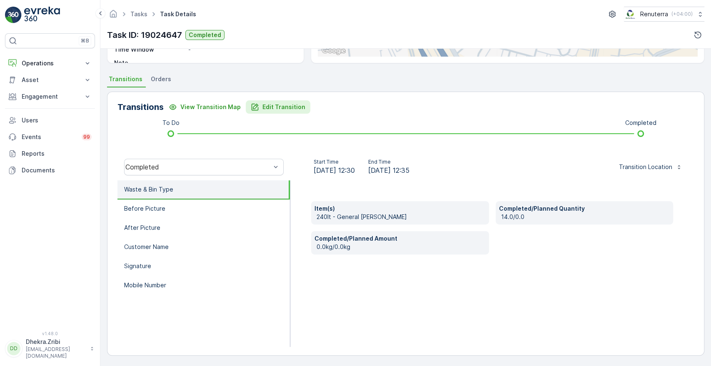
click at [280, 109] on p "Edit Transition" at bounding box center [283, 107] width 43 height 8
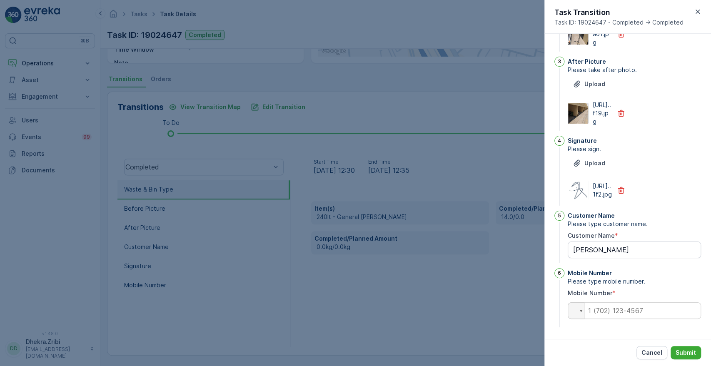
scroll to position [0, 0]
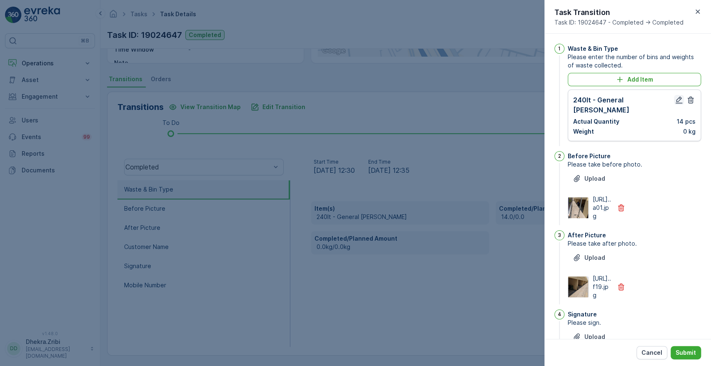
click at [676, 101] on icon "button" at bounding box center [679, 100] width 8 height 8
type Name "[PERSON_NAME]"
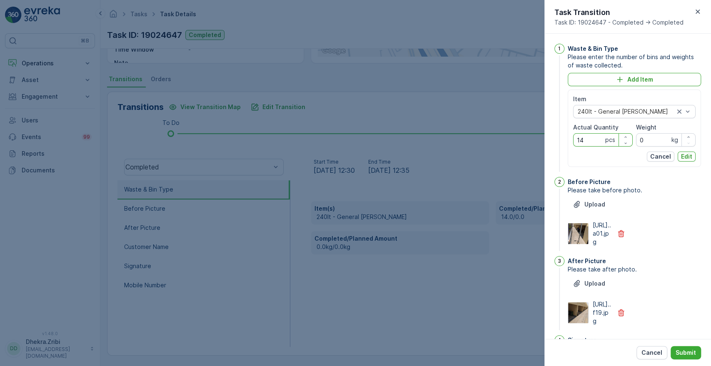
click at [589, 139] on Quantity "14" at bounding box center [603, 139] width 60 height 13
type Quantity "11"
click at [686, 153] on p "Edit" at bounding box center [686, 156] width 11 height 8
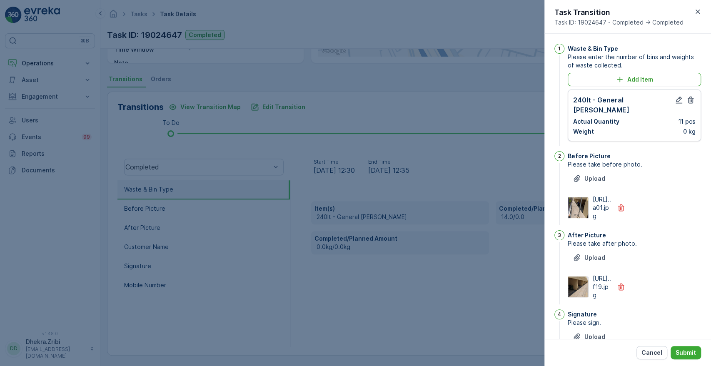
scroll to position [217, 0]
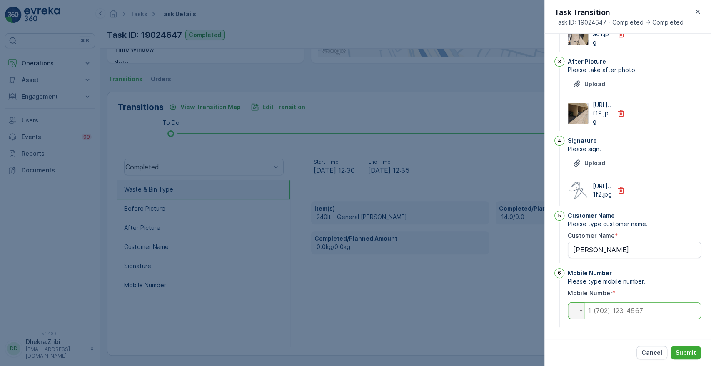
click at [639, 310] on input "tel" at bounding box center [634, 310] width 133 height 17
type Name "[PERSON_NAME]"
type input "0"
click at [680, 356] on p "Submit" at bounding box center [685, 353] width 20 height 8
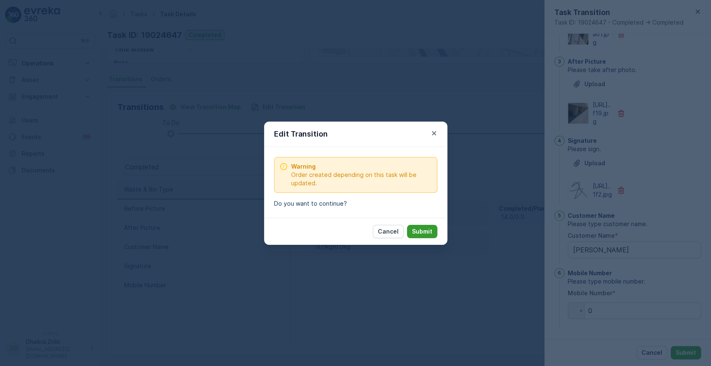
click at [428, 236] on button "Submit" at bounding box center [422, 231] width 30 height 13
type Name "[PERSON_NAME]"
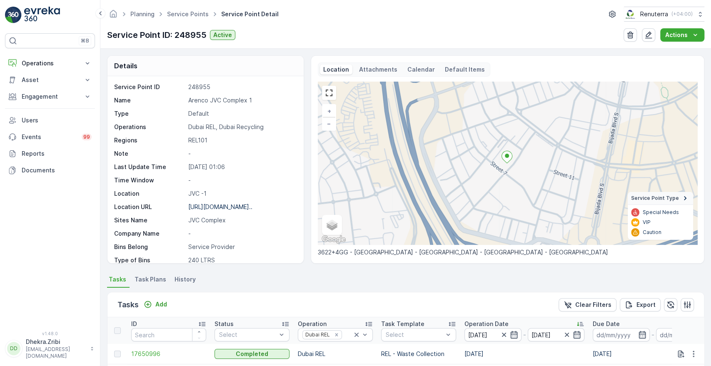
scroll to position [217, 0]
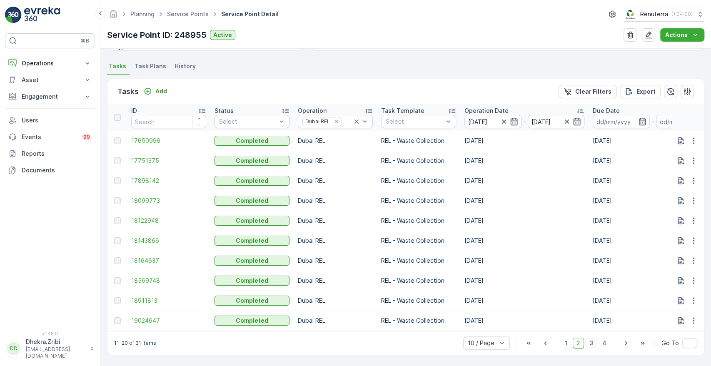
click at [593, 344] on span "3" at bounding box center [590, 343] width 11 height 11
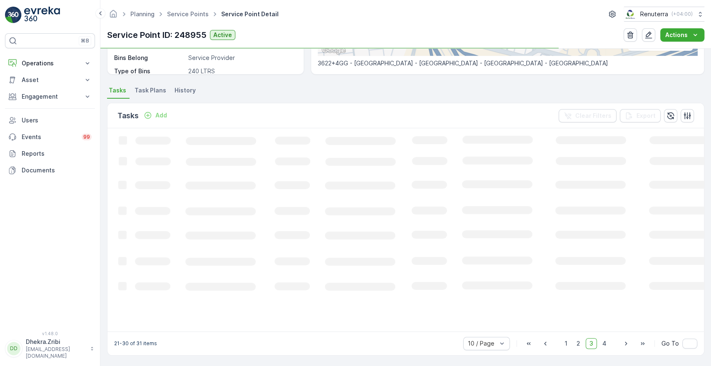
scroll to position [217, 0]
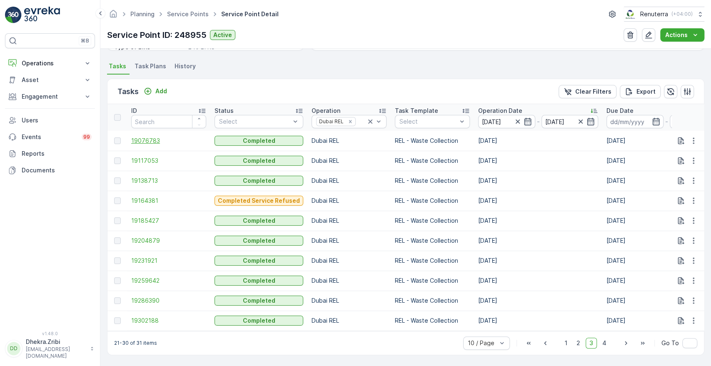
click at [146, 137] on span "19076783" at bounding box center [168, 141] width 75 height 8
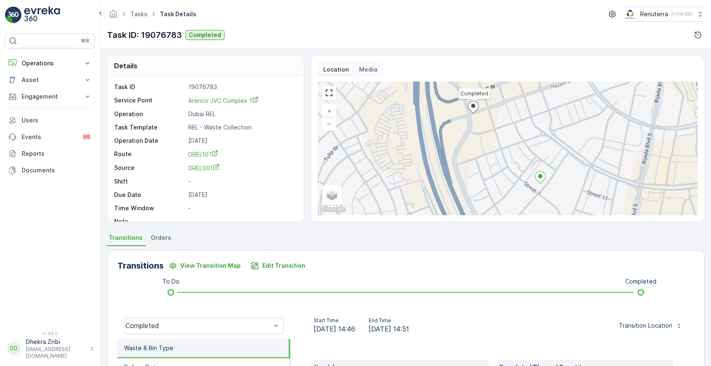
scroll to position [159, 0]
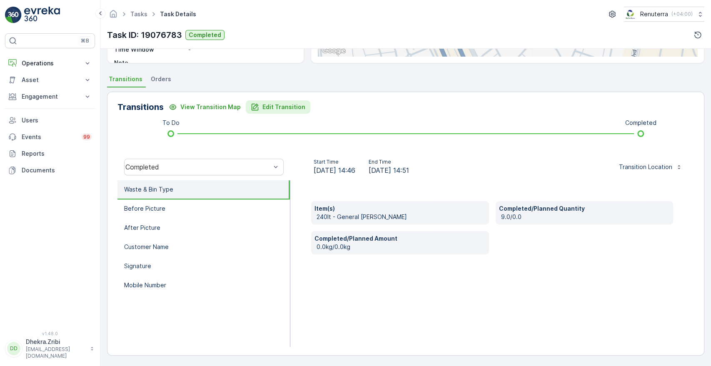
click at [271, 106] on p "Edit Transition" at bounding box center [283, 107] width 43 height 8
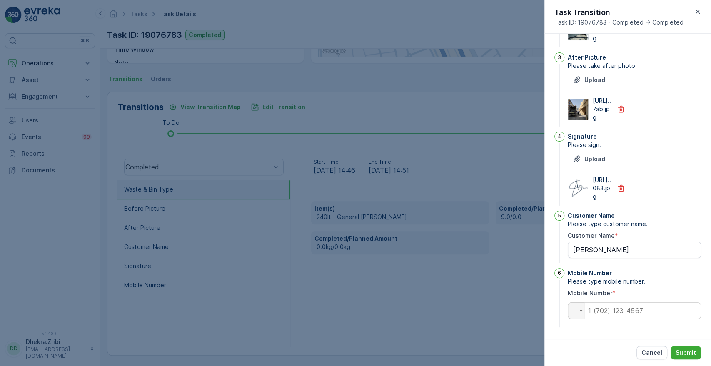
scroll to position [0, 0]
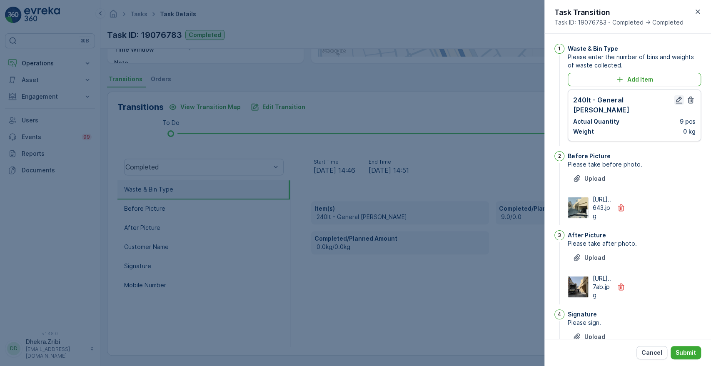
click at [675, 99] on icon "button" at bounding box center [679, 100] width 8 height 8
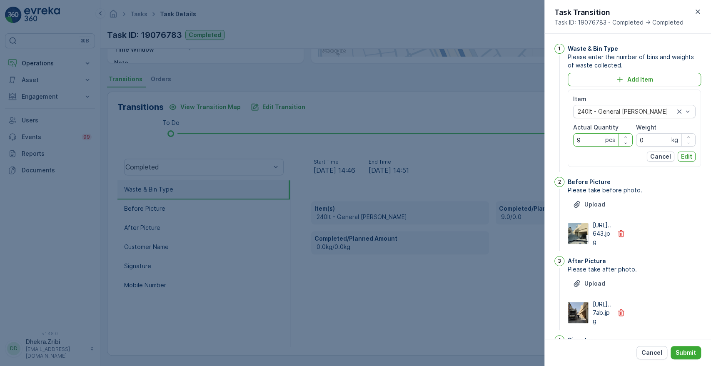
click at [591, 139] on Quantity "9" at bounding box center [603, 139] width 60 height 13
type Quantity "11"
click at [683, 154] on p "Edit" at bounding box center [686, 156] width 11 height 8
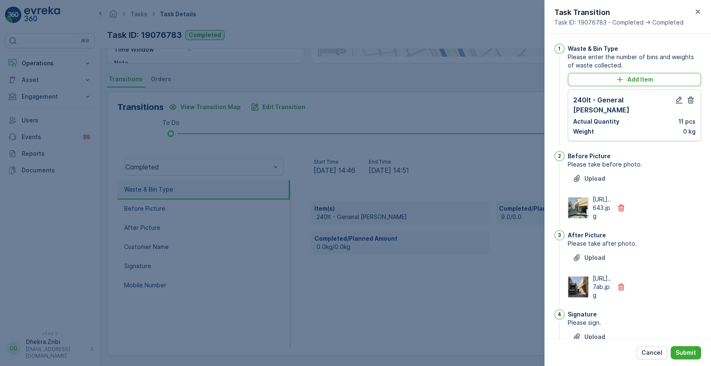
scroll to position [217, 0]
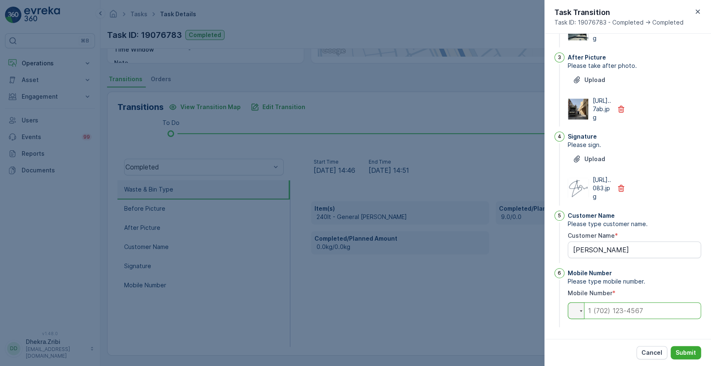
click at [639, 312] on input "tel" at bounding box center [634, 310] width 133 height 17
type input "0"
click at [684, 352] on p "Submit" at bounding box center [685, 353] width 20 height 8
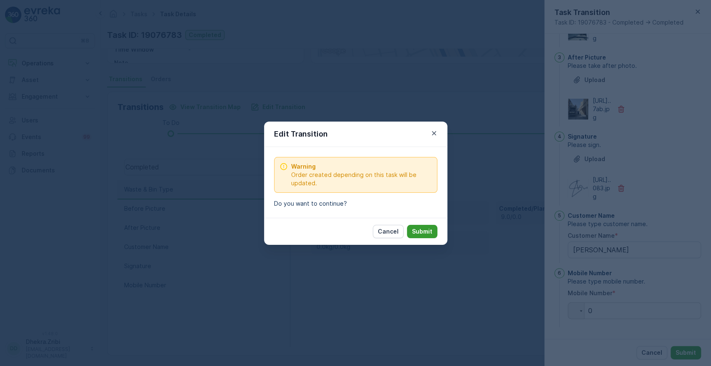
click at [423, 234] on p "Submit" at bounding box center [422, 231] width 20 height 8
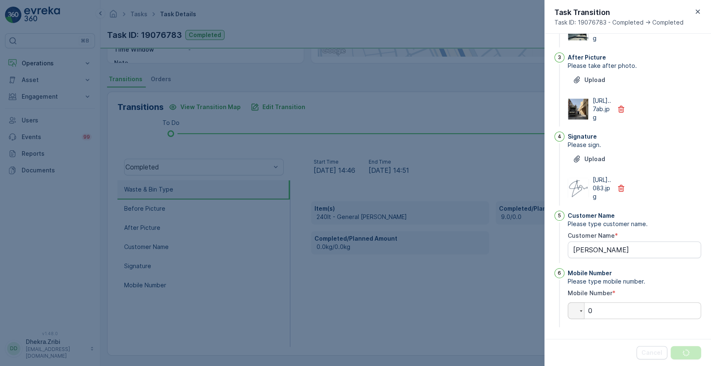
scroll to position [0, 0]
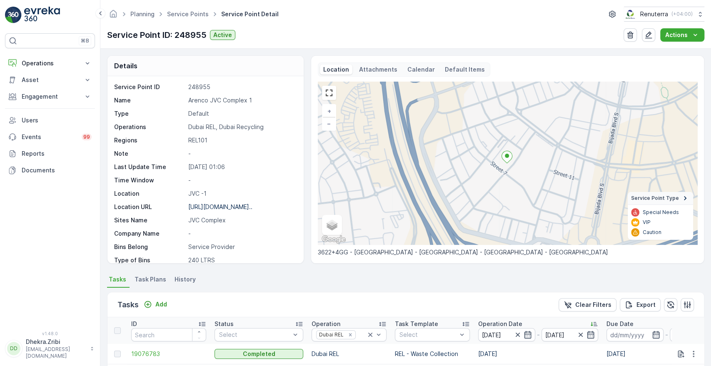
scroll to position [217, 0]
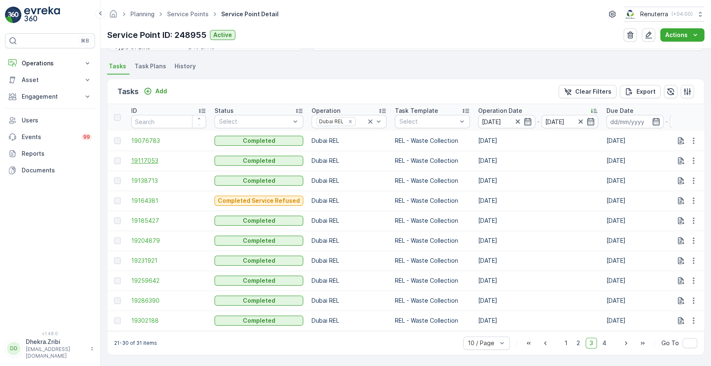
click at [143, 157] on span "19117053" at bounding box center [168, 161] width 75 height 8
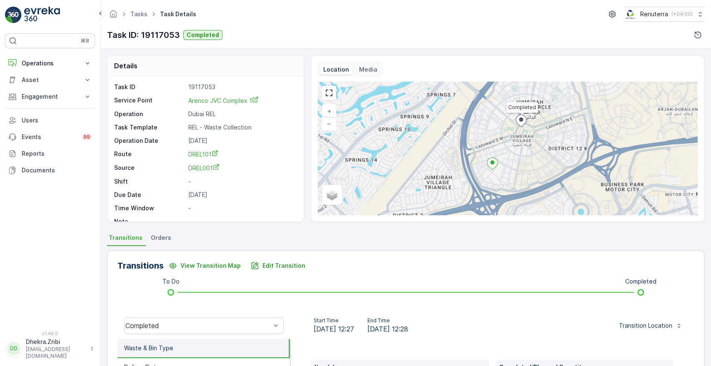
scroll to position [159, 0]
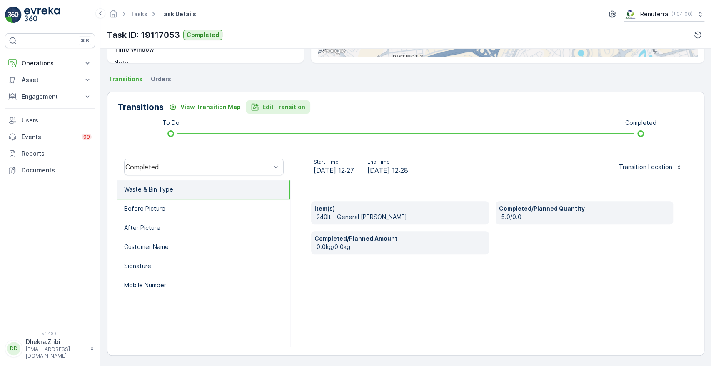
click at [277, 108] on p "Edit Transition" at bounding box center [283, 107] width 43 height 8
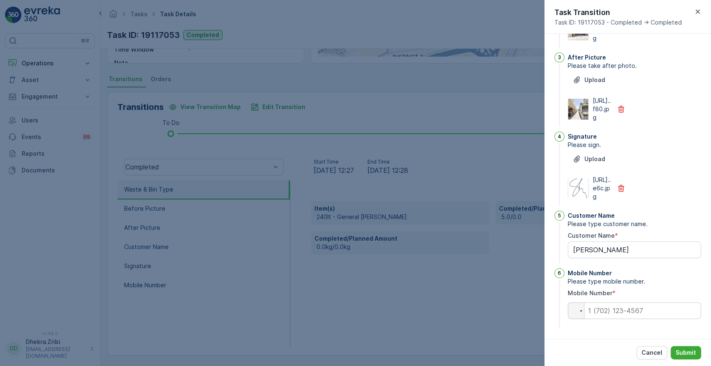
scroll to position [0, 0]
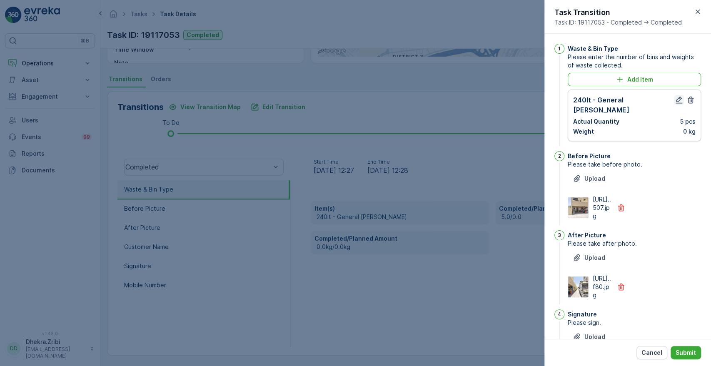
click at [678, 99] on icon "button" at bounding box center [678, 100] width 7 height 7
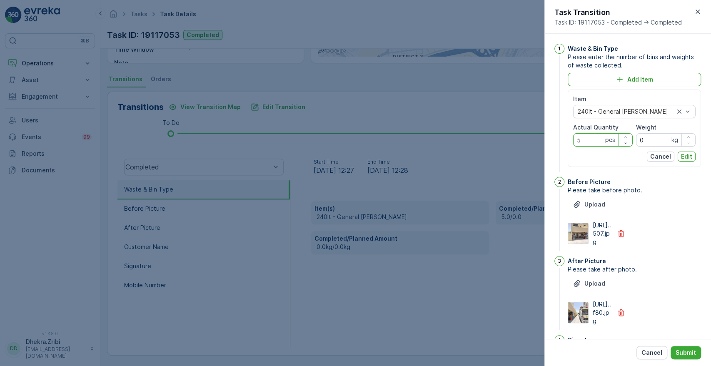
click at [590, 133] on Quantity "5" at bounding box center [603, 139] width 60 height 13
type Quantity "11"
click at [685, 156] on p "Edit" at bounding box center [686, 156] width 11 height 8
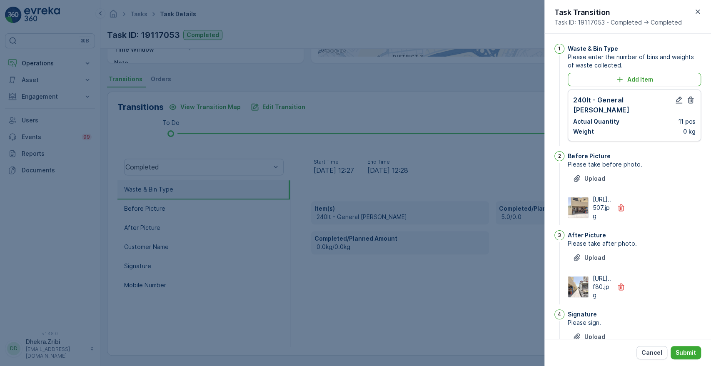
scroll to position [217, 0]
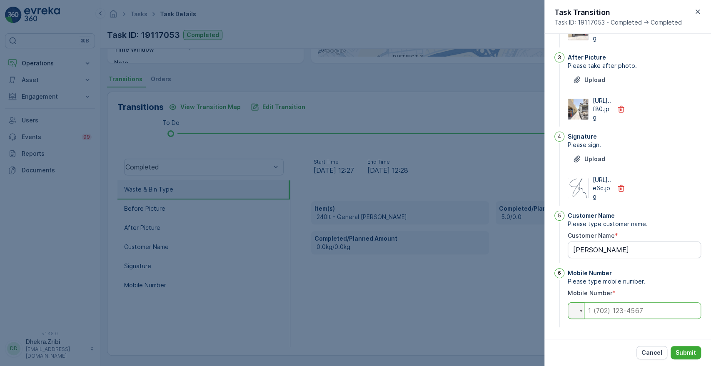
click at [621, 309] on input "tel" at bounding box center [634, 310] width 133 height 17
type input "0"
click at [687, 351] on p "Submit" at bounding box center [685, 353] width 20 height 8
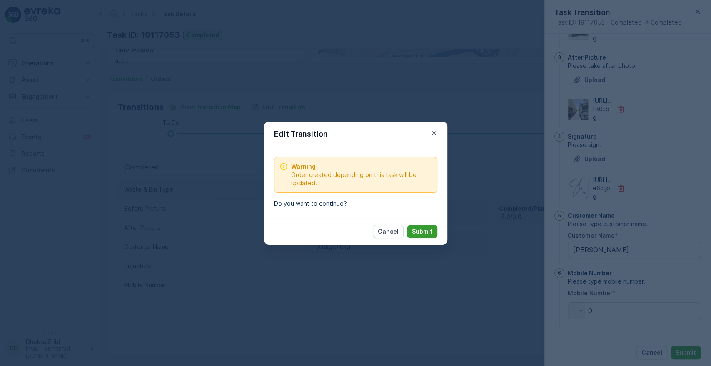
click at [426, 227] on p "Submit" at bounding box center [422, 231] width 20 height 8
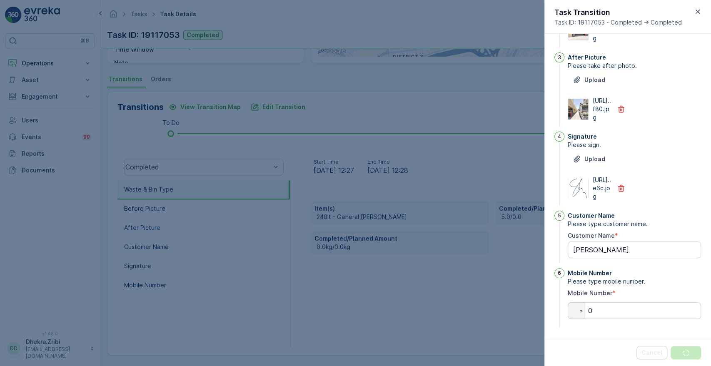
scroll to position [0, 0]
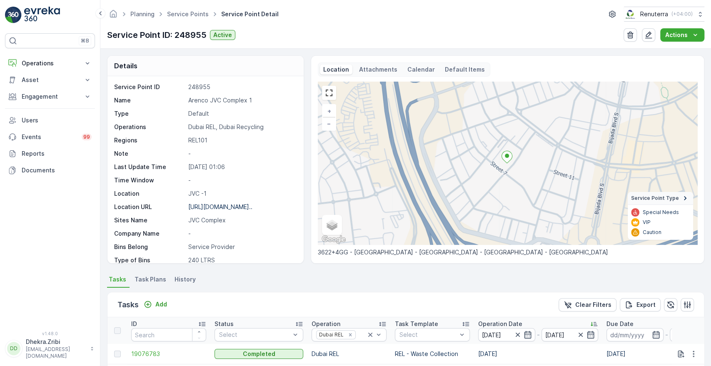
scroll to position [217, 0]
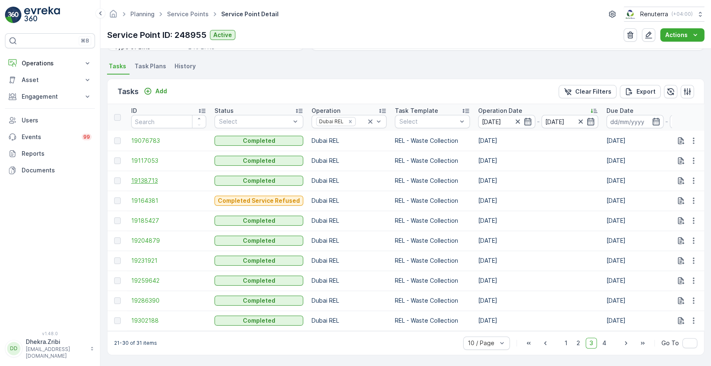
click at [154, 177] on span "19138713" at bounding box center [168, 181] width 75 height 8
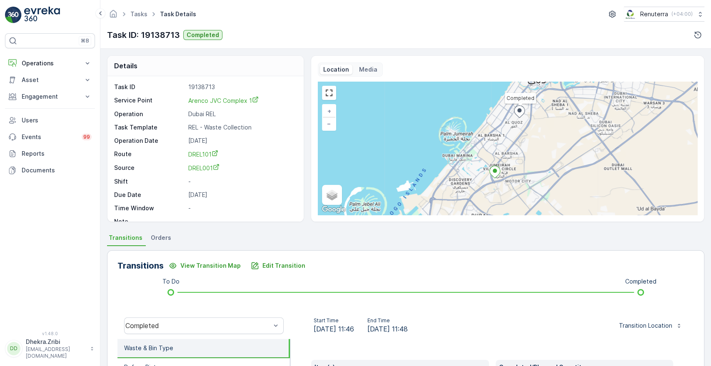
scroll to position [159, 0]
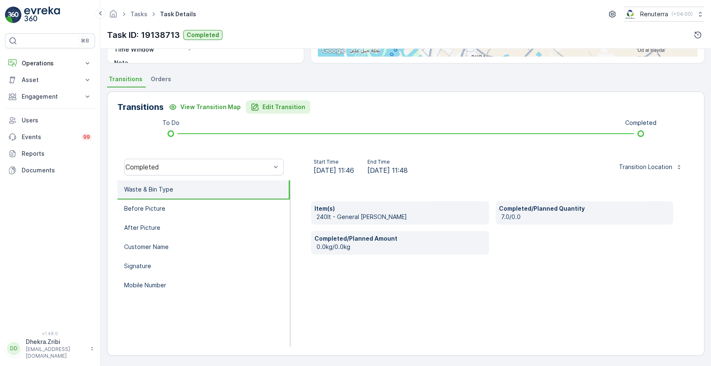
click at [275, 111] on button "Edit Transition" at bounding box center [278, 106] width 65 height 13
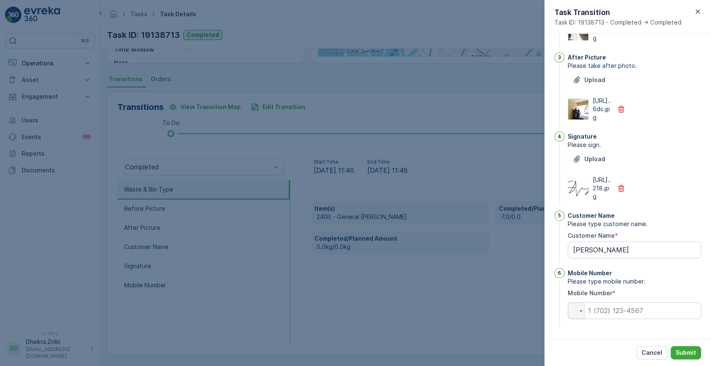
scroll to position [0, 0]
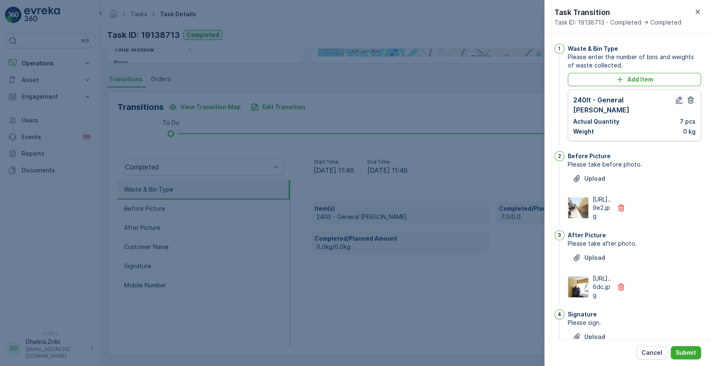
click at [675, 100] on icon "button" at bounding box center [679, 100] width 8 height 8
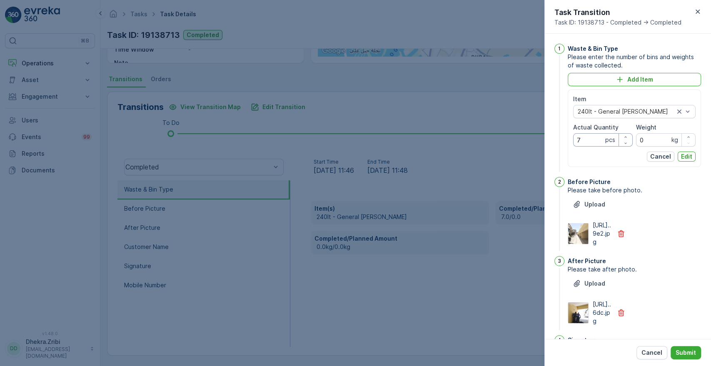
click at [582, 135] on Quantity "7" at bounding box center [603, 139] width 60 height 13
type Quantity "11"
click at [683, 159] on p "Edit" at bounding box center [686, 156] width 11 height 8
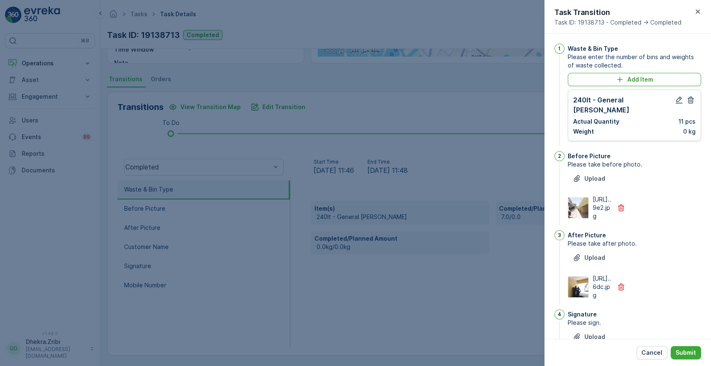
scroll to position [217, 0]
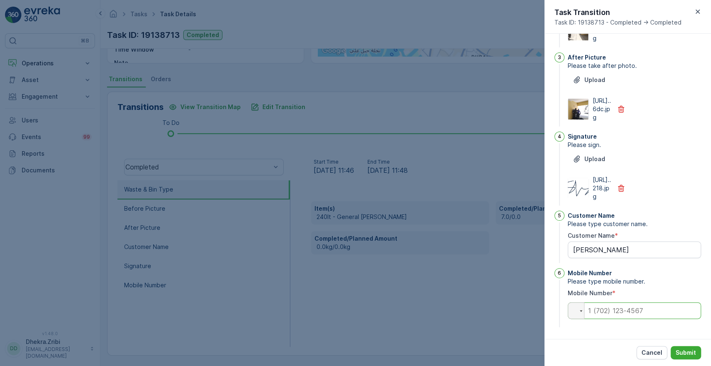
click at [641, 312] on input "tel" at bounding box center [634, 310] width 133 height 17
type input "0"
click at [690, 347] on button "Submit" at bounding box center [685, 352] width 30 height 13
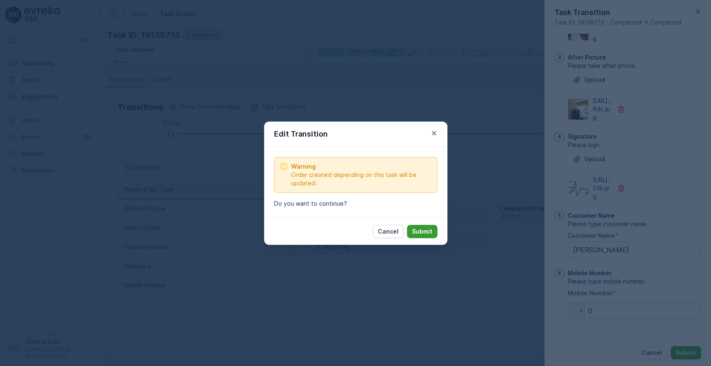
click at [421, 229] on p "Submit" at bounding box center [422, 231] width 20 height 8
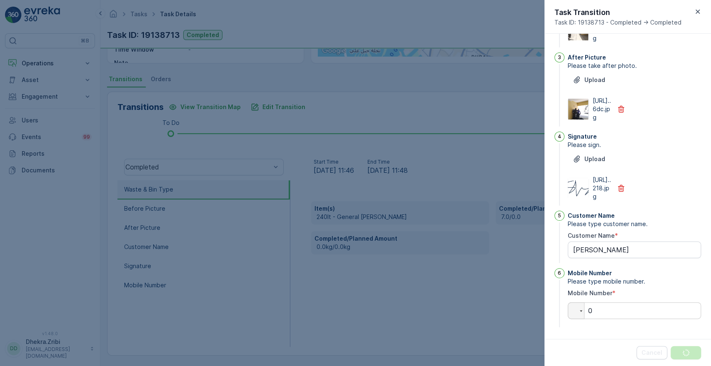
scroll to position [0, 0]
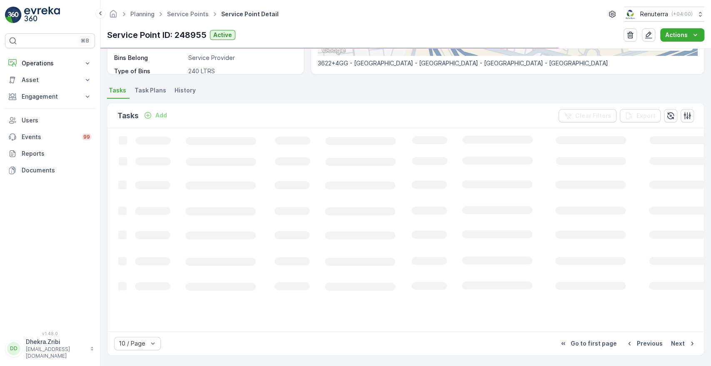
scroll to position [189, 0]
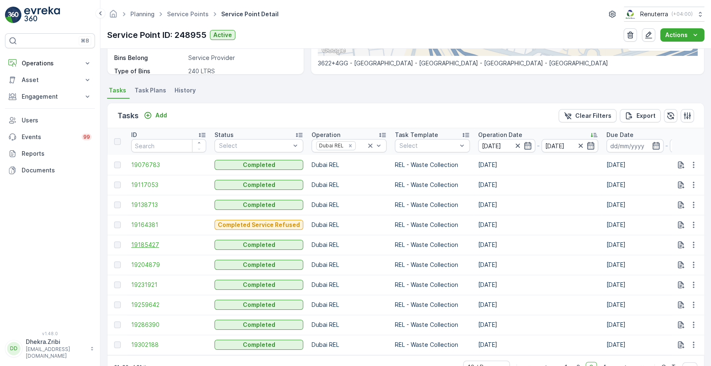
click at [152, 244] on span "19185427" at bounding box center [168, 245] width 75 height 8
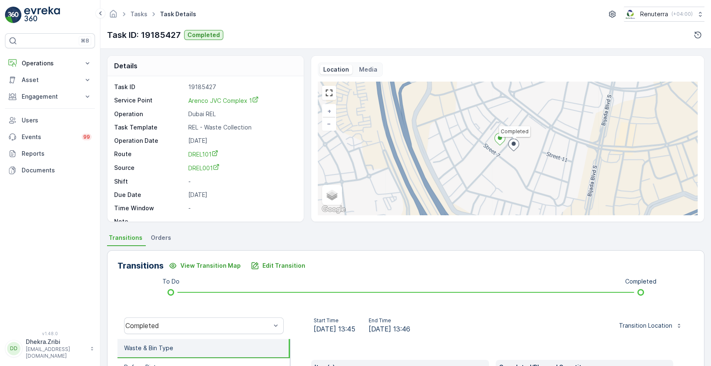
scroll to position [159, 0]
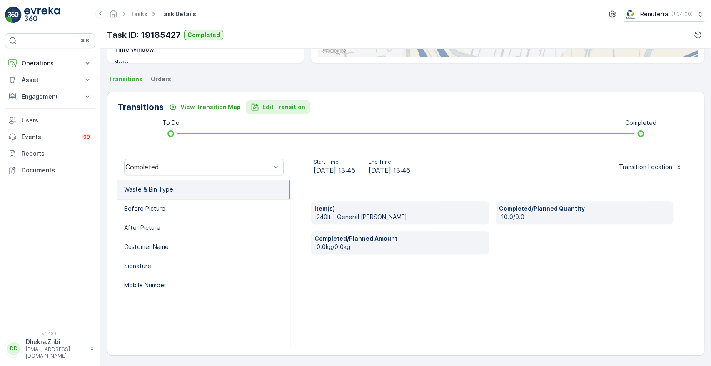
click at [271, 110] on p "Edit Transition" at bounding box center [283, 107] width 43 height 8
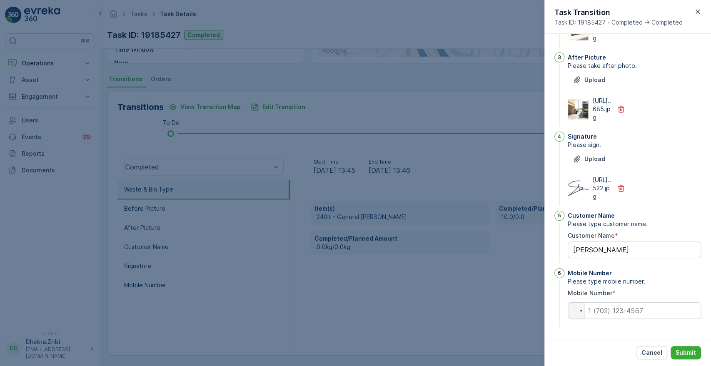
scroll to position [0, 0]
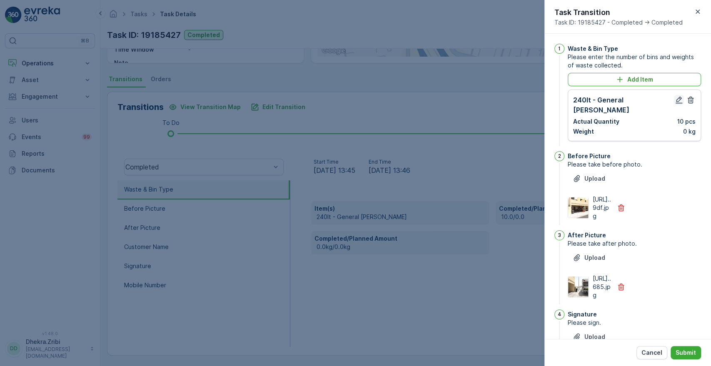
click at [675, 100] on icon "button" at bounding box center [678, 100] width 7 height 7
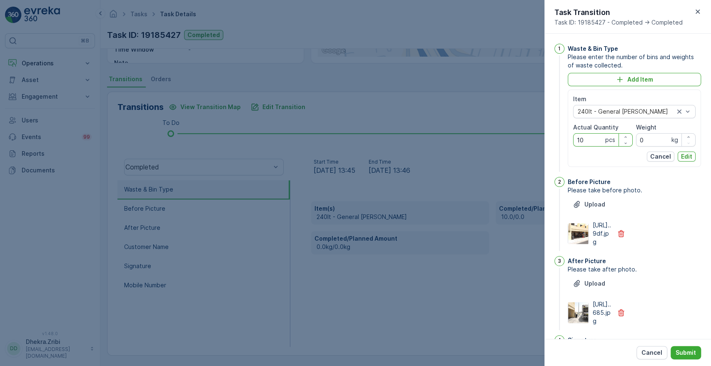
click at [590, 137] on Quantity "10" at bounding box center [603, 139] width 60 height 13
type Quantity "11"
click at [686, 157] on p "Edit" at bounding box center [686, 156] width 11 height 8
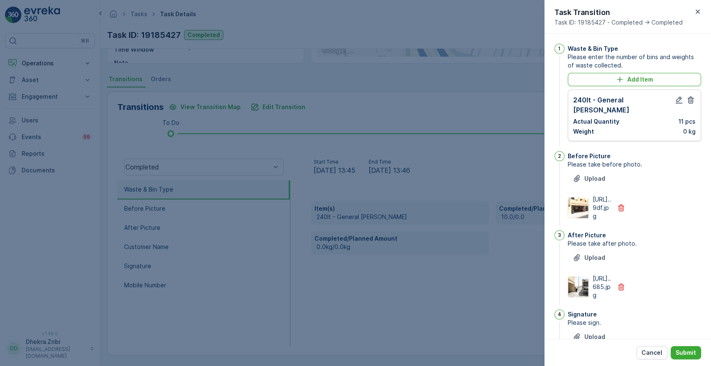
scroll to position [217, 0]
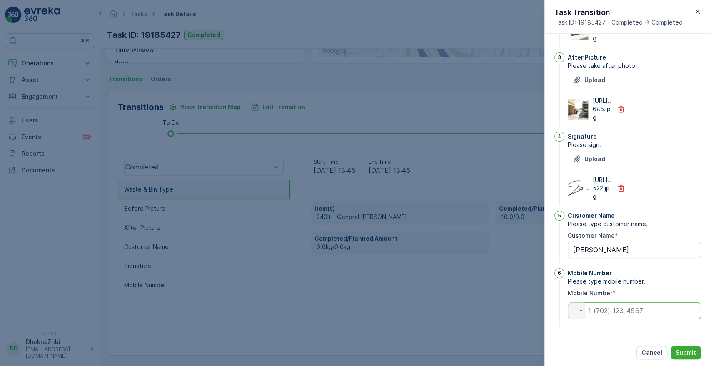
click at [643, 316] on input "tel" at bounding box center [634, 310] width 133 height 17
type input "0"
click at [689, 354] on p "Submit" at bounding box center [685, 353] width 20 height 8
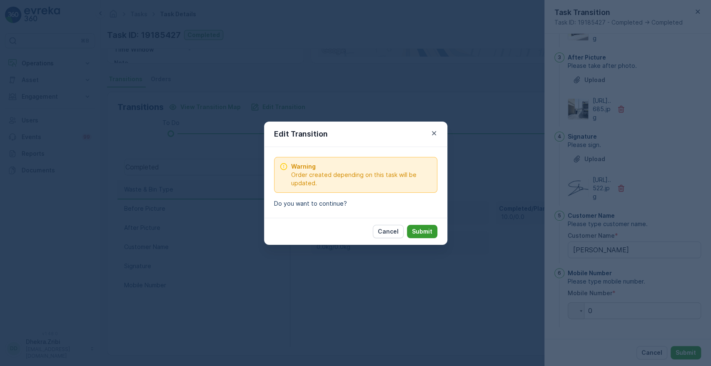
click at [421, 226] on button "Submit" at bounding box center [422, 231] width 30 height 13
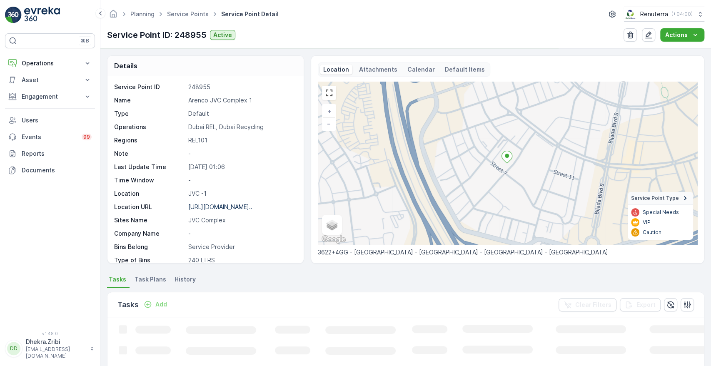
scroll to position [189, 0]
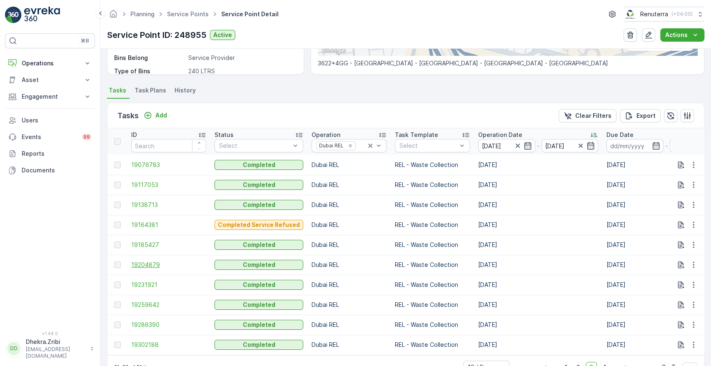
click at [140, 264] on span "19204879" at bounding box center [168, 265] width 75 height 8
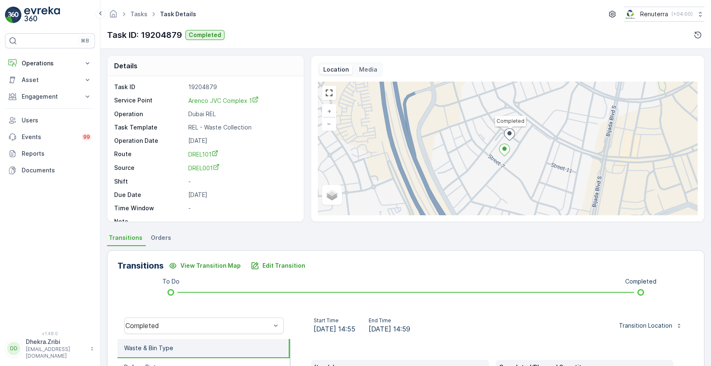
scroll to position [159, 0]
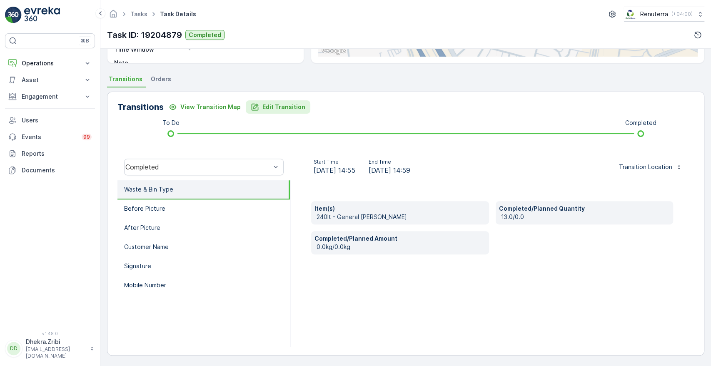
click at [284, 112] on button "Edit Transition" at bounding box center [278, 106] width 65 height 13
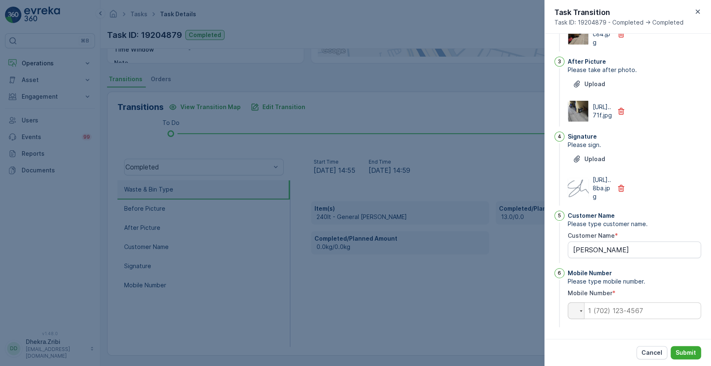
scroll to position [0, 0]
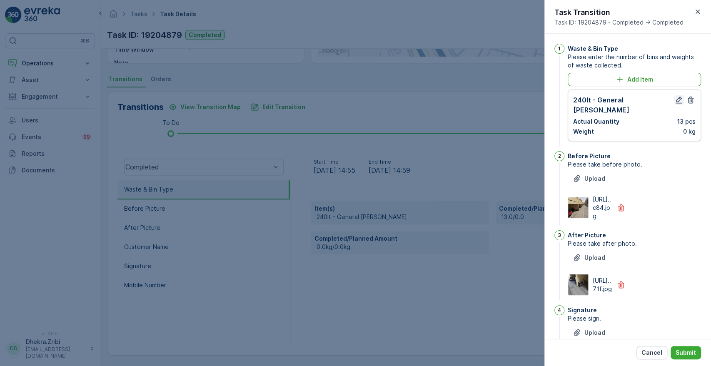
click at [675, 101] on icon "button" at bounding box center [678, 100] width 7 height 7
type Name "[PERSON_NAME]"
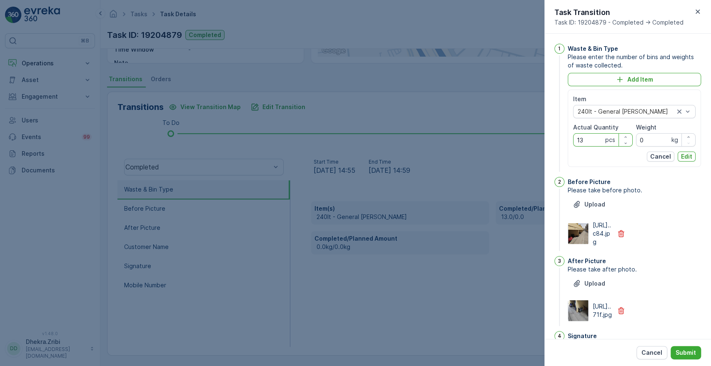
click at [593, 136] on Quantity "13" at bounding box center [603, 139] width 60 height 13
type Quantity "11"
click at [685, 152] on p "Edit" at bounding box center [686, 156] width 11 height 8
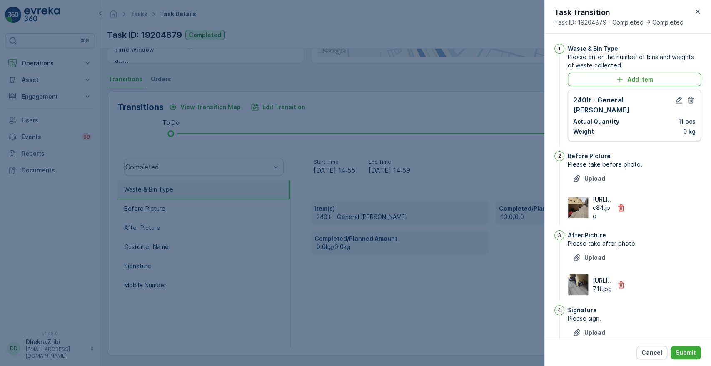
scroll to position [217, 0]
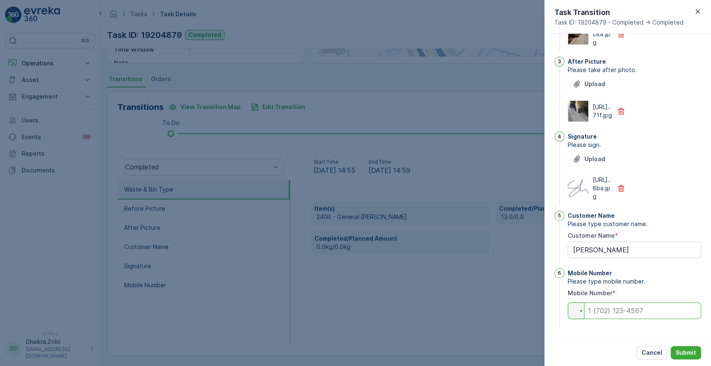
click at [633, 314] on input "tel" at bounding box center [634, 310] width 133 height 17
type Name "[PERSON_NAME]"
type input "0"
click at [687, 349] on p "Submit" at bounding box center [685, 353] width 20 height 8
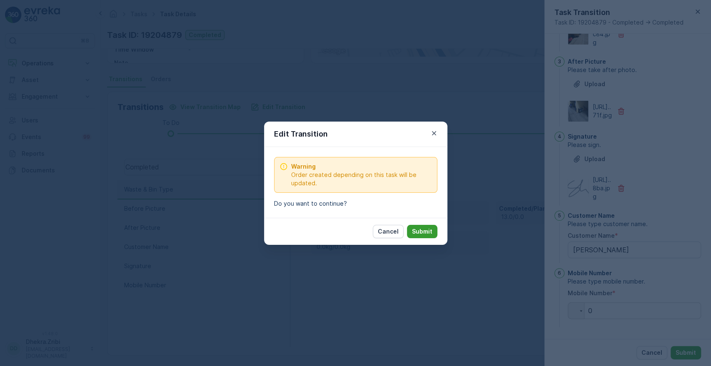
click at [426, 229] on p "Submit" at bounding box center [422, 231] width 20 height 8
type Name "[PERSON_NAME]"
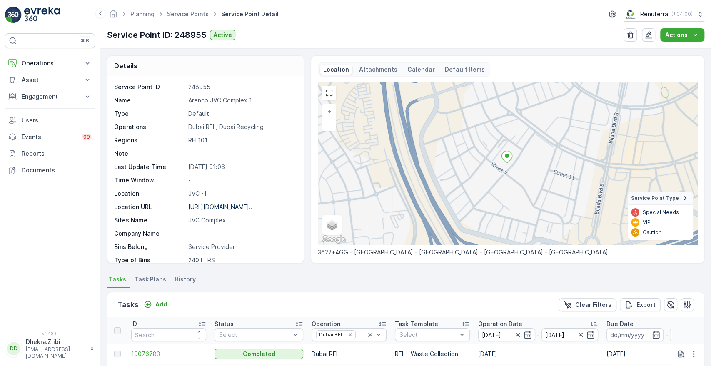
scroll to position [217, 0]
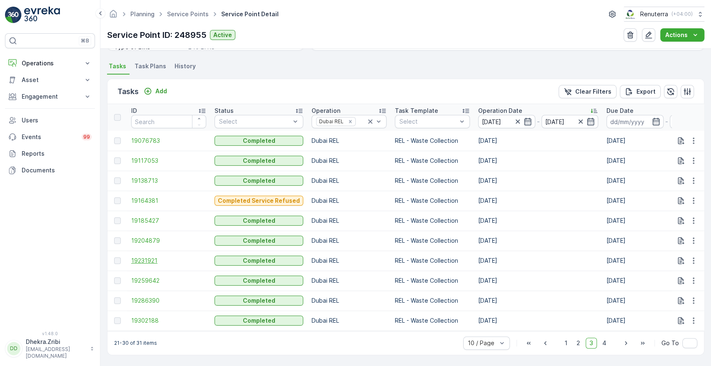
click at [147, 259] on span "19231921" at bounding box center [168, 261] width 75 height 8
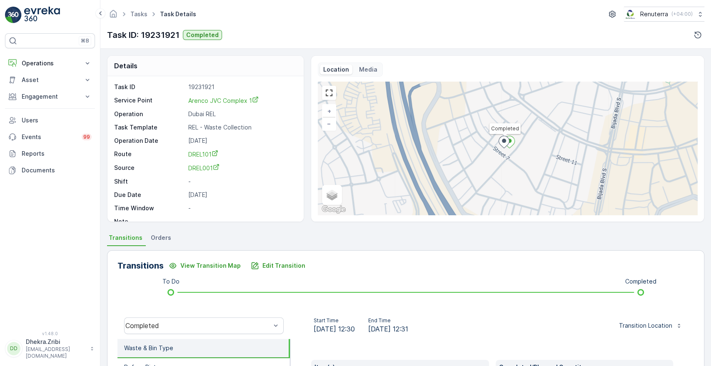
scroll to position [159, 0]
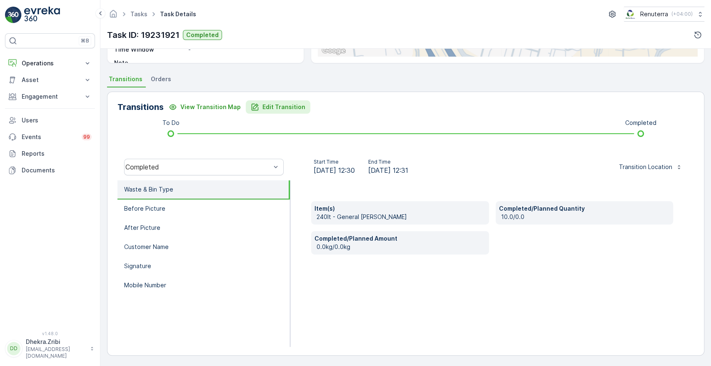
click at [282, 104] on p "Edit Transition" at bounding box center [283, 107] width 43 height 8
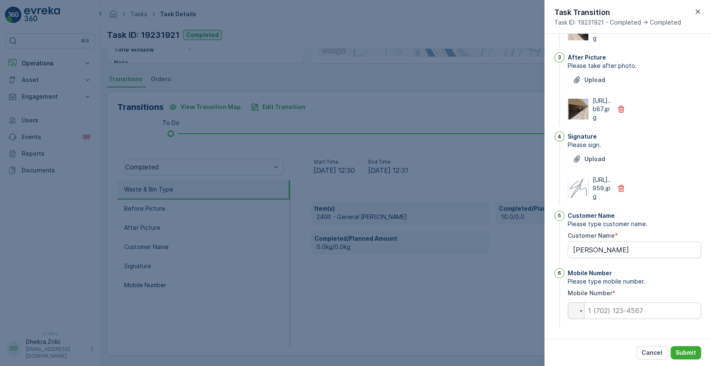
scroll to position [0, 0]
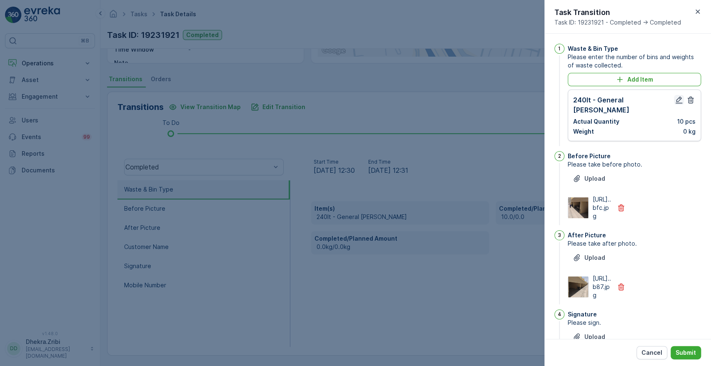
click at [675, 99] on icon "button" at bounding box center [679, 100] width 8 height 8
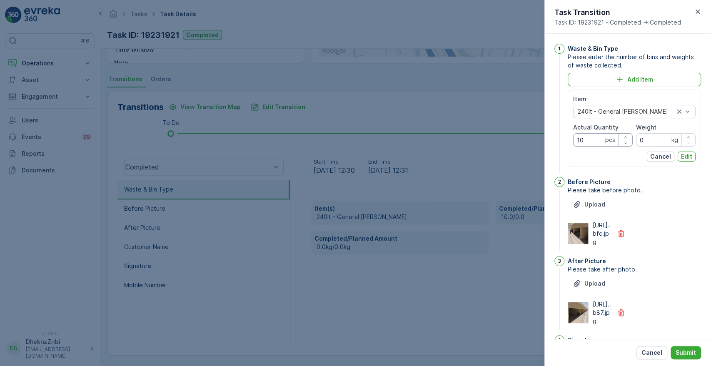
click at [588, 141] on Quantity "10" at bounding box center [603, 139] width 60 height 13
type Quantity "11"
click at [686, 159] on p "Edit" at bounding box center [686, 156] width 11 height 8
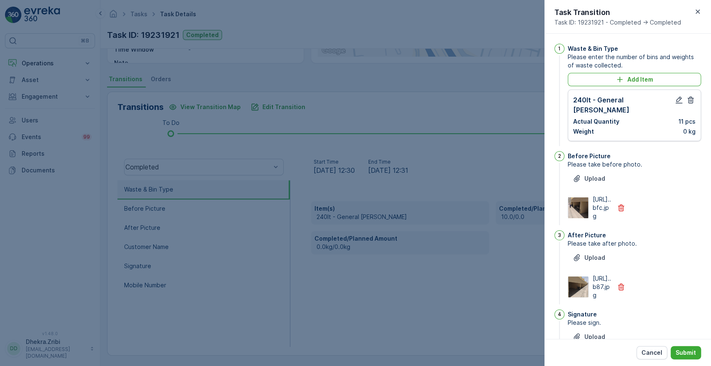
scroll to position [217, 0]
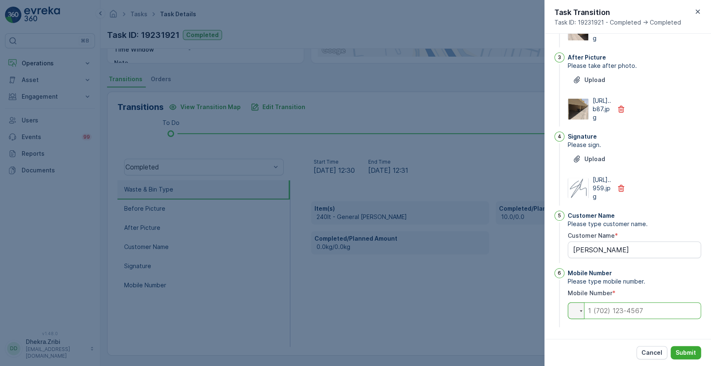
click at [634, 316] on input "tel" at bounding box center [634, 310] width 133 height 17
type input "0"
click at [688, 354] on p "Submit" at bounding box center [685, 353] width 20 height 8
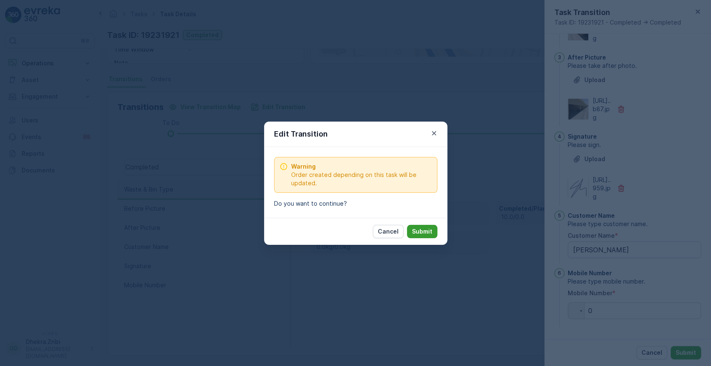
click at [424, 233] on p "Submit" at bounding box center [422, 231] width 20 height 8
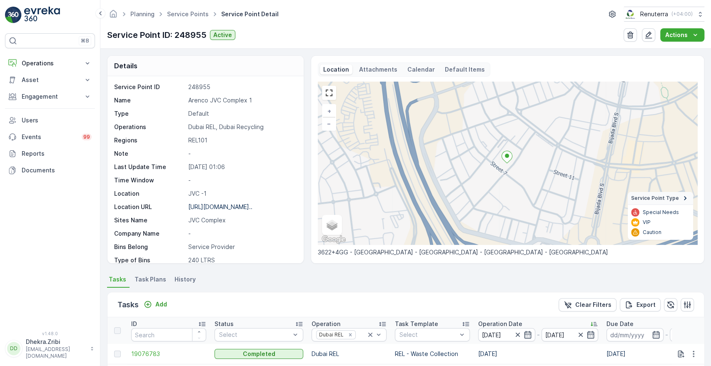
scroll to position [217, 0]
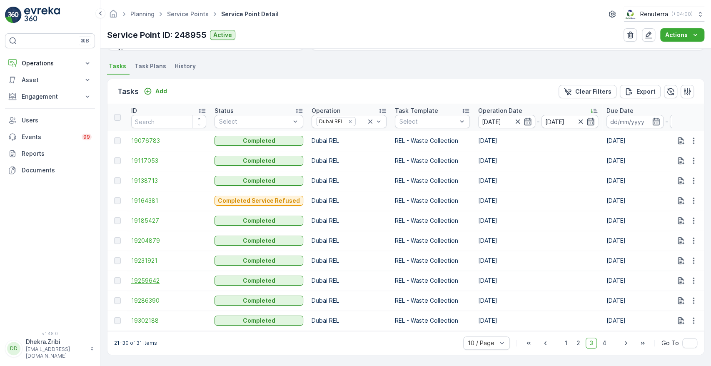
click at [145, 279] on span "19259642" at bounding box center [168, 280] width 75 height 8
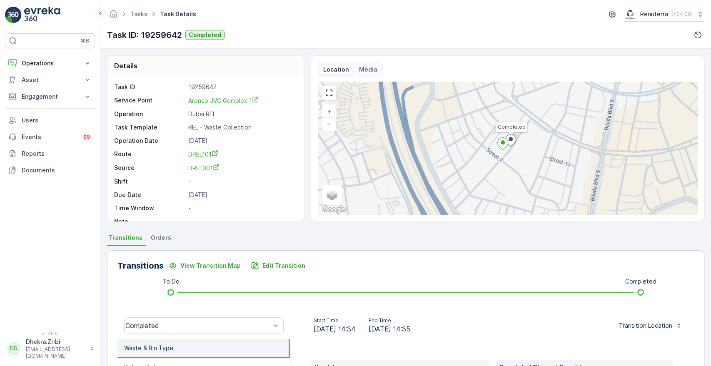
scroll to position [159, 0]
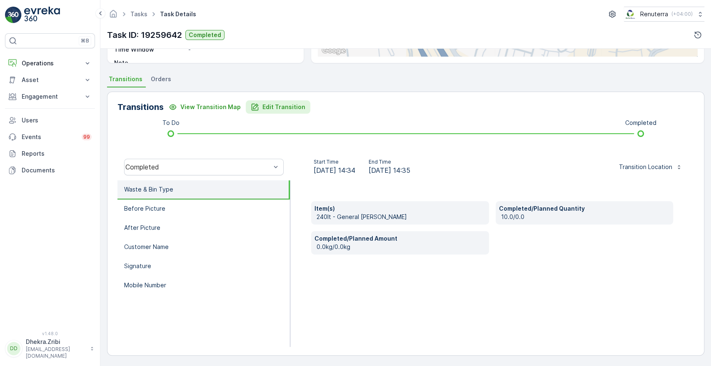
click at [284, 110] on p "Edit Transition" at bounding box center [283, 107] width 43 height 8
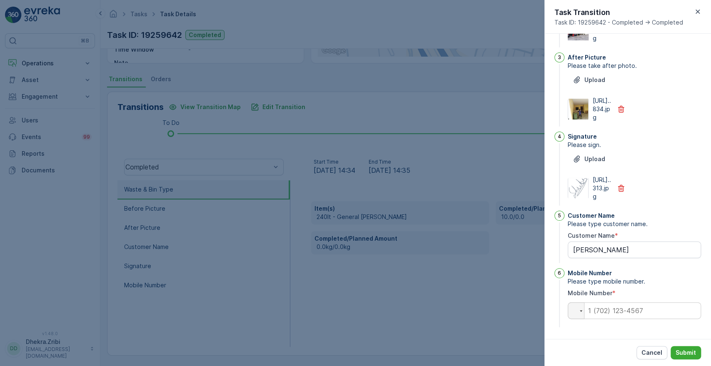
scroll to position [0, 0]
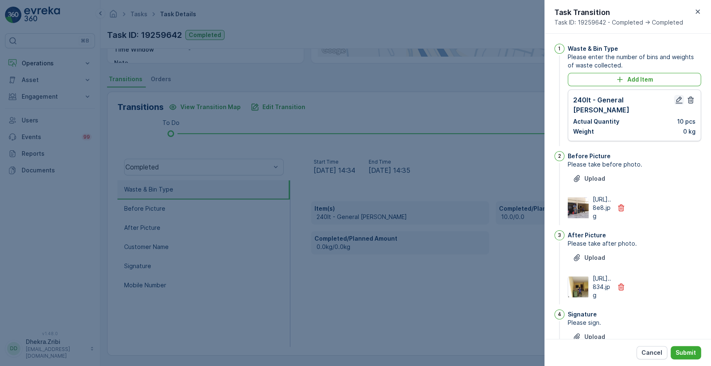
click at [675, 97] on icon "button" at bounding box center [679, 100] width 8 height 8
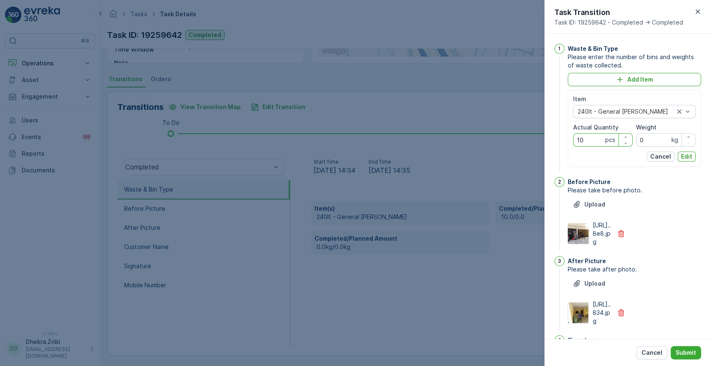
click at [592, 136] on Quantity "10" at bounding box center [603, 139] width 60 height 13
type Quantity "11"
click at [686, 155] on p "Edit" at bounding box center [686, 156] width 11 height 8
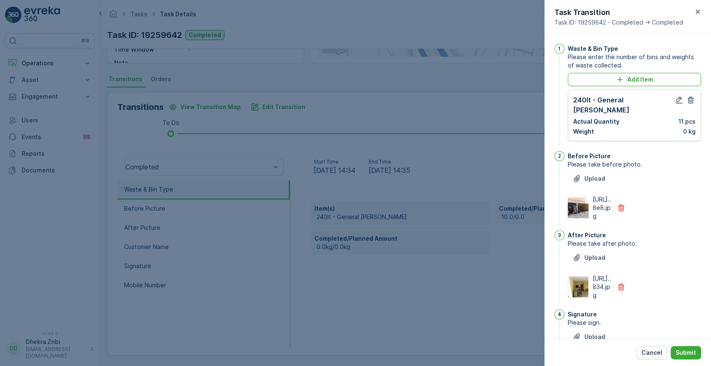
scroll to position [217, 0]
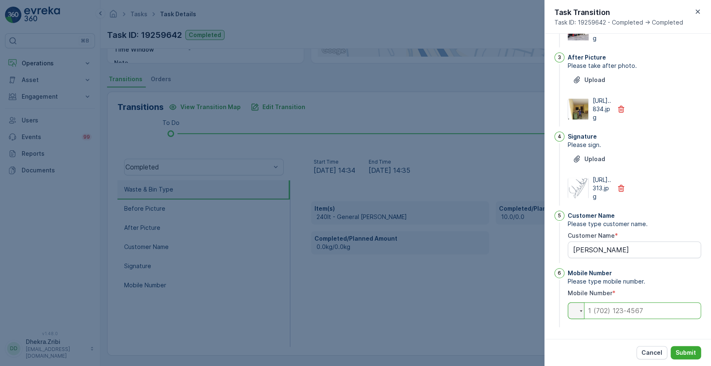
click at [608, 316] on input "tel" at bounding box center [634, 310] width 133 height 17
type input "0"
click at [679, 350] on p "Submit" at bounding box center [685, 353] width 20 height 8
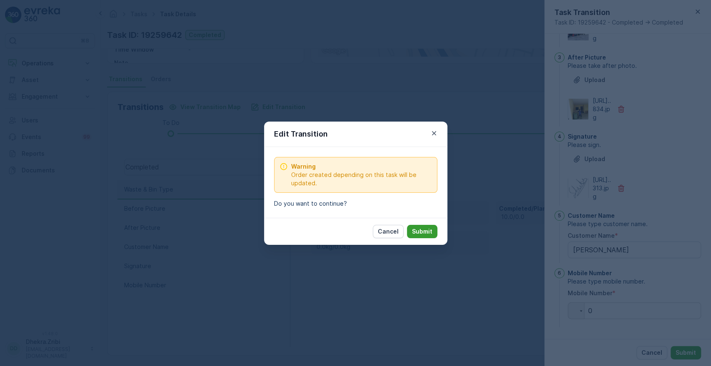
click at [423, 227] on p "Submit" at bounding box center [422, 231] width 20 height 8
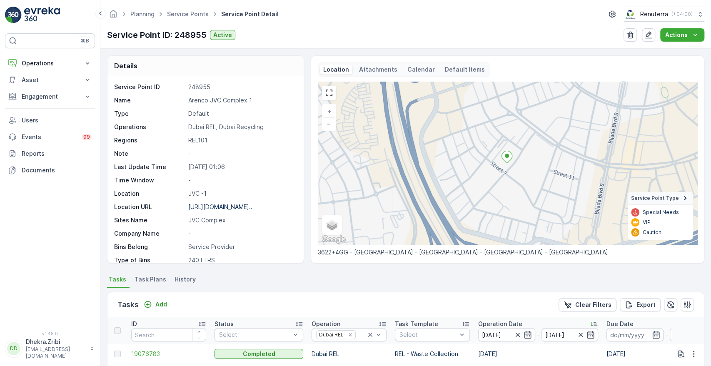
scroll to position [217, 0]
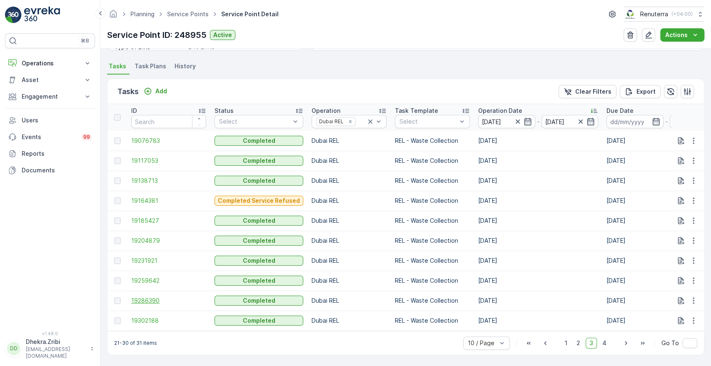
click at [140, 297] on span "19286390" at bounding box center [168, 300] width 75 height 8
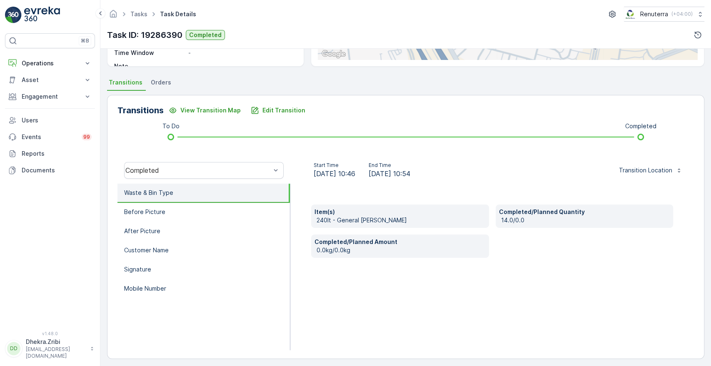
scroll to position [159, 0]
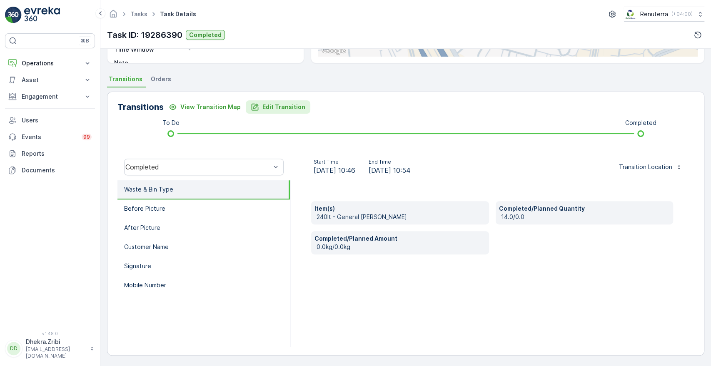
click at [258, 106] on div "Edit Transition" at bounding box center [278, 107] width 55 height 8
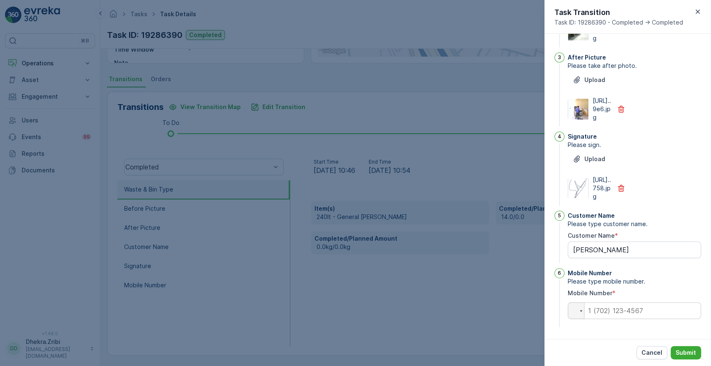
scroll to position [0, 0]
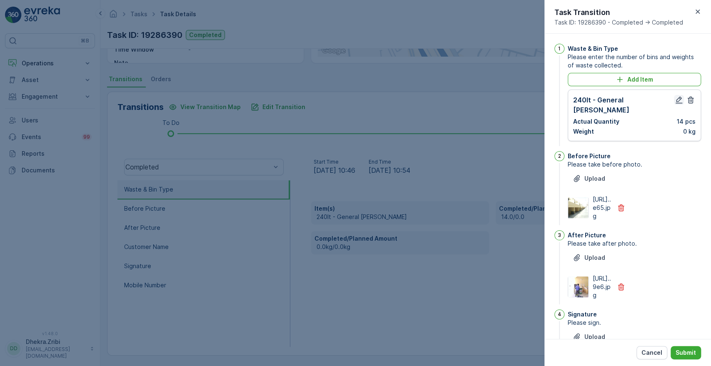
click at [676, 103] on icon "button" at bounding box center [678, 100] width 7 height 7
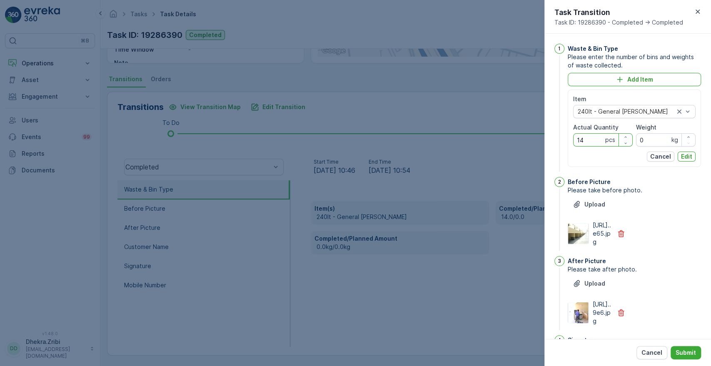
click at [592, 141] on Quantity "14" at bounding box center [603, 139] width 60 height 13
type Quantity "11"
click at [683, 156] on p "Edit" at bounding box center [686, 156] width 11 height 8
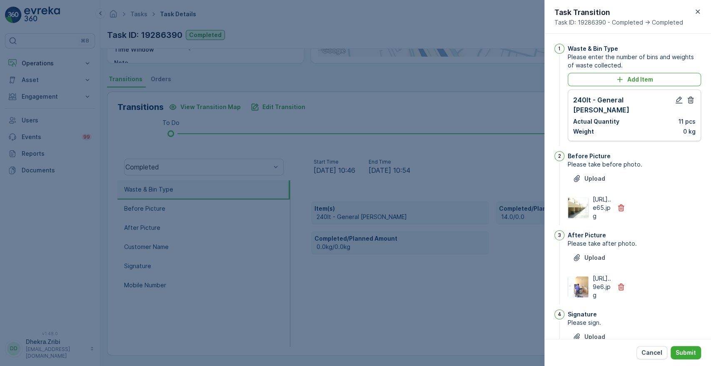
scroll to position [217, 0]
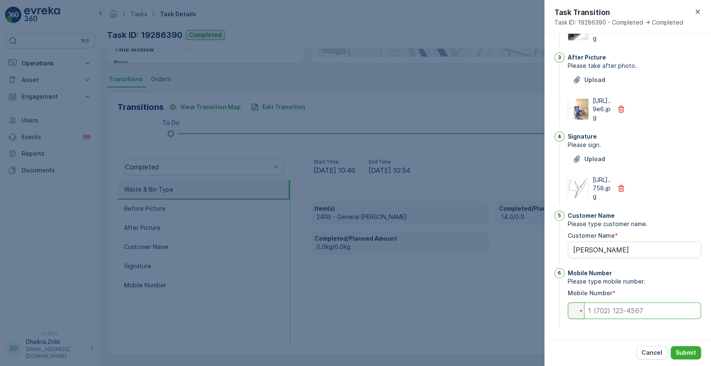
click at [605, 311] on input "tel" at bounding box center [634, 310] width 133 height 17
type input "0"
click at [682, 355] on p "Submit" at bounding box center [685, 353] width 20 height 8
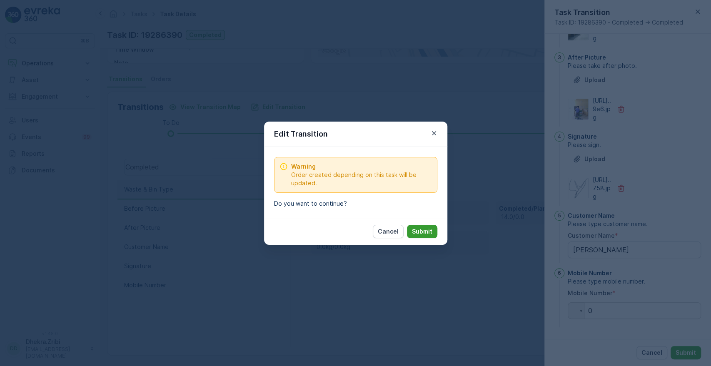
click at [424, 225] on button "Submit" at bounding box center [422, 231] width 30 height 13
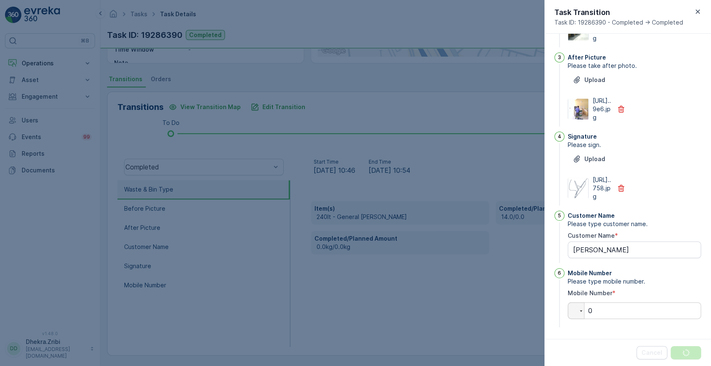
scroll to position [0, 0]
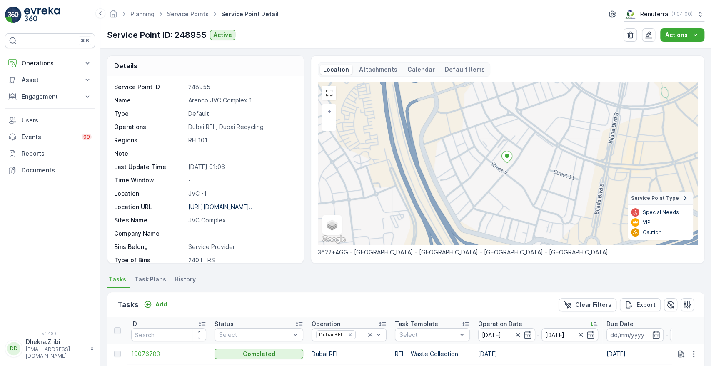
scroll to position [217, 0]
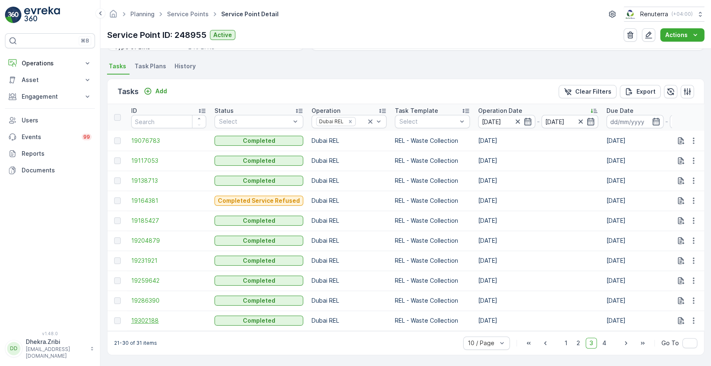
click at [152, 317] on span "19302188" at bounding box center [168, 320] width 75 height 8
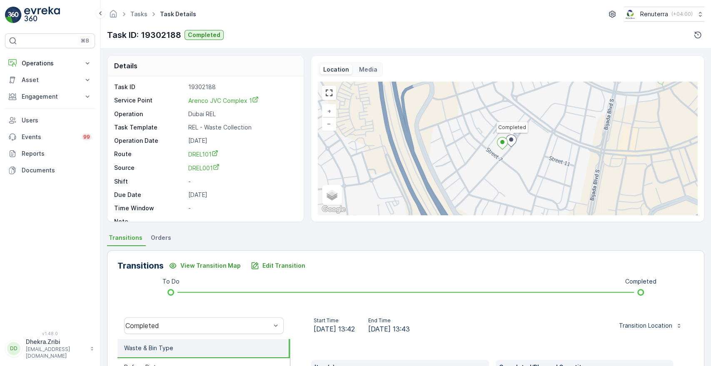
scroll to position [159, 0]
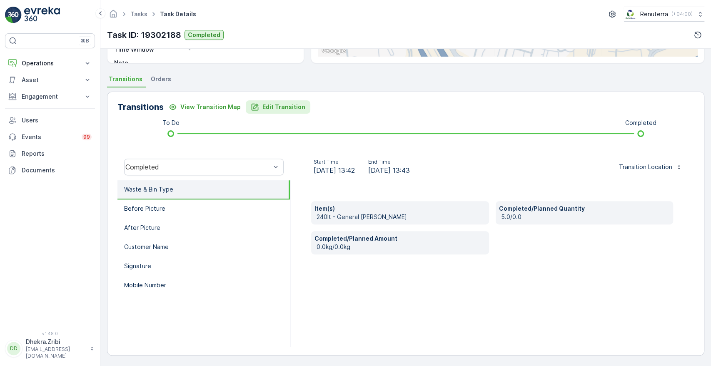
click at [266, 104] on p "Edit Transition" at bounding box center [283, 107] width 43 height 8
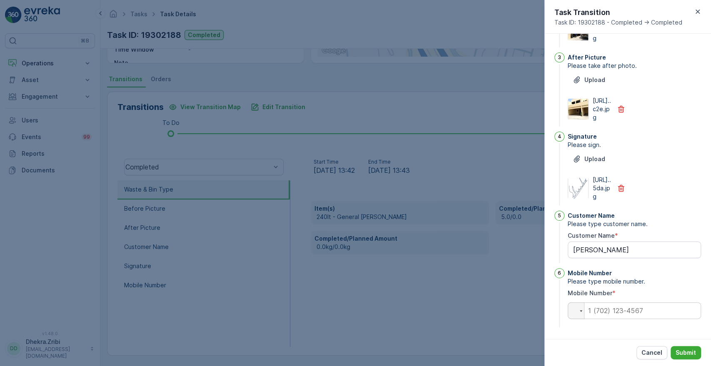
scroll to position [0, 0]
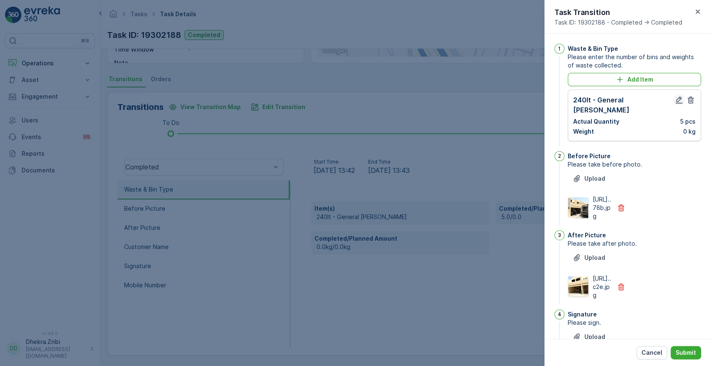
click at [675, 100] on icon "button" at bounding box center [679, 100] width 8 height 8
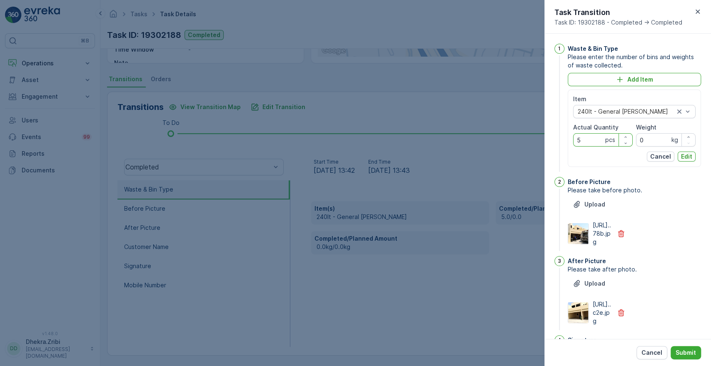
click at [594, 138] on Quantity "5" at bounding box center [603, 139] width 60 height 13
type Quantity "11"
click at [683, 157] on p "Edit" at bounding box center [686, 156] width 11 height 8
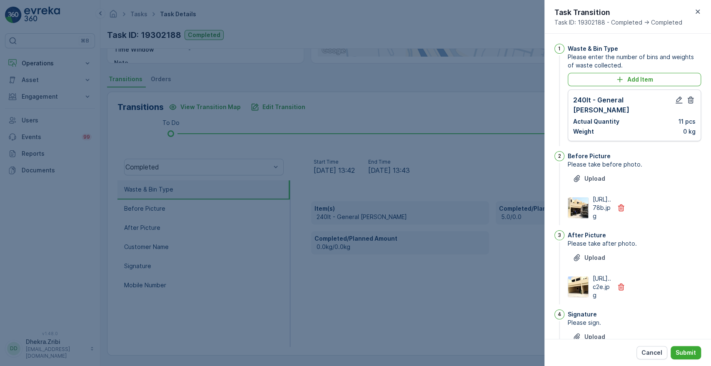
scroll to position [217, 0]
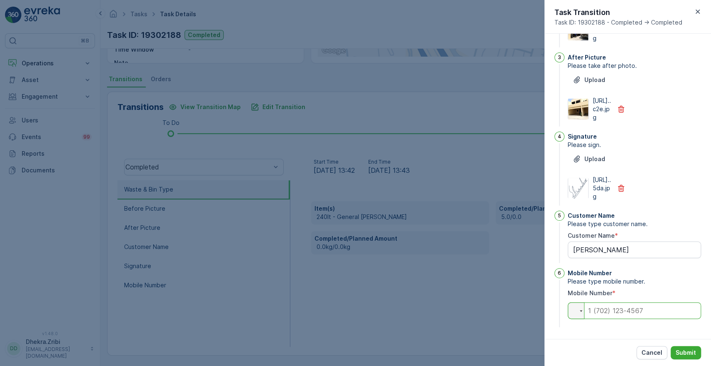
click at [630, 311] on input "tel" at bounding box center [634, 310] width 133 height 17
type input "0"
click at [689, 354] on p "Submit" at bounding box center [685, 353] width 20 height 8
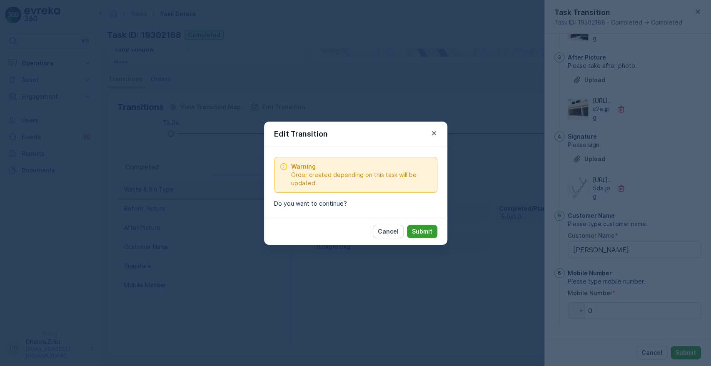
click at [421, 231] on p "Submit" at bounding box center [422, 231] width 20 height 8
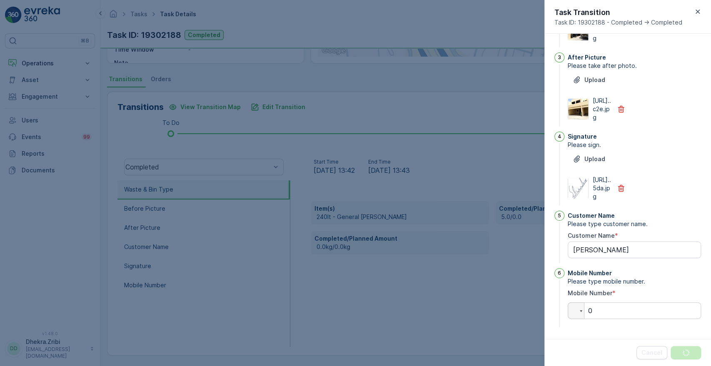
scroll to position [0, 0]
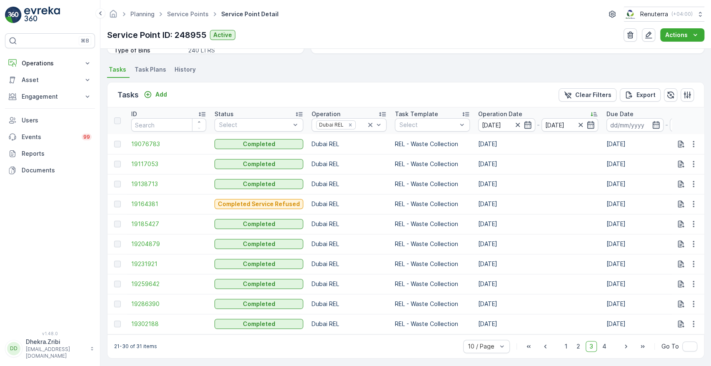
scroll to position [217, 0]
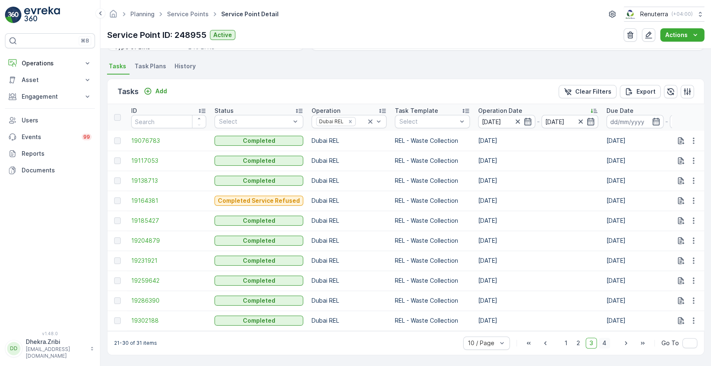
click at [600, 348] on span "4" at bounding box center [604, 343] width 12 height 11
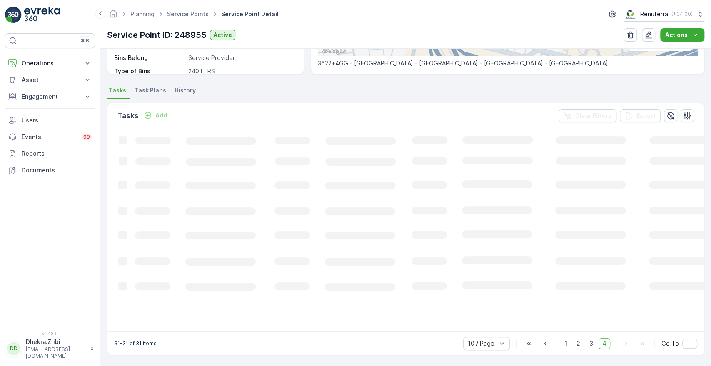
scroll to position [194, 0]
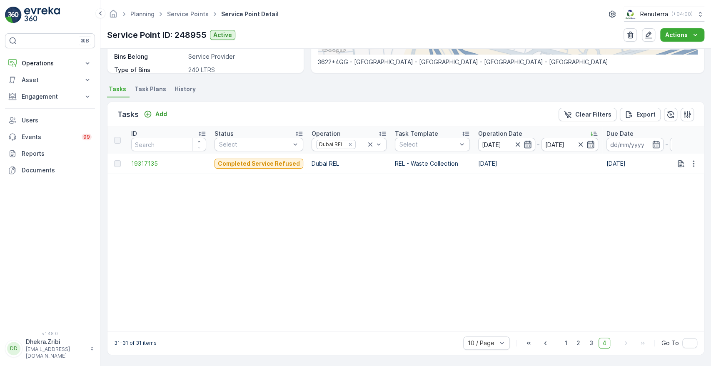
click at [526, 140] on icon "button" at bounding box center [527, 144] width 8 height 8
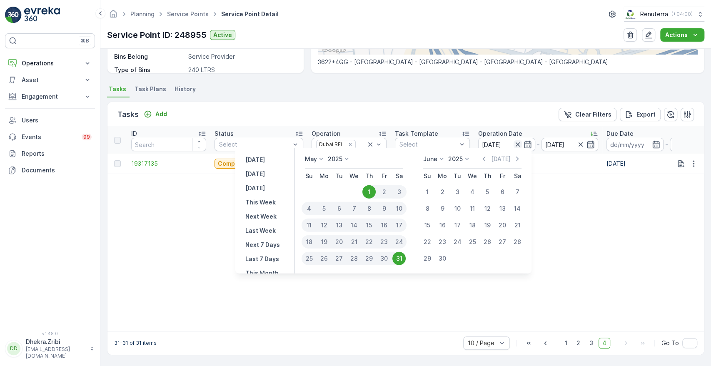
click at [515, 142] on icon "button" at bounding box center [517, 144] width 4 height 4
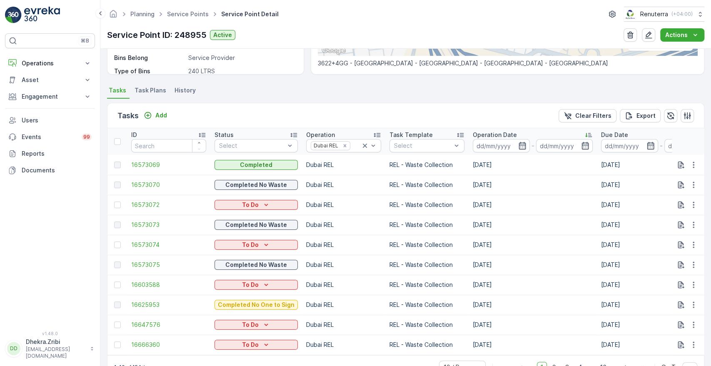
scroll to position [194, 0]
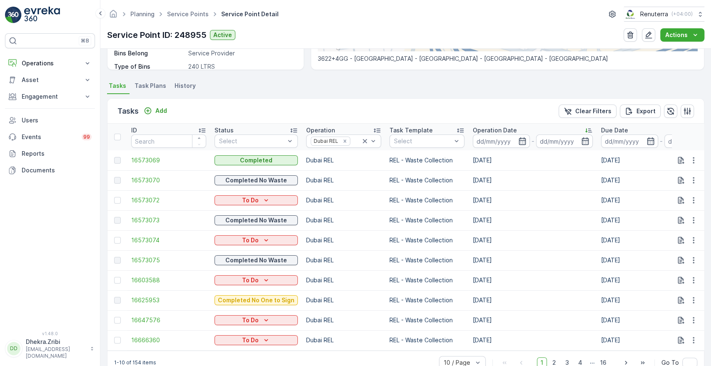
click at [514, 139] on input at bounding box center [501, 140] width 57 height 13
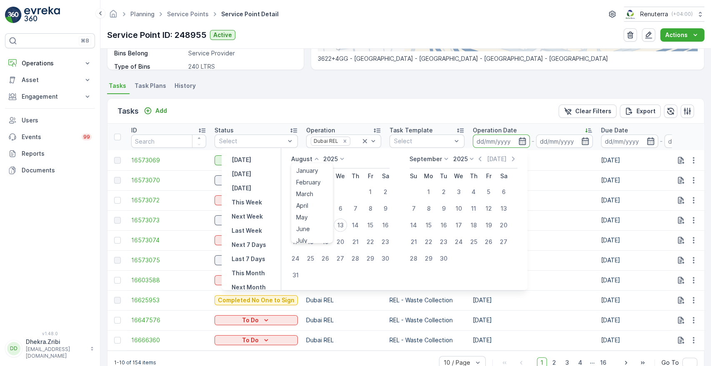
click at [320, 158] on icon at bounding box center [316, 159] width 8 height 8
click at [310, 226] on span "June" at bounding box center [303, 229] width 14 height 8
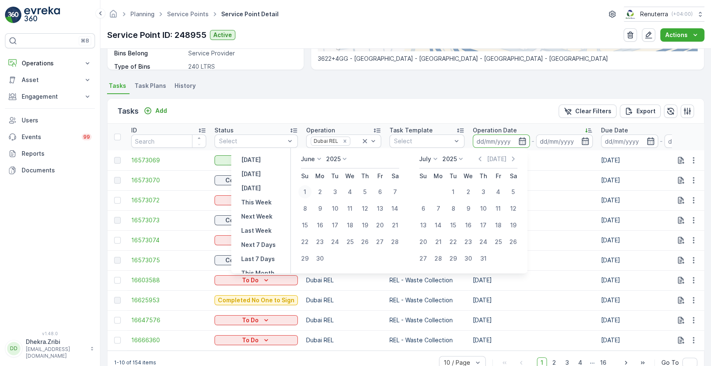
click at [302, 188] on div "1" at bounding box center [304, 191] width 13 height 13
type input "[DATE]"
click at [304, 191] on div "1" at bounding box center [304, 191] width 13 height 13
type input "[DATE]"
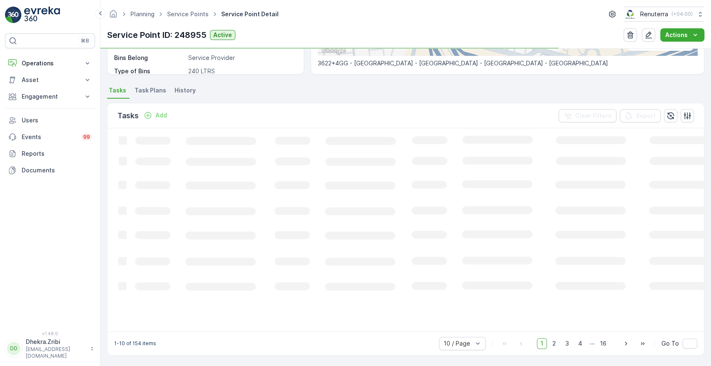
scroll to position [194, 0]
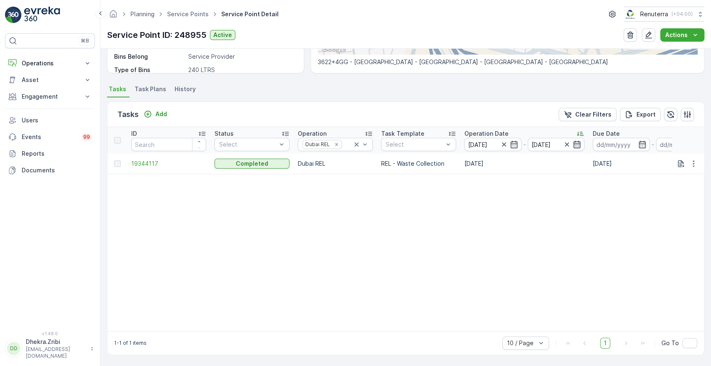
click at [578, 142] on icon "button" at bounding box center [577, 144] width 8 height 8
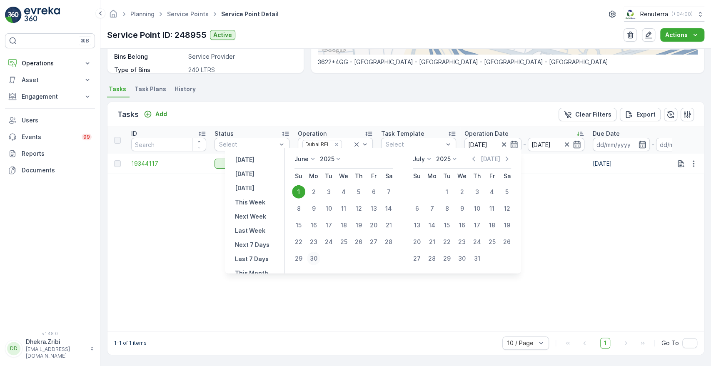
click at [314, 255] on div "30" at bounding box center [313, 258] width 13 height 13
type input "[DATE]"
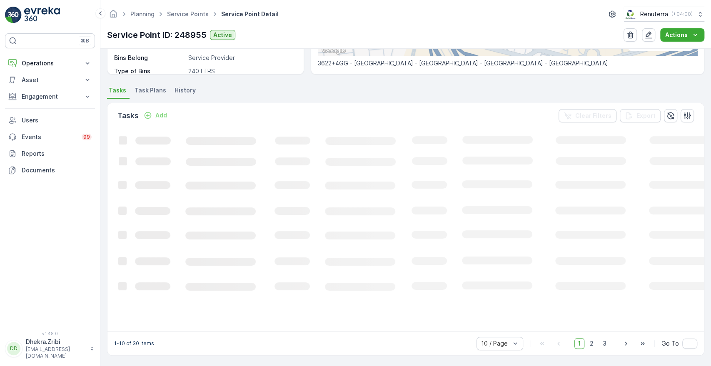
scroll to position [194, 0]
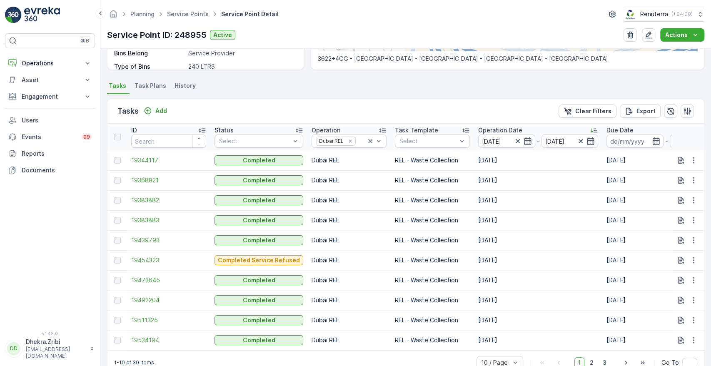
click at [147, 159] on span "19344117" at bounding box center [168, 160] width 75 height 8
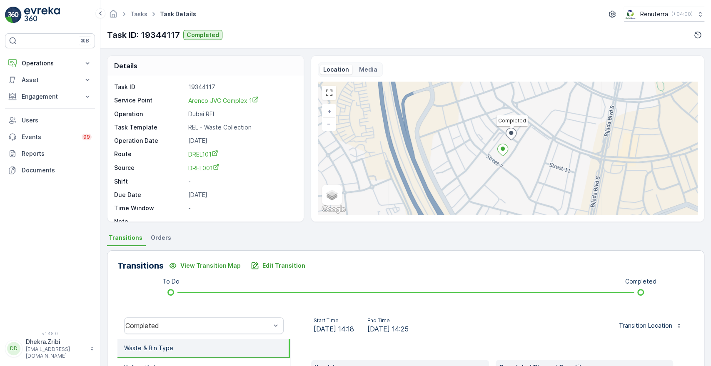
scroll to position [159, 0]
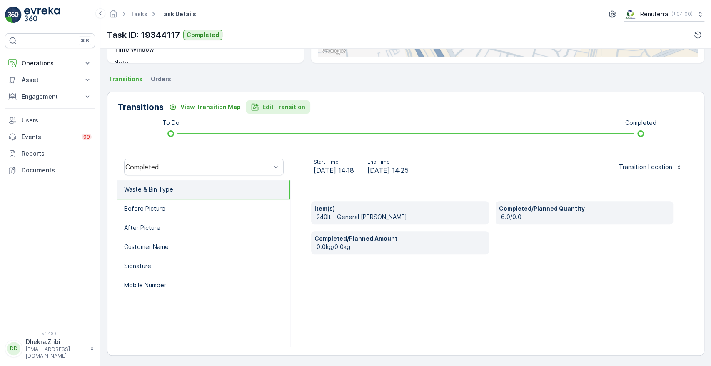
click at [289, 106] on p "Edit Transition" at bounding box center [283, 107] width 43 height 8
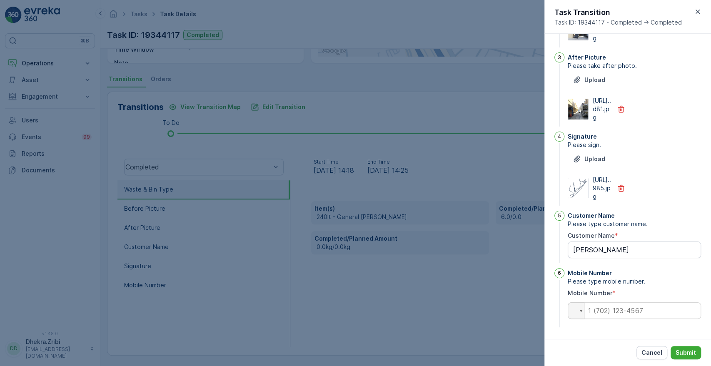
scroll to position [0, 0]
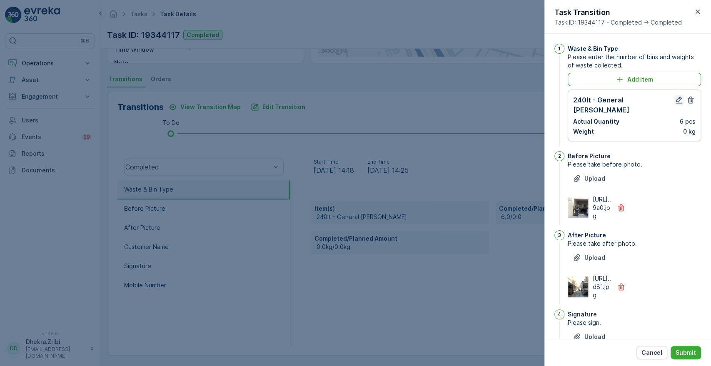
click at [675, 99] on icon "button" at bounding box center [679, 100] width 8 height 8
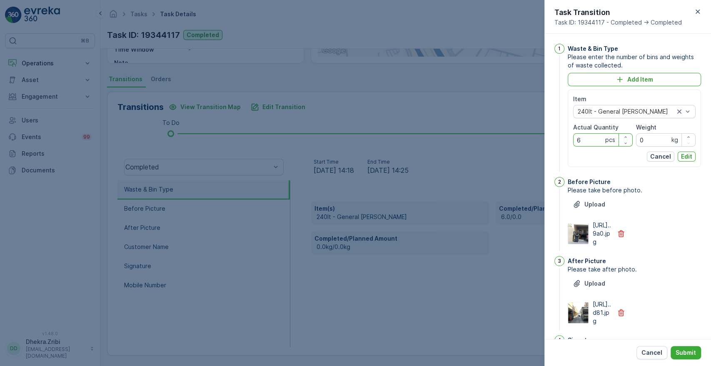
click at [591, 139] on Quantity "6" at bounding box center [603, 139] width 60 height 13
type Quantity "11"
click at [681, 157] on p "Edit" at bounding box center [686, 156] width 11 height 8
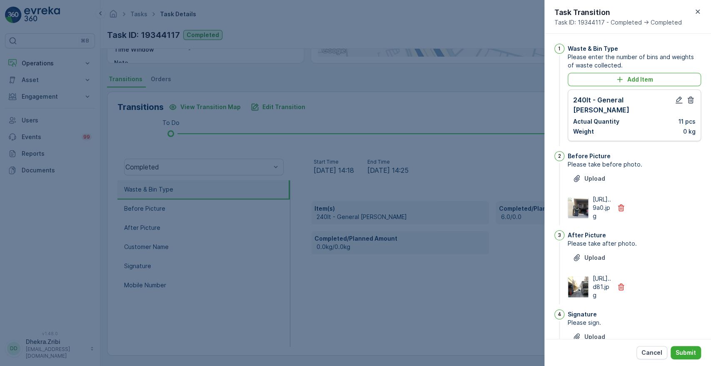
scroll to position [217, 0]
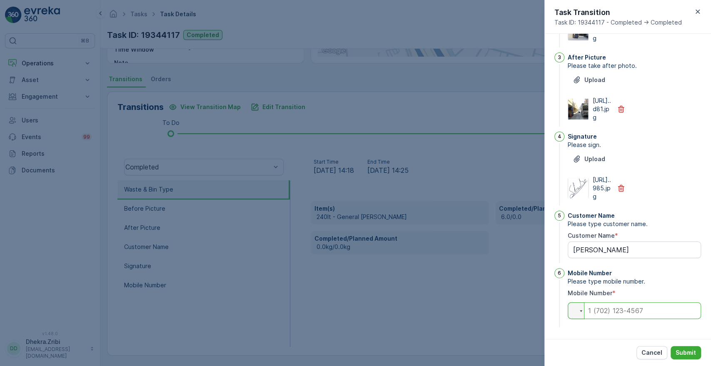
click at [636, 310] on input "tel" at bounding box center [634, 310] width 133 height 17
type input "0"
click at [683, 350] on p "Submit" at bounding box center [685, 353] width 20 height 8
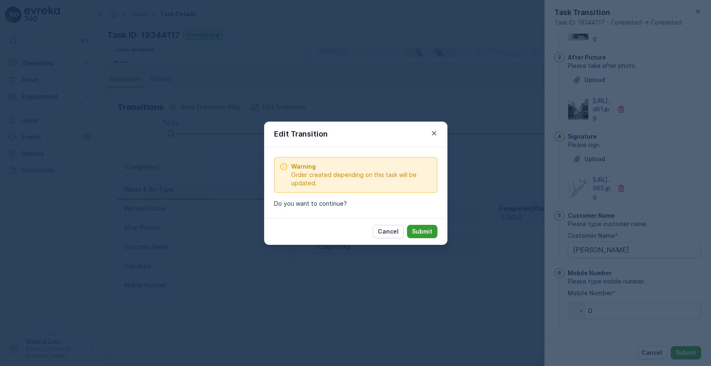
click at [425, 232] on p "Submit" at bounding box center [422, 231] width 20 height 8
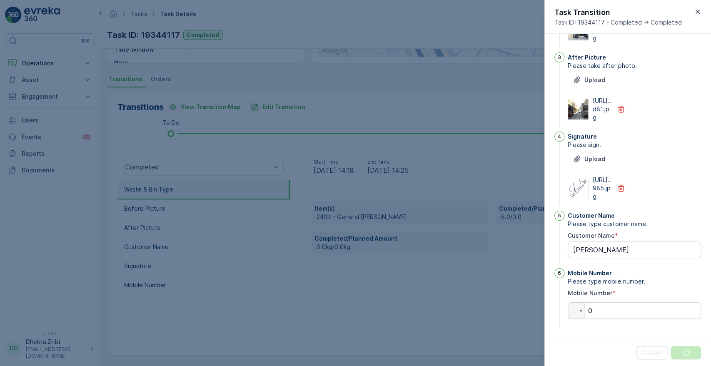
scroll to position [0, 0]
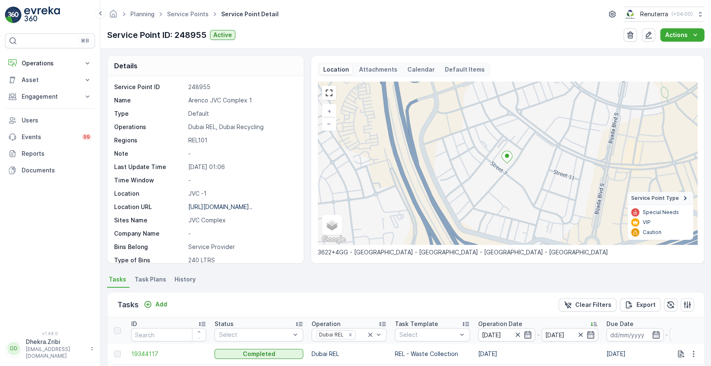
scroll to position [217, 0]
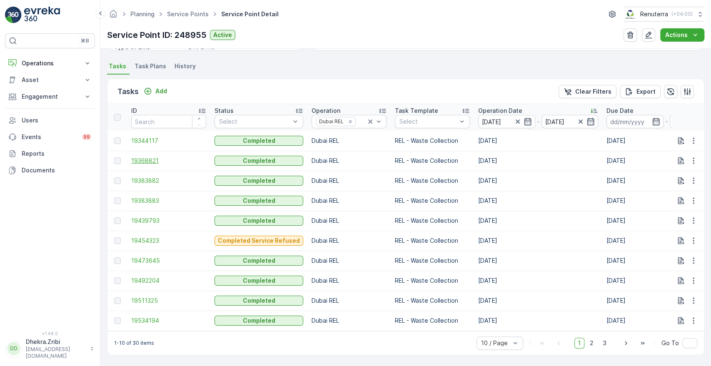
click at [139, 159] on span "19368821" at bounding box center [168, 161] width 75 height 8
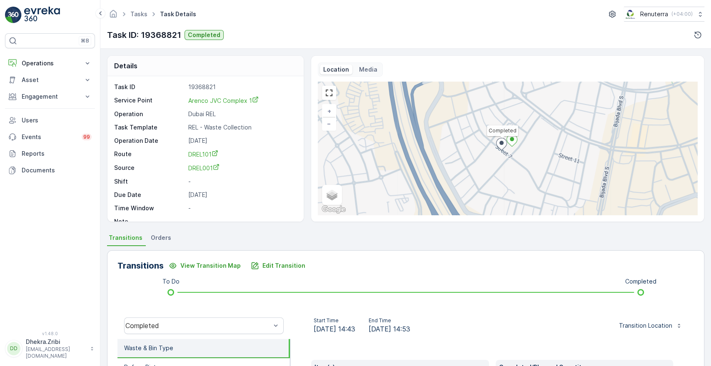
scroll to position [159, 0]
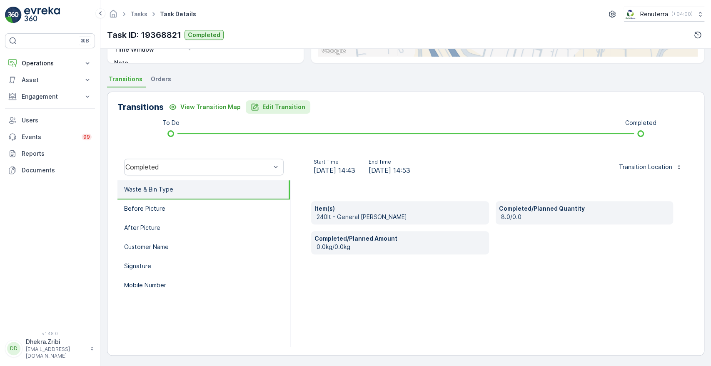
click at [279, 104] on p "Edit Transition" at bounding box center [283, 107] width 43 height 8
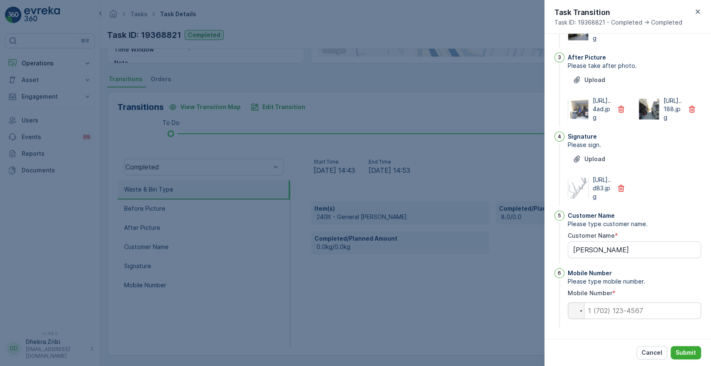
scroll to position [0, 0]
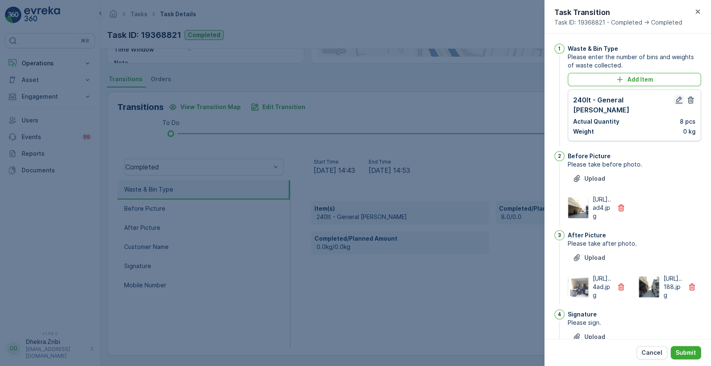
click at [675, 98] on icon "button" at bounding box center [679, 100] width 8 height 8
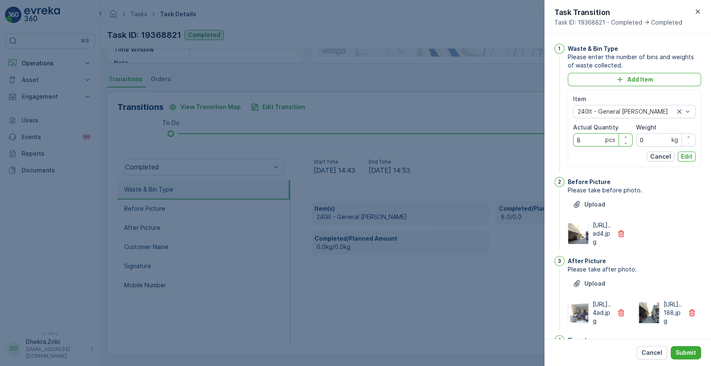
click at [585, 139] on Quantity "8" at bounding box center [603, 139] width 60 height 13
type Quantity "11"
click at [682, 156] on p "Edit" at bounding box center [686, 156] width 11 height 8
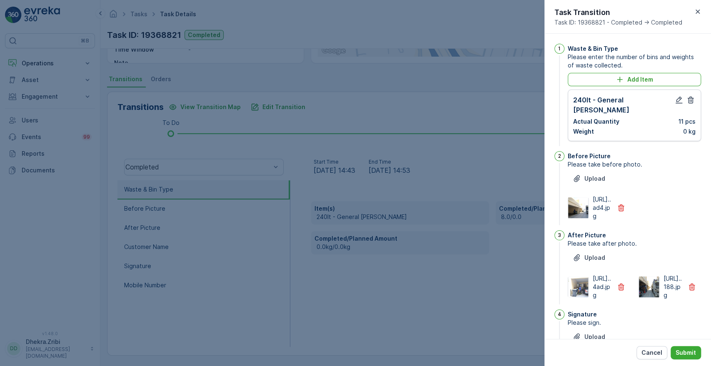
scroll to position [217, 0]
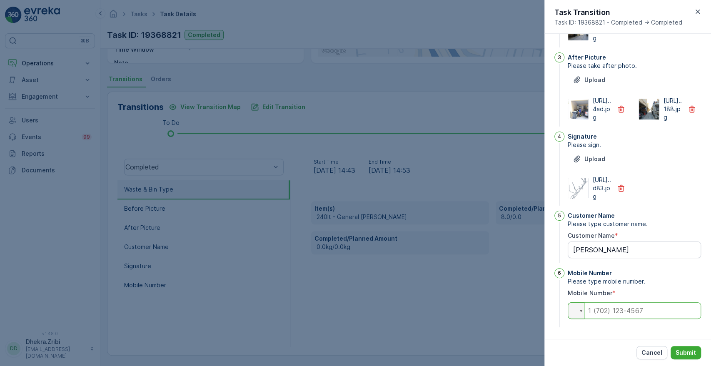
click at [634, 316] on input "tel" at bounding box center [634, 310] width 133 height 17
type input "0"
click at [689, 351] on p "Submit" at bounding box center [685, 353] width 20 height 8
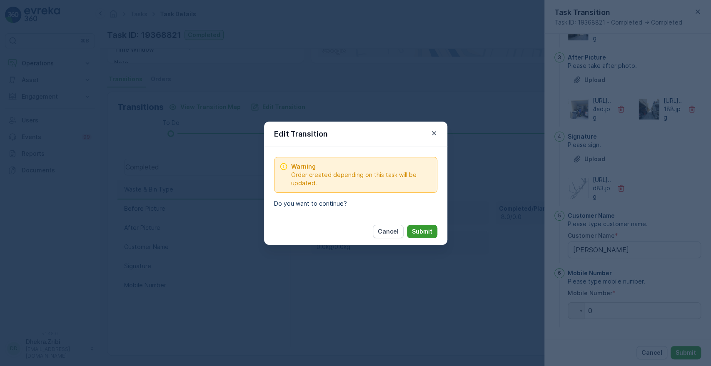
click at [427, 230] on p "Submit" at bounding box center [422, 231] width 20 height 8
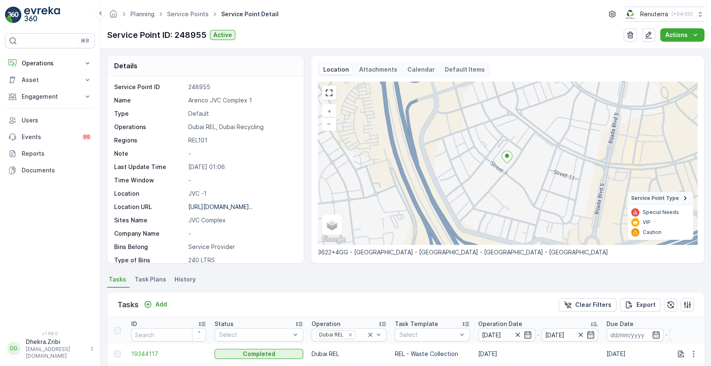
scroll to position [217, 0]
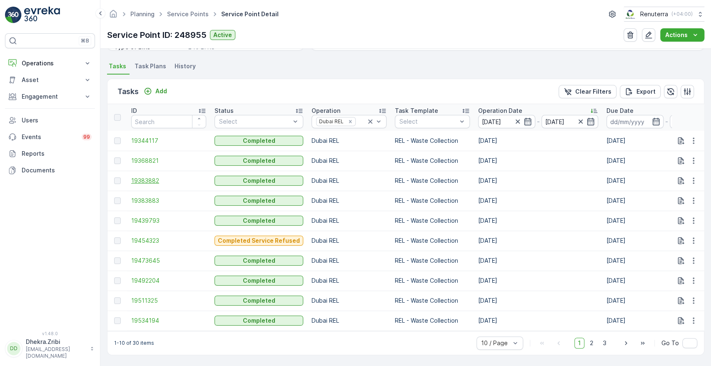
click at [153, 177] on span "19383882" at bounding box center [168, 181] width 75 height 8
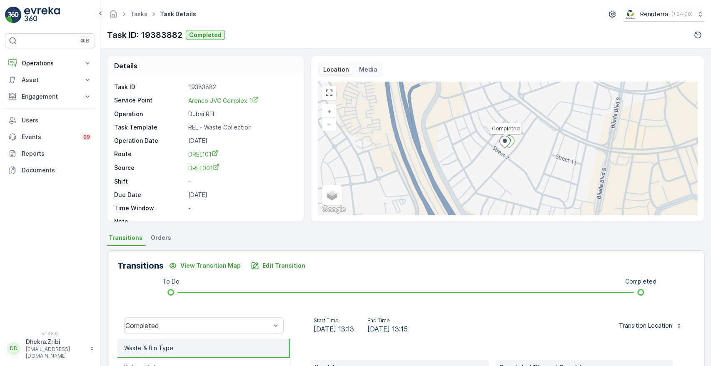
scroll to position [159, 0]
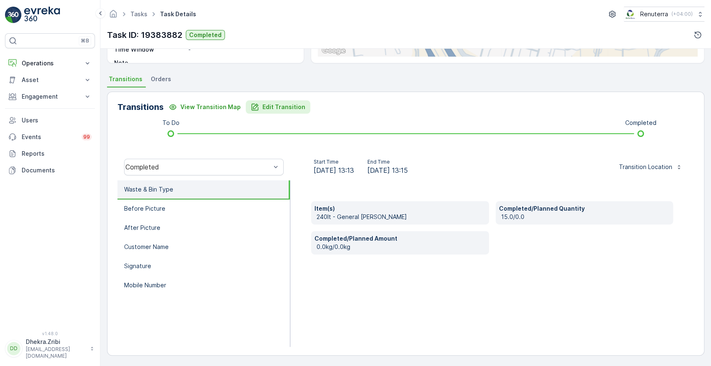
click at [284, 108] on p "Edit Transition" at bounding box center [283, 107] width 43 height 8
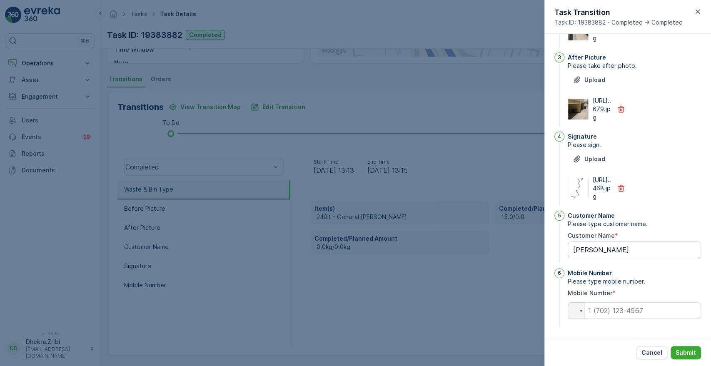
scroll to position [0, 0]
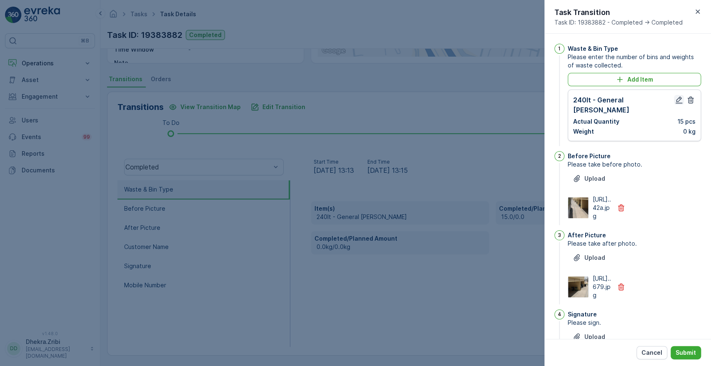
click at [675, 99] on icon "button" at bounding box center [679, 100] width 8 height 8
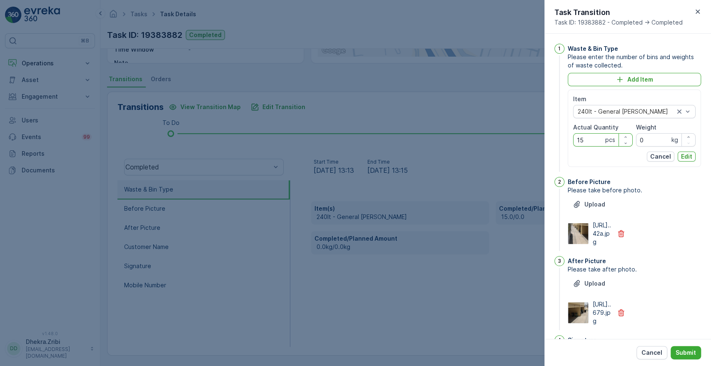
click at [590, 141] on Quantity "15" at bounding box center [603, 139] width 60 height 13
type Quantity "11"
click at [685, 154] on p "Edit" at bounding box center [686, 156] width 11 height 8
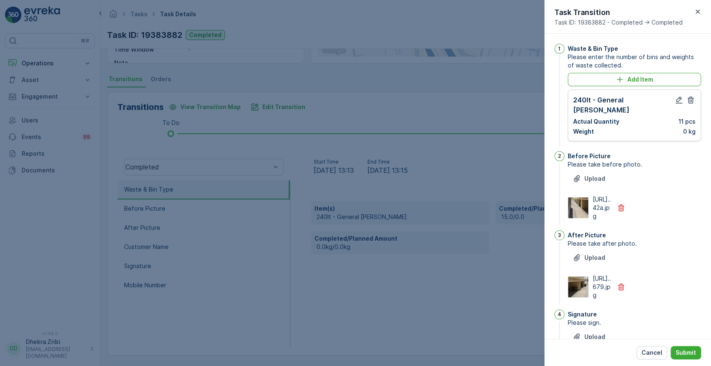
scroll to position [217, 0]
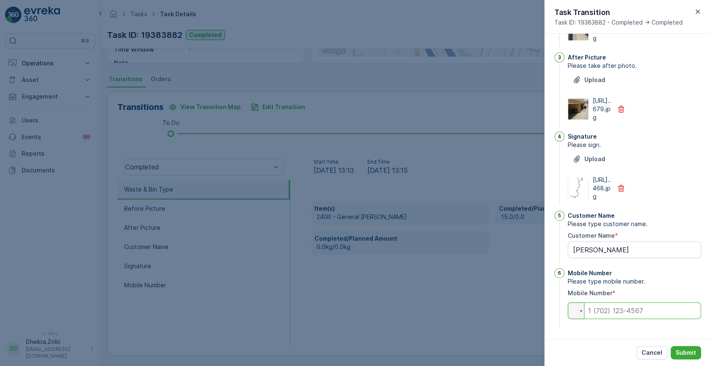
click at [628, 313] on input "tel" at bounding box center [634, 310] width 133 height 17
type input "0"
click at [681, 352] on p "Submit" at bounding box center [685, 353] width 20 height 8
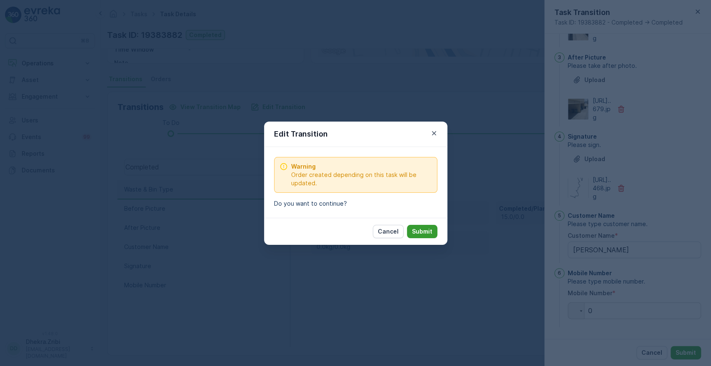
click at [421, 229] on p "Submit" at bounding box center [422, 231] width 20 height 8
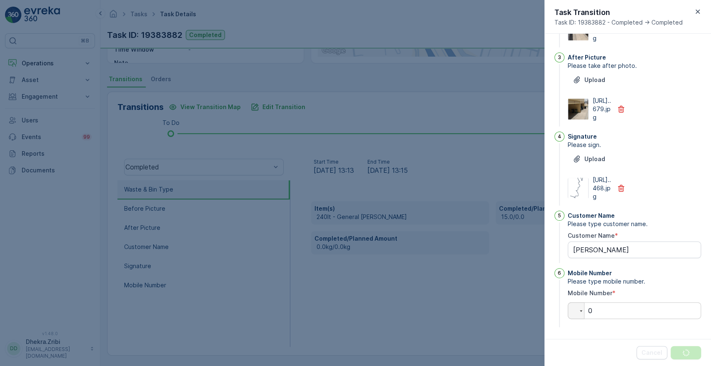
scroll to position [0, 0]
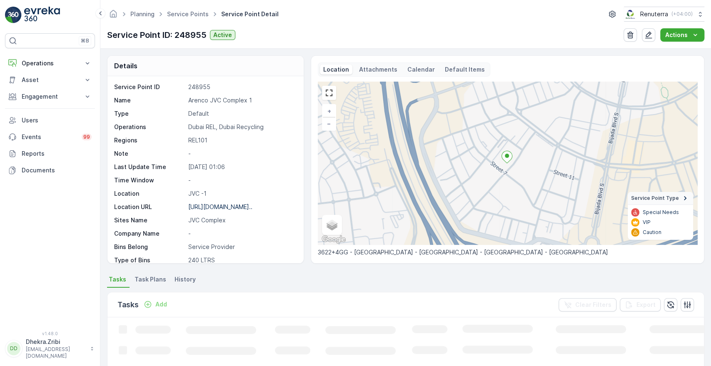
scroll to position [189, 0]
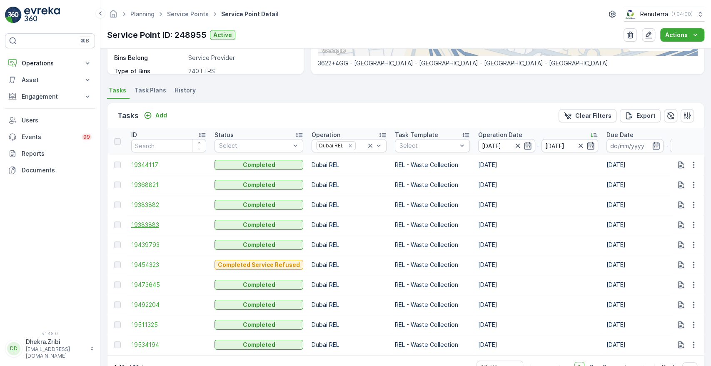
click at [144, 222] on span "19383883" at bounding box center [168, 225] width 75 height 8
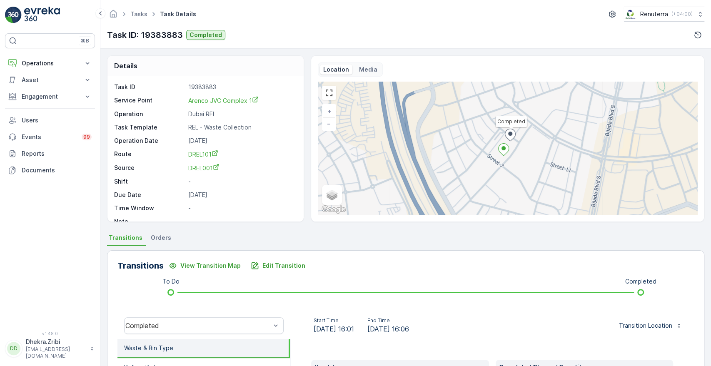
click at [705, 346] on div "Details Task ID 19383883 Service Point Arenco JVC Complex 1 Operation Dubai REL…" at bounding box center [405, 207] width 610 height 317
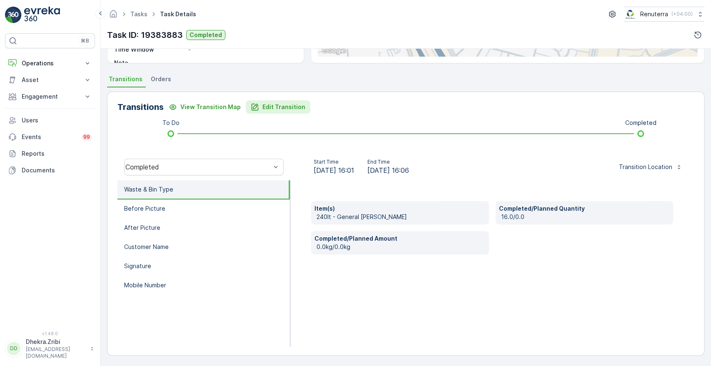
click at [273, 104] on p "Edit Transition" at bounding box center [283, 107] width 43 height 8
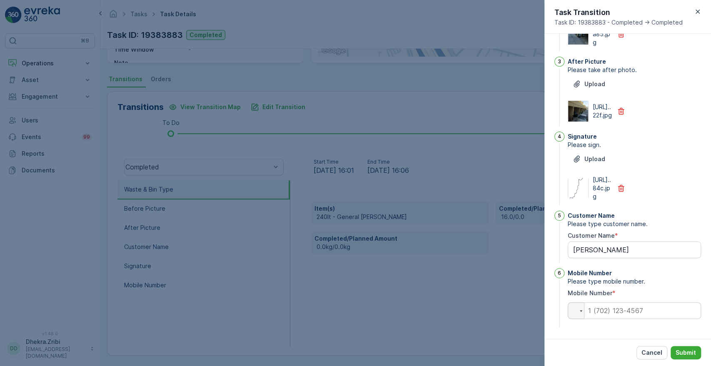
scroll to position [0, 0]
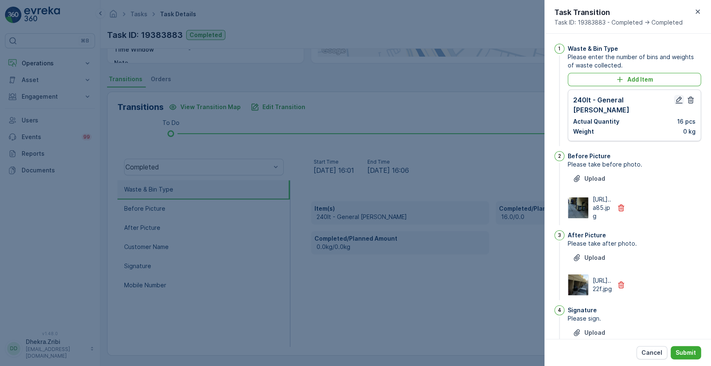
click at [677, 96] on icon "button" at bounding box center [679, 100] width 8 height 8
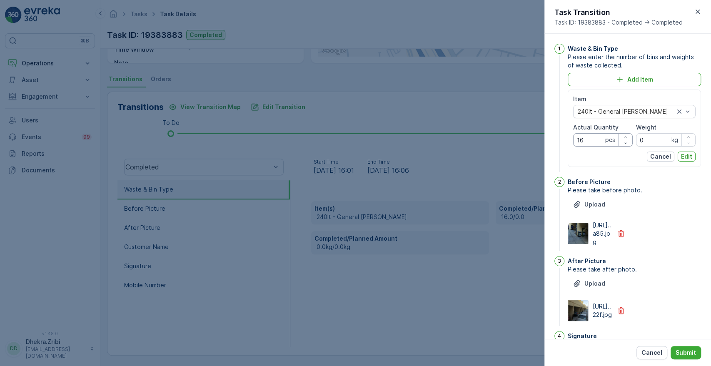
click at [583, 139] on Quantity "16" at bounding box center [603, 139] width 60 height 13
type Quantity "13"
click at [683, 156] on p "Edit" at bounding box center [686, 156] width 11 height 8
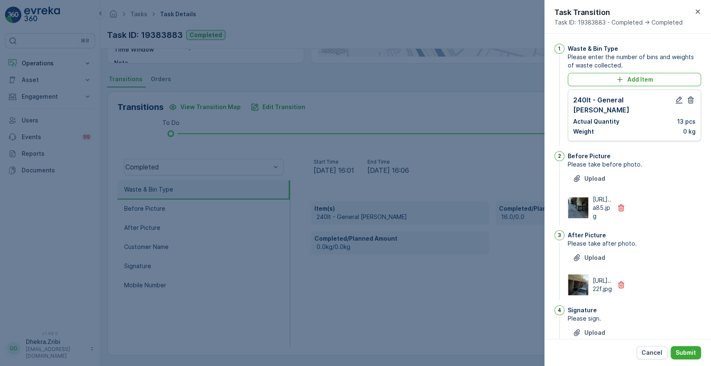
scroll to position [217, 0]
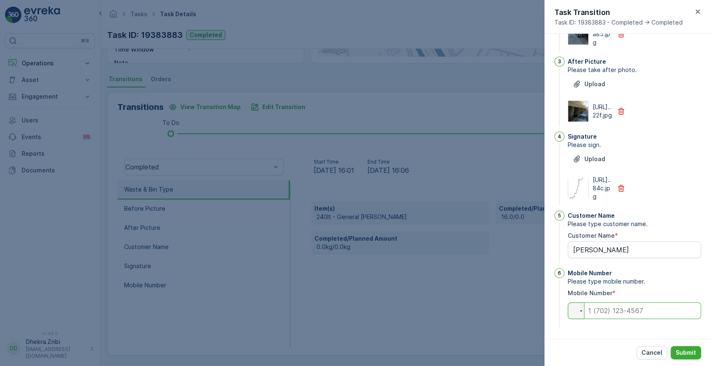
click at [605, 312] on input "tel" at bounding box center [634, 310] width 133 height 17
type input "0"
click at [682, 350] on p "Submit" at bounding box center [685, 353] width 20 height 8
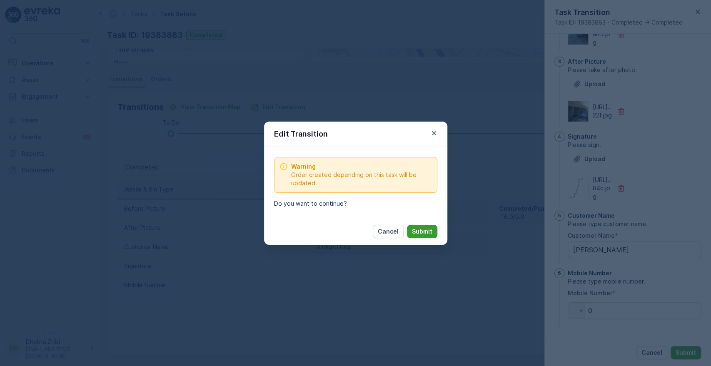
click at [421, 226] on button "Submit" at bounding box center [422, 231] width 30 height 13
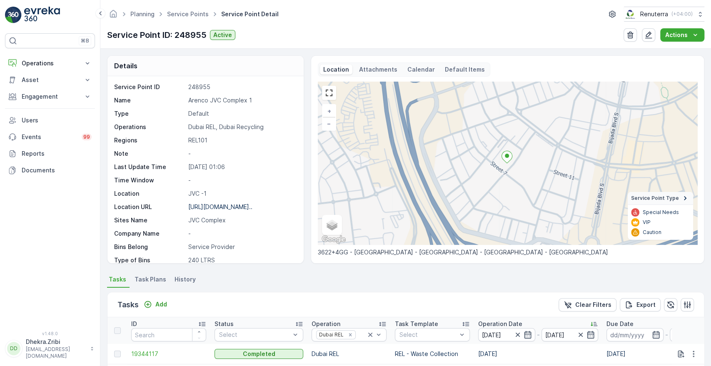
scroll to position [217, 0]
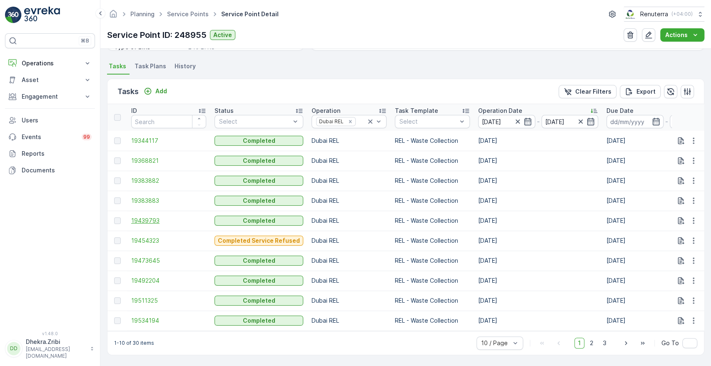
click at [141, 217] on span "19439793" at bounding box center [168, 221] width 75 height 8
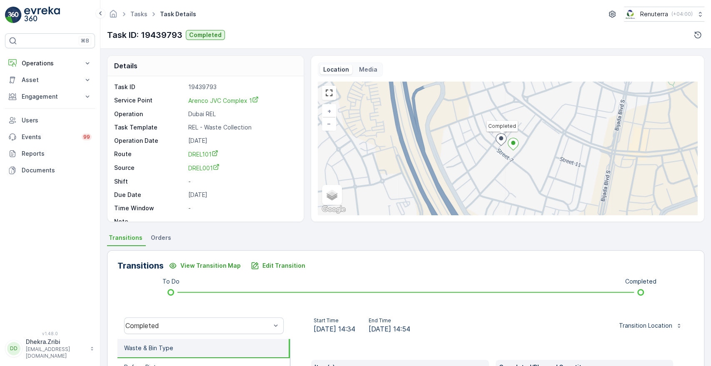
scroll to position [159, 0]
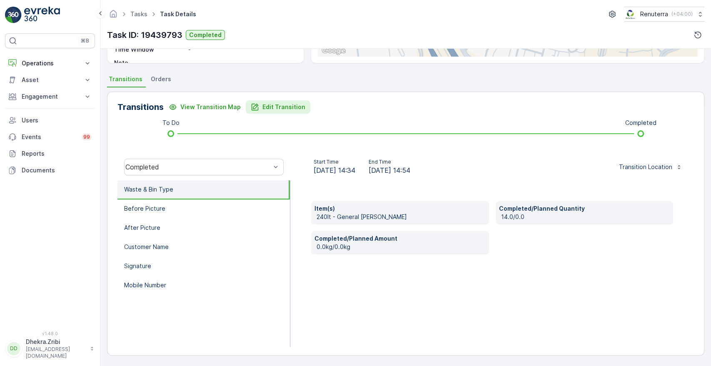
click at [283, 105] on p "Edit Transition" at bounding box center [283, 107] width 43 height 8
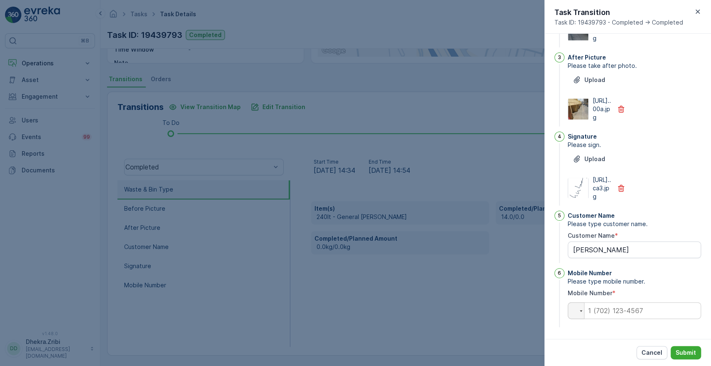
scroll to position [0, 0]
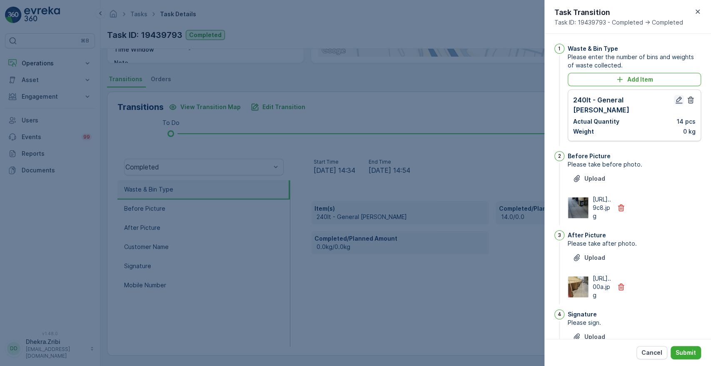
click at [676, 99] on icon "button" at bounding box center [678, 100] width 7 height 7
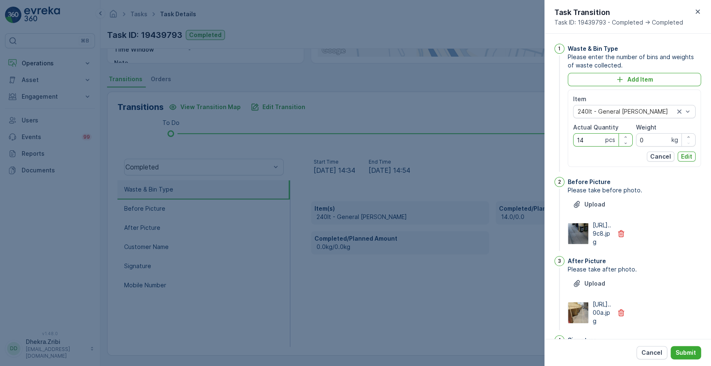
click at [592, 141] on Quantity "14" at bounding box center [603, 139] width 60 height 13
type Quantity "13"
click at [683, 156] on p "Edit" at bounding box center [686, 156] width 11 height 8
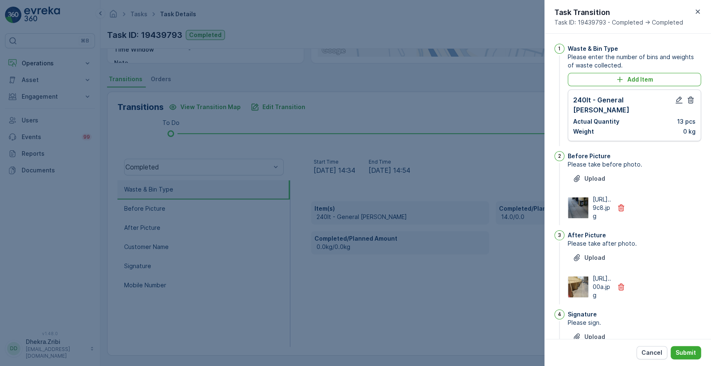
scroll to position [217, 0]
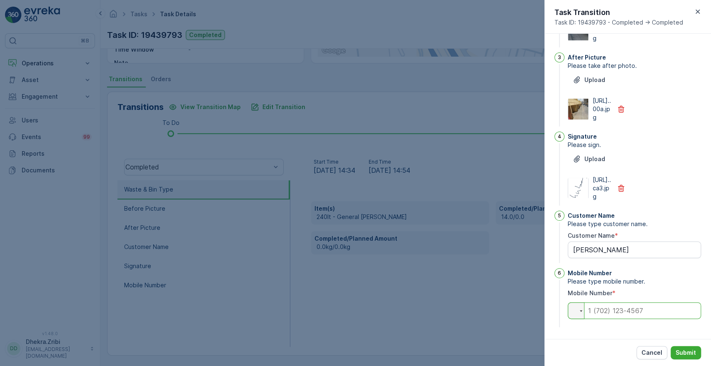
click at [632, 315] on input "tel" at bounding box center [634, 310] width 133 height 17
type input "0"
click at [687, 349] on p "Submit" at bounding box center [685, 353] width 20 height 8
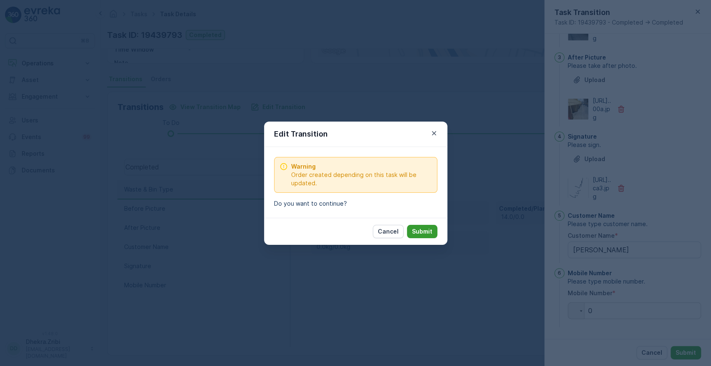
click at [421, 234] on p "Submit" at bounding box center [422, 231] width 20 height 8
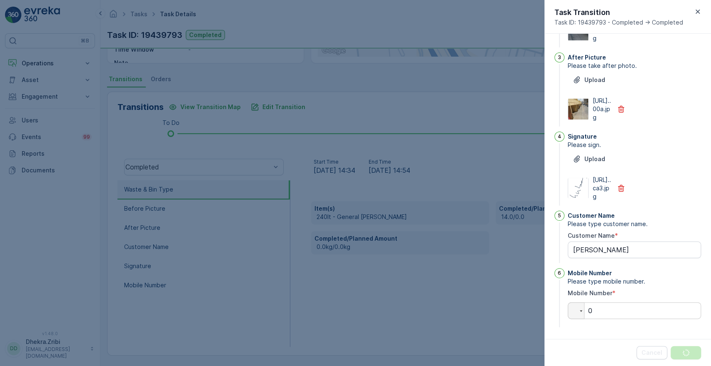
scroll to position [0, 0]
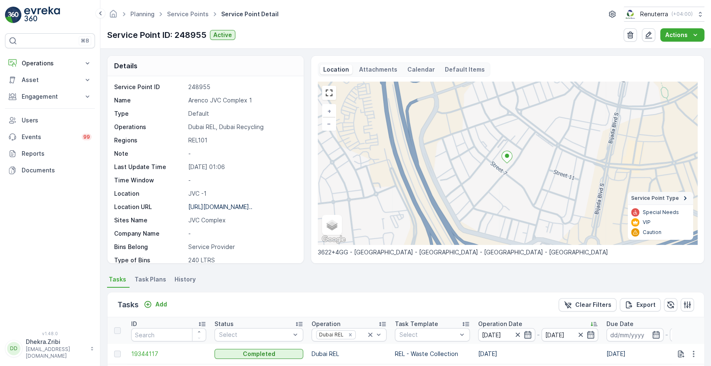
scroll to position [217, 0]
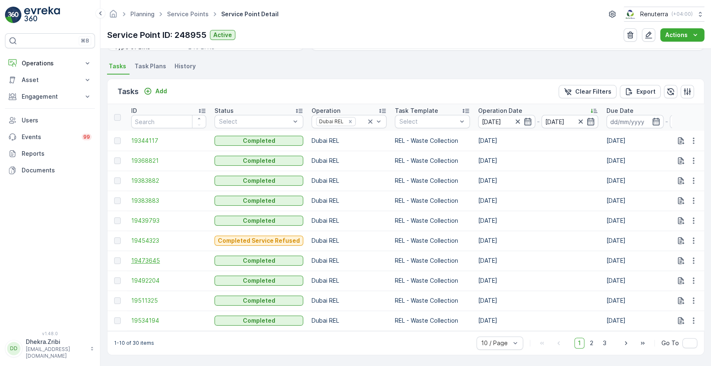
click at [147, 257] on span "19473645" at bounding box center [168, 261] width 75 height 8
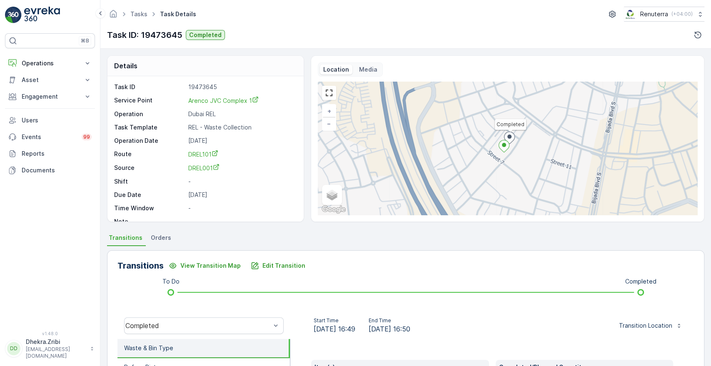
scroll to position [159, 0]
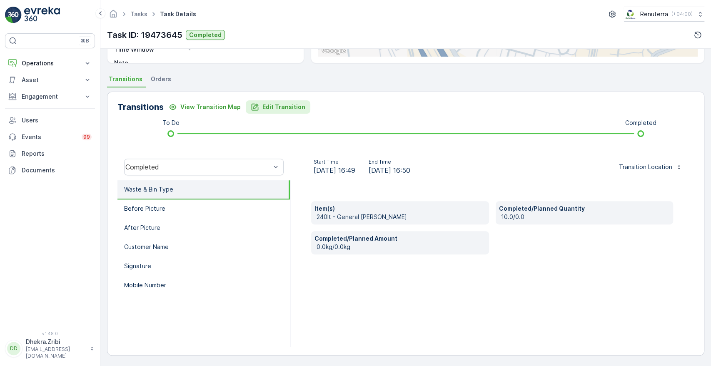
click at [273, 110] on p "Edit Transition" at bounding box center [283, 107] width 43 height 8
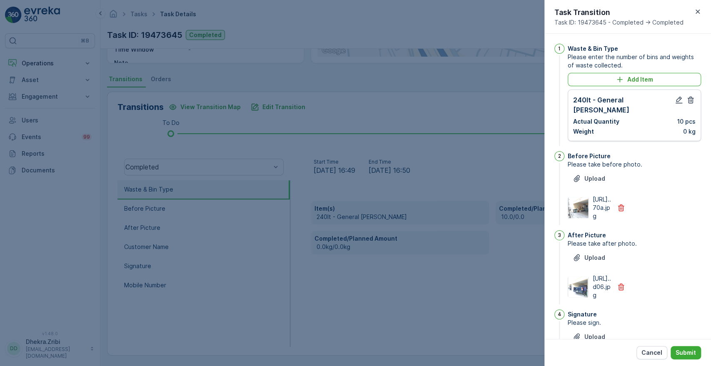
scroll to position [211, 0]
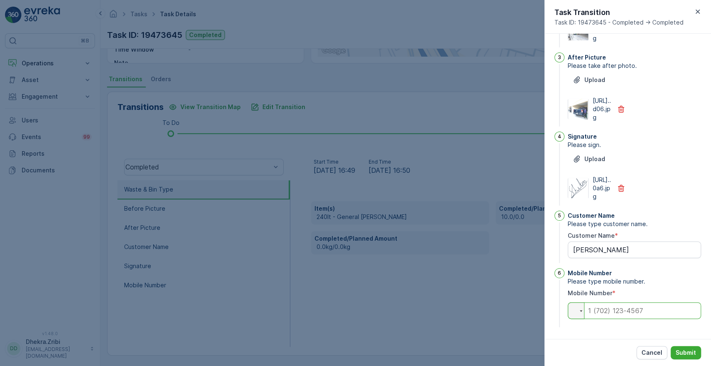
click at [612, 317] on input "tel" at bounding box center [634, 310] width 133 height 17
type input "0"
click at [683, 350] on p "Submit" at bounding box center [685, 353] width 20 height 8
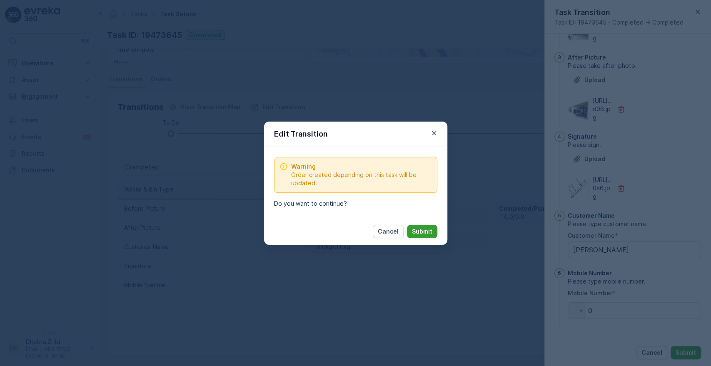
click at [423, 231] on p "Submit" at bounding box center [422, 231] width 20 height 8
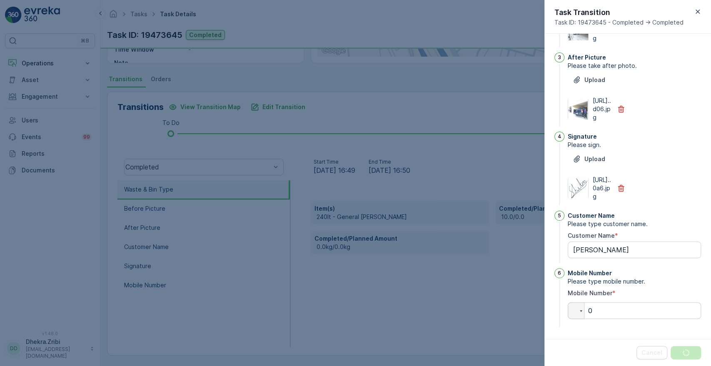
scroll to position [0, 0]
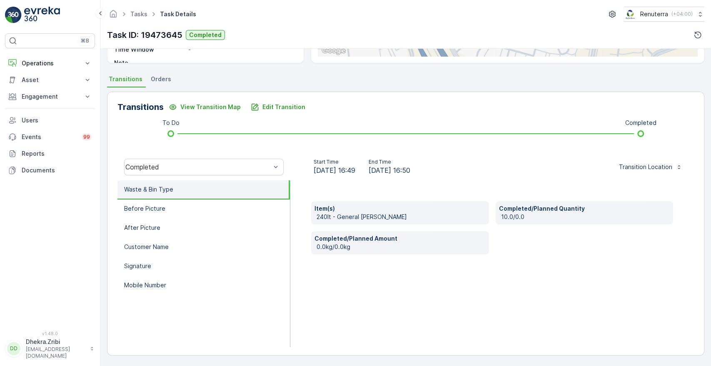
click at [589, 271] on div "Item(s) 240lt - General Waste Completed/Planned Quantity 10.0/0.0 Completed/Pla…" at bounding box center [491, 263] width 403 height 167
click at [278, 111] on button "Edit Transition" at bounding box center [278, 106] width 65 height 13
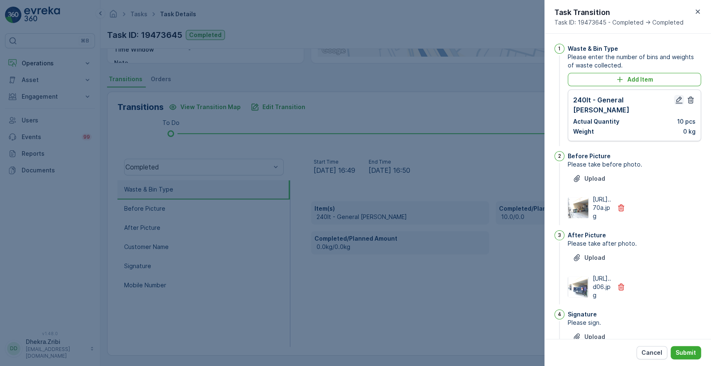
click at [675, 97] on icon "button" at bounding box center [679, 100] width 8 height 8
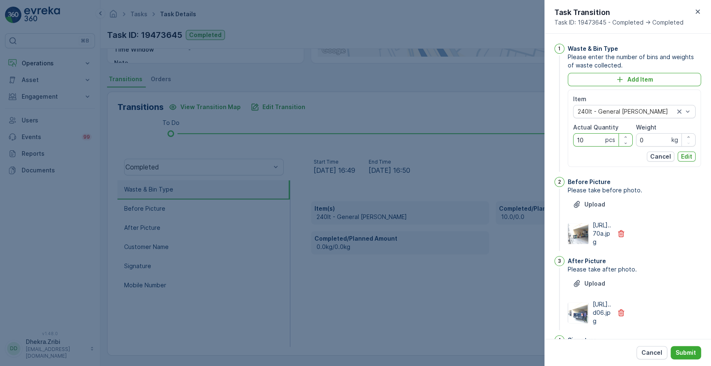
click at [593, 139] on Quantity "10" at bounding box center [603, 139] width 60 height 13
type Quantity "13"
click at [692, 159] on button "Edit" at bounding box center [686, 157] width 18 height 10
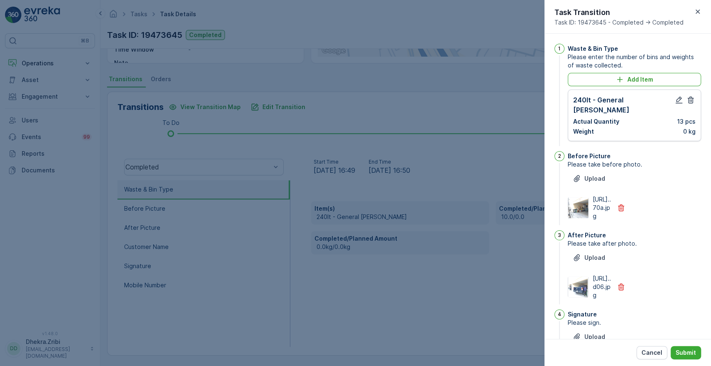
scroll to position [217, 0]
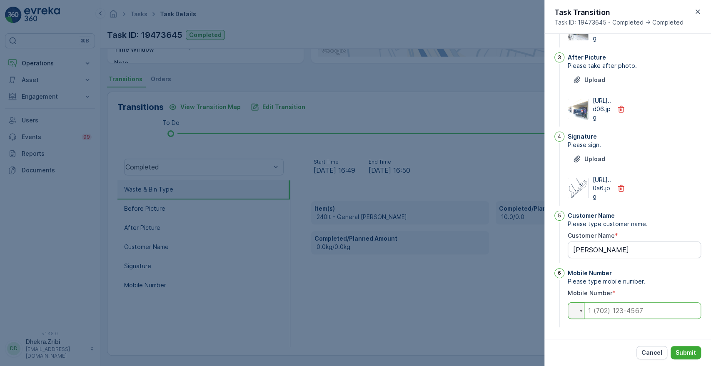
click at [641, 312] on input "tel" at bounding box center [634, 310] width 133 height 17
type input "0"
click at [683, 352] on p "Submit" at bounding box center [685, 353] width 20 height 8
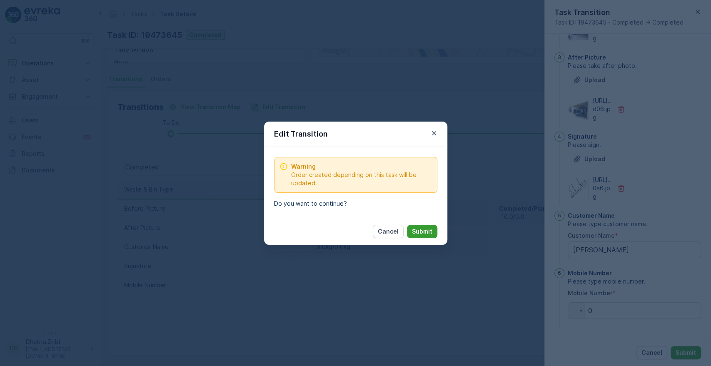
click at [422, 234] on p "Submit" at bounding box center [422, 231] width 20 height 8
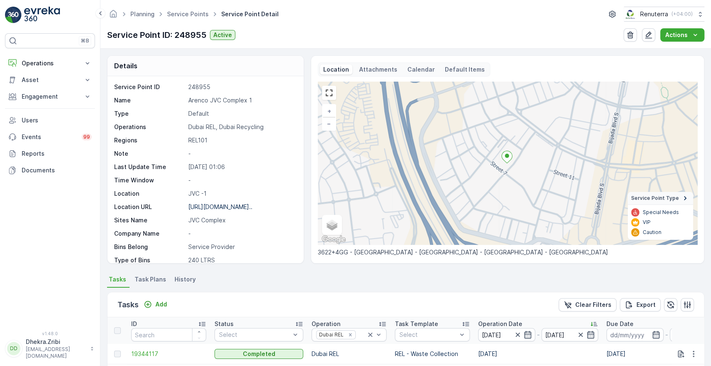
scroll to position [217, 0]
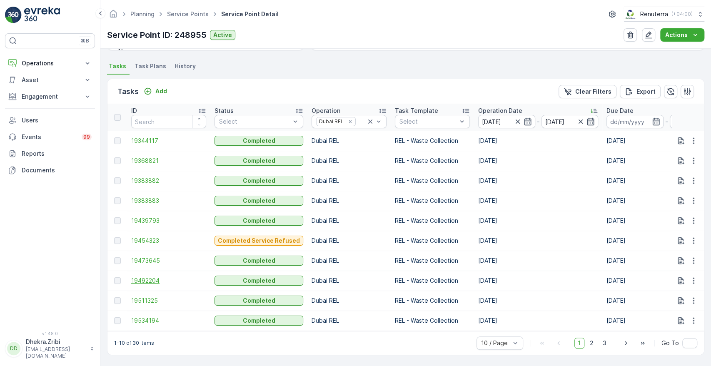
click at [150, 276] on span "19492204" at bounding box center [168, 280] width 75 height 8
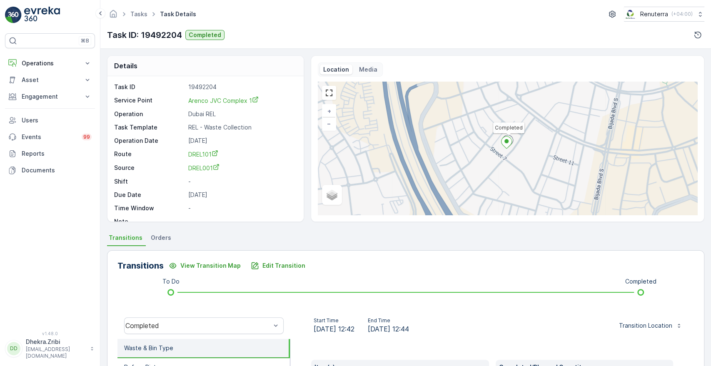
scroll to position [159, 0]
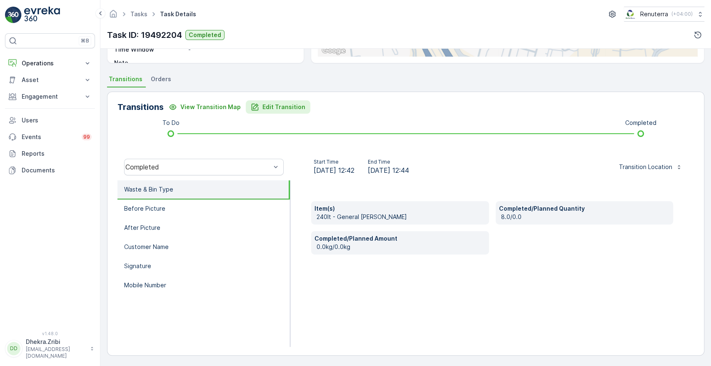
click at [279, 109] on p "Edit Transition" at bounding box center [283, 107] width 43 height 8
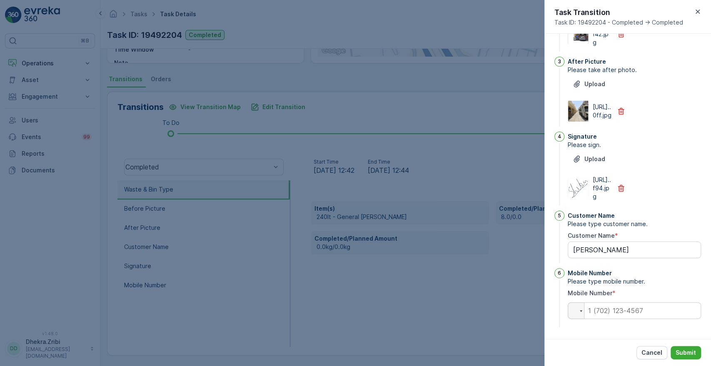
scroll to position [0, 0]
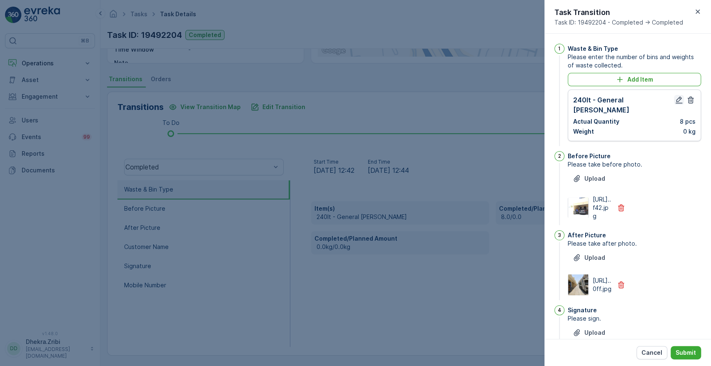
click at [675, 100] on icon "button" at bounding box center [678, 100] width 7 height 7
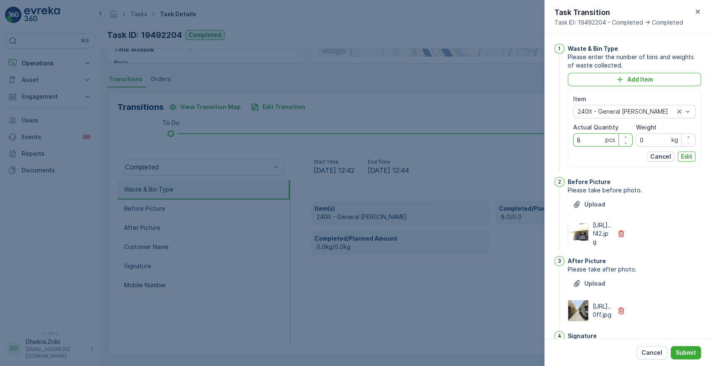
click at [587, 139] on Quantity "8" at bounding box center [603, 139] width 60 height 13
type Quantity "13"
click at [692, 154] on button "Edit" at bounding box center [686, 157] width 18 height 10
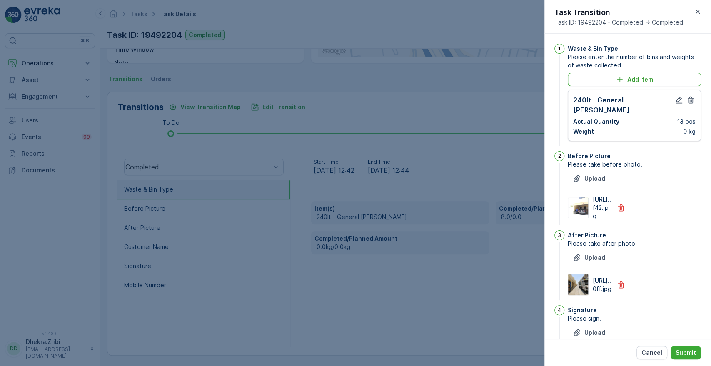
scroll to position [217, 0]
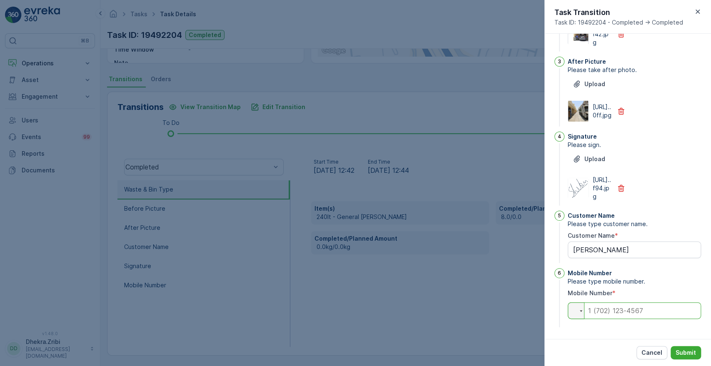
click at [638, 316] on input "tel" at bounding box center [634, 310] width 133 height 17
type input "0"
click at [690, 355] on p "Submit" at bounding box center [685, 353] width 20 height 8
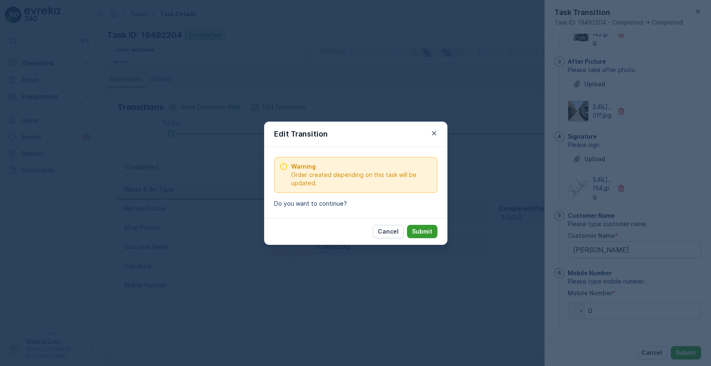
click at [413, 231] on p "Submit" at bounding box center [422, 231] width 20 height 8
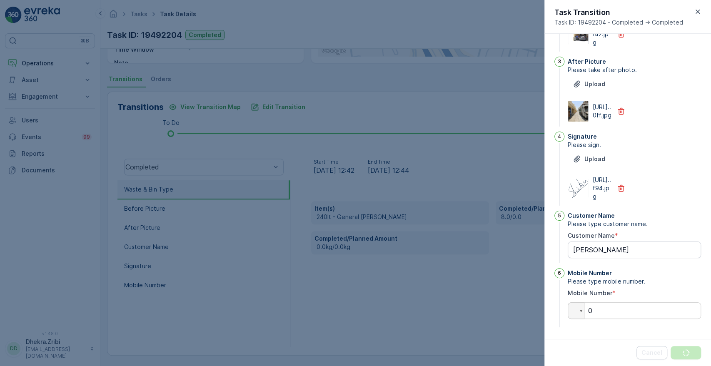
scroll to position [0, 0]
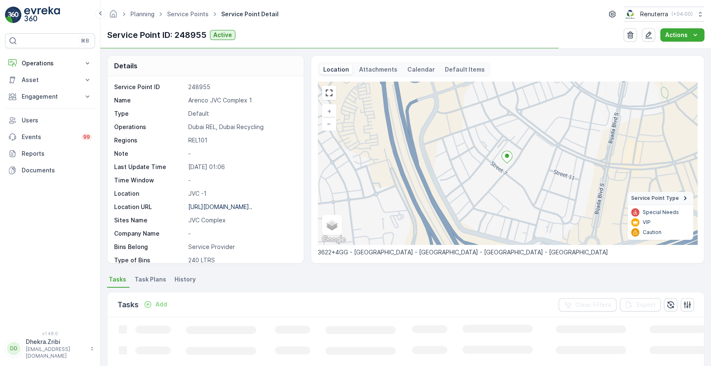
scroll to position [189, 0]
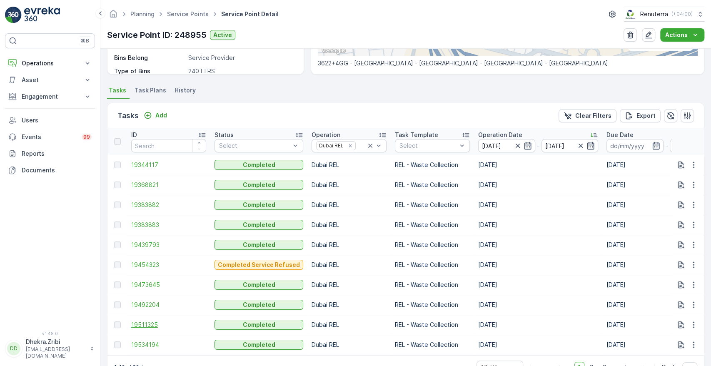
click at [152, 325] on span "19511325" at bounding box center [168, 325] width 75 height 8
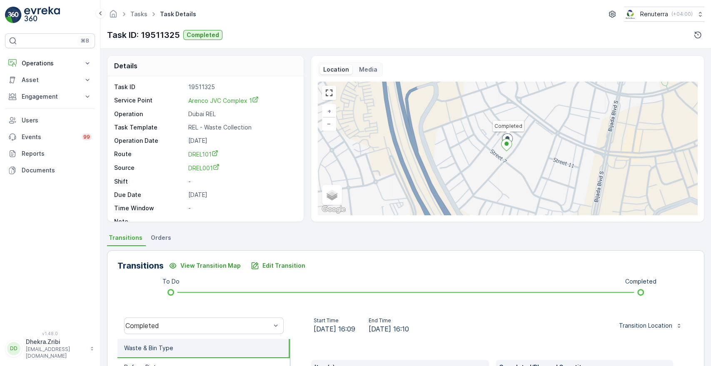
scroll to position [159, 0]
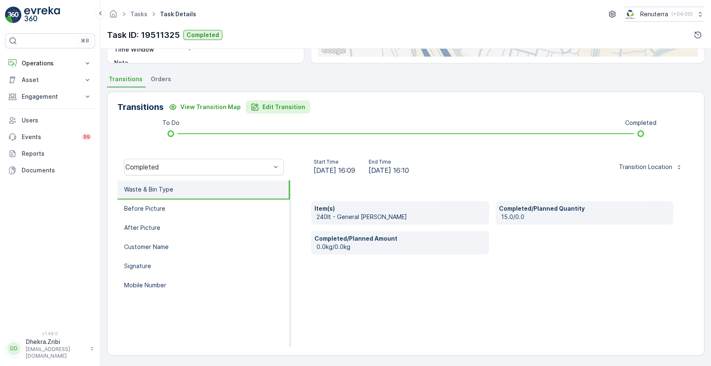
click at [267, 107] on p "Edit Transition" at bounding box center [283, 107] width 43 height 8
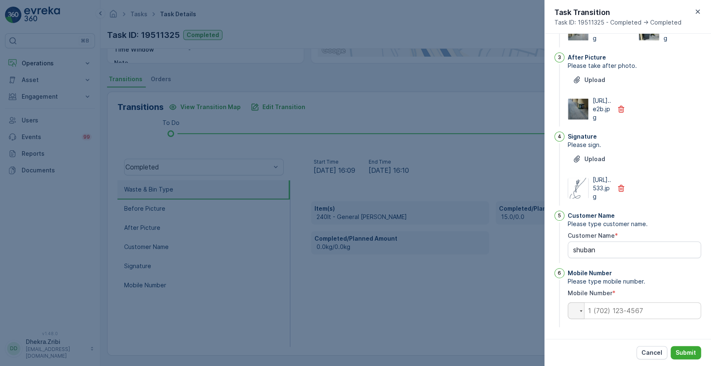
scroll to position [0, 0]
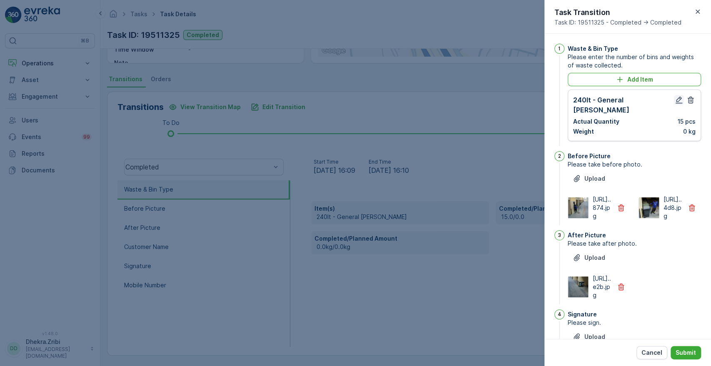
click at [675, 102] on icon "button" at bounding box center [678, 100] width 7 height 7
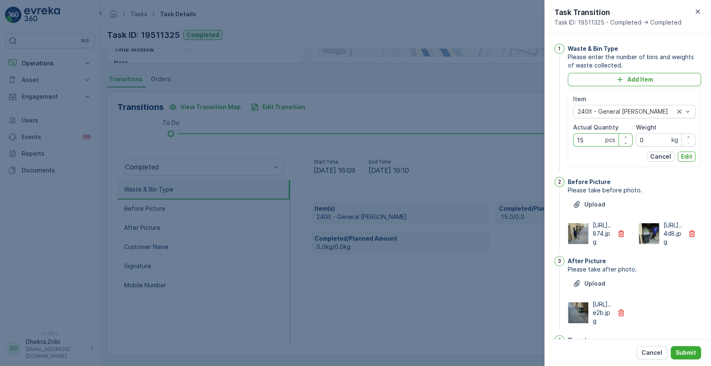
click at [592, 136] on Quantity "15" at bounding box center [603, 139] width 60 height 13
type Quantity "13"
click at [686, 154] on p "Edit" at bounding box center [686, 156] width 11 height 8
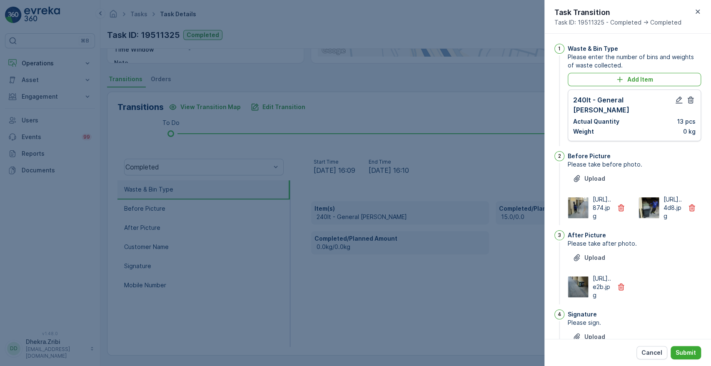
scroll to position [217, 0]
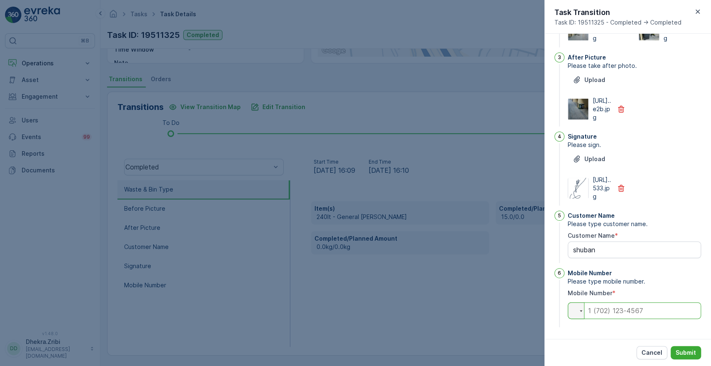
click at [603, 309] on input "tel" at bounding box center [634, 310] width 133 height 17
type input "0"
click at [682, 347] on button "Submit" at bounding box center [685, 352] width 30 height 13
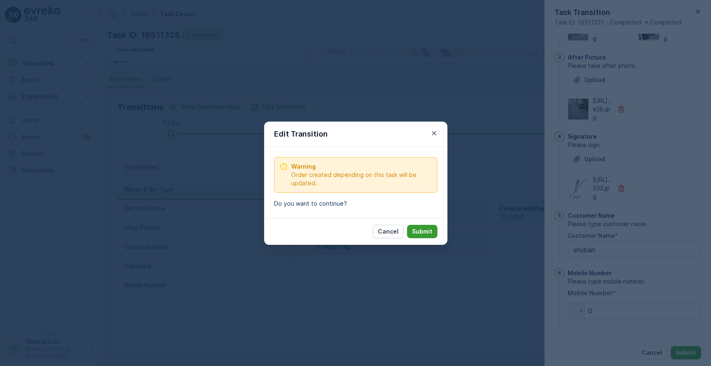
click at [422, 231] on p "Submit" at bounding box center [422, 231] width 20 height 8
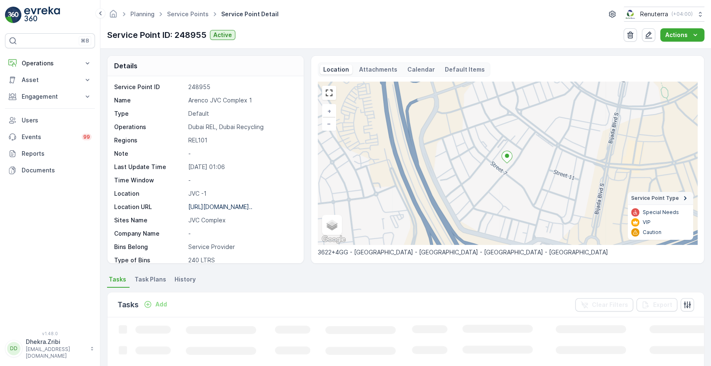
scroll to position [189, 0]
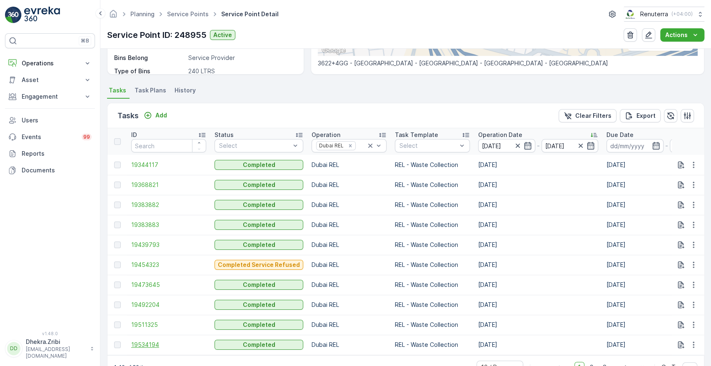
click at [139, 343] on span "19534194" at bounding box center [168, 345] width 75 height 8
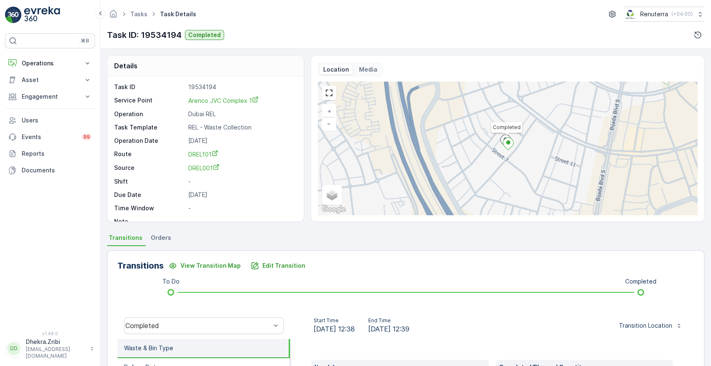
scroll to position [159, 0]
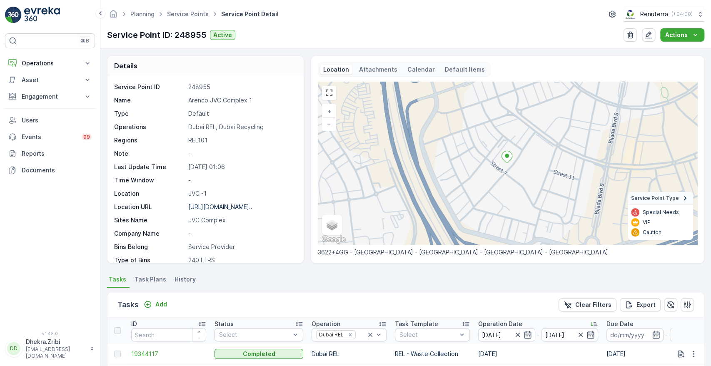
scroll to position [217, 0]
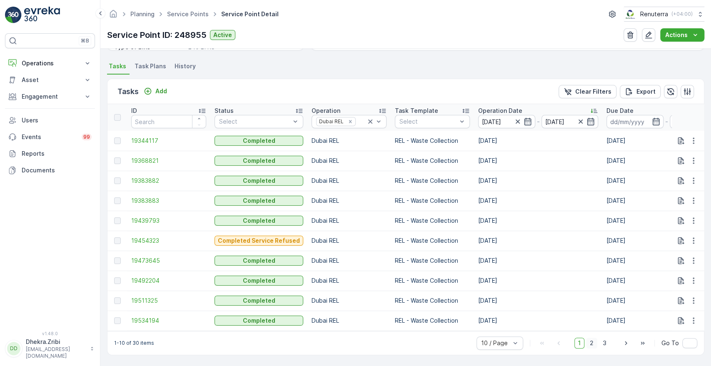
click at [592, 344] on span "2" at bounding box center [591, 343] width 11 height 11
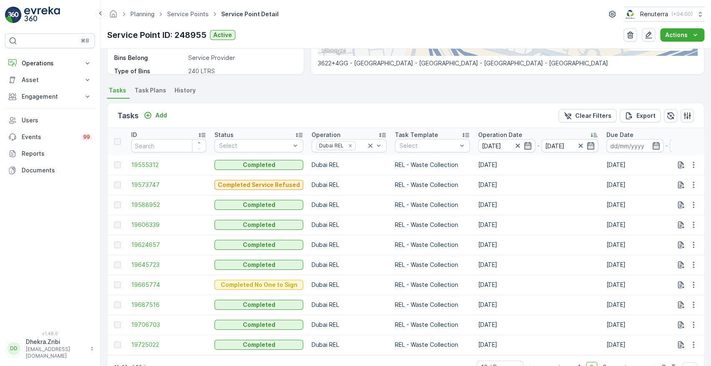
scroll to position [217, 0]
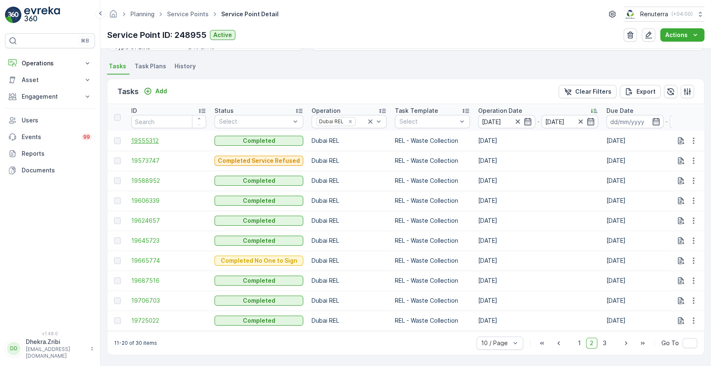
click at [146, 137] on span "19555312" at bounding box center [168, 141] width 75 height 8
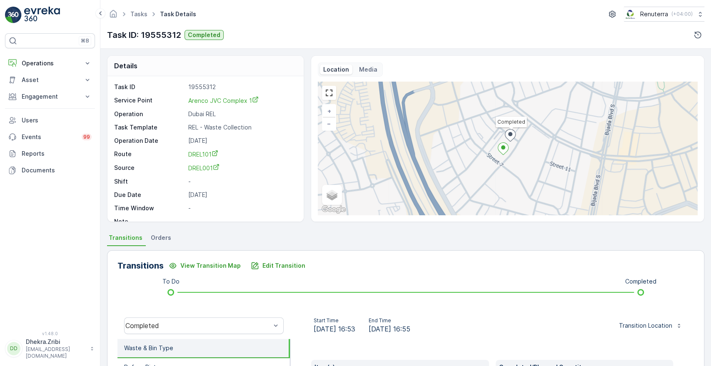
scroll to position [159, 0]
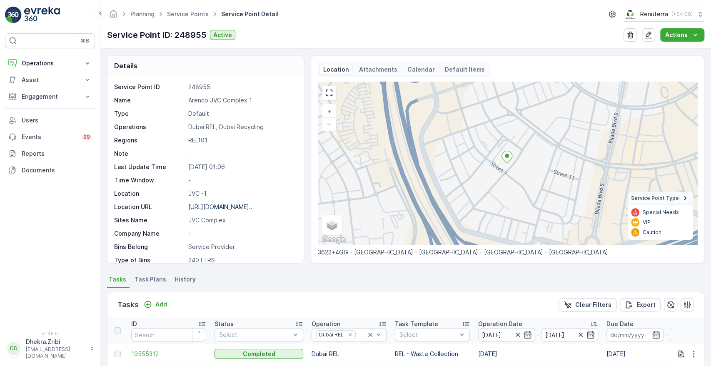
scroll to position [217, 0]
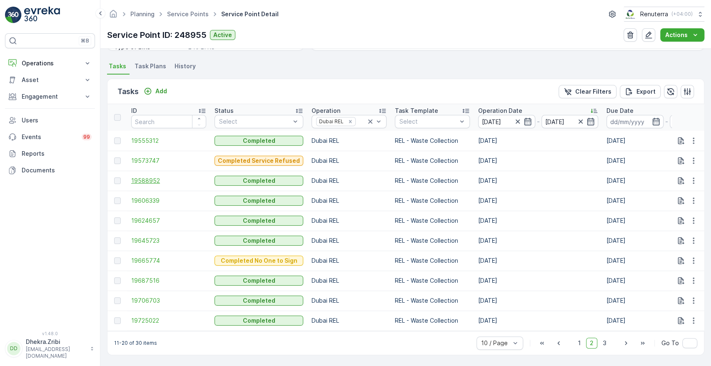
click at [148, 177] on span "19588952" at bounding box center [168, 181] width 75 height 8
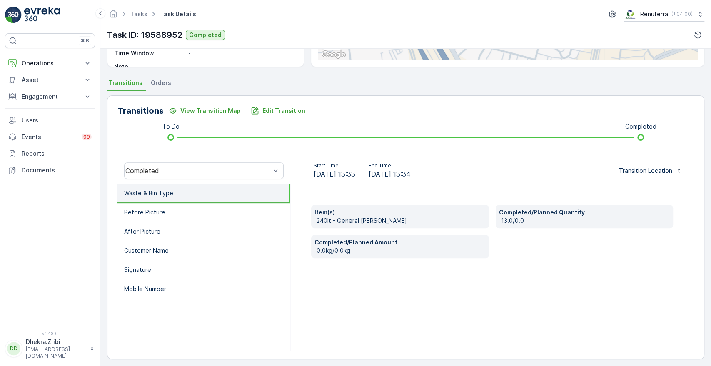
scroll to position [159, 0]
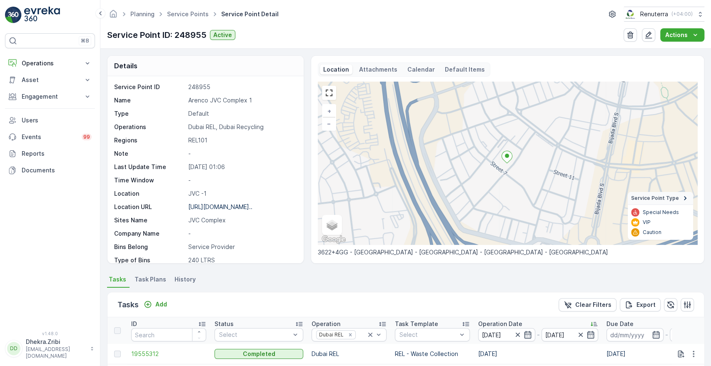
scroll to position [217, 0]
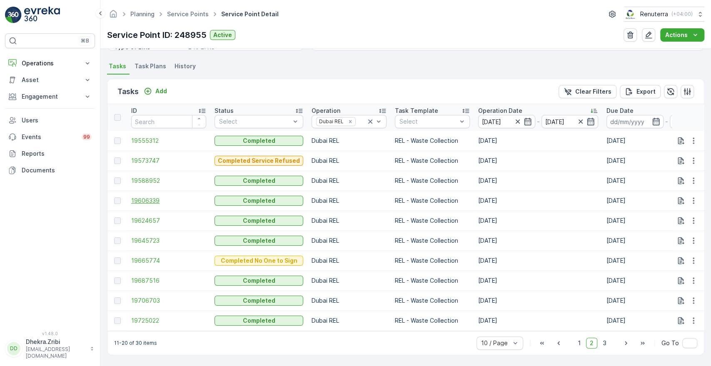
click at [155, 197] on span "19606339" at bounding box center [168, 201] width 75 height 8
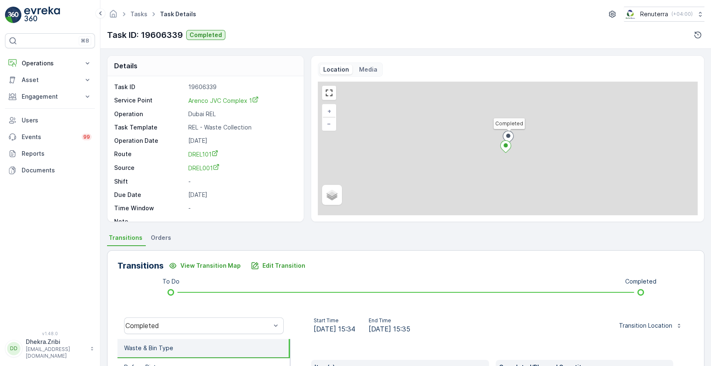
scroll to position [159, 0]
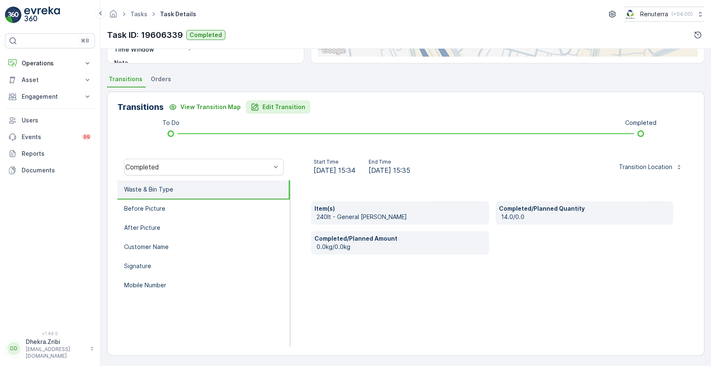
click at [272, 102] on button "Edit Transition" at bounding box center [278, 106] width 65 height 13
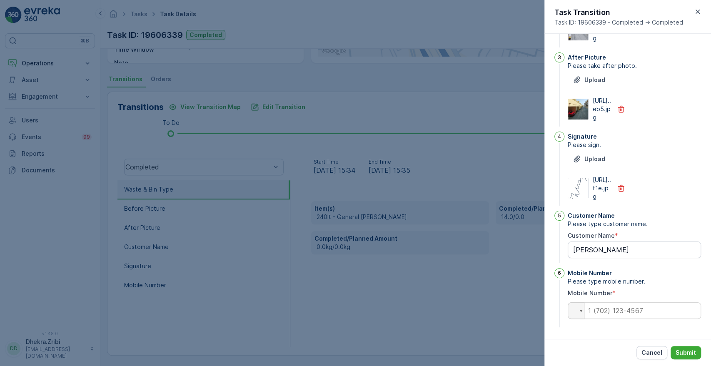
scroll to position [0, 0]
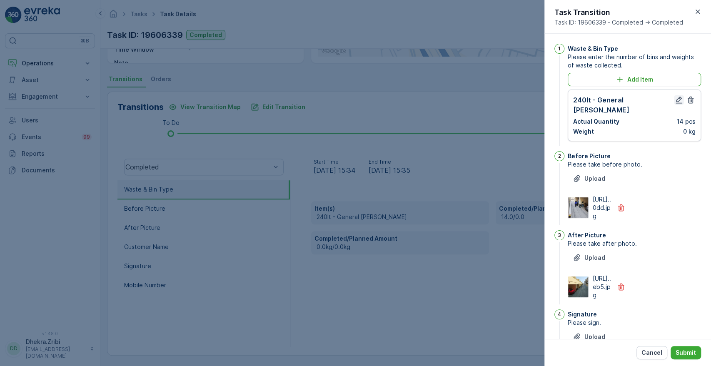
click at [677, 103] on icon "button" at bounding box center [678, 100] width 7 height 7
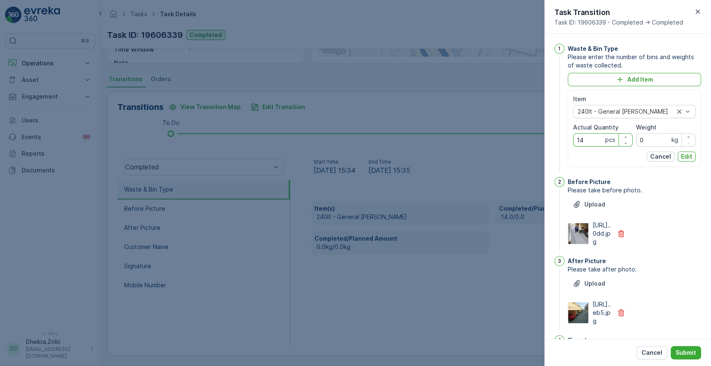
click at [589, 140] on Quantity "14" at bounding box center [603, 139] width 60 height 13
type Quantity "13"
click at [682, 155] on p "Edit" at bounding box center [686, 156] width 11 height 8
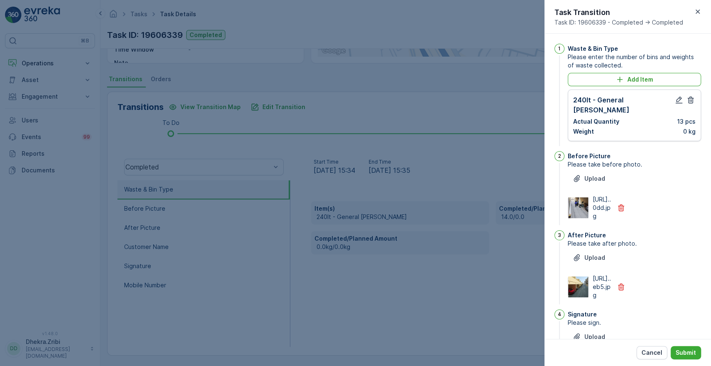
scroll to position [217, 0]
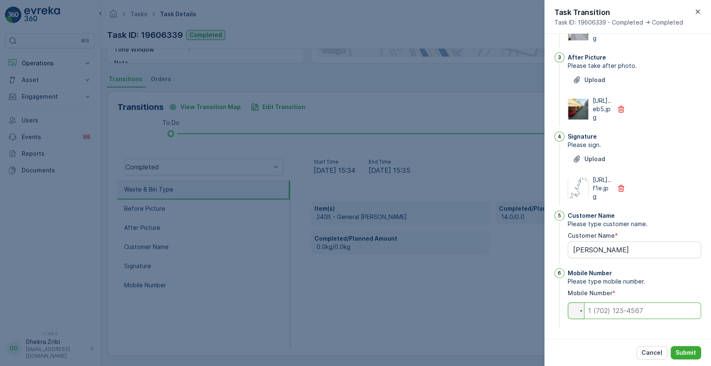
click at [613, 310] on input "tel" at bounding box center [634, 310] width 133 height 17
type input "0"
click at [681, 351] on p "Submit" at bounding box center [685, 353] width 20 height 8
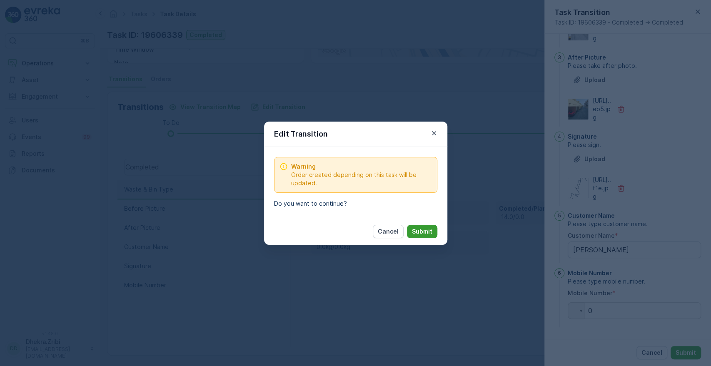
click at [416, 229] on p "Submit" at bounding box center [422, 231] width 20 height 8
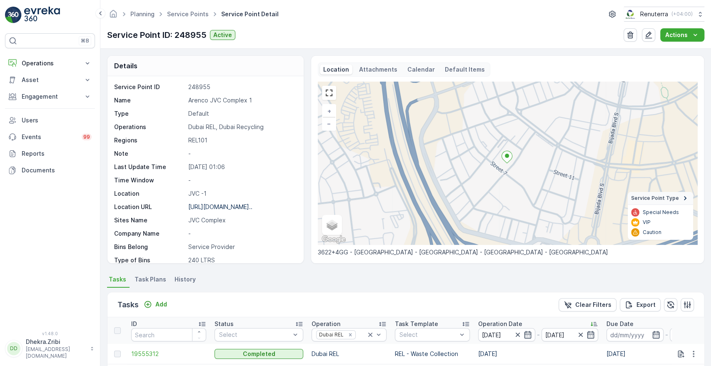
scroll to position [217, 0]
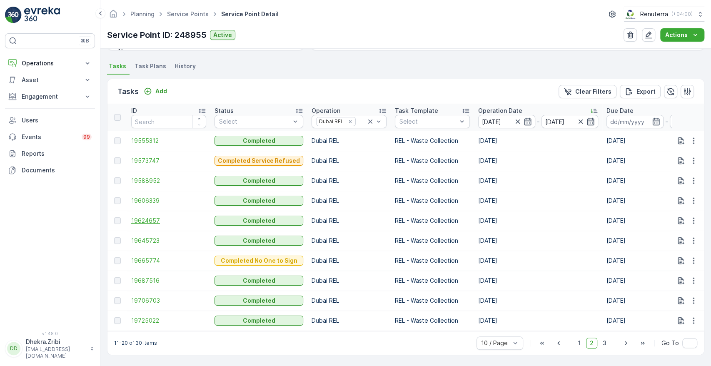
click at [151, 217] on span "19624657" at bounding box center [168, 221] width 75 height 8
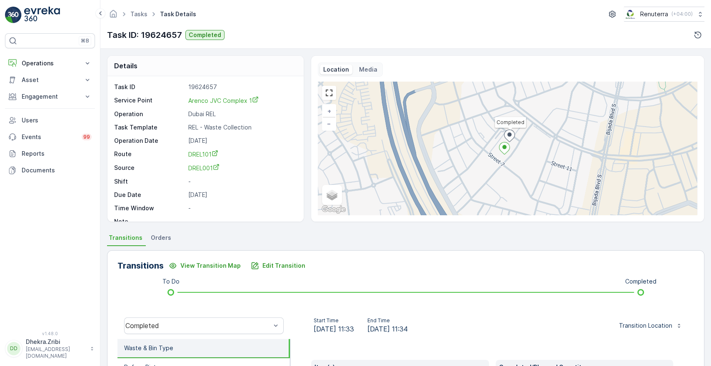
scroll to position [159, 0]
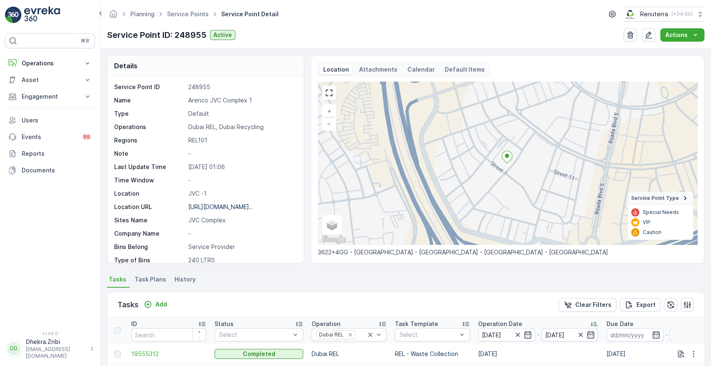
scroll to position [217, 0]
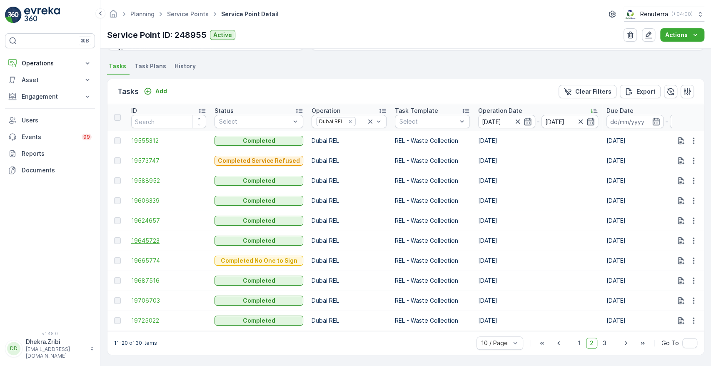
click at [152, 241] on span "19645723" at bounding box center [168, 241] width 75 height 8
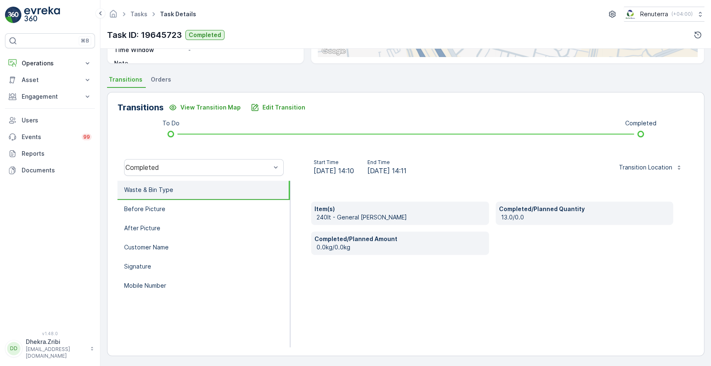
scroll to position [159, 0]
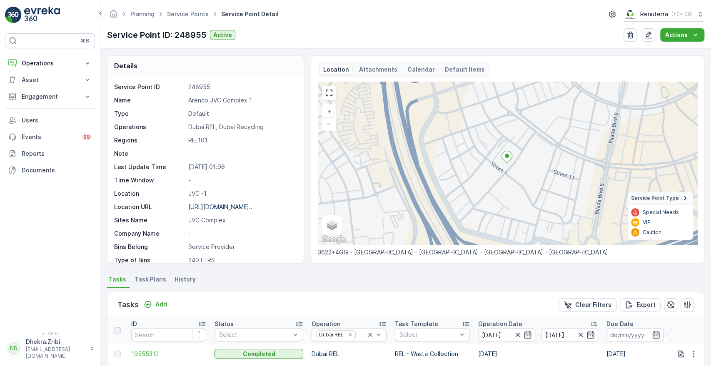
scroll to position [217, 0]
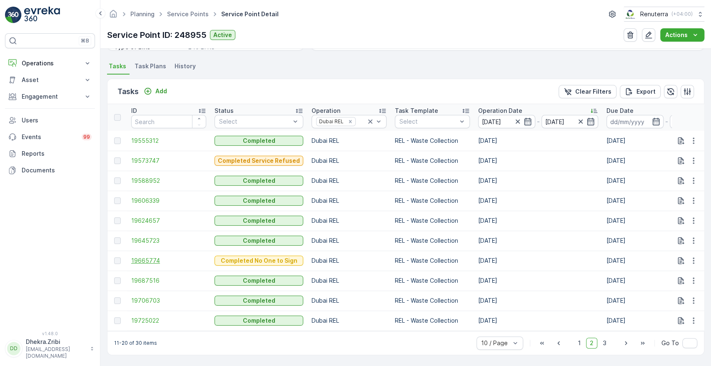
click at [144, 258] on span "19665774" at bounding box center [168, 261] width 75 height 8
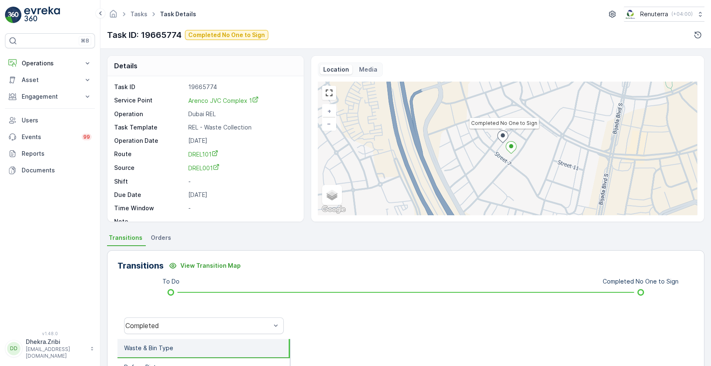
scroll to position [159, 0]
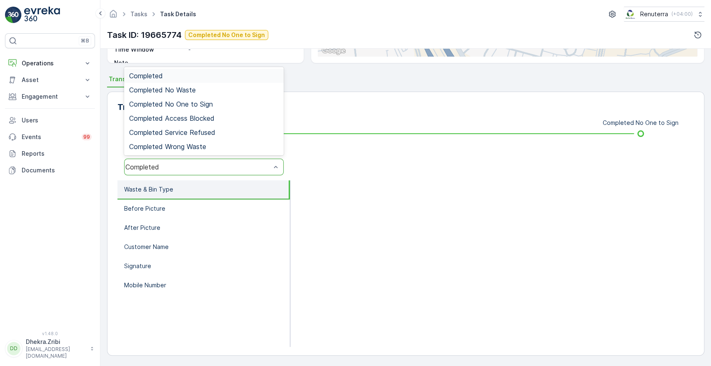
click at [245, 161] on div "Completed" at bounding box center [203, 167] width 159 height 17
click at [204, 108] on div "Completed No One to Sign" at bounding box center [203, 104] width 159 height 14
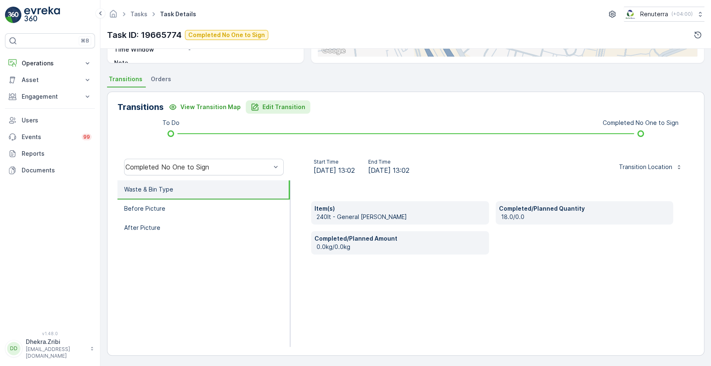
click at [293, 109] on p "Edit Transition" at bounding box center [283, 107] width 43 height 8
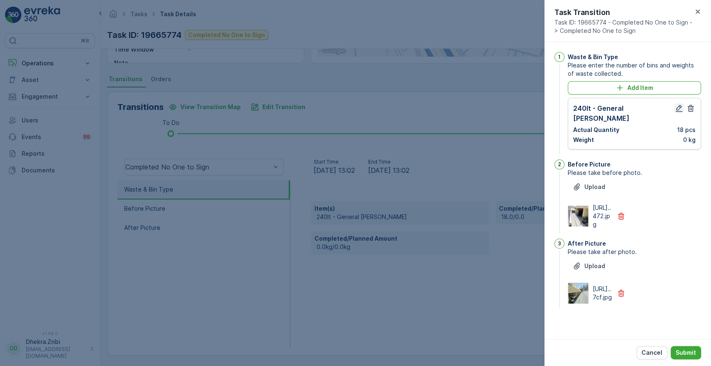
click at [676, 109] on icon "button" at bounding box center [678, 108] width 7 height 7
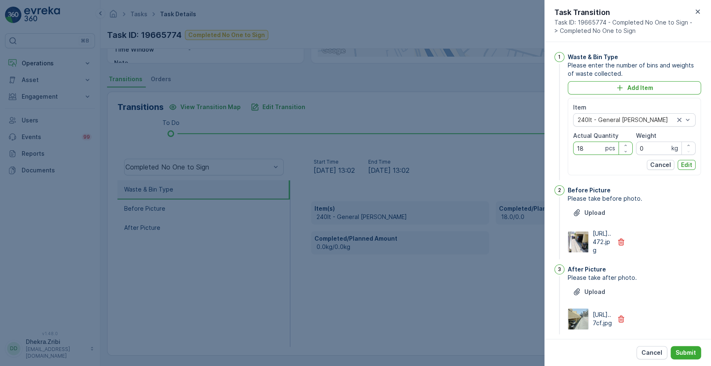
click at [590, 151] on Quantity "18" at bounding box center [603, 148] width 60 height 13
type Quantity "13"
click at [684, 168] on p "Edit" at bounding box center [686, 165] width 11 height 8
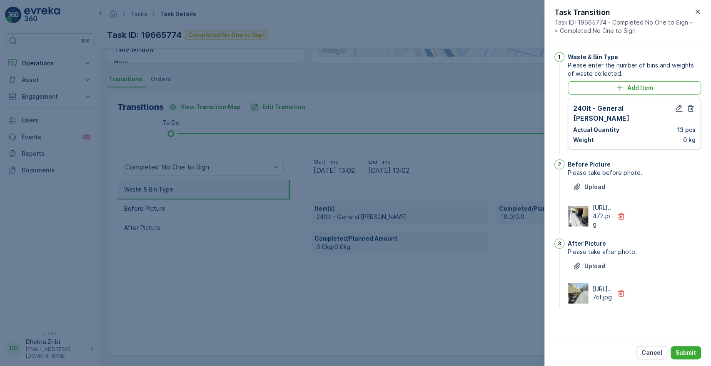
click at [710, 349] on div "Cancel Submit" at bounding box center [627, 352] width 167 height 27
click at [707, 306] on div "1 Waste & Bin Type Please enter the number of bins and weights of waste collect…" at bounding box center [627, 190] width 167 height 297
click at [683, 213] on div "[URL]..472.jpg" at bounding box center [634, 216] width 133 height 25
drag, startPoint x: 649, startPoint y: 303, endPoint x: 684, endPoint y: 356, distance: 64.1
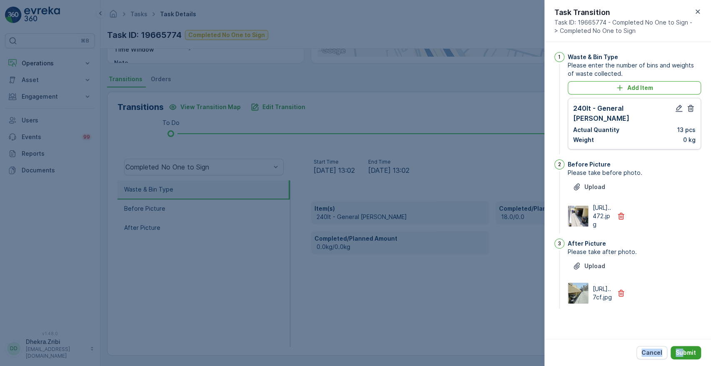
click at [684, 356] on div "Task Transition Task ID: 19665774 - Completed No One to Sign -> Completed No On…" at bounding box center [627, 183] width 167 height 366
click at [664, 293] on div "[URL]..7cf.jpg" at bounding box center [634, 293] width 133 height 21
click at [682, 351] on p "Submit" at bounding box center [685, 353] width 20 height 8
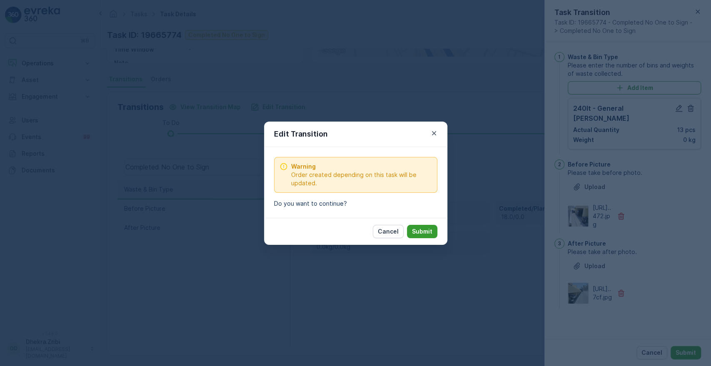
click at [421, 234] on p "Submit" at bounding box center [422, 231] width 20 height 8
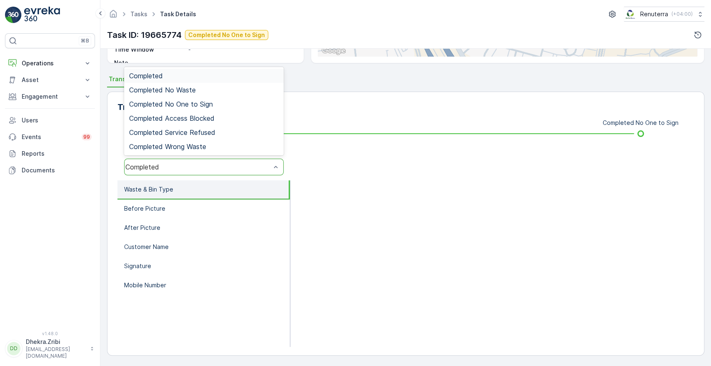
click at [256, 163] on div "Completed" at bounding box center [197, 166] width 145 height 7
click at [220, 104] on div "Completed No One to Sign" at bounding box center [203, 103] width 149 height 7
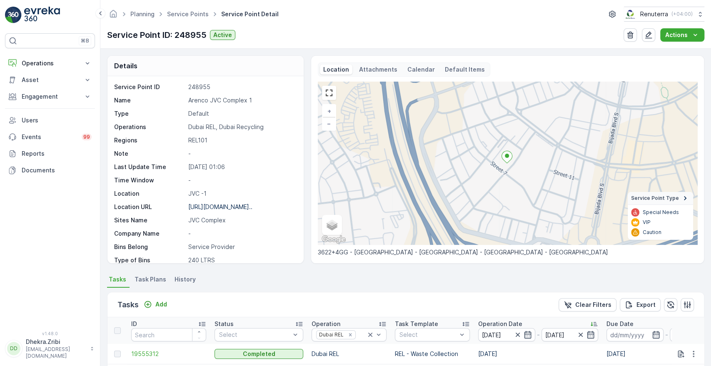
scroll to position [217, 0]
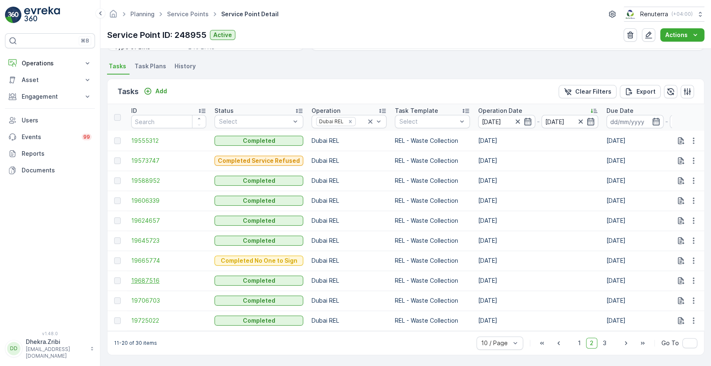
click at [148, 280] on span "19687516" at bounding box center [168, 280] width 75 height 8
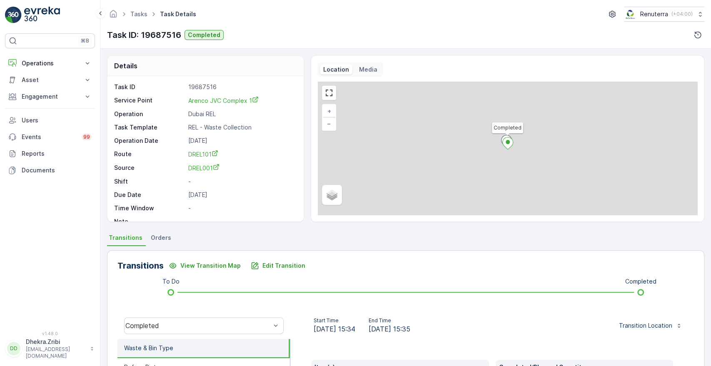
scroll to position [159, 0]
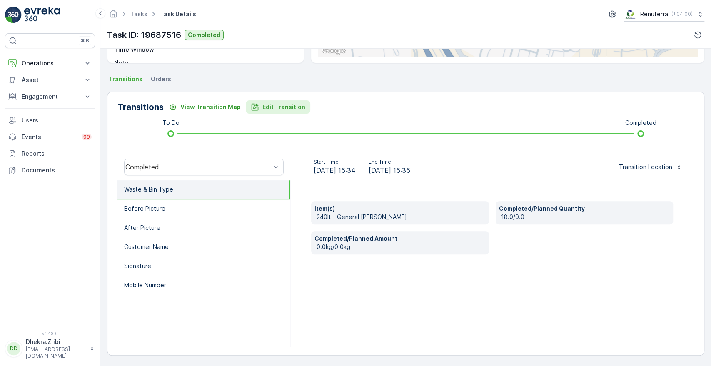
click at [263, 106] on p "Edit Transition" at bounding box center [283, 107] width 43 height 8
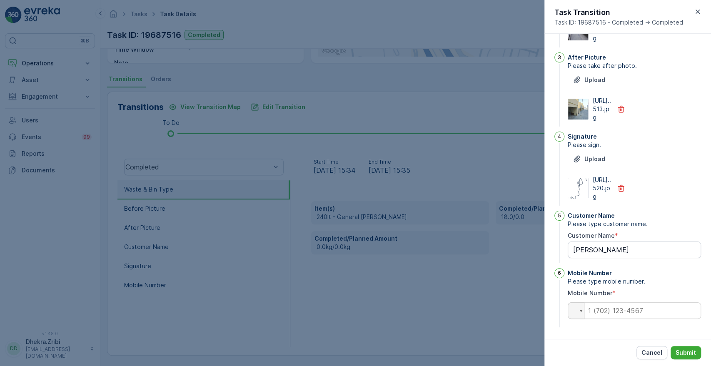
scroll to position [0, 0]
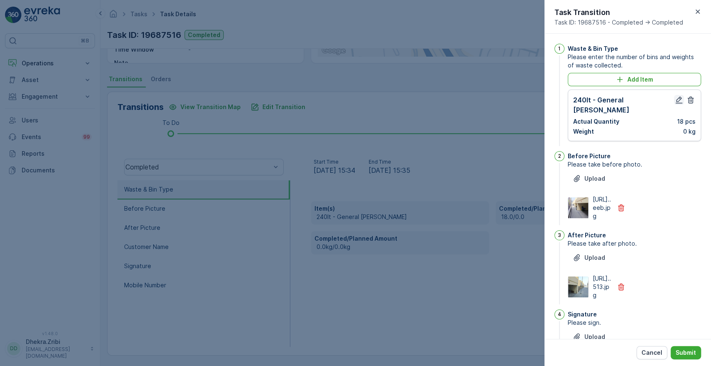
click at [675, 100] on icon "button" at bounding box center [679, 100] width 8 height 8
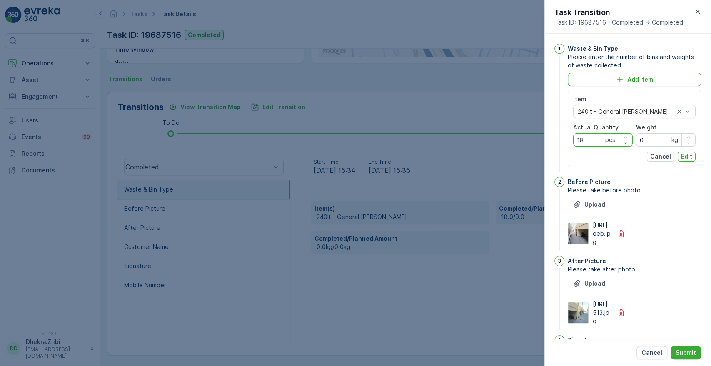
click at [594, 142] on Quantity "18" at bounding box center [603, 139] width 60 height 13
type Quantity "13"
click at [684, 156] on p "Edit" at bounding box center [686, 156] width 11 height 8
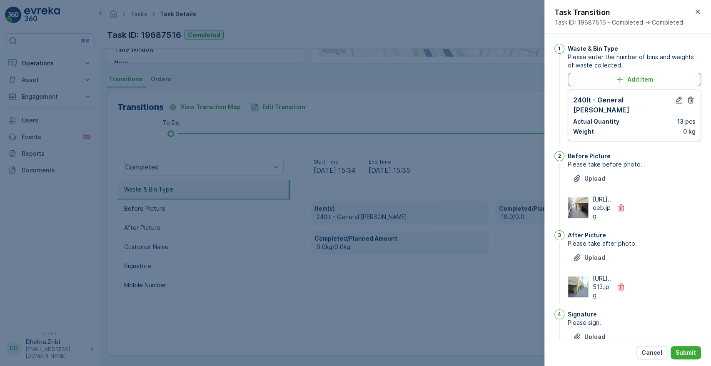
scroll to position [217, 0]
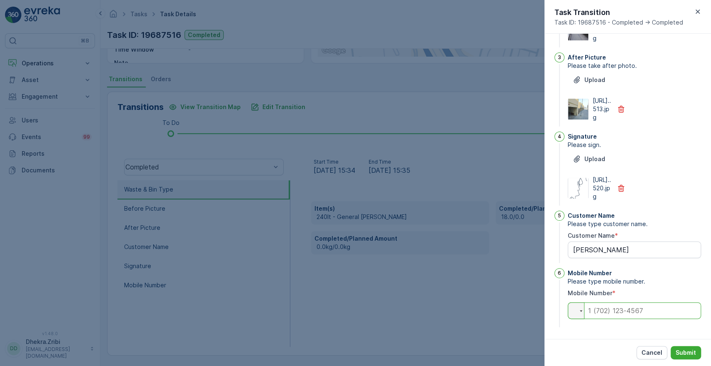
click at [624, 308] on input "tel" at bounding box center [634, 310] width 133 height 17
type input "0"
click at [690, 354] on p "Submit" at bounding box center [685, 353] width 20 height 8
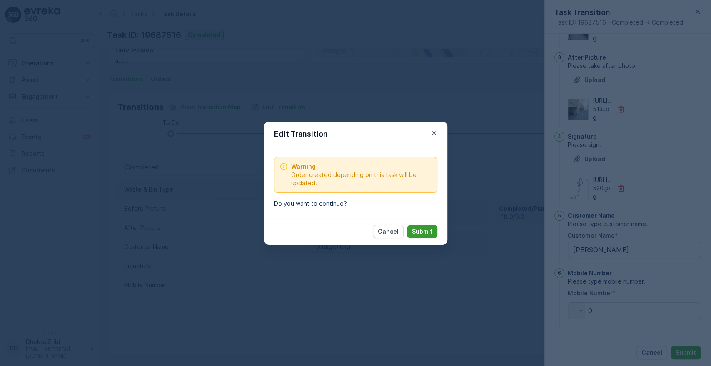
click at [427, 228] on p "Submit" at bounding box center [422, 231] width 20 height 8
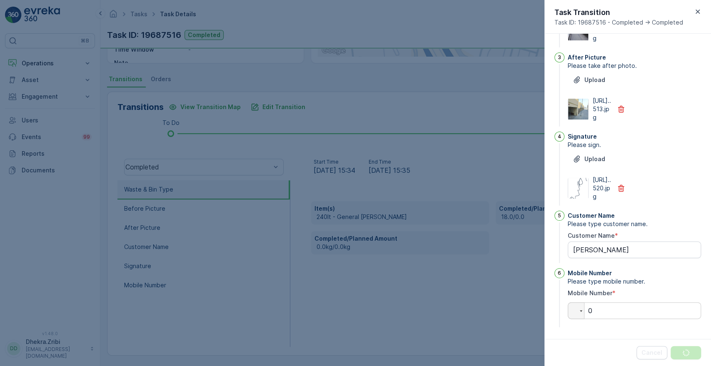
scroll to position [0, 0]
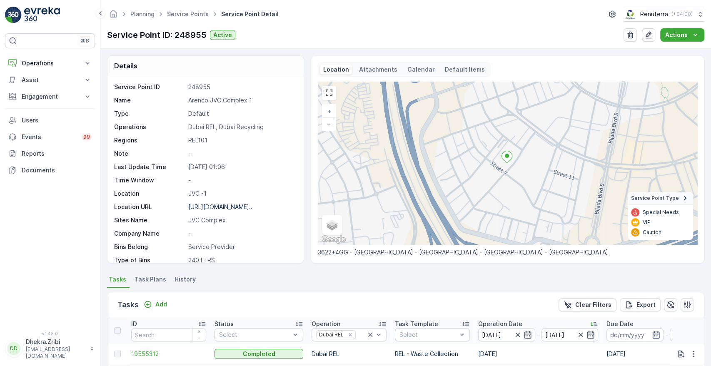
scroll to position [189, 0]
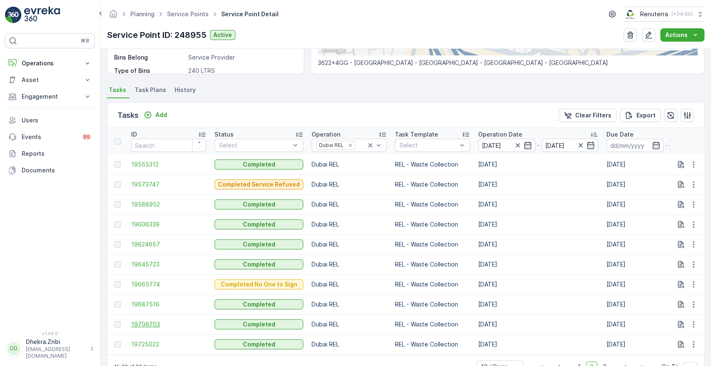
click at [148, 321] on span "19706703" at bounding box center [168, 324] width 75 height 8
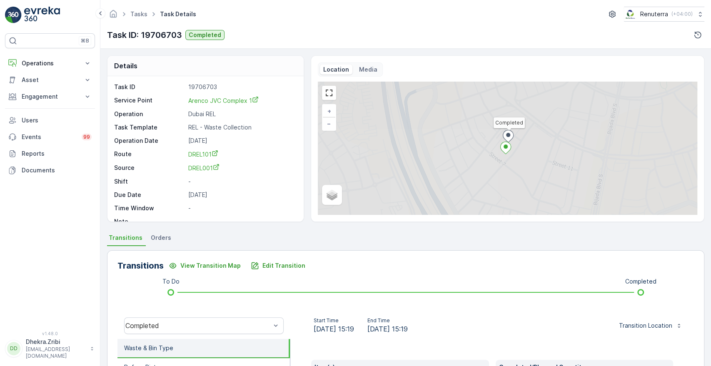
scroll to position [159, 0]
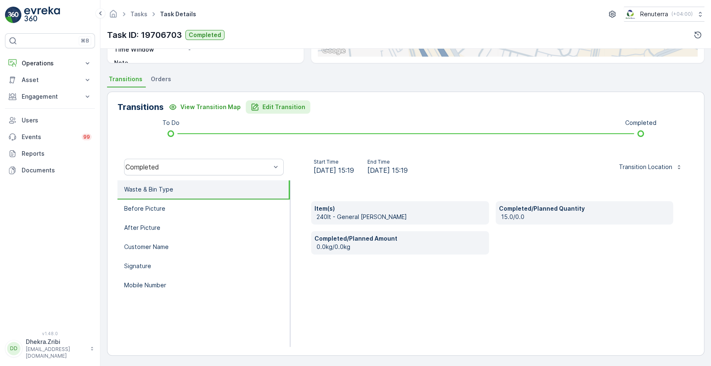
click at [286, 108] on p "Edit Transition" at bounding box center [283, 107] width 43 height 8
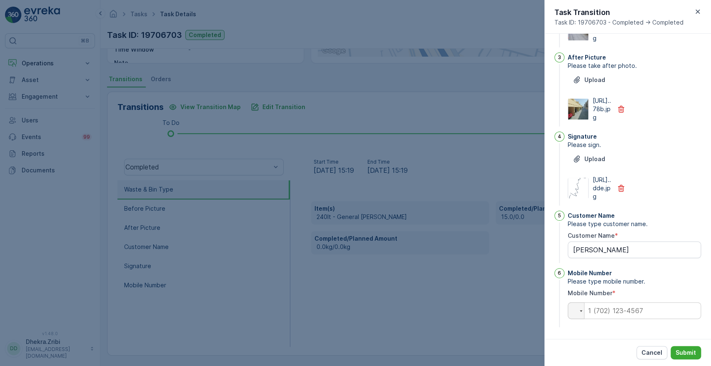
scroll to position [0, 0]
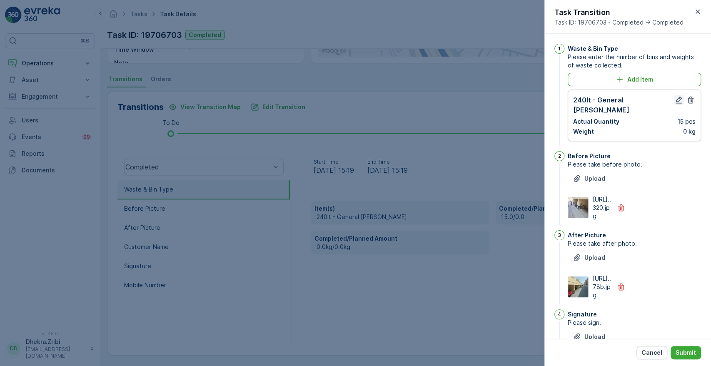
click at [676, 98] on icon "button" at bounding box center [678, 100] width 7 height 7
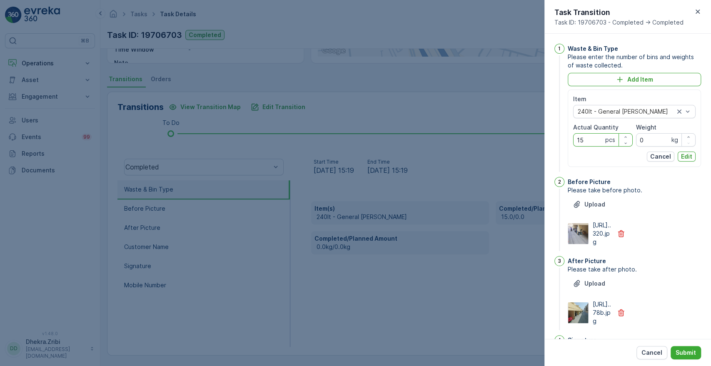
click at [592, 140] on Quantity "15" at bounding box center [603, 139] width 60 height 13
type Quantity "14"
click at [685, 158] on p "Edit" at bounding box center [686, 156] width 11 height 8
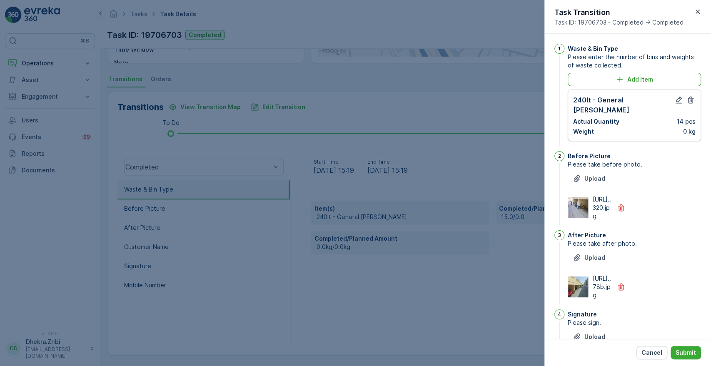
scroll to position [217, 0]
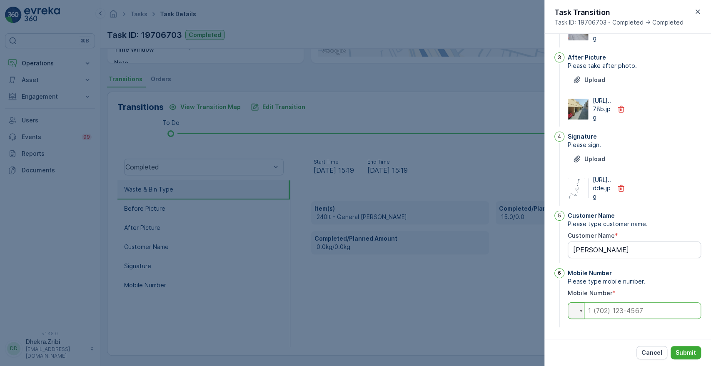
click at [647, 314] on input "tel" at bounding box center [634, 310] width 133 height 17
type input "0"
click at [696, 351] on button "Submit" at bounding box center [685, 352] width 30 height 13
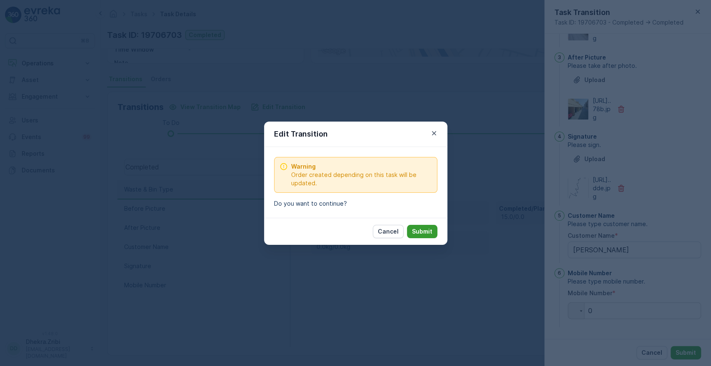
click at [422, 228] on p "Submit" at bounding box center [422, 231] width 20 height 8
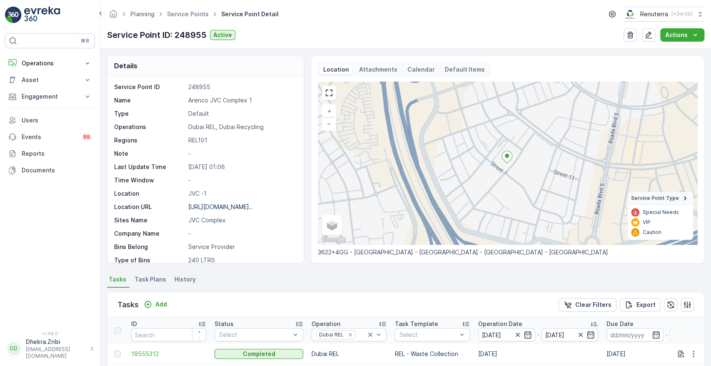
scroll to position [217, 0]
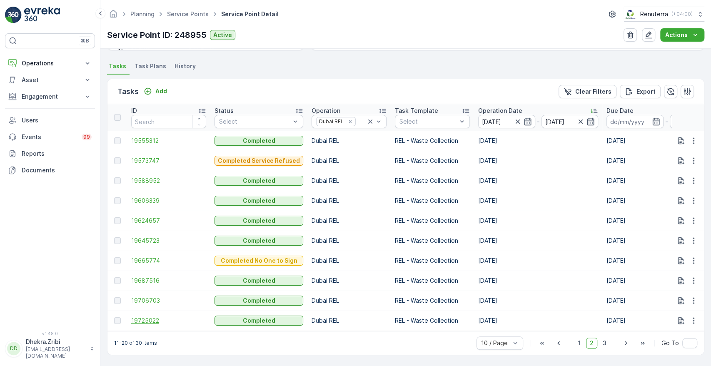
click at [143, 319] on span "19725022" at bounding box center [168, 320] width 75 height 8
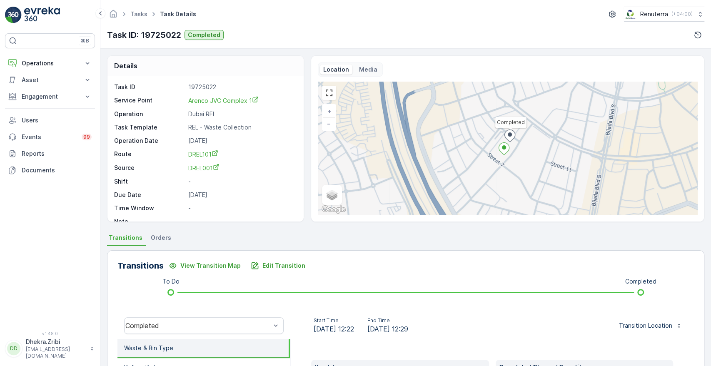
scroll to position [159, 0]
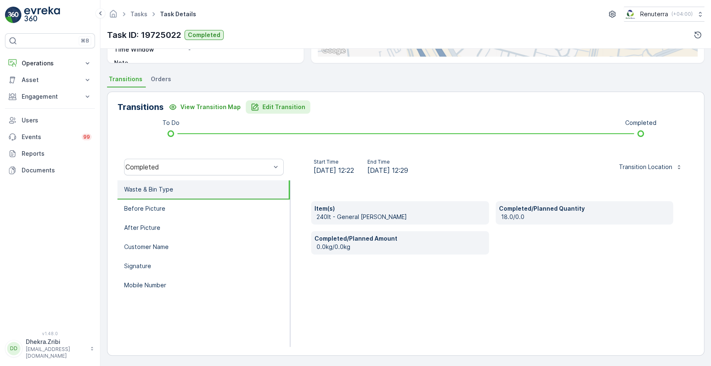
click at [271, 108] on p "Edit Transition" at bounding box center [283, 107] width 43 height 8
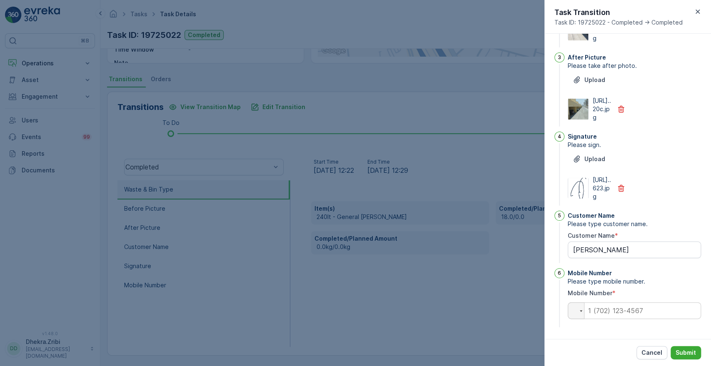
scroll to position [0, 0]
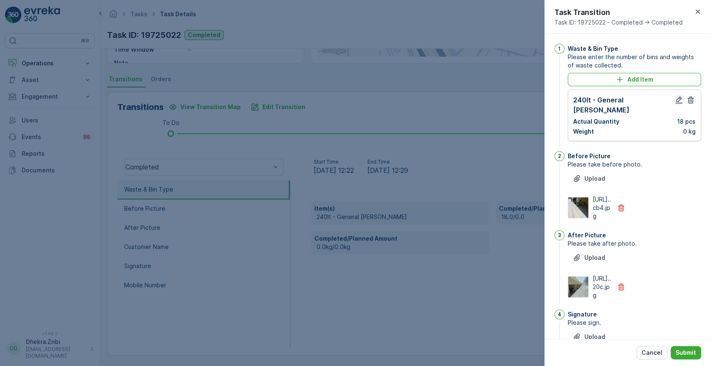
click at [675, 98] on icon "button" at bounding box center [679, 100] width 8 height 8
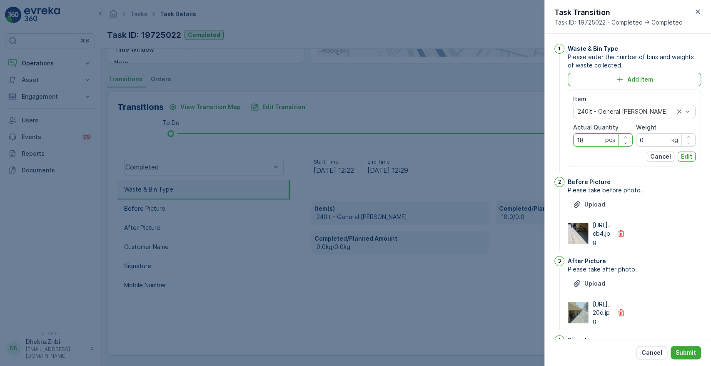
click at [595, 139] on Quantity "18" at bounding box center [603, 139] width 60 height 13
type Quantity "14"
click at [690, 160] on button "Edit" at bounding box center [686, 157] width 18 height 10
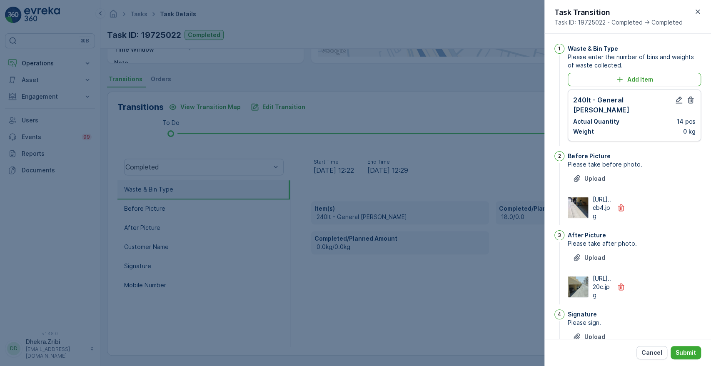
scroll to position [217, 0]
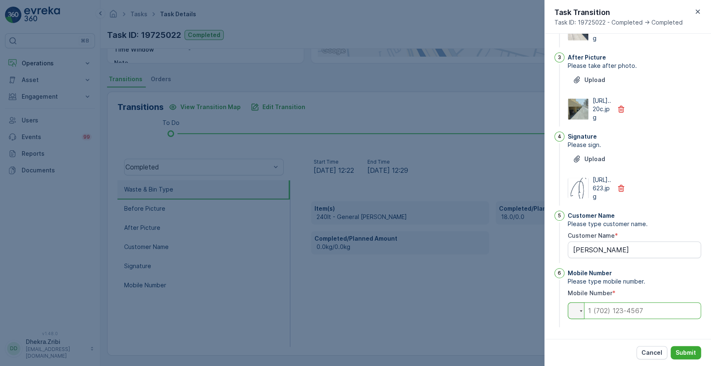
click at [628, 307] on input "tel" at bounding box center [634, 310] width 133 height 17
type input "0"
click at [685, 351] on p "Submit" at bounding box center [685, 353] width 20 height 8
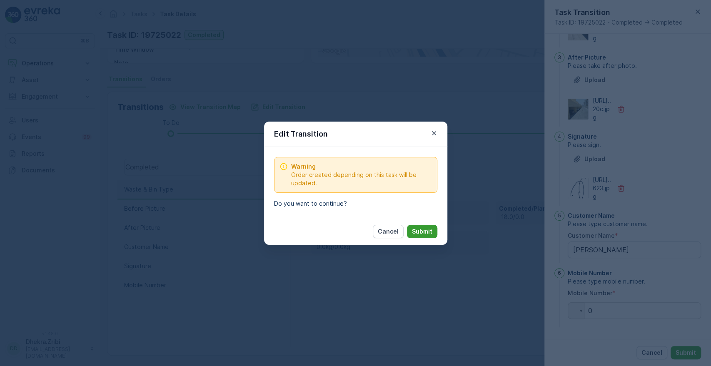
click at [415, 225] on button "Submit" at bounding box center [422, 231] width 30 height 13
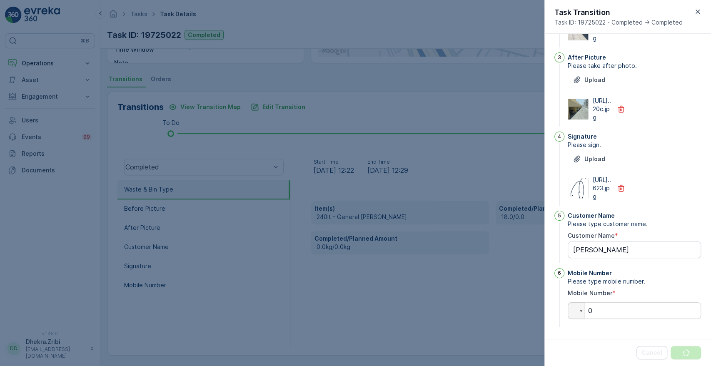
scroll to position [0, 0]
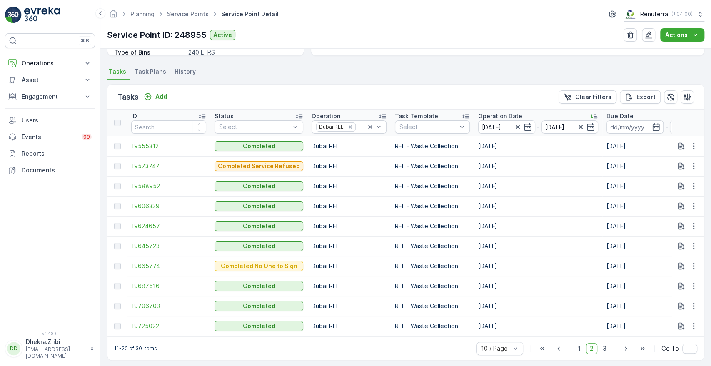
scroll to position [217, 0]
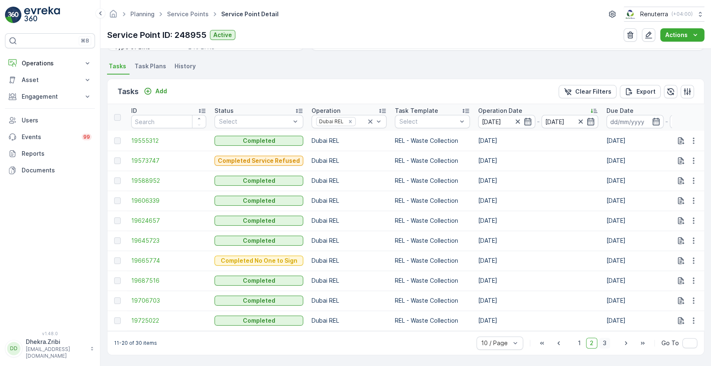
click at [600, 342] on span "3" at bounding box center [604, 343] width 11 height 11
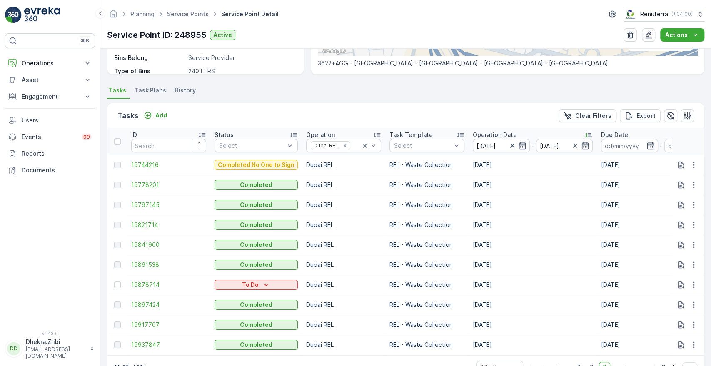
scroll to position [217, 0]
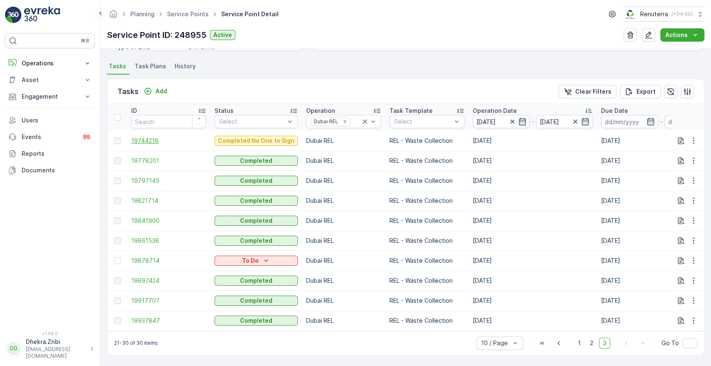
click at [154, 138] on span "19744216" at bounding box center [168, 141] width 75 height 8
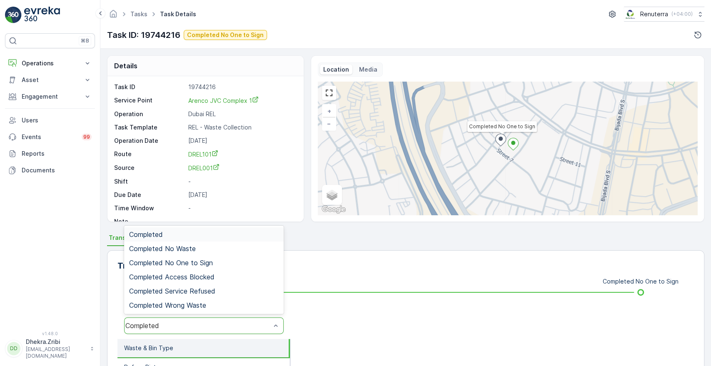
click at [222, 326] on div "Completed" at bounding box center [197, 325] width 145 height 7
click at [184, 259] on span "Completed No One to Sign" at bounding box center [171, 262] width 84 height 7
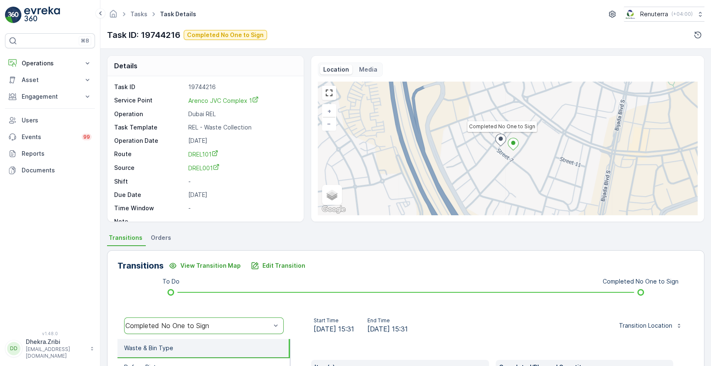
scroll to position [159, 0]
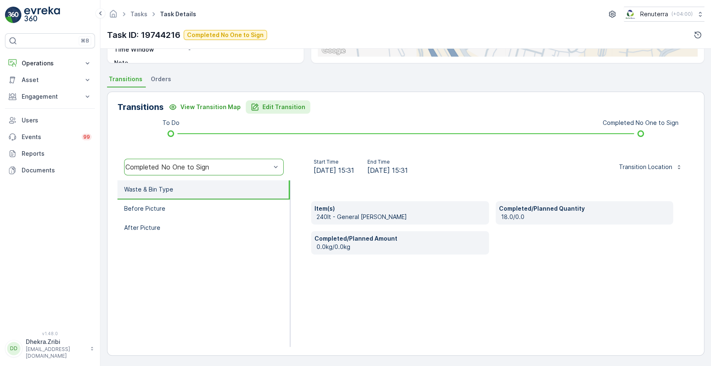
click at [268, 104] on p "Edit Transition" at bounding box center [283, 107] width 43 height 8
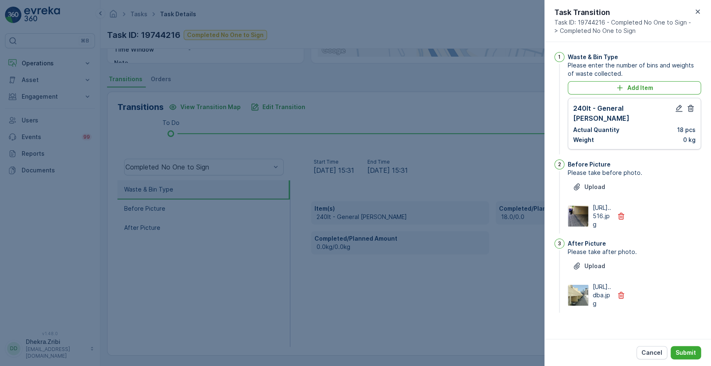
click at [675, 113] on div "240lt - General Waste Actual Quantity 18 pcs Weight 0 kg" at bounding box center [634, 123] width 122 height 41
click at [676, 109] on icon "button" at bounding box center [679, 108] width 8 height 8
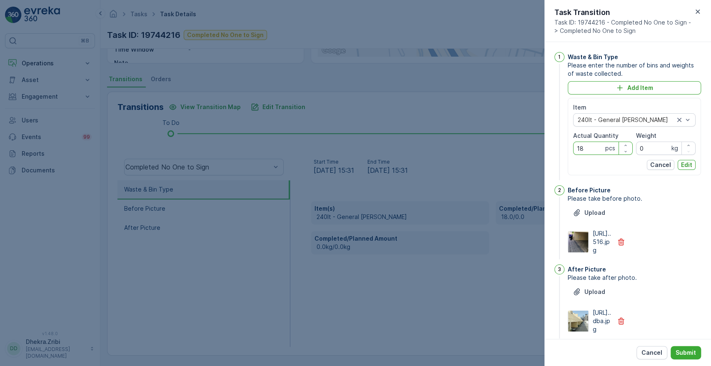
click at [590, 148] on Quantity "18" at bounding box center [603, 148] width 60 height 13
type Quantity "14"
click at [690, 169] on button "Edit" at bounding box center [686, 165] width 18 height 10
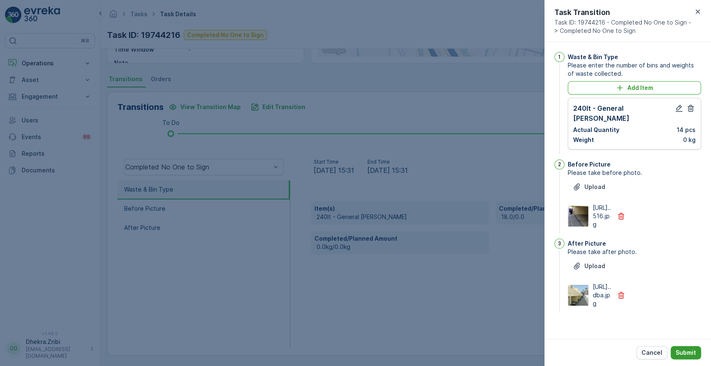
click at [689, 355] on p "Submit" at bounding box center [685, 353] width 20 height 8
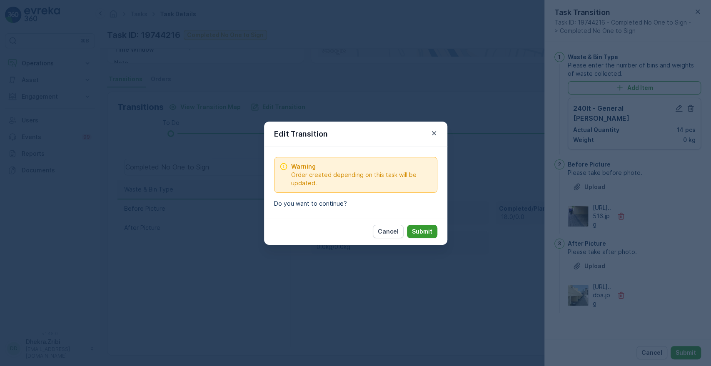
click at [429, 232] on p "Submit" at bounding box center [422, 231] width 20 height 8
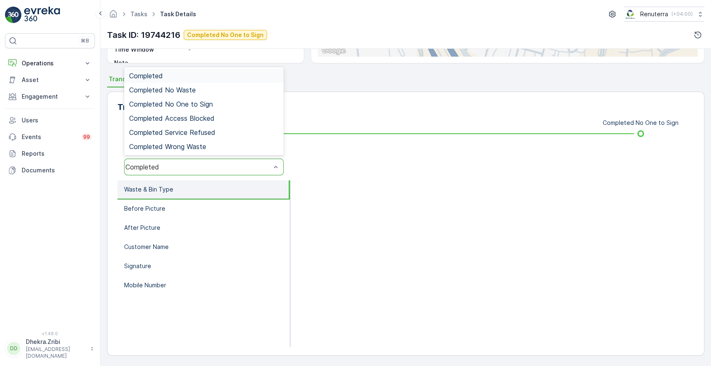
click at [236, 166] on div "Completed" at bounding box center [197, 166] width 145 height 7
click at [202, 102] on span "Completed No One to Sign" at bounding box center [171, 103] width 84 height 7
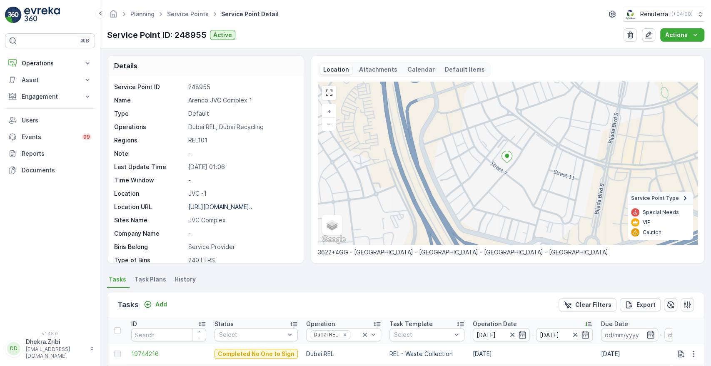
scroll to position [217, 0]
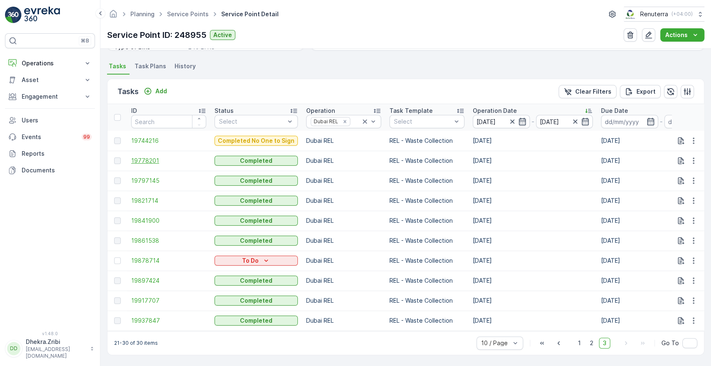
click at [140, 161] on span "19778201" at bounding box center [168, 161] width 75 height 8
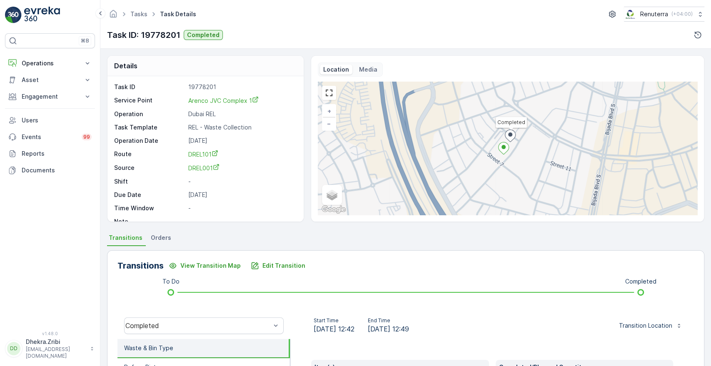
scroll to position [159, 0]
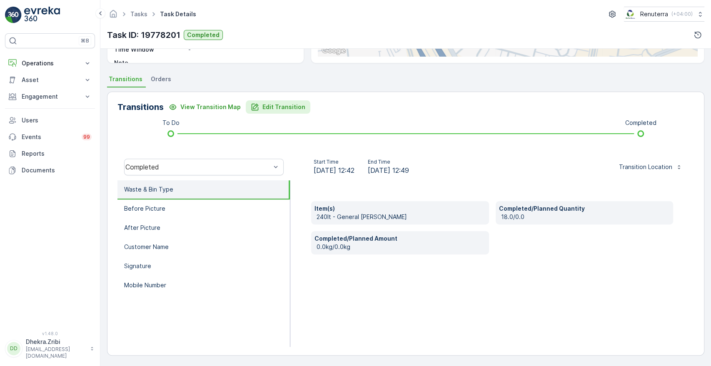
click at [270, 104] on p "Edit Transition" at bounding box center [283, 107] width 43 height 8
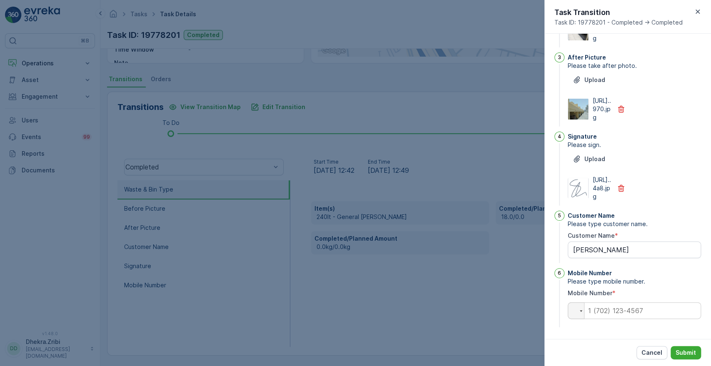
scroll to position [0, 0]
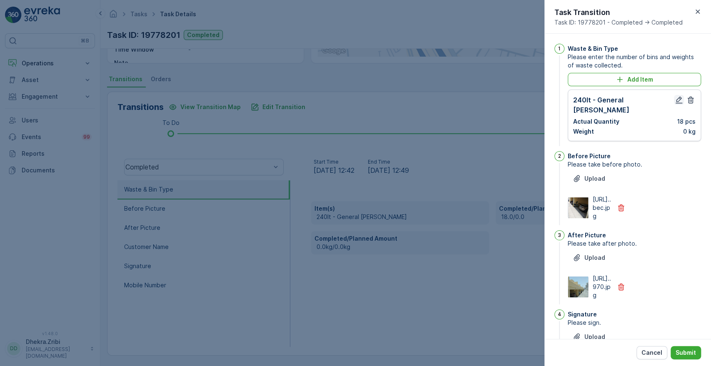
click at [677, 100] on icon "button" at bounding box center [678, 100] width 7 height 7
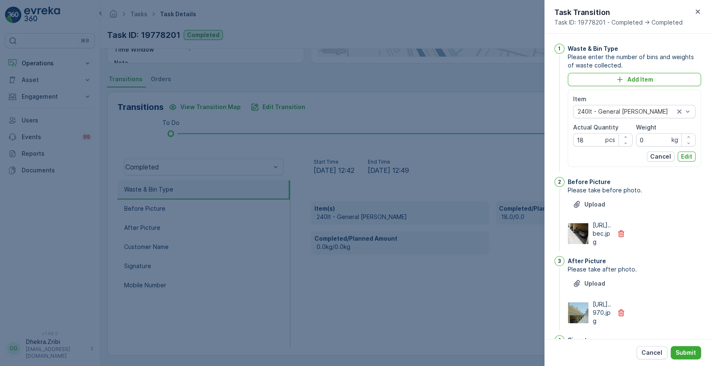
type Name "[PERSON_NAME]"
click at [595, 137] on Quantity "18" at bounding box center [603, 139] width 60 height 13
type Quantity "14"
click at [686, 157] on p "Edit" at bounding box center [686, 156] width 11 height 8
type Name "[PERSON_NAME]"
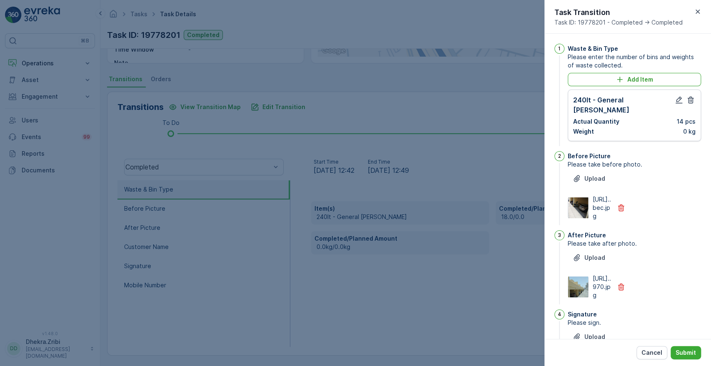
scroll to position [217, 0]
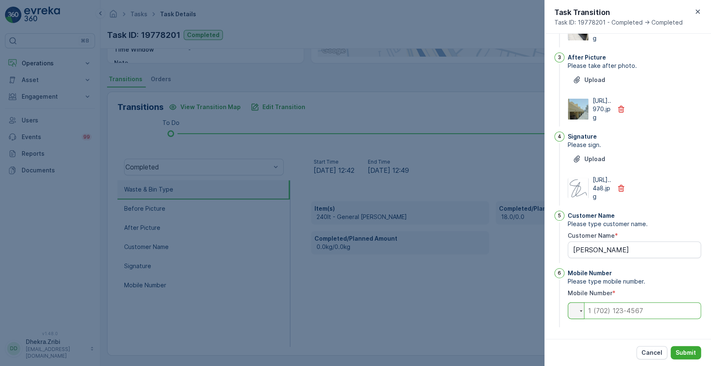
click at [612, 309] on input "tel" at bounding box center [634, 310] width 133 height 17
type input "0"
click at [684, 348] on button "Submit" at bounding box center [685, 352] width 30 height 13
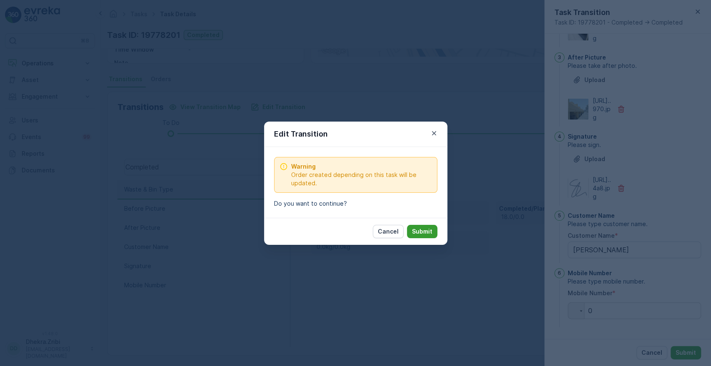
click at [417, 229] on p "Submit" at bounding box center [422, 231] width 20 height 8
type Name "[PERSON_NAME]"
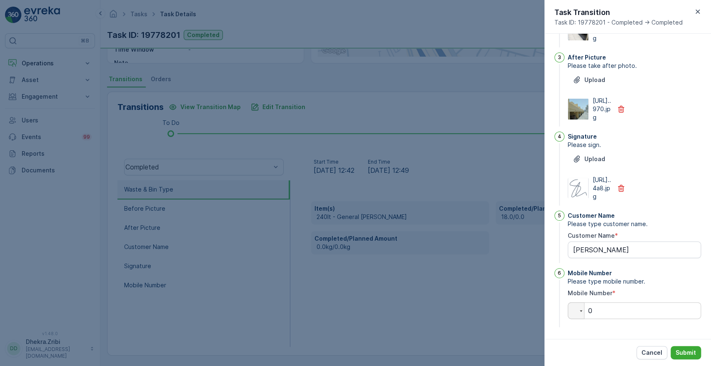
scroll to position [0, 0]
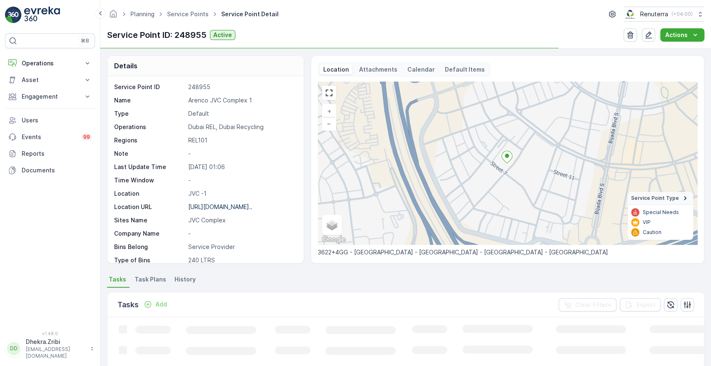
scroll to position [189, 0]
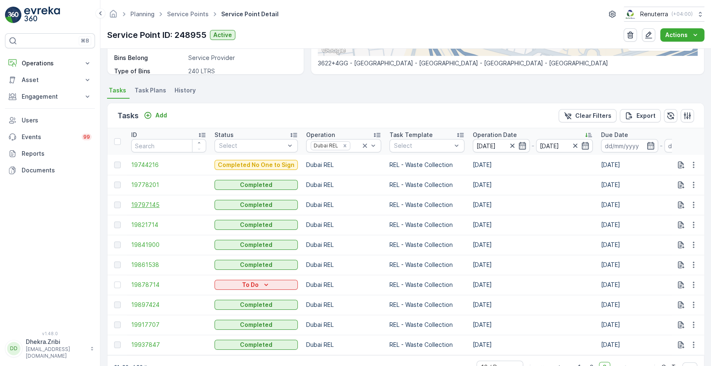
click at [148, 204] on span "19797145" at bounding box center [168, 205] width 75 height 8
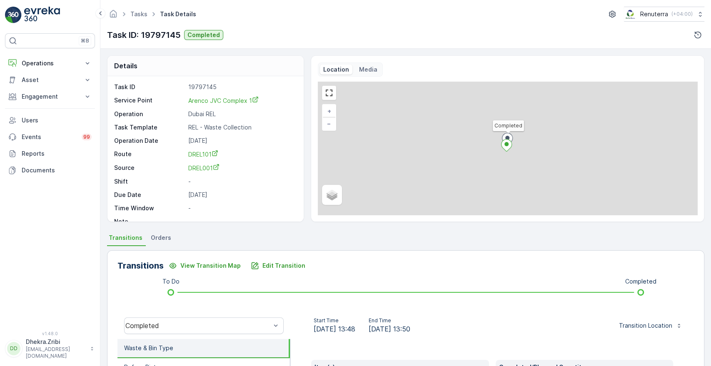
scroll to position [159, 0]
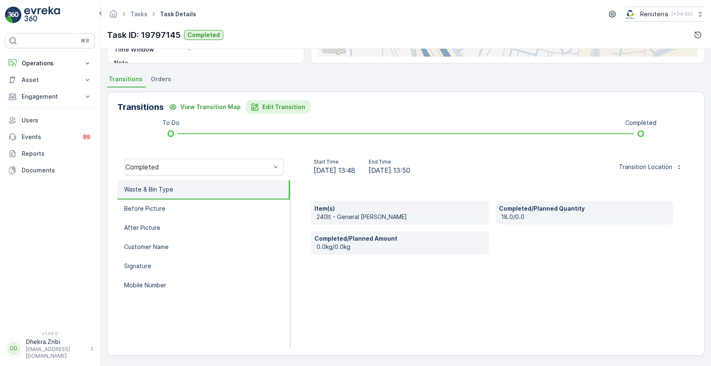
click at [265, 105] on p "Edit Transition" at bounding box center [283, 107] width 43 height 8
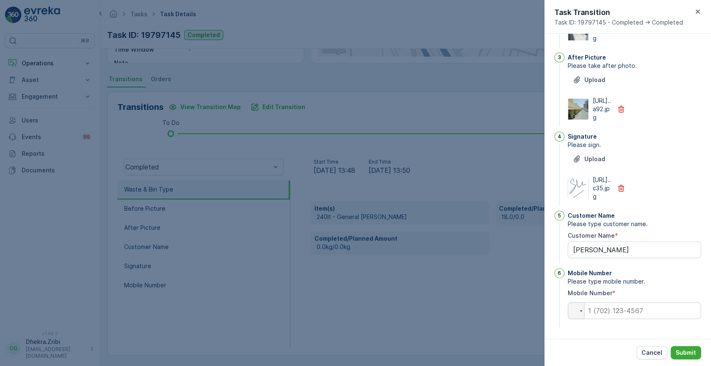
scroll to position [0, 0]
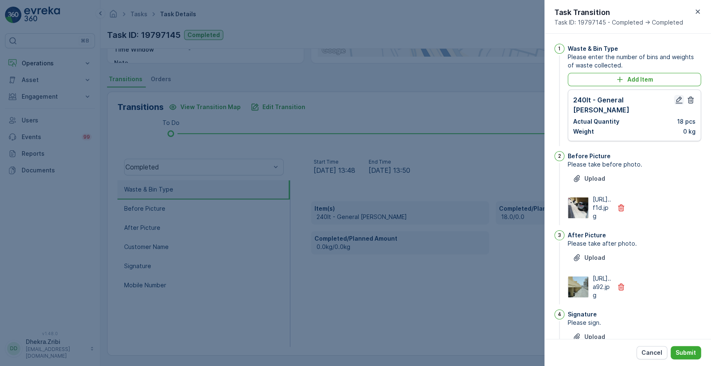
click at [675, 97] on icon "button" at bounding box center [679, 100] width 8 height 8
type Name "[PERSON_NAME]"
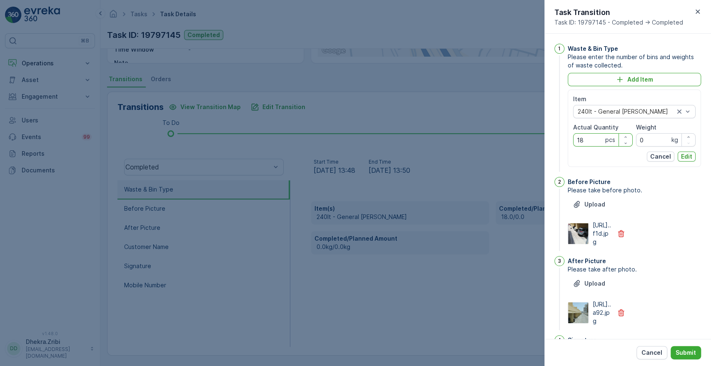
click at [589, 139] on Quantity "18" at bounding box center [603, 139] width 60 height 13
type Quantity "14"
click at [688, 156] on p "Edit" at bounding box center [686, 156] width 11 height 8
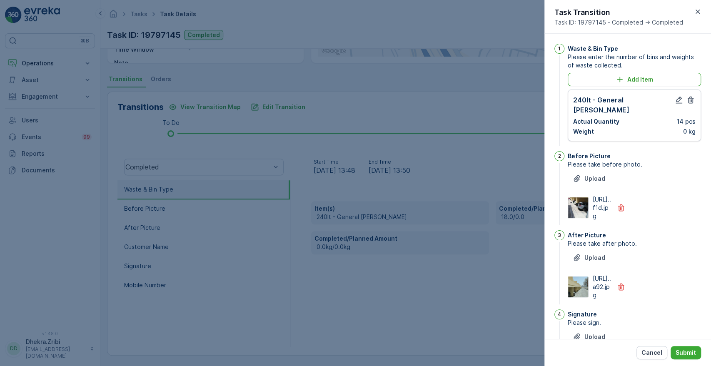
scroll to position [217, 0]
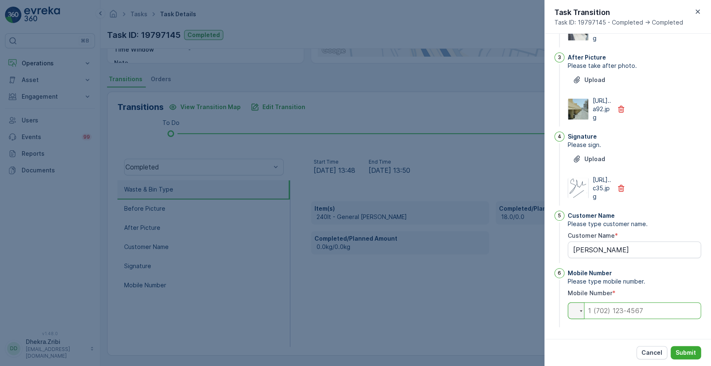
click at [641, 309] on input "tel" at bounding box center [634, 310] width 133 height 17
type Name "[PERSON_NAME]"
type input "0"
click at [687, 353] on p "Submit" at bounding box center [685, 353] width 20 height 8
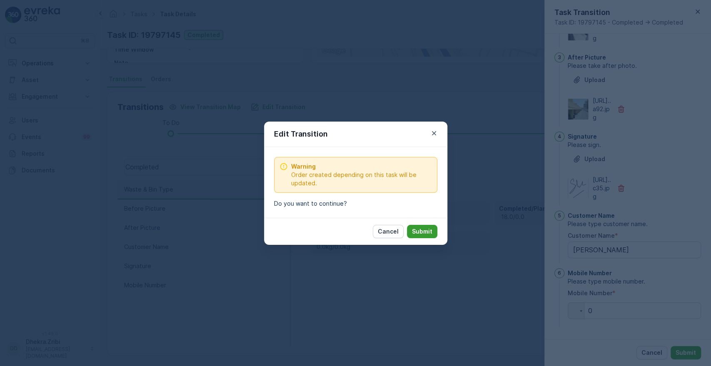
click at [420, 237] on button "Submit" at bounding box center [422, 231] width 30 height 13
type Name "[PERSON_NAME]"
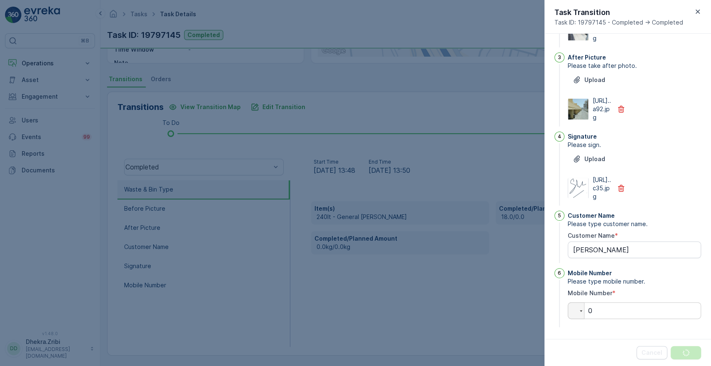
scroll to position [0, 0]
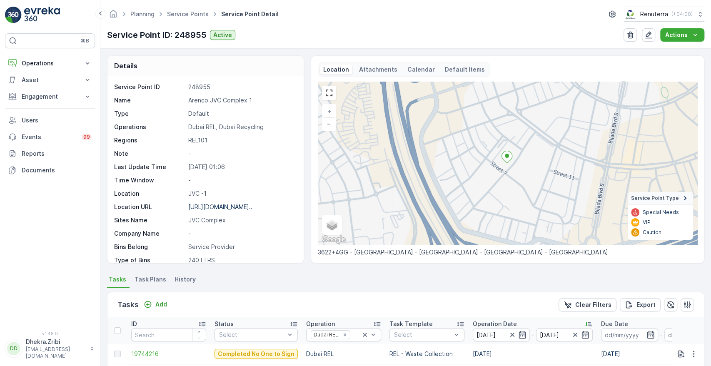
scroll to position [217, 0]
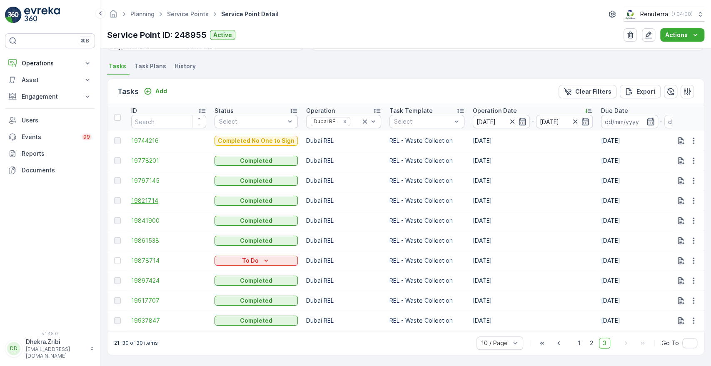
click at [155, 197] on span "19821714" at bounding box center [168, 201] width 75 height 8
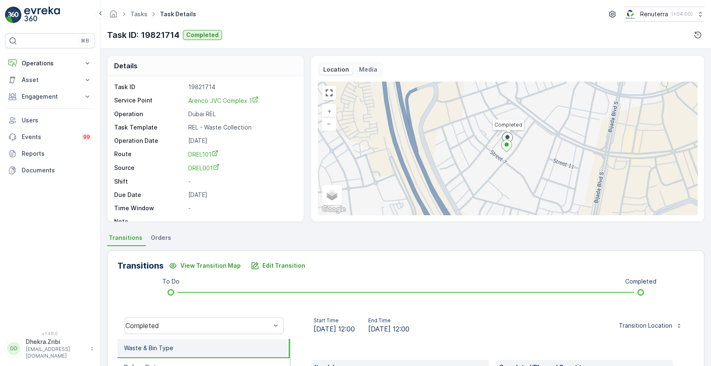
scroll to position [159, 0]
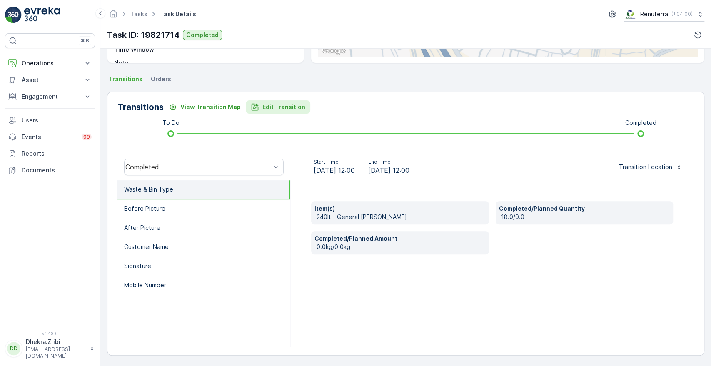
click at [280, 106] on p "Edit Transition" at bounding box center [283, 107] width 43 height 8
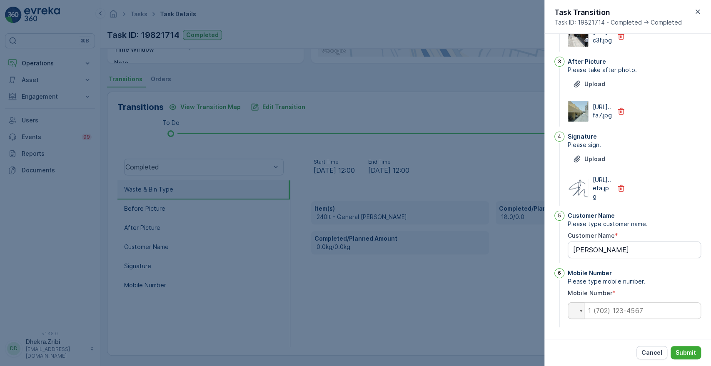
scroll to position [0, 0]
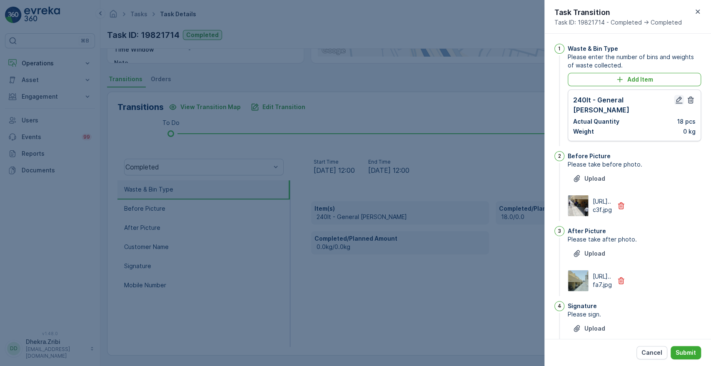
click at [676, 97] on icon "button" at bounding box center [679, 100] width 8 height 8
type Name "[PERSON_NAME]"
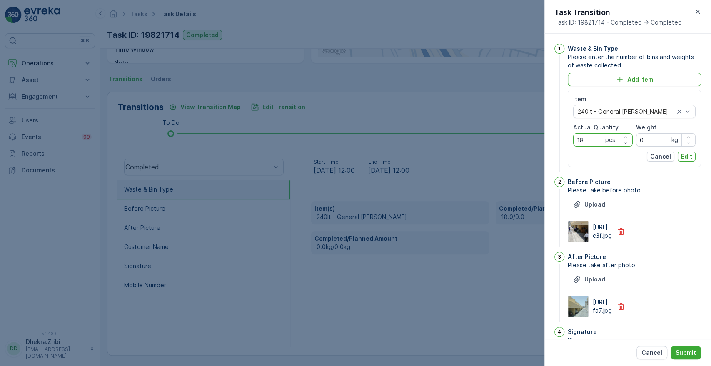
click at [586, 140] on Quantity "18" at bounding box center [603, 139] width 60 height 13
type Quantity "14"
click at [689, 159] on p "Edit" at bounding box center [686, 156] width 11 height 8
type Name "[PERSON_NAME]"
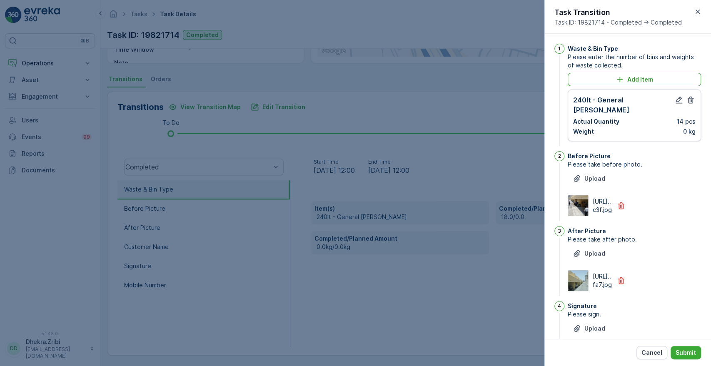
scroll to position [217, 0]
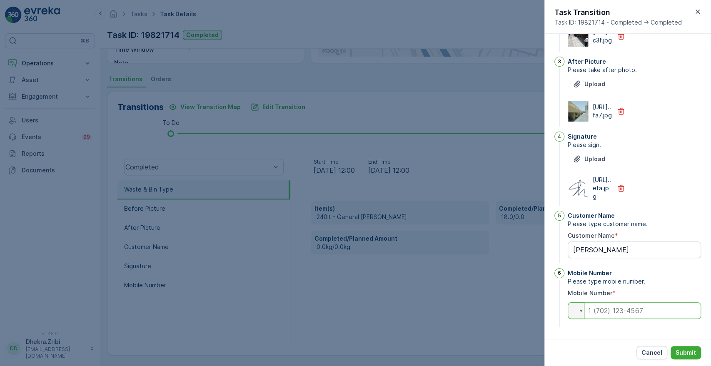
click at [620, 318] on input "tel" at bounding box center [634, 310] width 133 height 17
type input "0"
click at [686, 352] on p "Submit" at bounding box center [685, 353] width 20 height 8
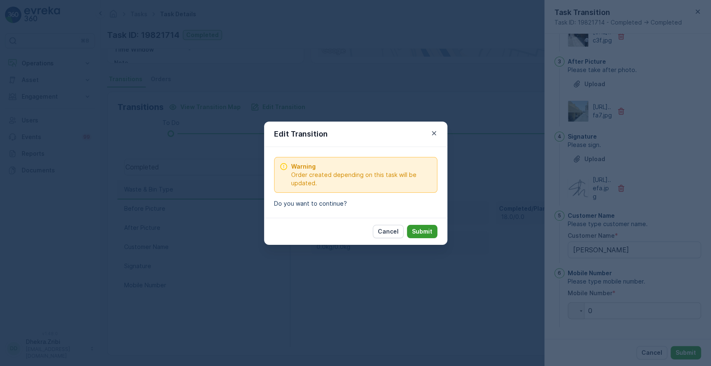
click at [421, 232] on p "Submit" at bounding box center [422, 231] width 20 height 8
type Name "[PERSON_NAME]"
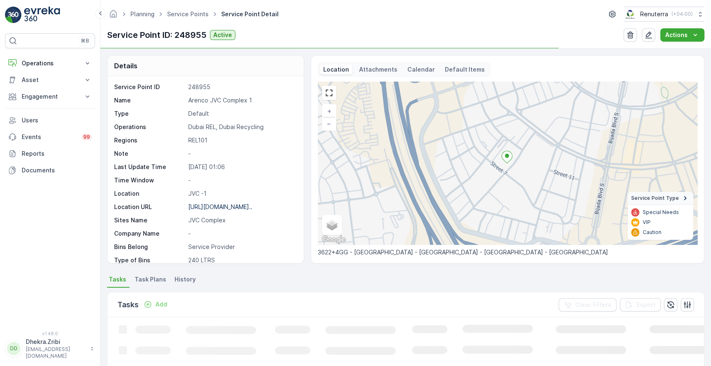
scroll to position [189, 0]
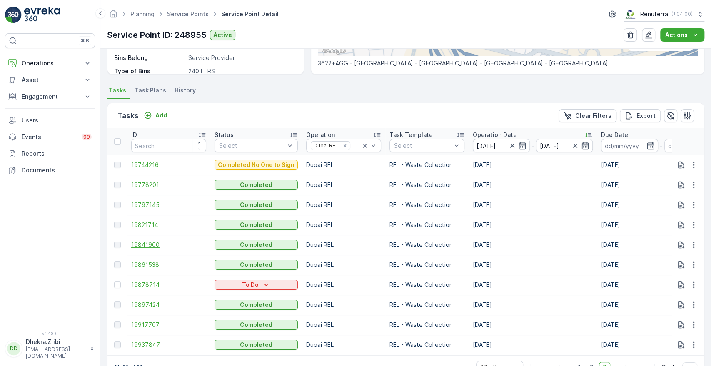
click at [153, 244] on span "19841900" at bounding box center [168, 245] width 75 height 8
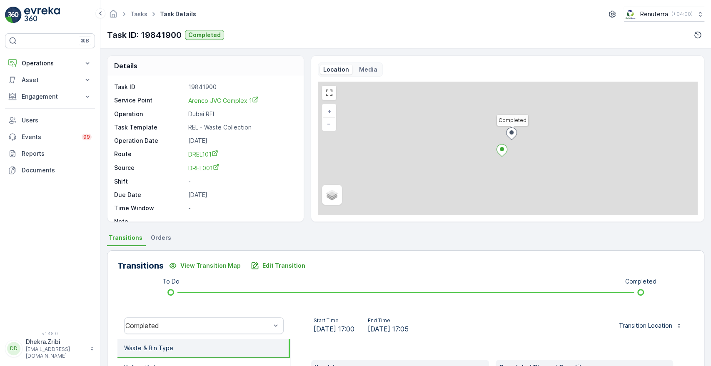
scroll to position [159, 0]
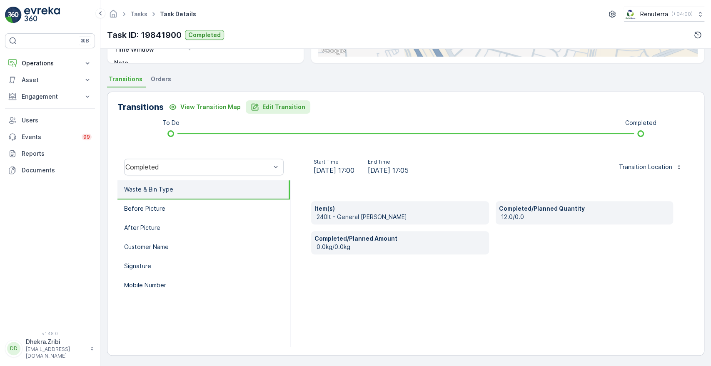
click at [266, 103] on p "Edit Transition" at bounding box center [283, 107] width 43 height 8
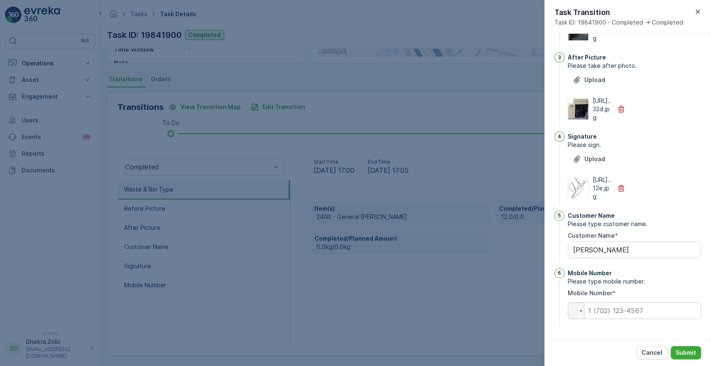
scroll to position [0, 0]
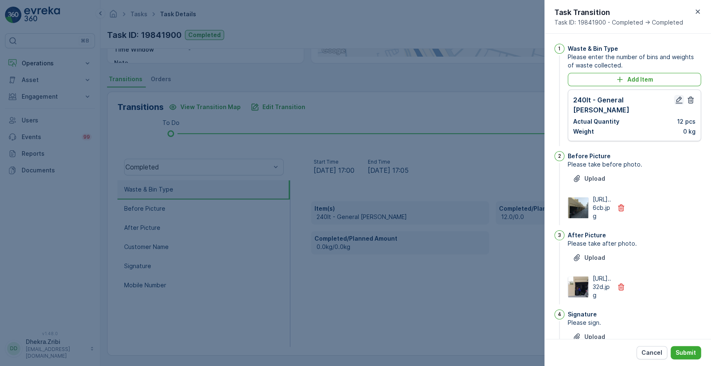
click at [677, 101] on icon "button" at bounding box center [679, 100] width 8 height 8
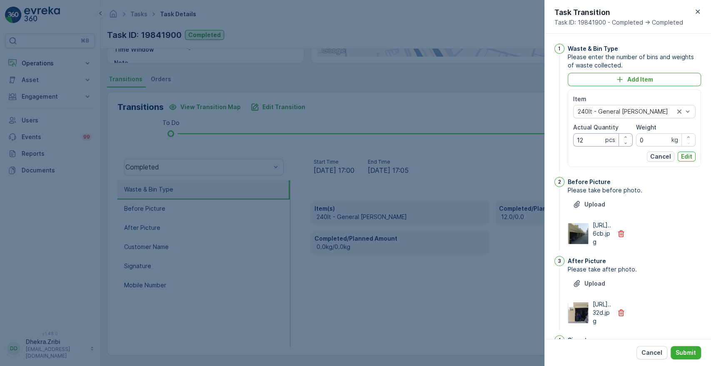
click at [585, 137] on Quantity "12" at bounding box center [603, 139] width 60 height 13
type Quantity "14"
click at [687, 159] on p "Edit" at bounding box center [686, 156] width 11 height 8
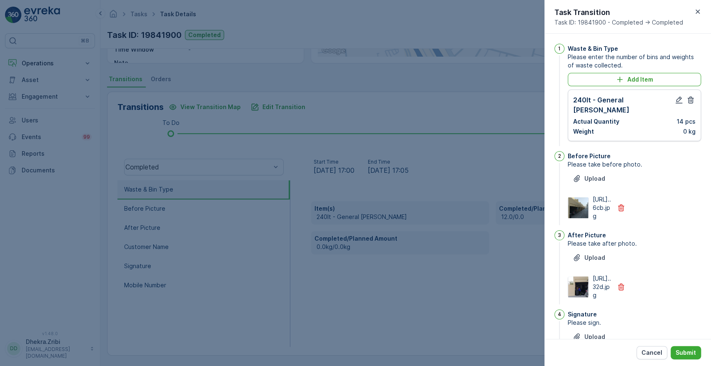
scroll to position [217, 0]
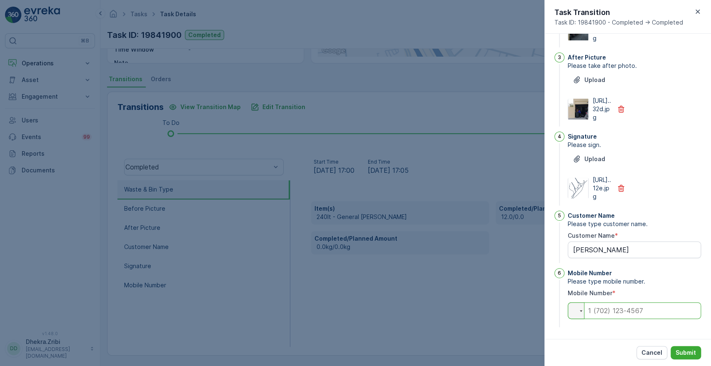
click at [635, 312] on input "tel" at bounding box center [634, 310] width 133 height 17
type input "0"
click at [691, 352] on p "Submit" at bounding box center [685, 353] width 20 height 8
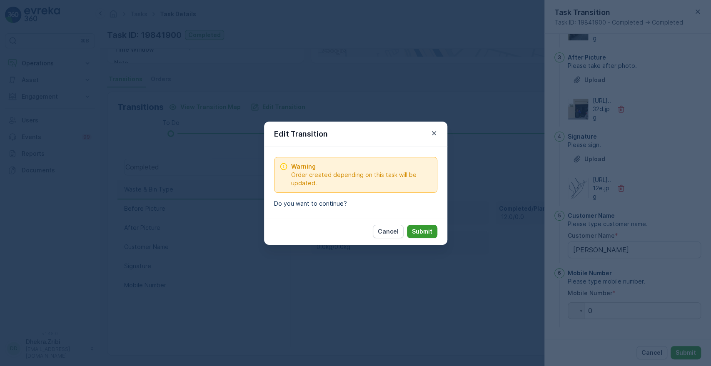
click at [430, 234] on p "Submit" at bounding box center [422, 231] width 20 height 8
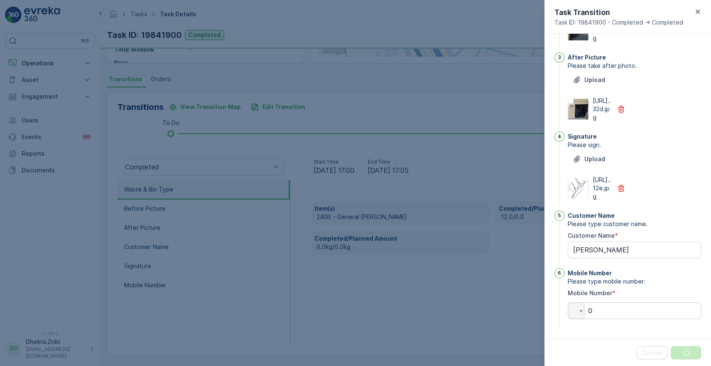
scroll to position [0, 0]
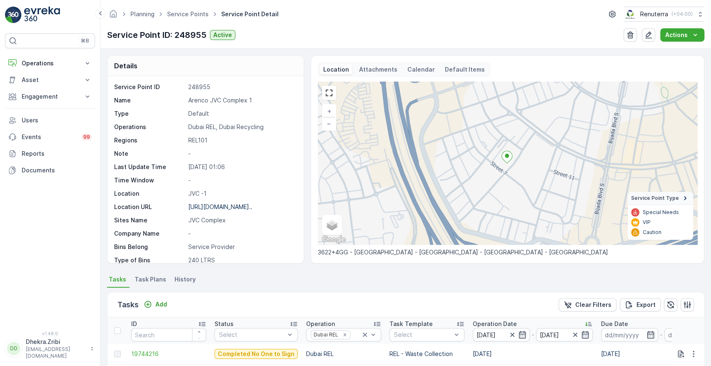
scroll to position [217, 0]
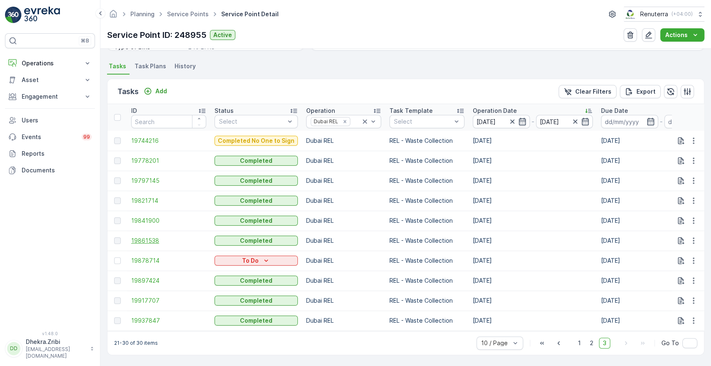
click at [147, 239] on span "19861538" at bounding box center [168, 241] width 75 height 8
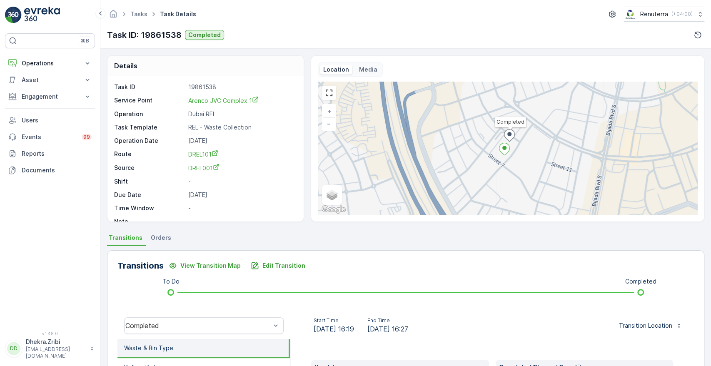
scroll to position [159, 0]
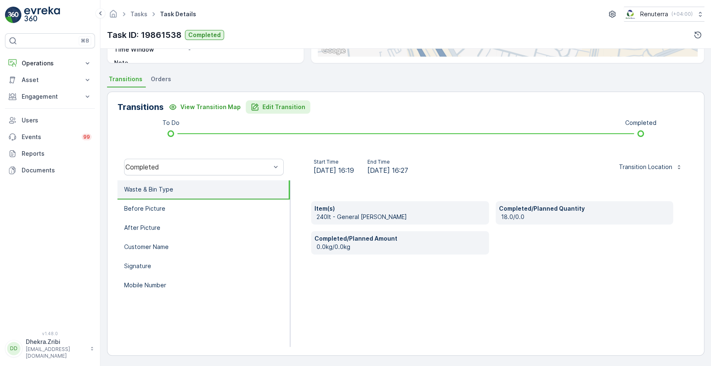
click at [271, 112] on button "Edit Transition" at bounding box center [278, 106] width 65 height 13
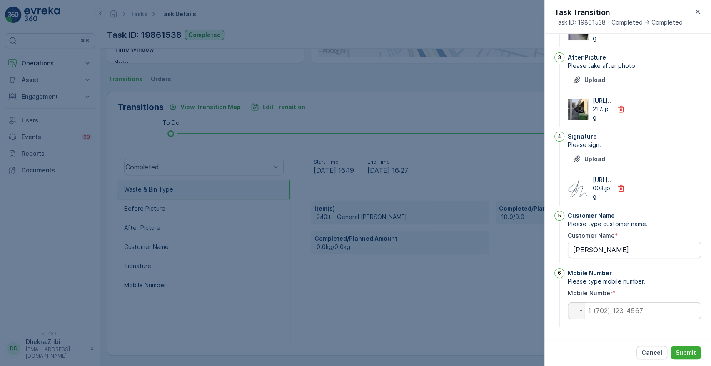
scroll to position [0, 0]
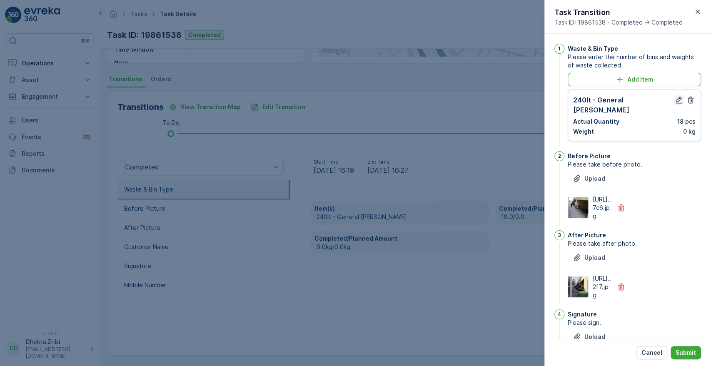
click at [675, 102] on icon "button" at bounding box center [679, 100] width 8 height 8
type Name "[PERSON_NAME]"
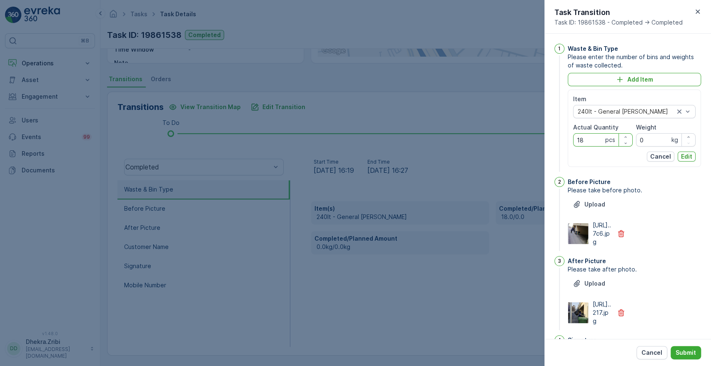
click at [593, 142] on Quantity "18" at bounding box center [603, 139] width 60 height 13
type Quantity "16"
click at [684, 154] on p "Edit" at bounding box center [686, 156] width 11 height 8
type Name "[PERSON_NAME]"
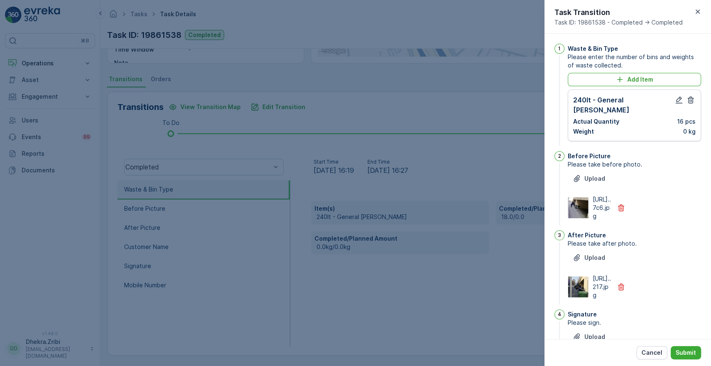
scroll to position [217, 0]
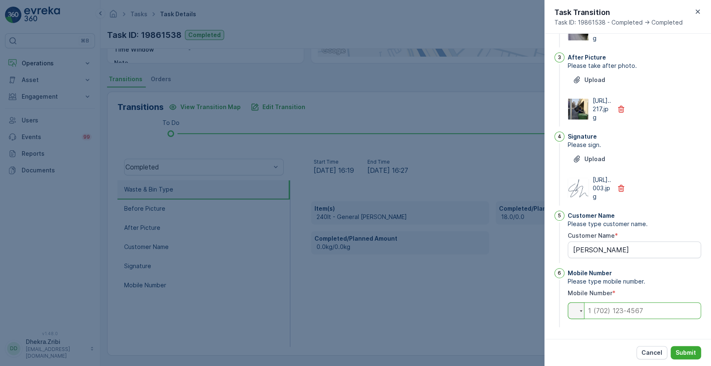
click at [664, 314] on input "tel" at bounding box center [634, 310] width 133 height 17
type input "0"
click at [684, 348] on button "Submit" at bounding box center [685, 352] width 30 height 13
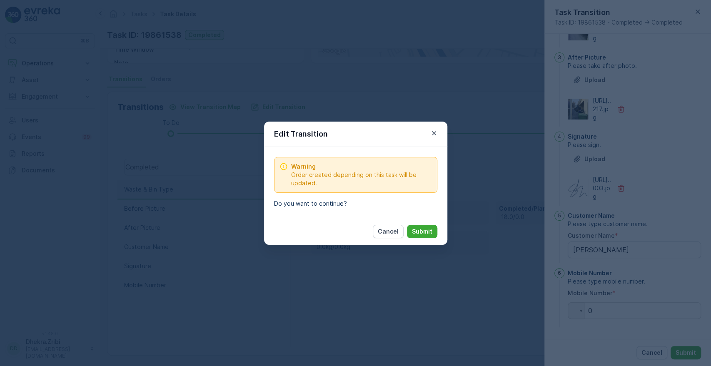
click at [432, 238] on div "Cancel Submit" at bounding box center [355, 231] width 183 height 27
click at [424, 229] on p "Submit" at bounding box center [422, 231] width 20 height 8
type Name "[PERSON_NAME]"
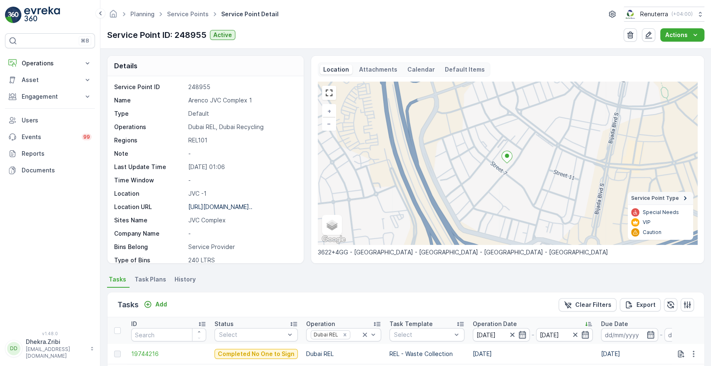
scroll to position [217, 0]
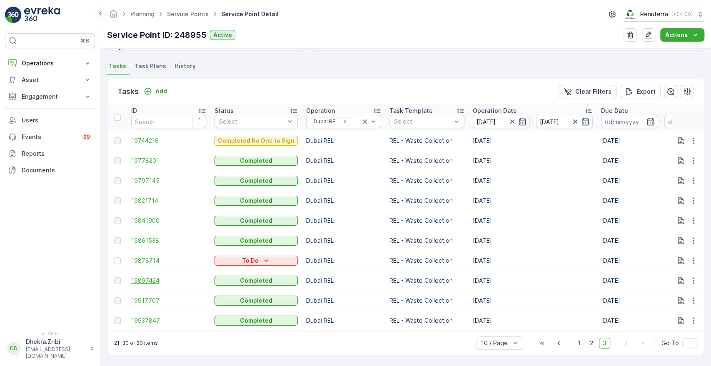
click at [141, 277] on span "19897424" at bounding box center [168, 280] width 75 height 8
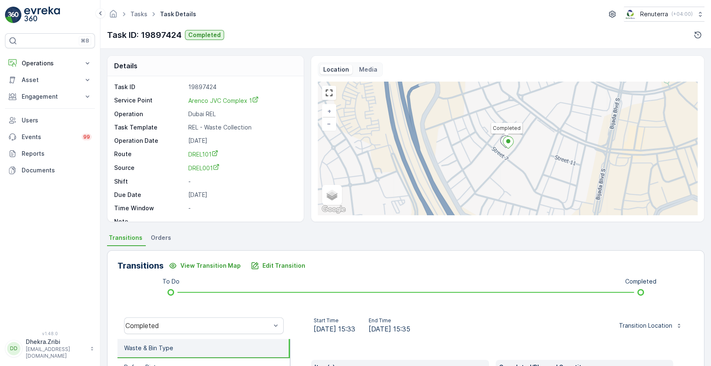
scroll to position [159, 0]
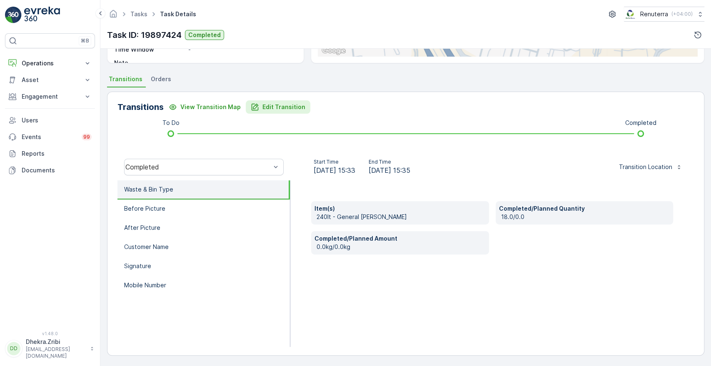
click at [267, 107] on p "Edit Transition" at bounding box center [283, 107] width 43 height 8
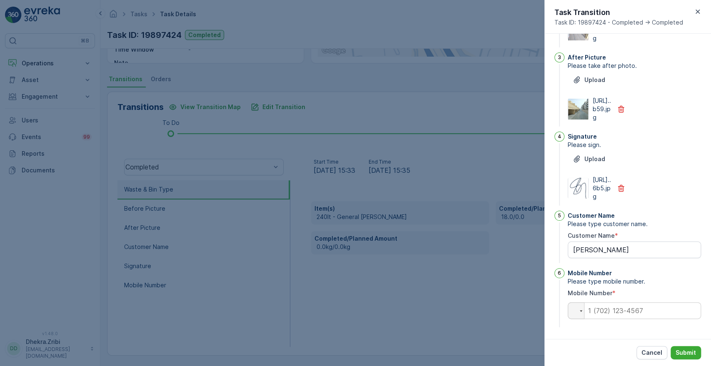
scroll to position [0, 0]
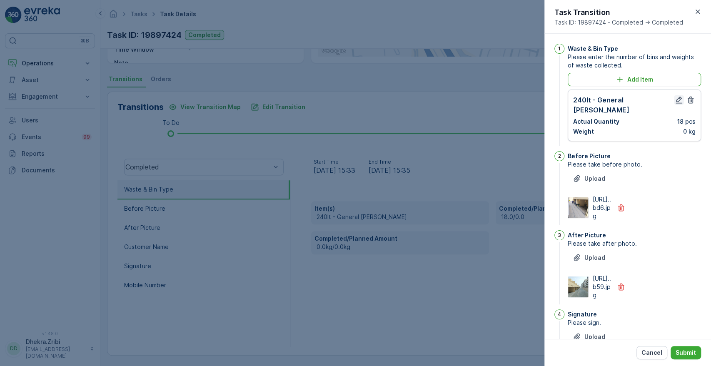
click at [678, 101] on icon "button" at bounding box center [679, 100] width 8 height 8
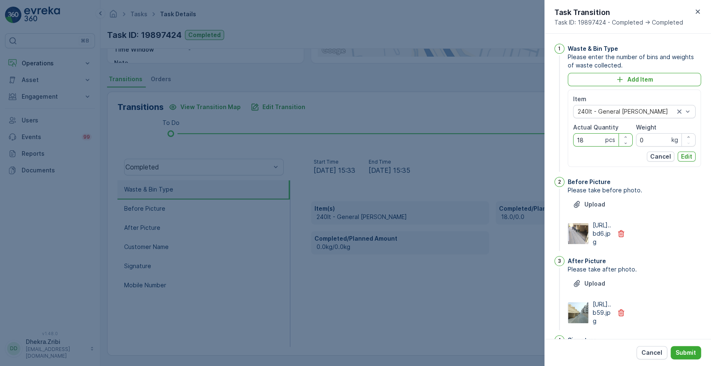
click at [590, 135] on Quantity "18" at bounding box center [603, 139] width 60 height 13
type Quantity "16"
click at [683, 158] on p "Edit" at bounding box center [686, 156] width 11 height 8
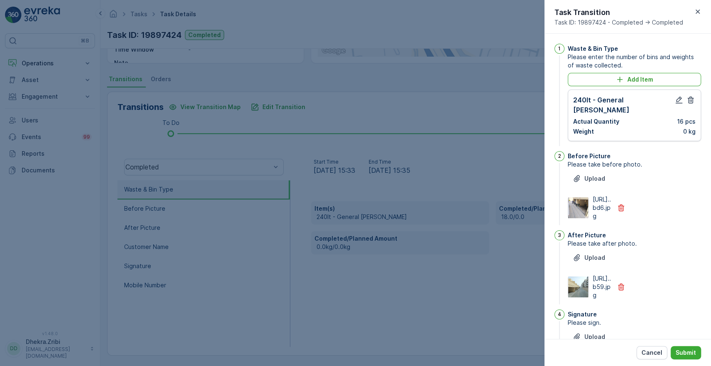
scroll to position [217, 0]
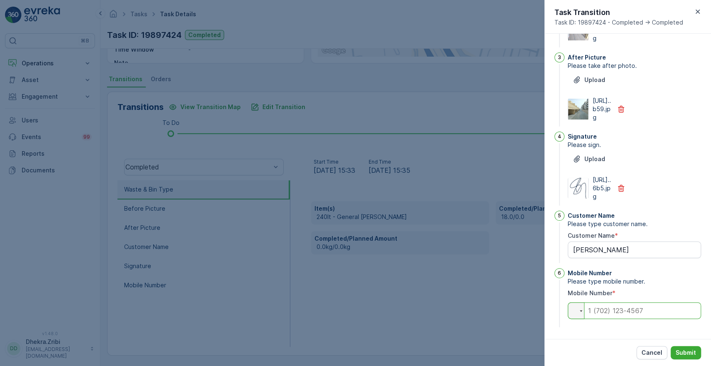
click at [622, 313] on input "tel" at bounding box center [634, 310] width 133 height 17
type input "0"
click at [682, 351] on p "Submit" at bounding box center [685, 353] width 20 height 8
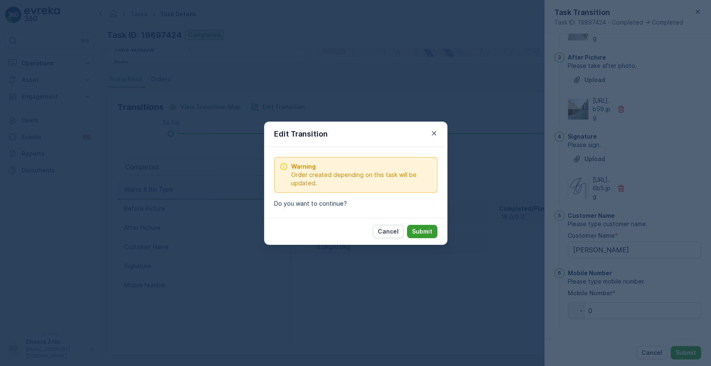
click at [429, 232] on p "Submit" at bounding box center [422, 231] width 20 height 8
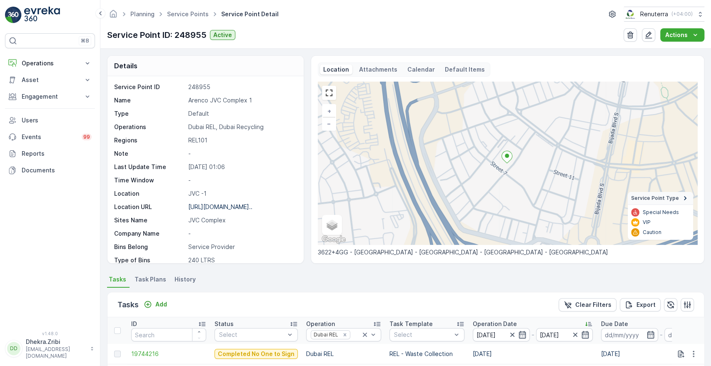
scroll to position [217, 0]
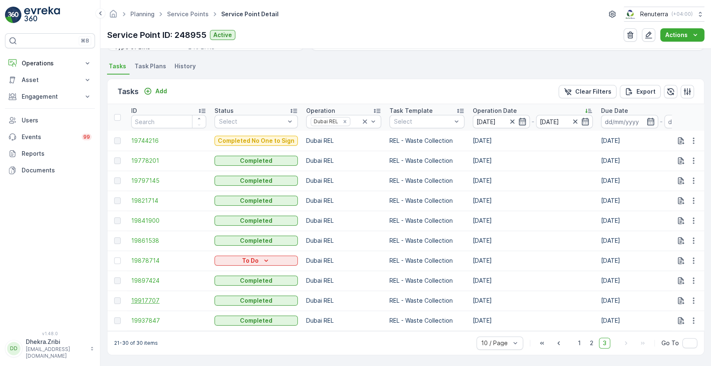
click at [145, 298] on span "19917707" at bounding box center [168, 300] width 75 height 8
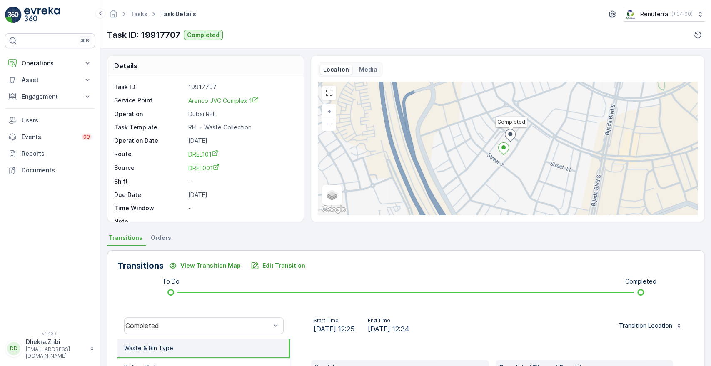
scroll to position [159, 0]
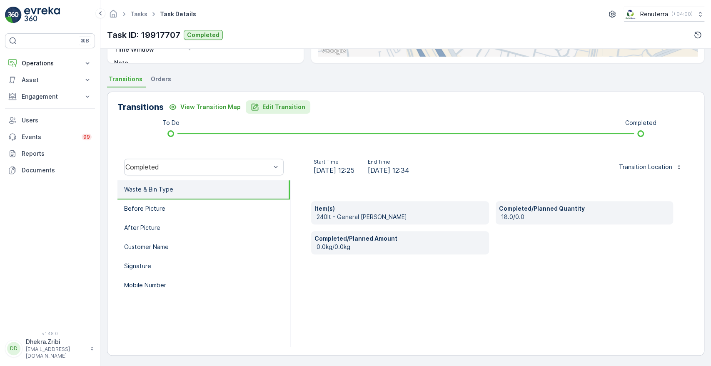
click at [283, 107] on p "Edit Transition" at bounding box center [283, 107] width 43 height 8
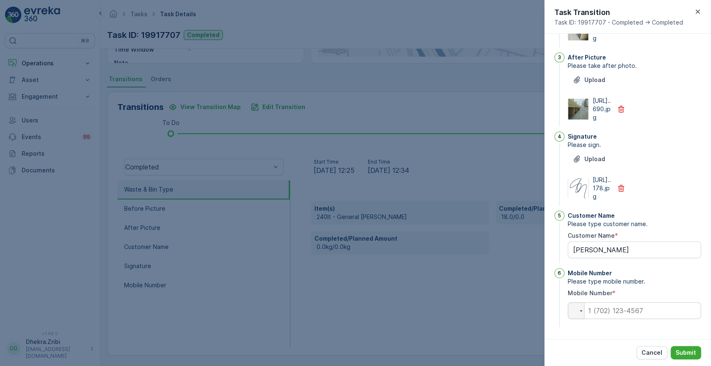
scroll to position [0, 0]
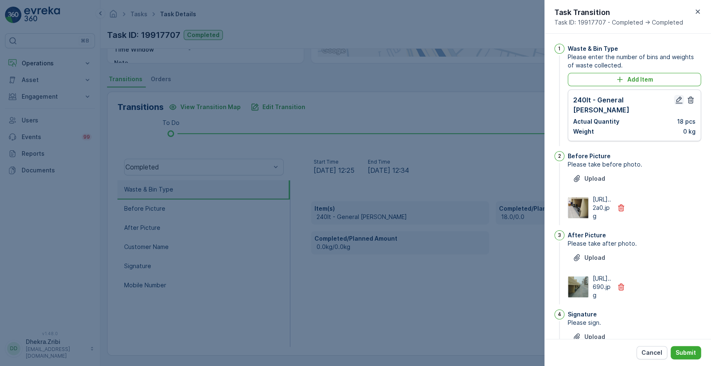
click at [676, 102] on icon "button" at bounding box center [679, 100] width 8 height 8
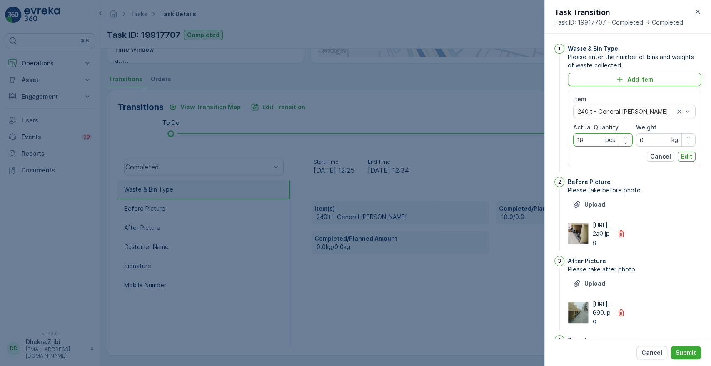
click at [599, 134] on Quantity "18" at bounding box center [603, 139] width 60 height 13
type Quantity "16"
click at [686, 156] on p "Edit" at bounding box center [686, 156] width 11 height 8
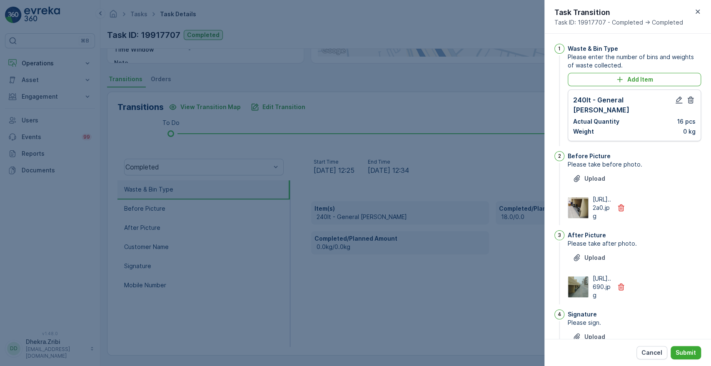
scroll to position [217, 0]
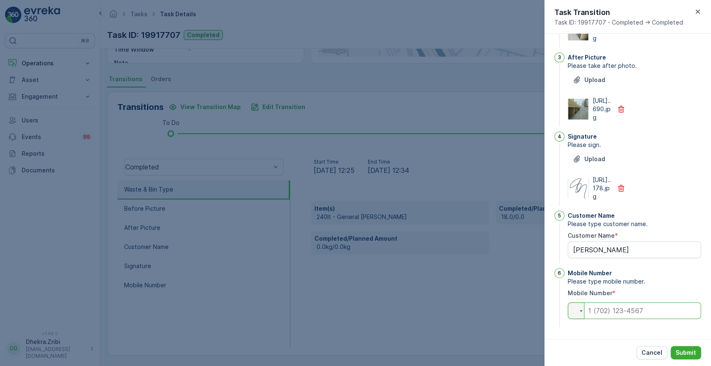
click at [620, 315] on input "tel" at bounding box center [634, 310] width 133 height 17
type input "0"
click at [685, 354] on p "Submit" at bounding box center [685, 353] width 20 height 8
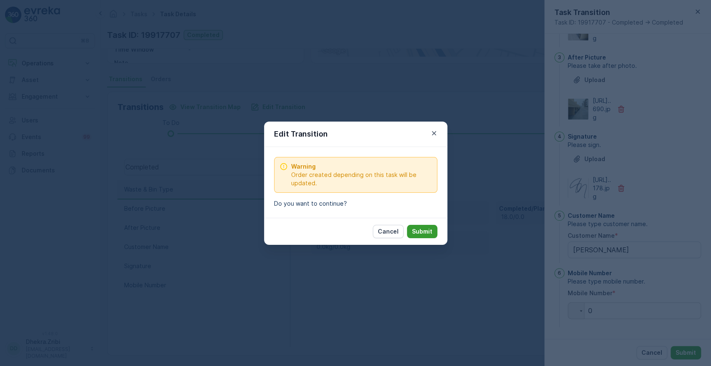
click at [430, 234] on p "Submit" at bounding box center [422, 231] width 20 height 8
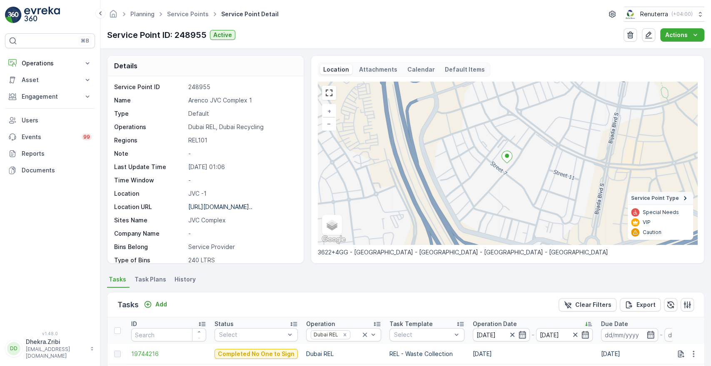
scroll to position [217, 0]
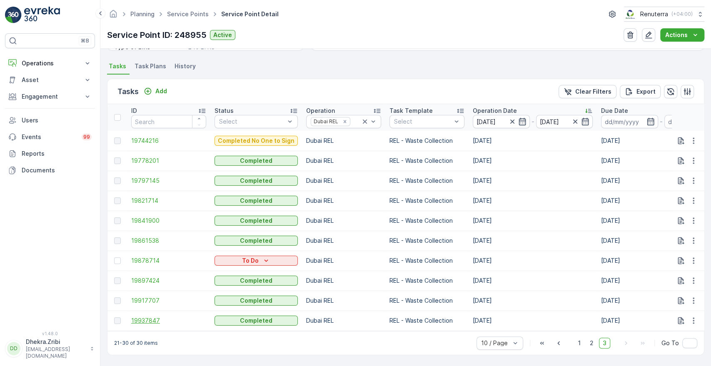
click at [150, 316] on span "19937847" at bounding box center [168, 320] width 75 height 8
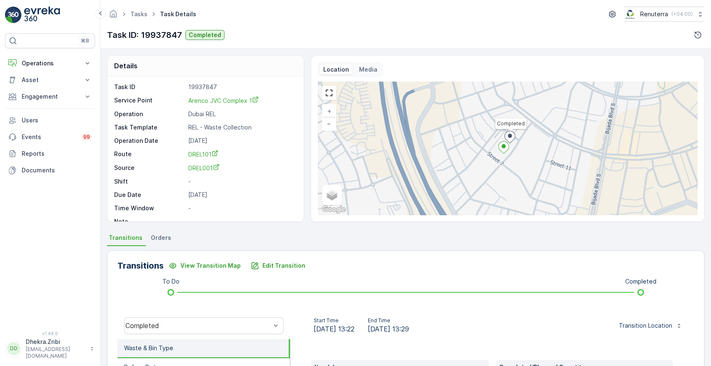
scroll to position [159, 0]
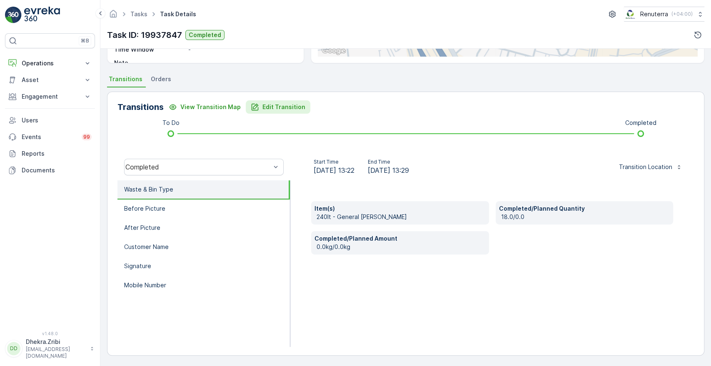
click at [267, 100] on button "Edit Transition" at bounding box center [278, 106] width 65 height 13
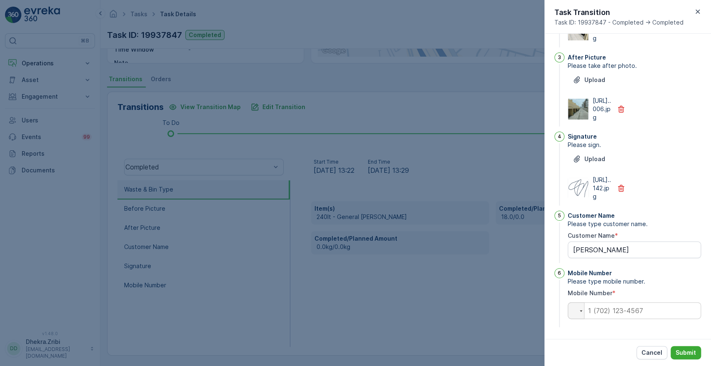
scroll to position [0, 0]
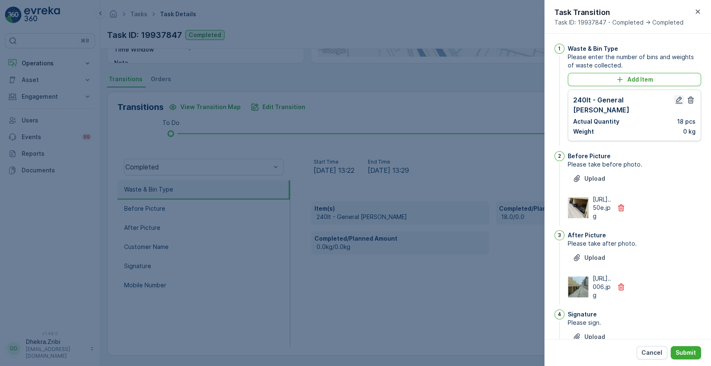
click at [679, 101] on icon "button" at bounding box center [679, 100] width 8 height 8
type Name "[PERSON_NAME]"
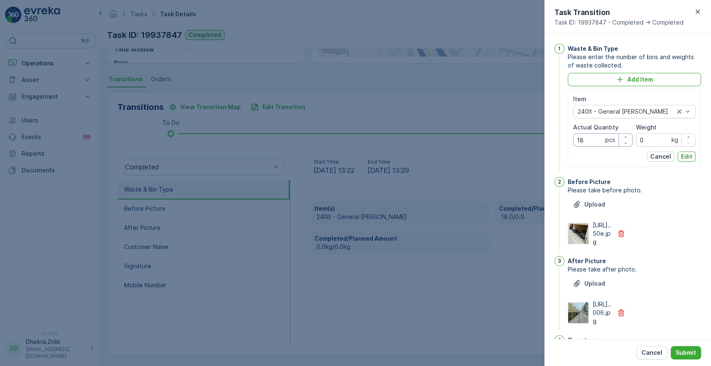
click at [592, 145] on Quantity "18" at bounding box center [603, 139] width 60 height 13
type Quantity "16"
click at [686, 159] on p "Edit" at bounding box center [686, 156] width 11 height 8
type Name "[PERSON_NAME]"
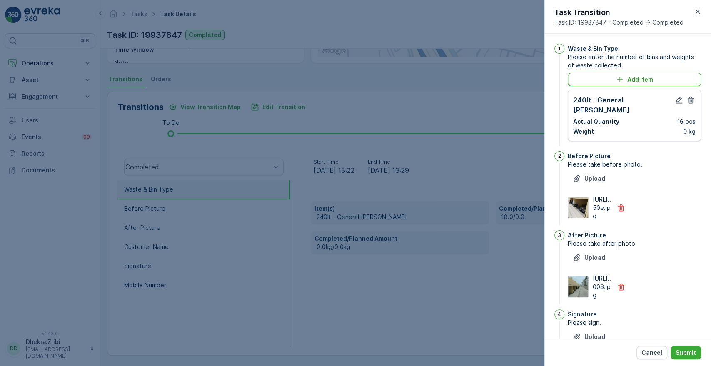
scroll to position [217, 0]
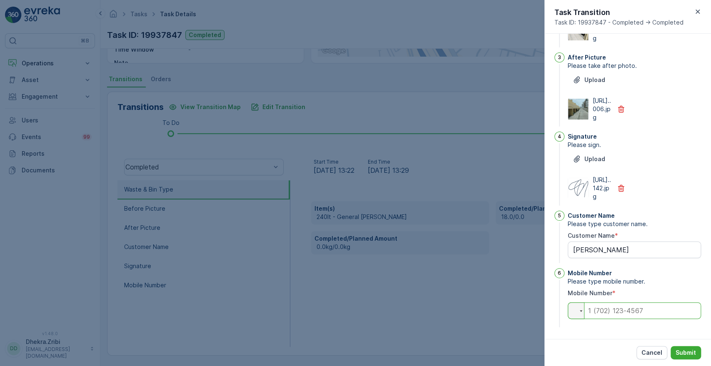
click at [628, 312] on input "tel" at bounding box center [634, 310] width 133 height 17
type input "0"
click at [686, 352] on p "Submit" at bounding box center [685, 353] width 20 height 8
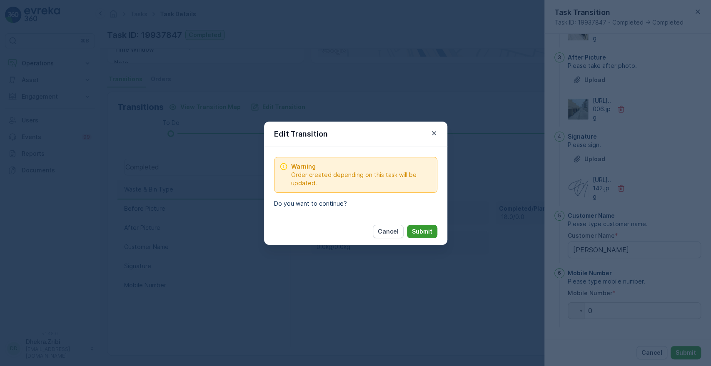
click at [418, 225] on button "Submit" at bounding box center [422, 231] width 30 height 13
type Name "[PERSON_NAME]"
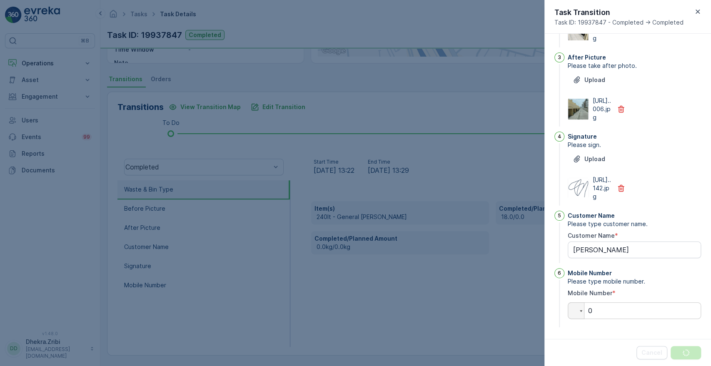
scroll to position [0, 0]
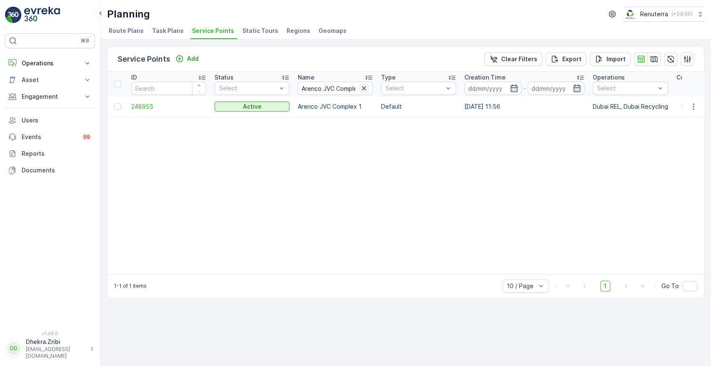
click at [366, 88] on icon "button" at bounding box center [364, 88] width 8 height 8
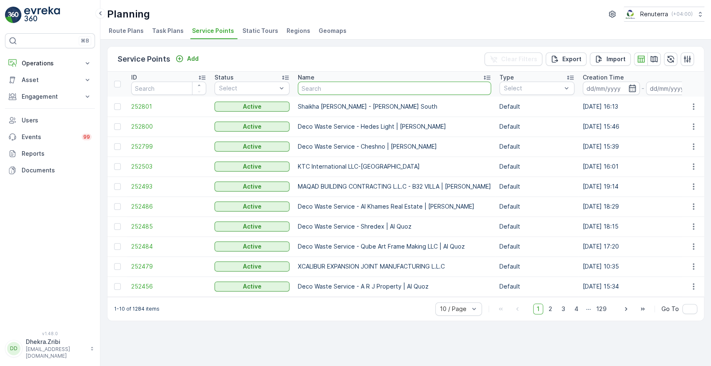
click at [322, 85] on input "text" at bounding box center [394, 88] width 193 height 13
paste input "Arenco Real Estate -18 Villas"
type input "Arenco Real Estate -18 Villas"
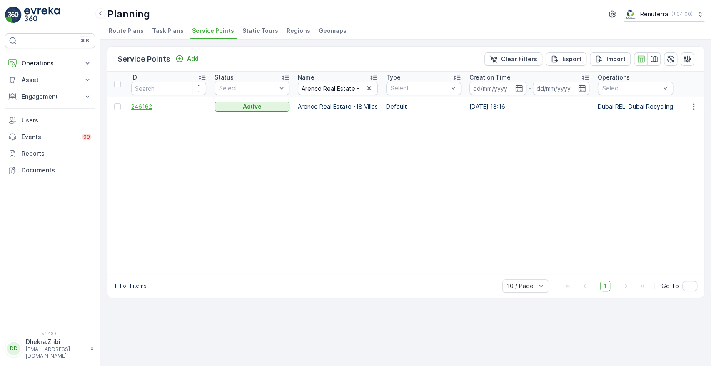
click at [151, 105] on span "246162" at bounding box center [168, 106] width 75 height 8
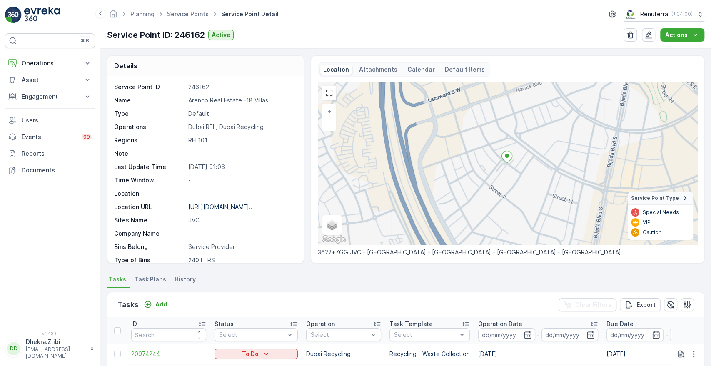
scroll to position [217, 0]
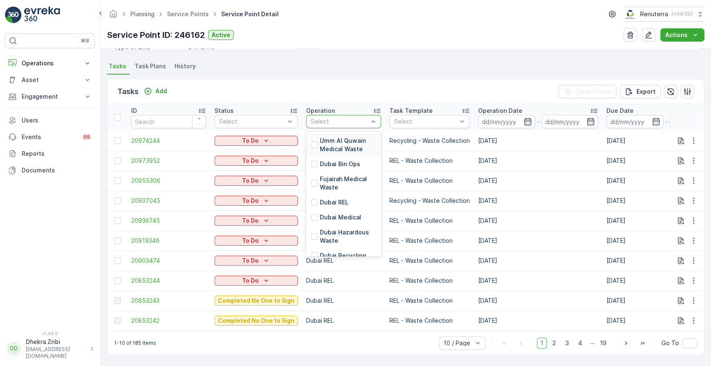
click at [349, 118] on div at bounding box center [339, 121] width 59 height 7
click at [331, 198] on p "Dubai REL" at bounding box center [334, 202] width 29 height 8
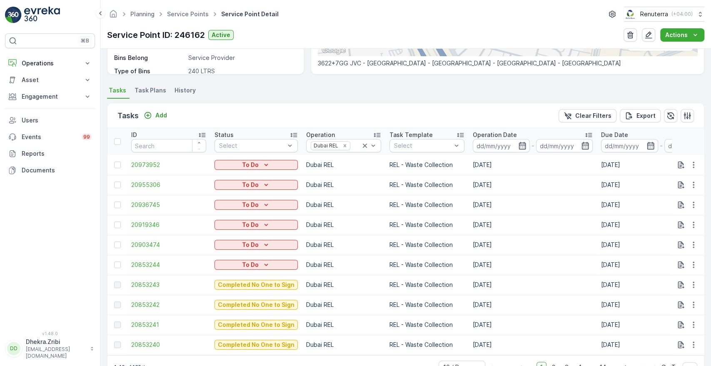
scroll to position [217, 0]
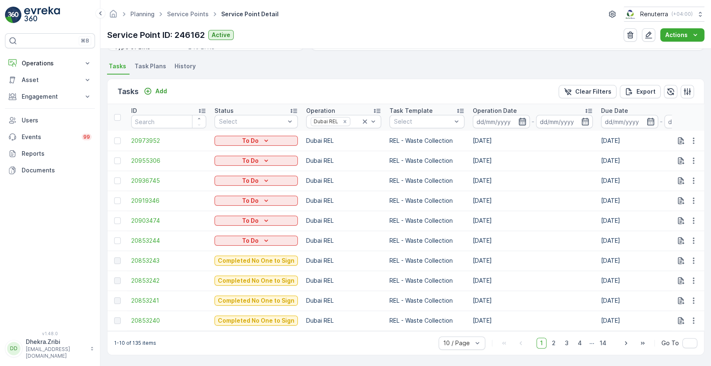
click at [518, 120] on icon "button" at bounding box center [521, 121] width 7 height 7
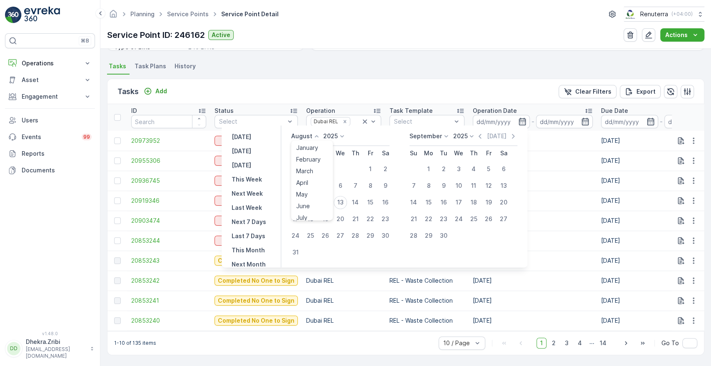
click at [320, 137] on icon at bounding box center [316, 136] width 8 height 8
click at [308, 181] on span "April" at bounding box center [302, 183] width 12 height 8
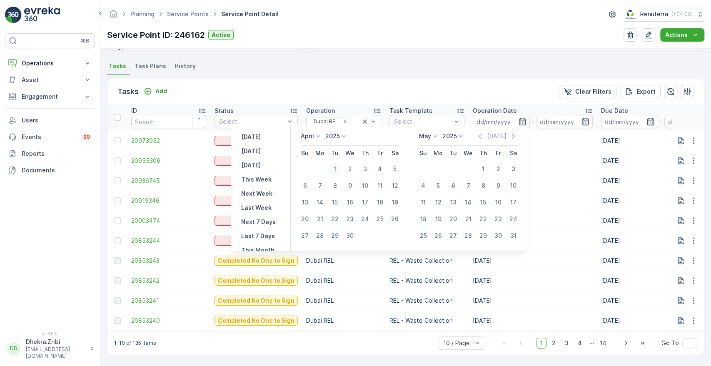
click at [336, 168] on div "1" at bounding box center [334, 168] width 13 height 13
type input "[DATE]"
click at [353, 233] on div "30" at bounding box center [349, 235] width 13 height 13
type input "[DATE]"
click at [338, 173] on div "1" at bounding box center [334, 168] width 13 height 13
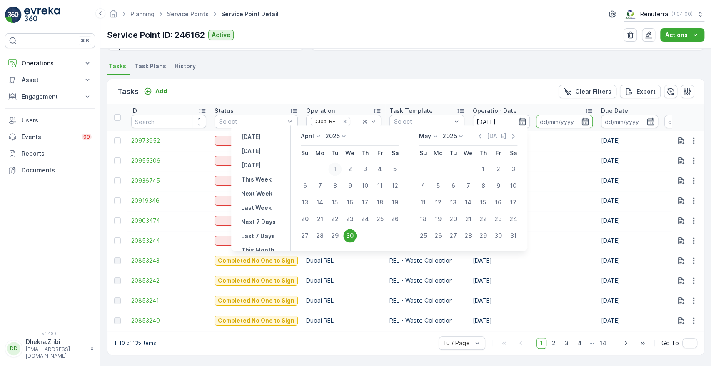
type input "[DATE]"
click at [338, 173] on div "1" at bounding box center [334, 168] width 13 height 13
type input "[DATE]"
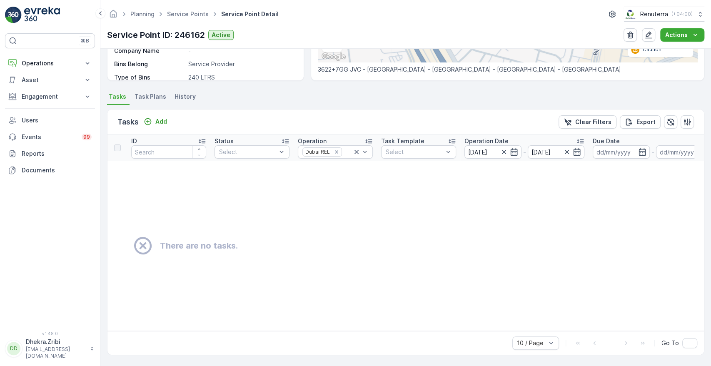
scroll to position [186, 0]
click at [580, 149] on icon "button" at bounding box center [577, 152] width 8 height 8
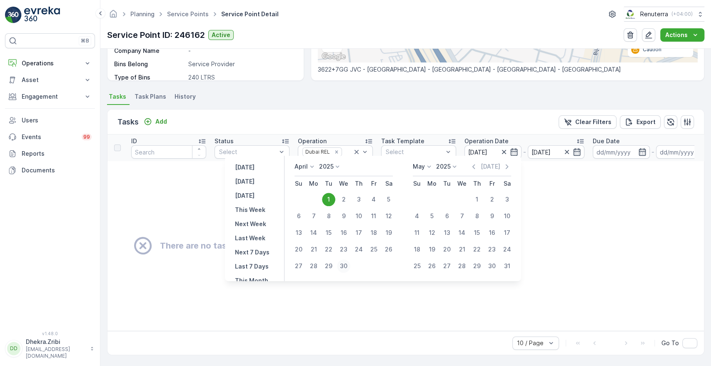
click at [345, 267] on div "30" at bounding box center [343, 265] width 13 height 13
type input "[DATE]"
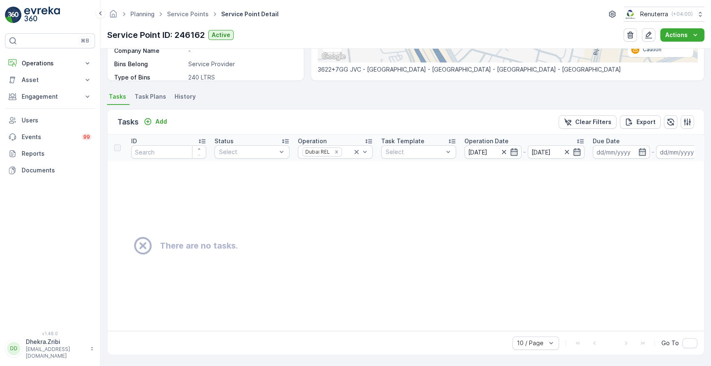
click at [345, 267] on td "There are no tasks." at bounding box center [517, 245] width 821 height 169
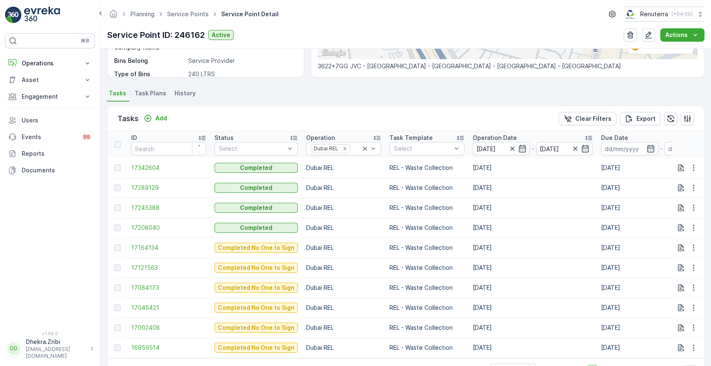
click at [486, 137] on p "Operation Date" at bounding box center [495, 138] width 44 height 8
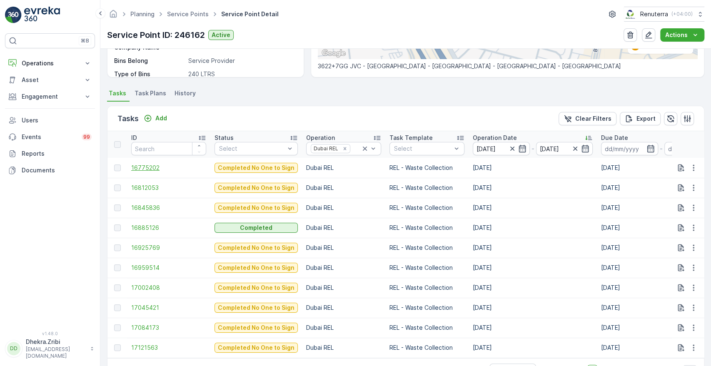
click at [143, 168] on span "16775202" at bounding box center [168, 168] width 75 height 8
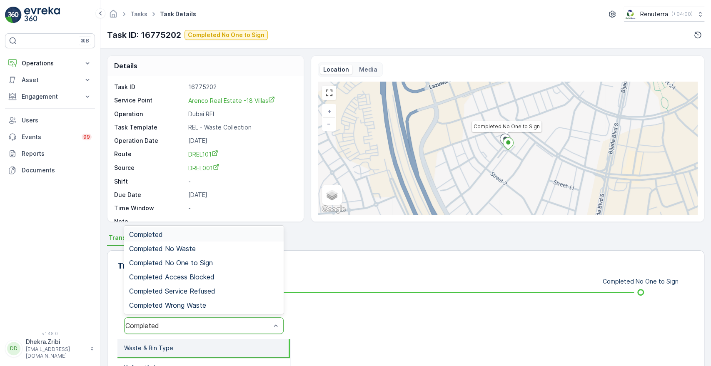
click at [215, 326] on div "Completed" at bounding box center [197, 325] width 145 height 7
click at [215, 260] on div "Completed No One to Sign" at bounding box center [203, 262] width 149 height 7
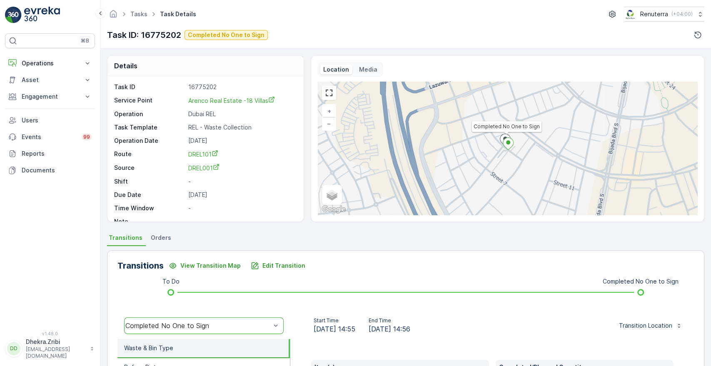
scroll to position [159, 0]
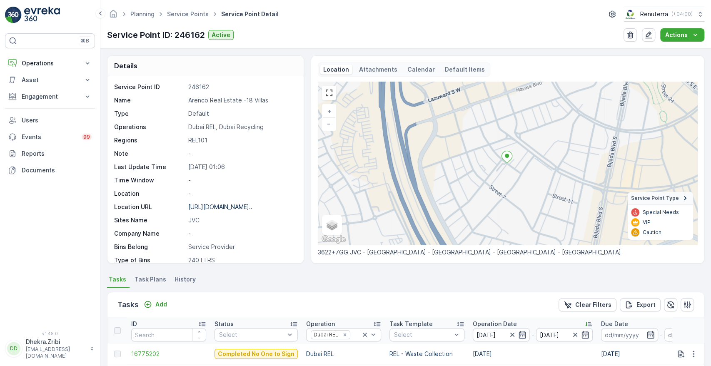
scroll to position [217, 0]
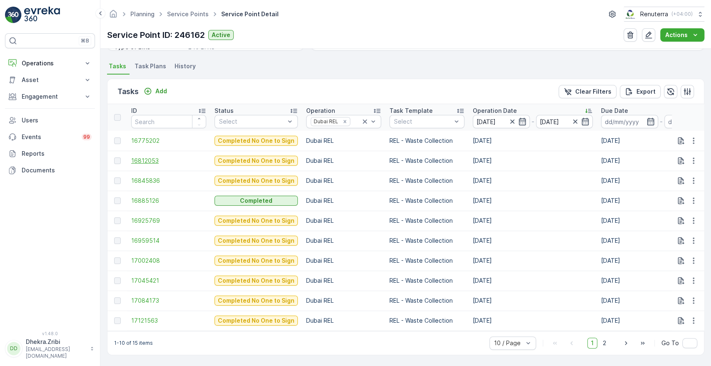
click at [142, 157] on span "16812053" at bounding box center [168, 161] width 75 height 8
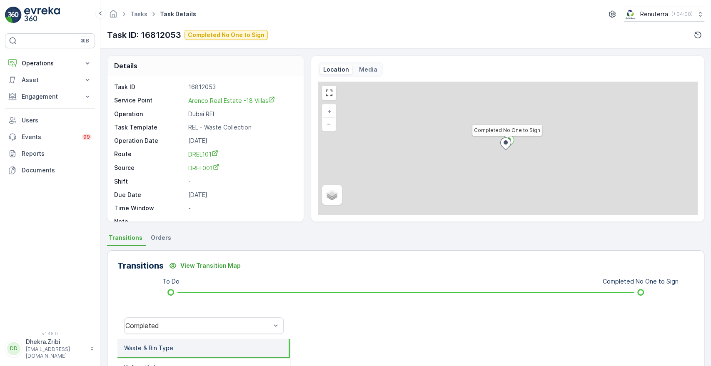
scroll to position [159, 0]
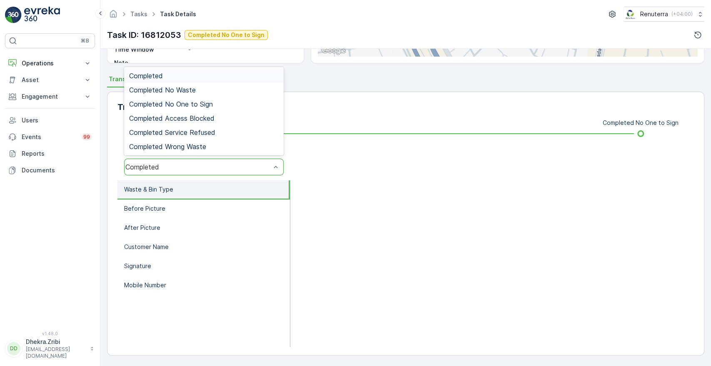
click at [244, 168] on div "Completed" at bounding box center [197, 166] width 145 height 7
click at [219, 97] on div "Completed No One to Sign" at bounding box center [203, 104] width 159 height 14
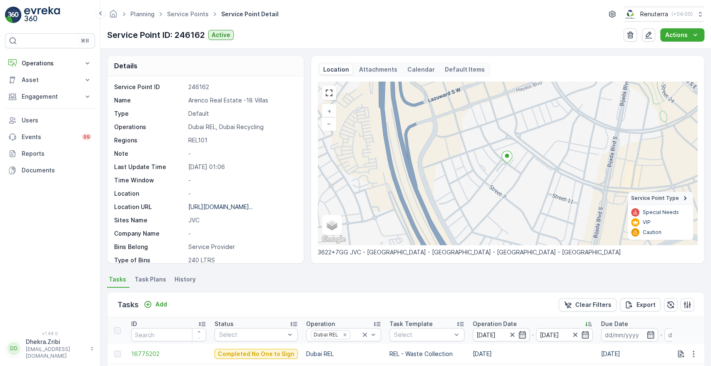
scroll to position [217, 0]
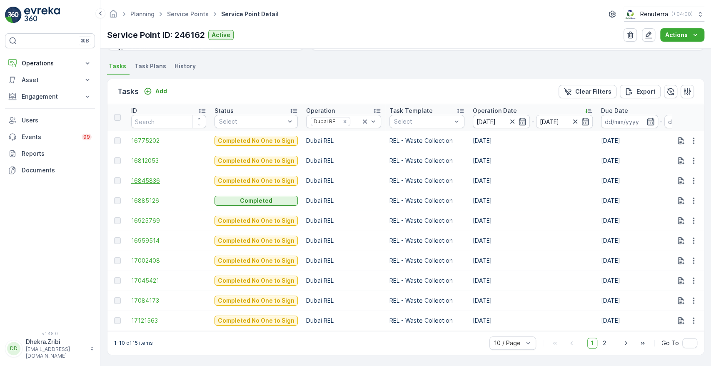
click at [138, 177] on span "16845836" at bounding box center [168, 181] width 75 height 8
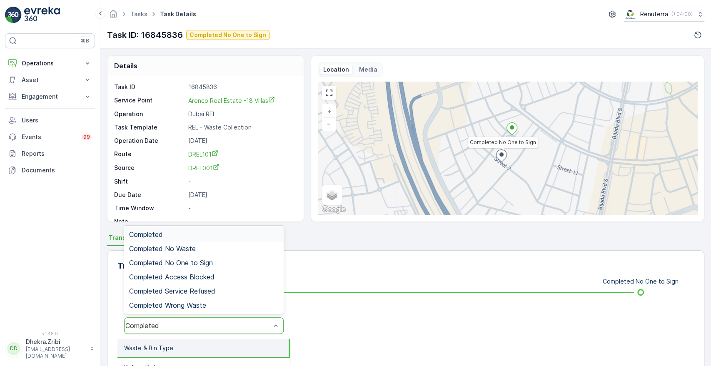
click at [257, 329] on div "Completed" at bounding box center [197, 325] width 145 height 7
click at [232, 266] on div "Completed No One to Sign" at bounding box center [203, 262] width 149 height 7
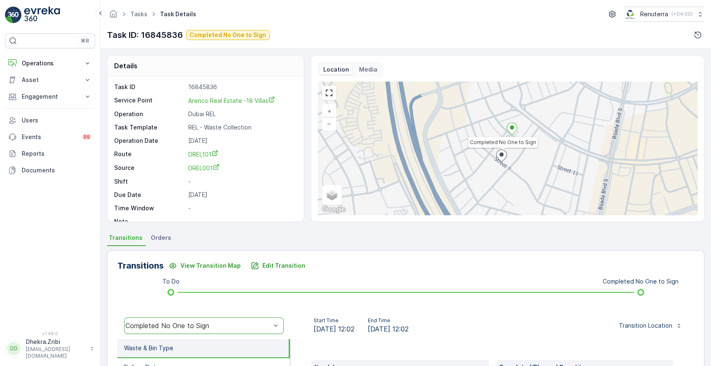
scroll to position [159, 0]
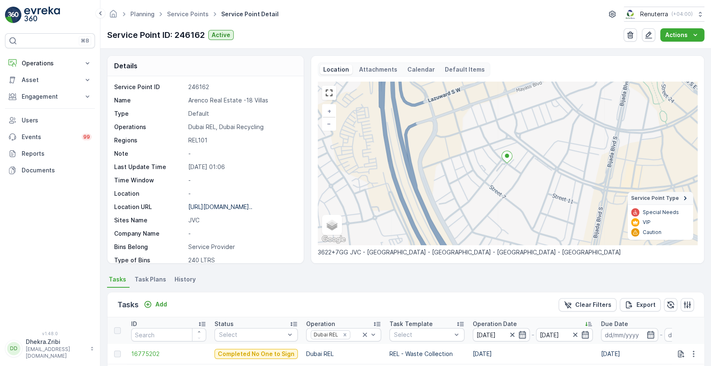
scroll to position [217, 0]
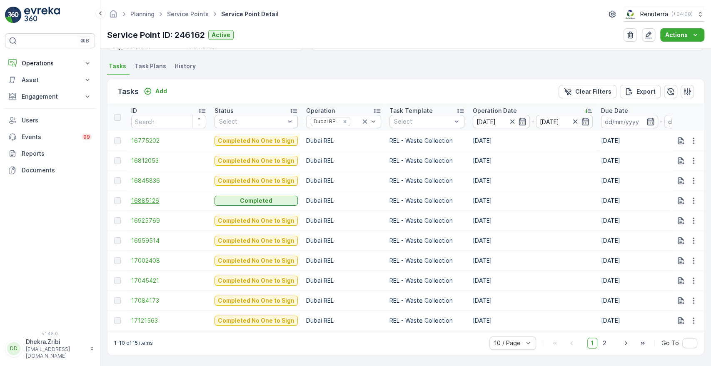
click at [154, 199] on span "16885126" at bounding box center [168, 201] width 75 height 8
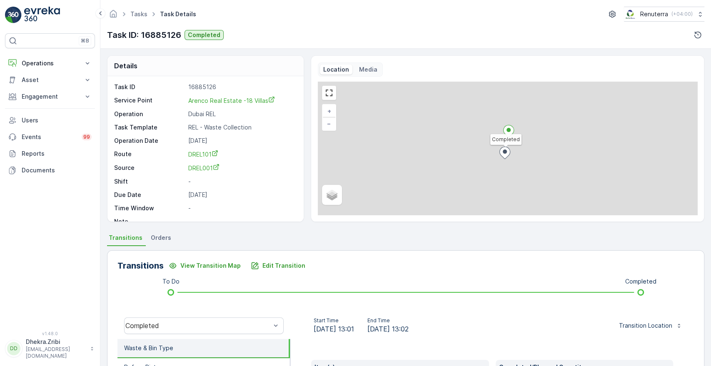
scroll to position [159, 0]
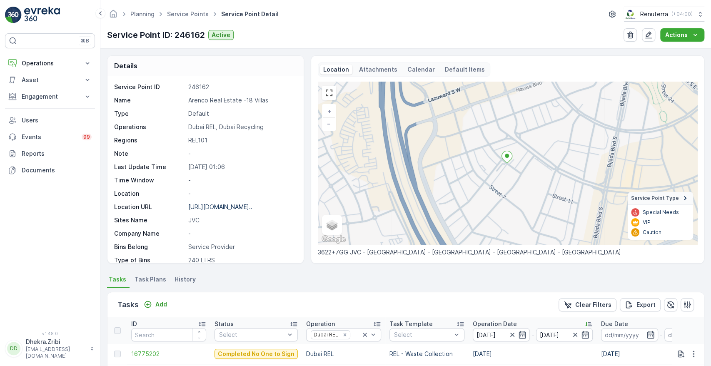
scroll to position [217, 0]
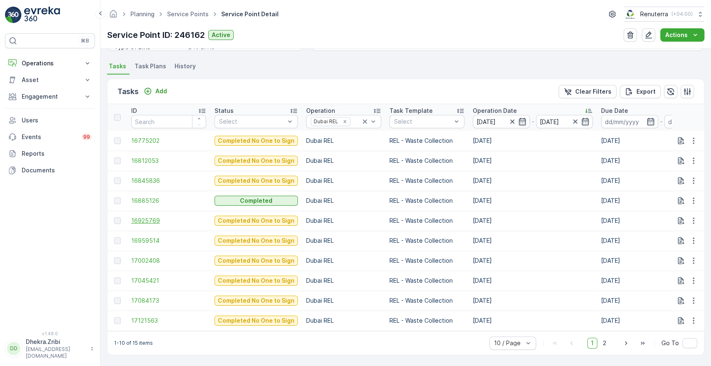
click at [143, 219] on span "16925769" at bounding box center [168, 221] width 75 height 8
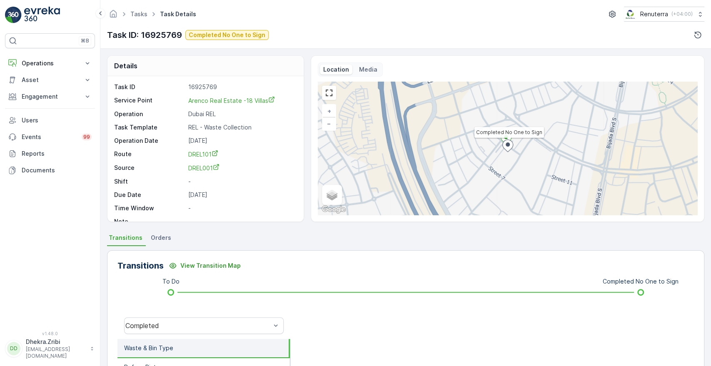
scroll to position [159, 0]
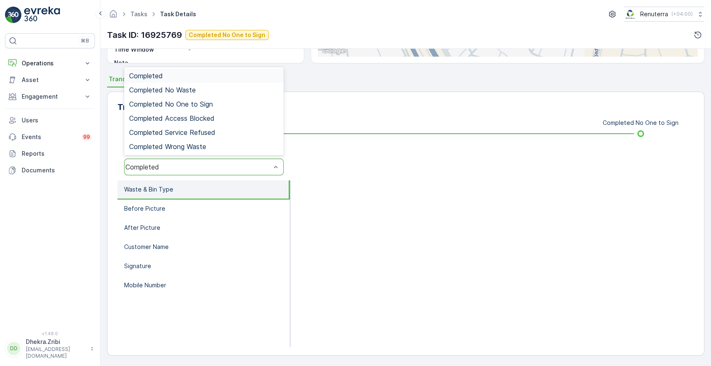
click at [190, 173] on div "Completed" at bounding box center [203, 167] width 159 height 17
click at [210, 106] on span "Completed No One to Sign" at bounding box center [171, 103] width 84 height 7
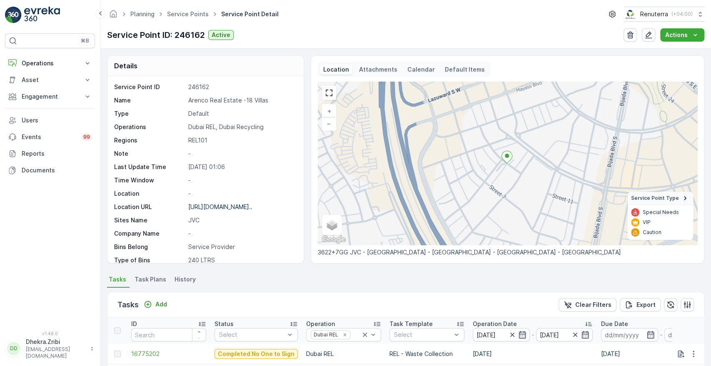
scroll to position [217, 0]
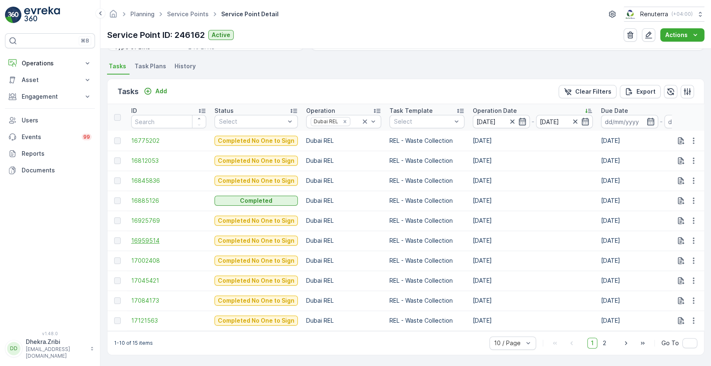
click at [151, 237] on span "16959514" at bounding box center [168, 241] width 75 height 8
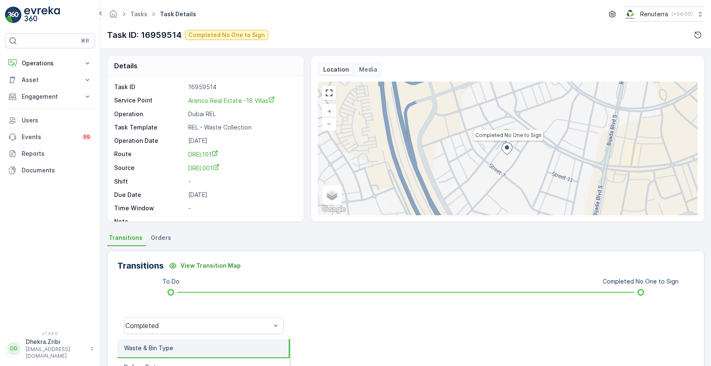
scroll to position [159, 0]
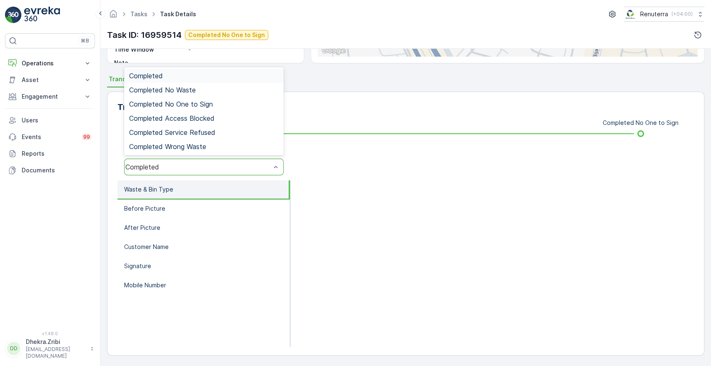
click at [233, 167] on div "Completed" at bounding box center [197, 166] width 145 height 7
click at [207, 103] on span "Completed No One to Sign" at bounding box center [171, 103] width 84 height 7
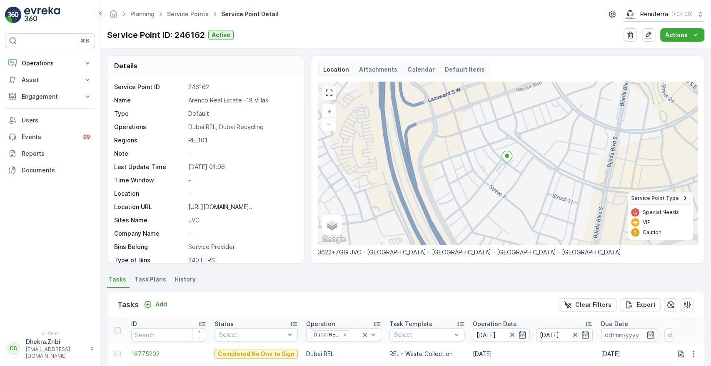
scroll to position [217, 0]
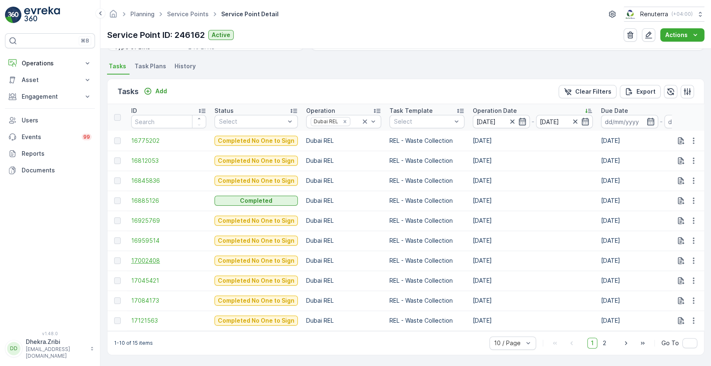
click at [151, 260] on span "17002408" at bounding box center [168, 261] width 75 height 8
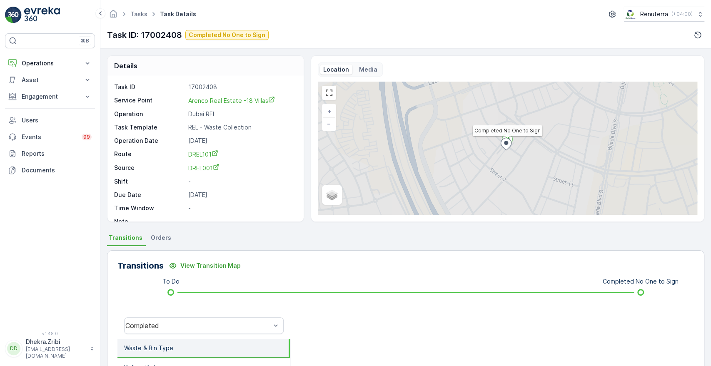
scroll to position [159, 0]
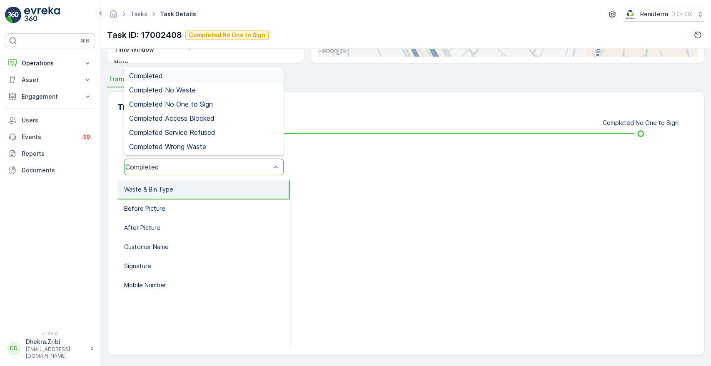
click at [250, 173] on div "Completed" at bounding box center [203, 167] width 159 height 17
click at [209, 107] on span "Completed No One to Sign" at bounding box center [171, 103] width 84 height 7
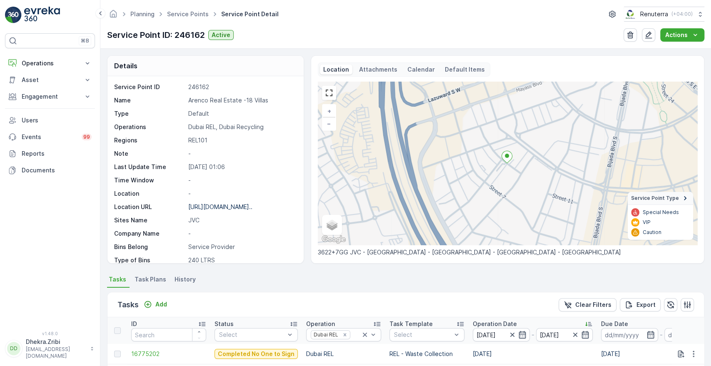
scroll to position [217, 0]
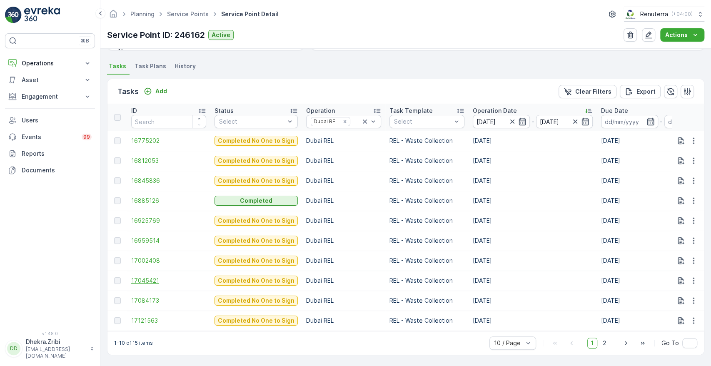
click at [149, 276] on span "17045421" at bounding box center [168, 280] width 75 height 8
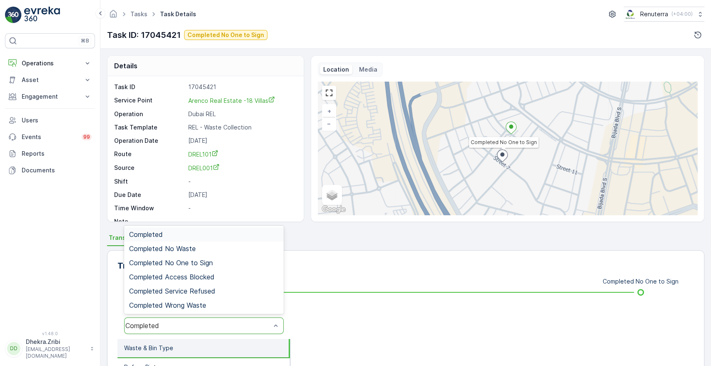
click at [216, 326] on div "Completed" at bounding box center [197, 325] width 145 height 7
click at [227, 266] on div "Completed No One to Sign" at bounding box center [203, 263] width 159 height 14
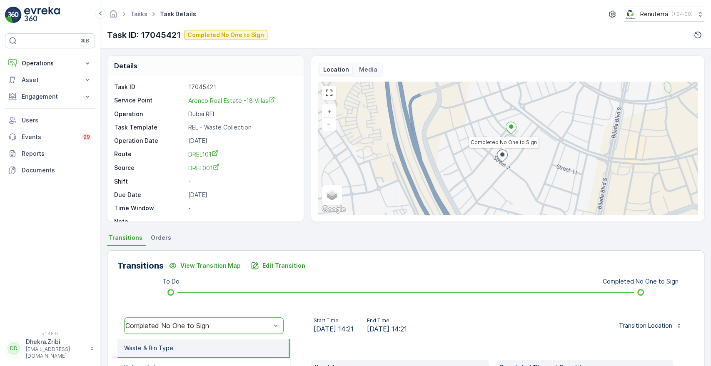
scroll to position [159, 0]
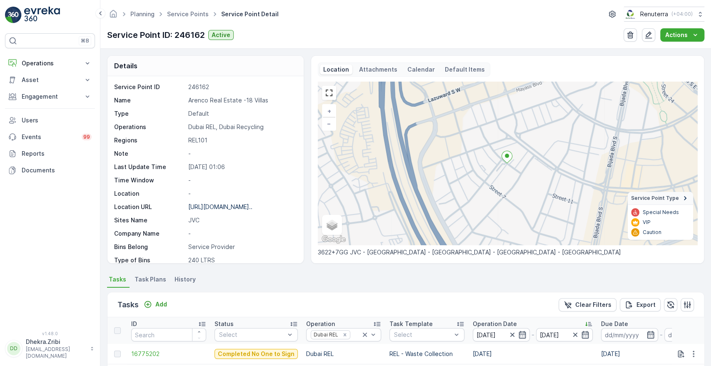
scroll to position [217, 0]
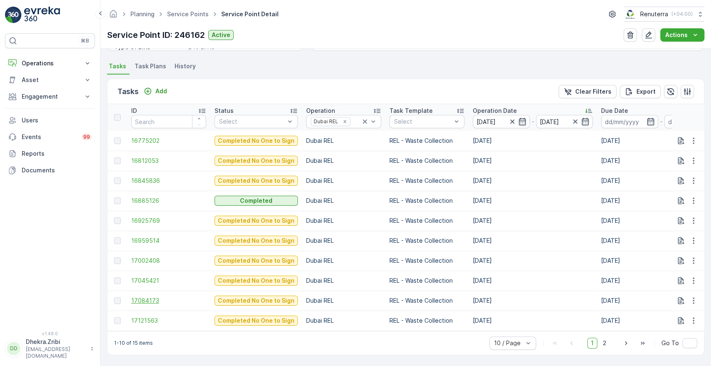
click at [142, 297] on span "17084173" at bounding box center [168, 300] width 75 height 8
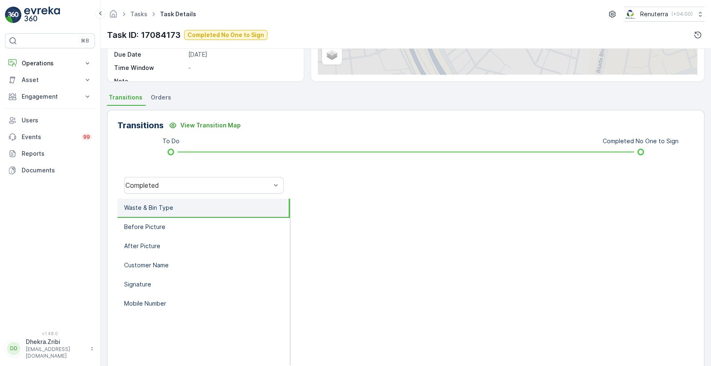
scroll to position [159, 0]
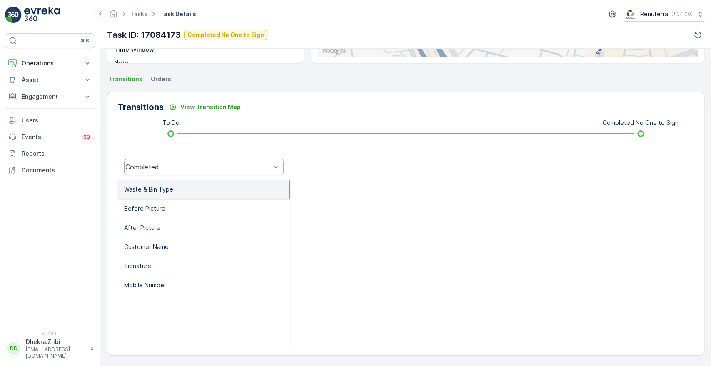
click at [265, 173] on div "Completed" at bounding box center [203, 167] width 159 height 17
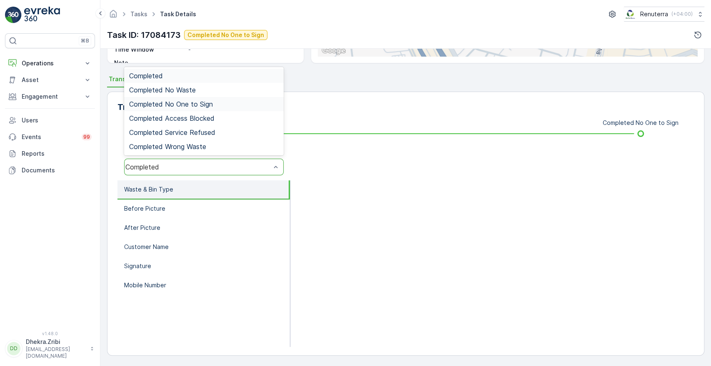
click at [195, 103] on span "Completed No One to Sign" at bounding box center [171, 103] width 84 height 7
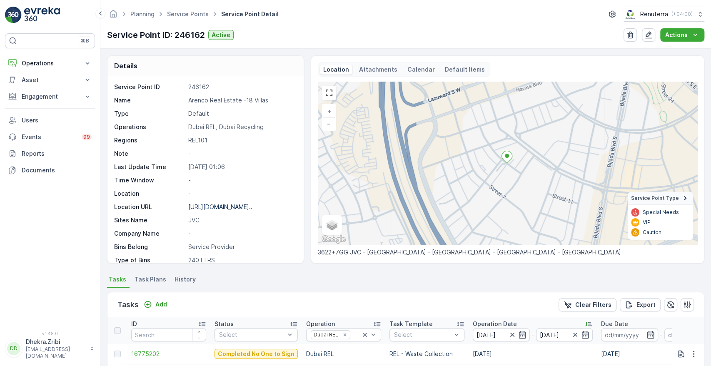
scroll to position [217, 0]
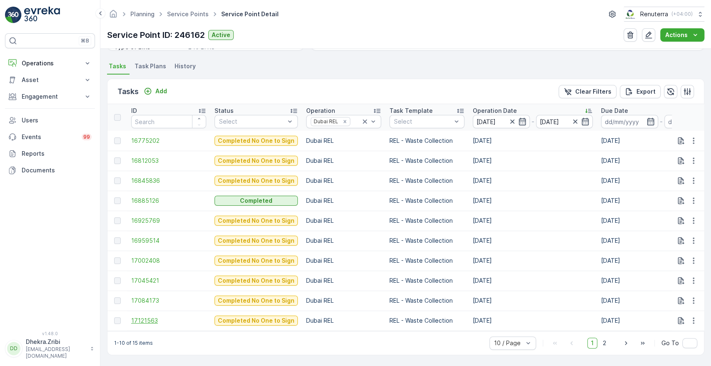
click at [146, 316] on span "17121563" at bounding box center [168, 320] width 75 height 8
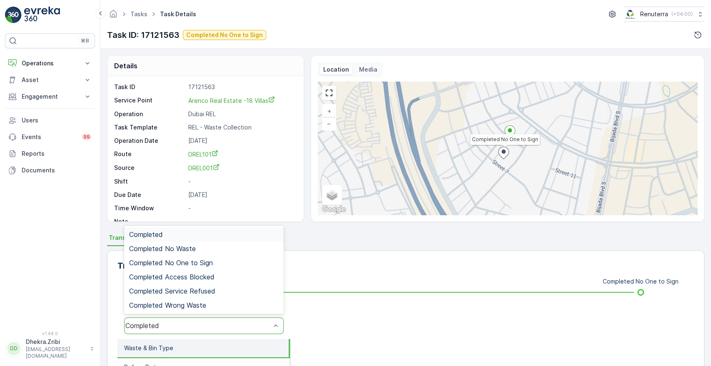
click at [229, 331] on div "Completed" at bounding box center [203, 325] width 159 height 17
click at [218, 262] on div "Completed No One to Sign" at bounding box center [203, 262] width 149 height 7
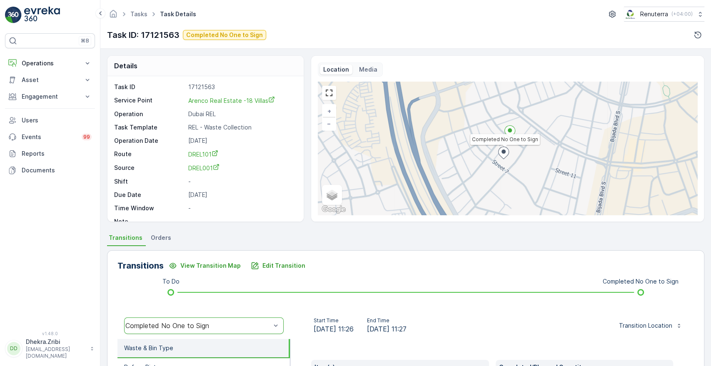
scroll to position [159, 0]
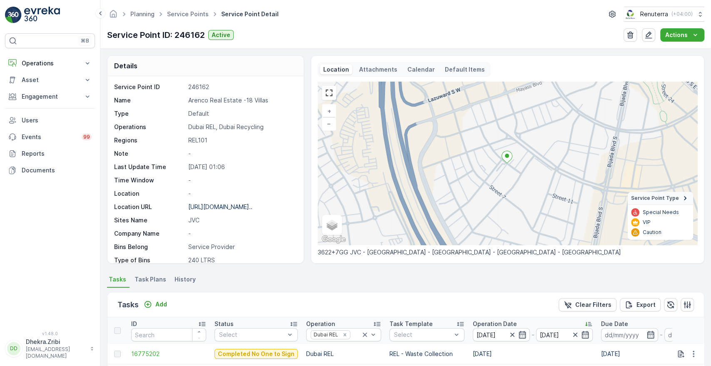
scroll to position [217, 0]
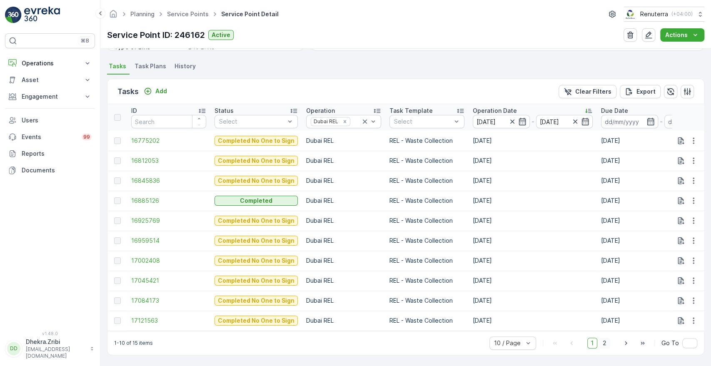
click at [600, 342] on span "2" at bounding box center [604, 343] width 11 height 11
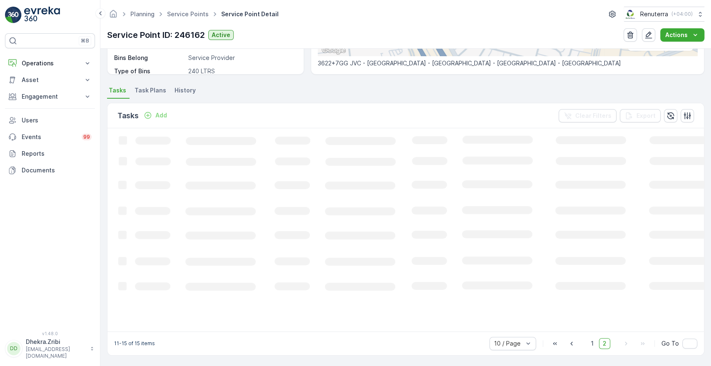
scroll to position [204, 0]
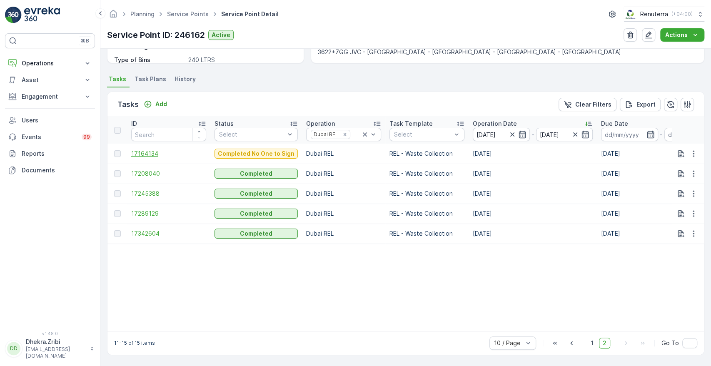
click at [147, 152] on span "17164134" at bounding box center [168, 153] width 75 height 8
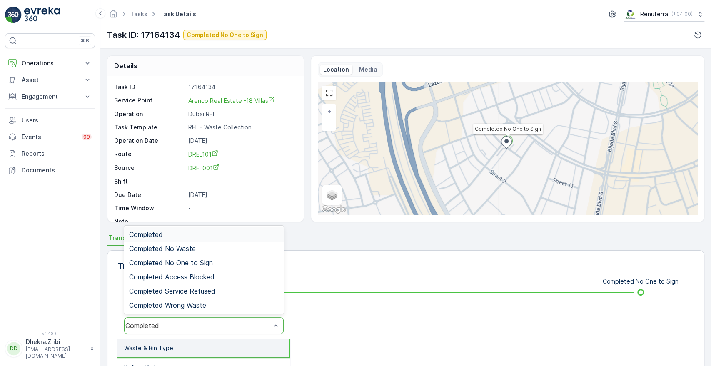
click at [217, 323] on div "Completed" at bounding box center [197, 325] width 145 height 7
click at [207, 264] on span "Completed No One to Sign" at bounding box center [171, 262] width 84 height 7
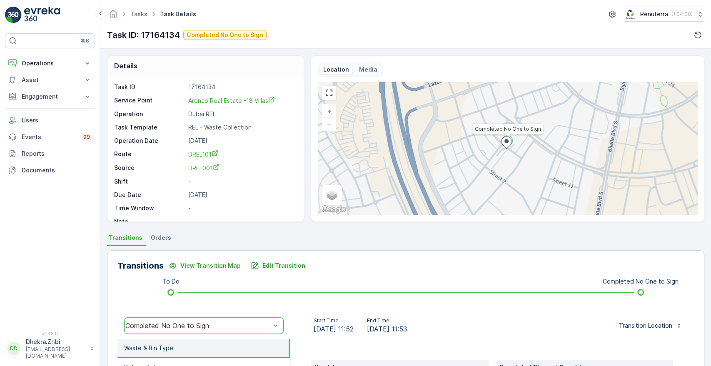
scroll to position [159, 0]
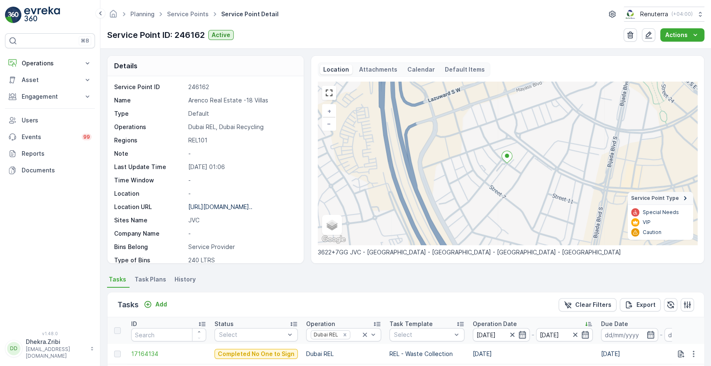
scroll to position [204, 0]
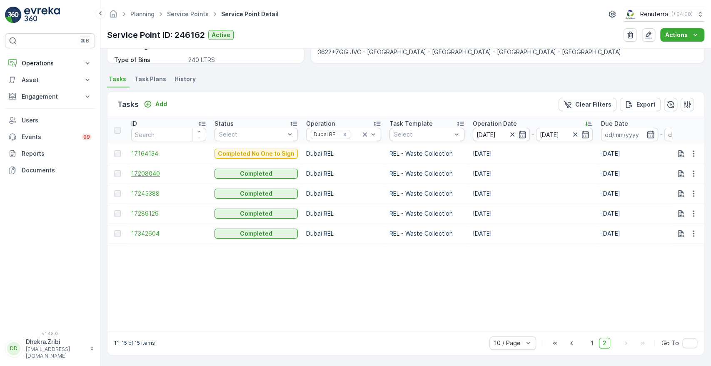
click at [154, 169] on span "17208040" at bounding box center [168, 173] width 75 height 8
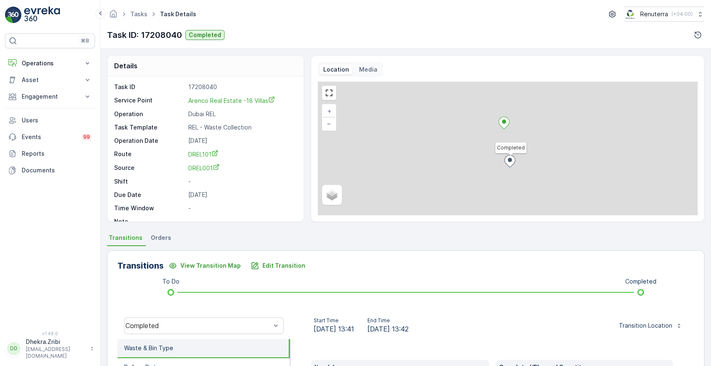
scroll to position [159, 0]
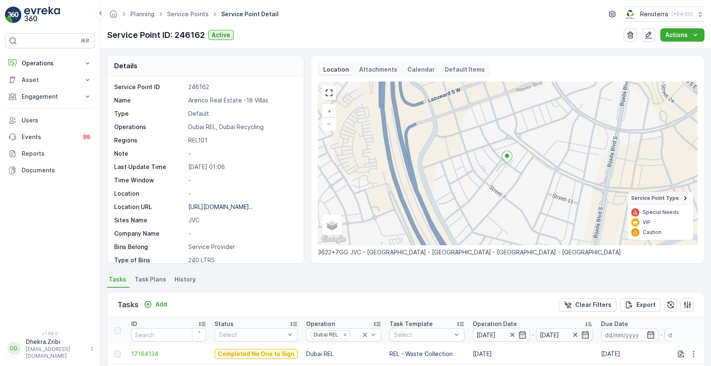
scroll to position [204, 0]
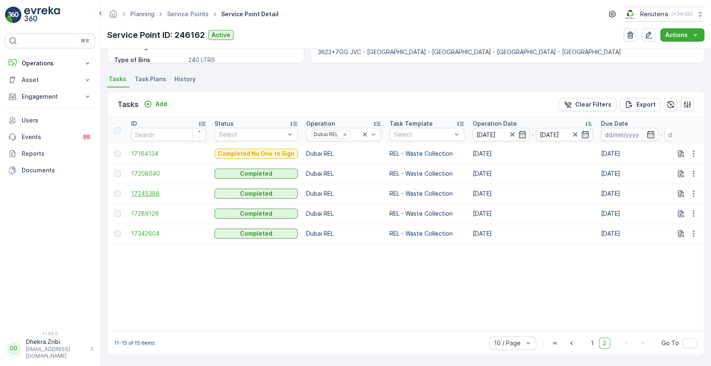
click at [151, 189] on span "17245388" at bounding box center [168, 193] width 75 height 8
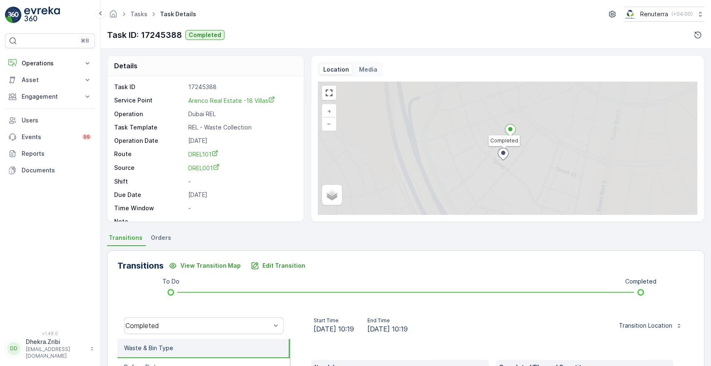
scroll to position [159, 0]
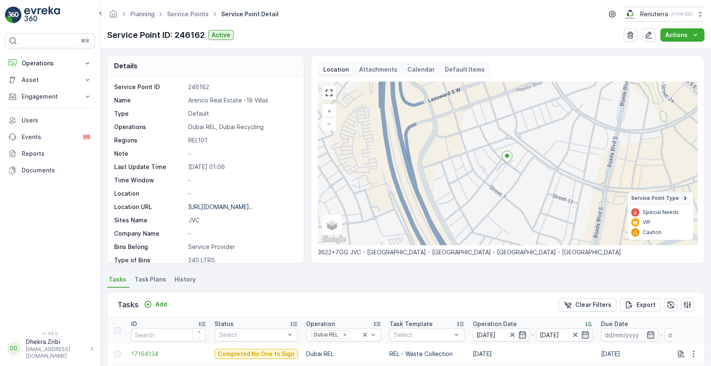
scroll to position [204, 0]
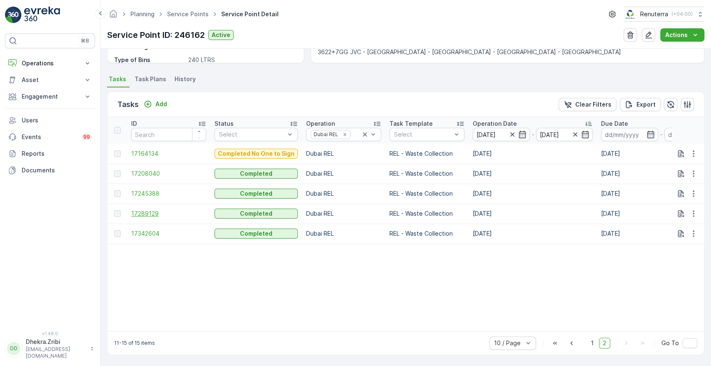
click at [152, 212] on span "17289129" at bounding box center [168, 213] width 75 height 8
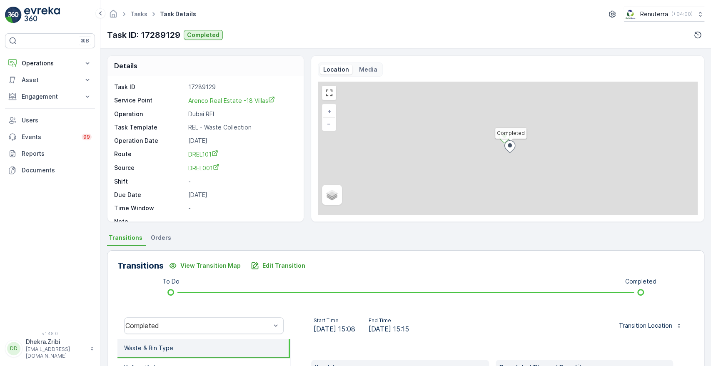
scroll to position [159, 0]
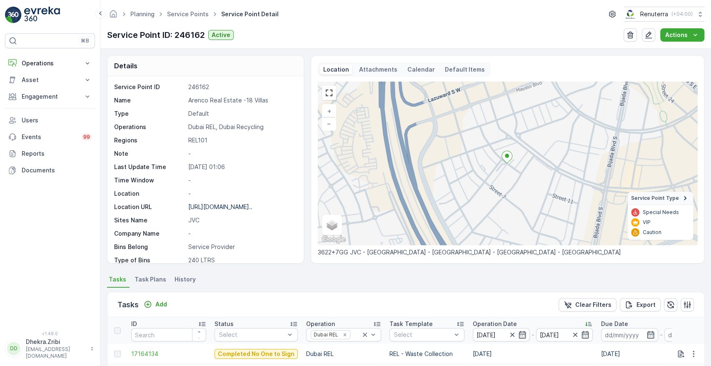
scroll to position [204, 0]
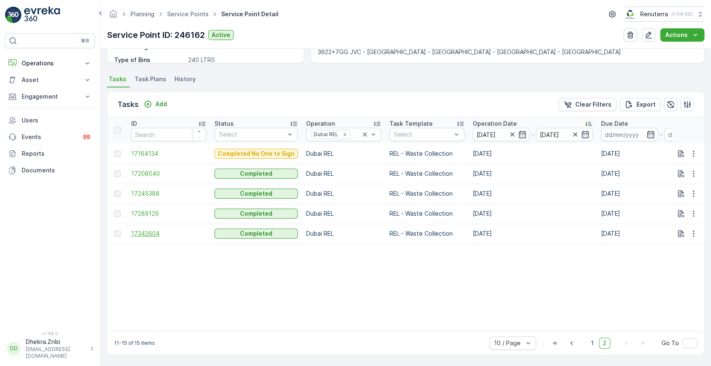
click at [146, 229] on span "17342604" at bounding box center [168, 233] width 75 height 8
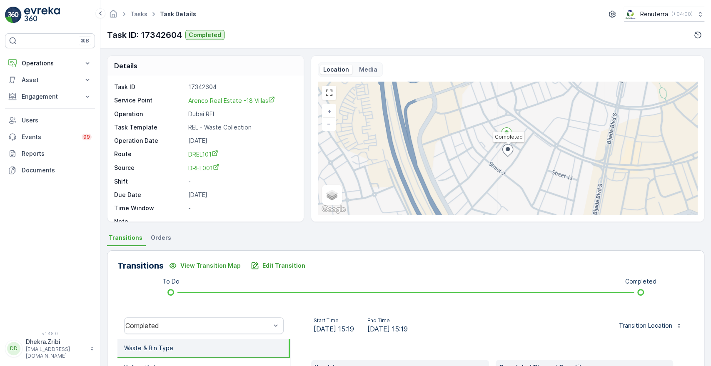
scroll to position [159, 0]
